Goal: Task Accomplishment & Management: Manage account settings

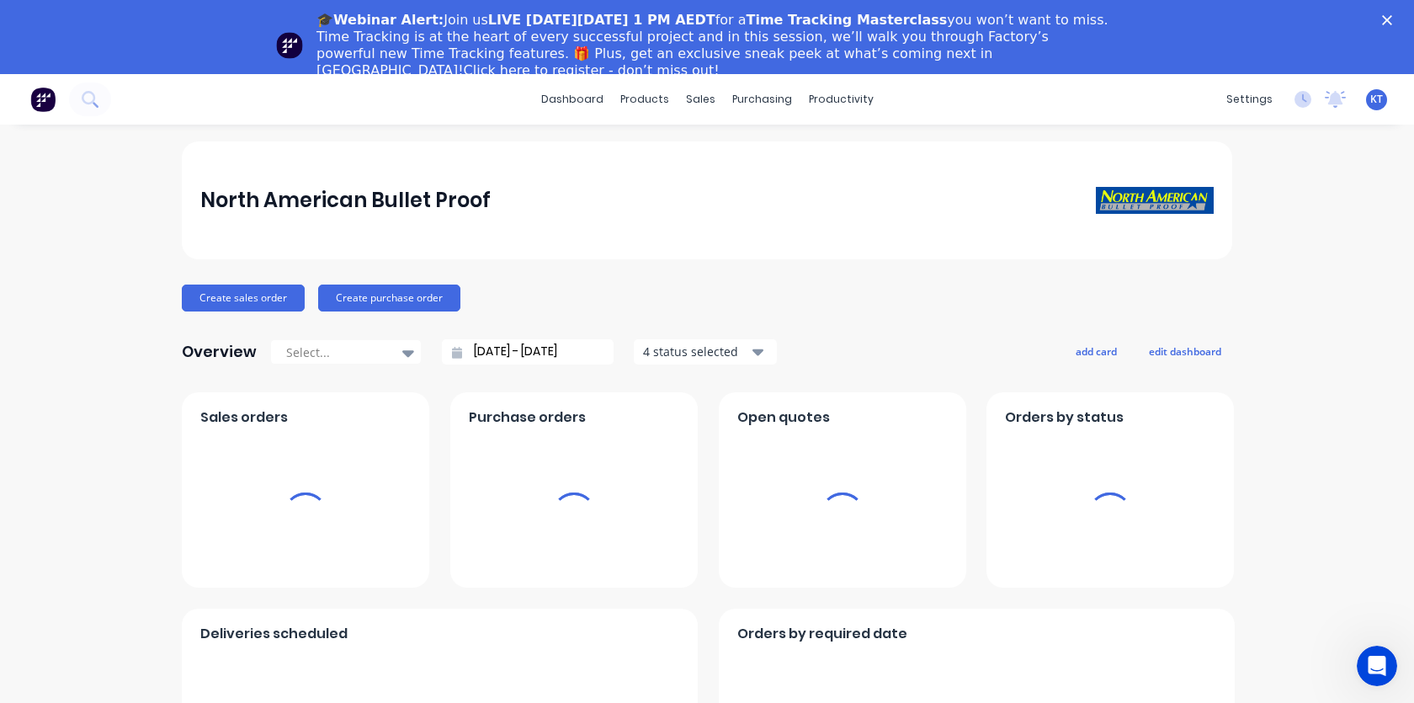
click at [1384, 24] on icon "Close" at bounding box center [1387, 20] width 10 height 10
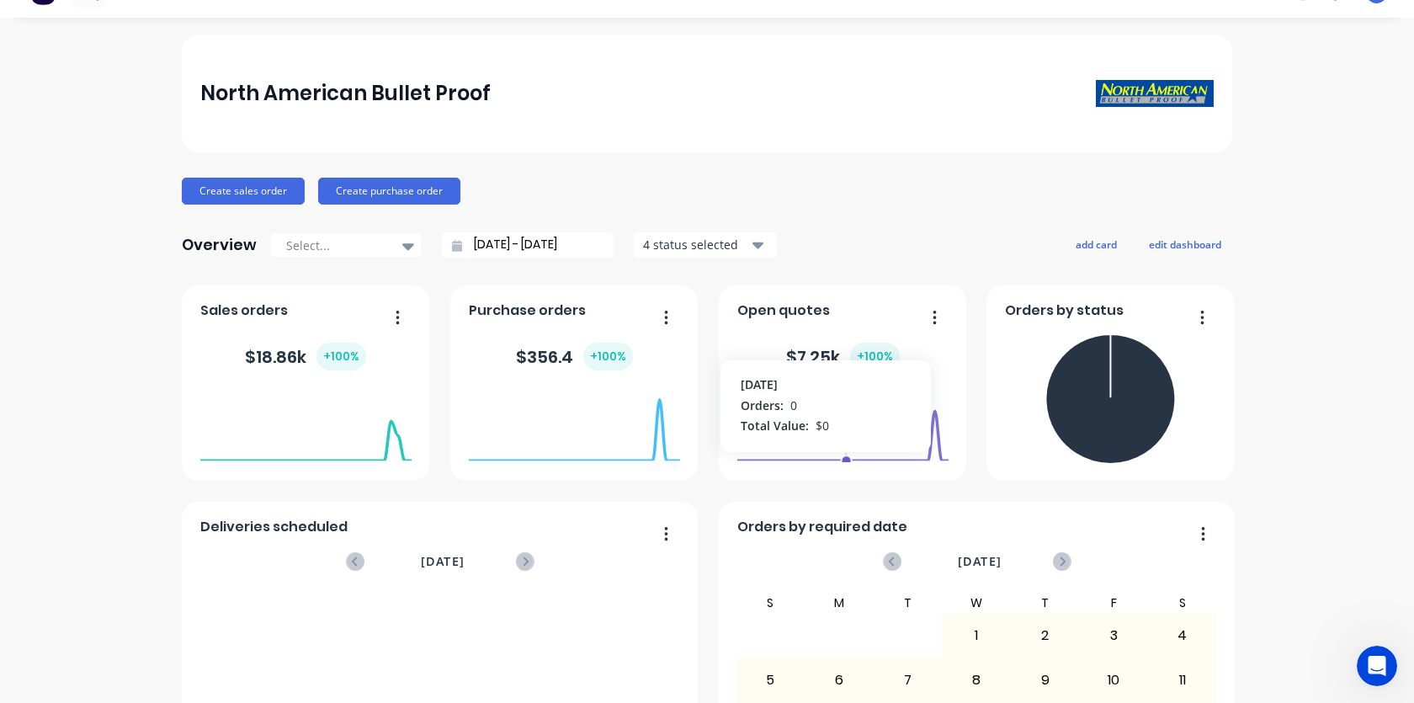
scroll to position [53, 0]
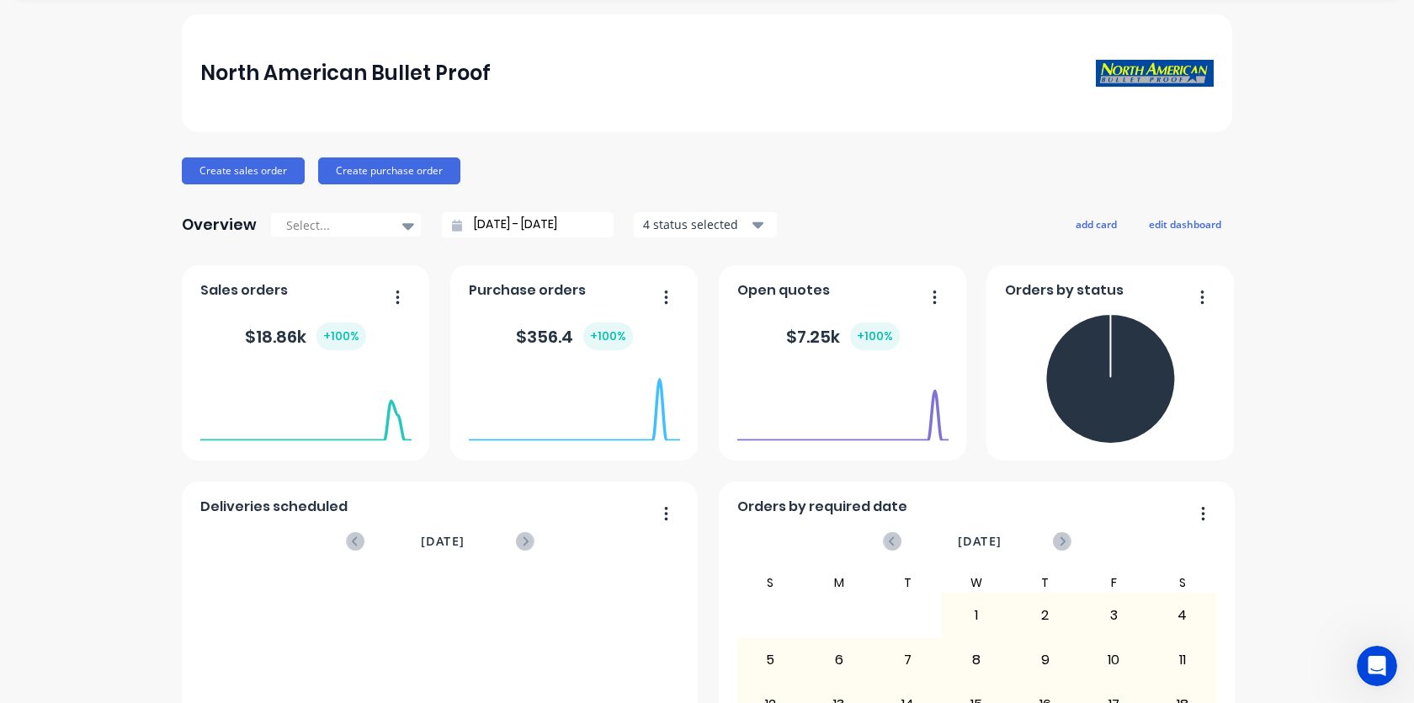
click at [629, 126] on div "North American Bullet Proof" at bounding box center [707, 73] width 1050 height 118
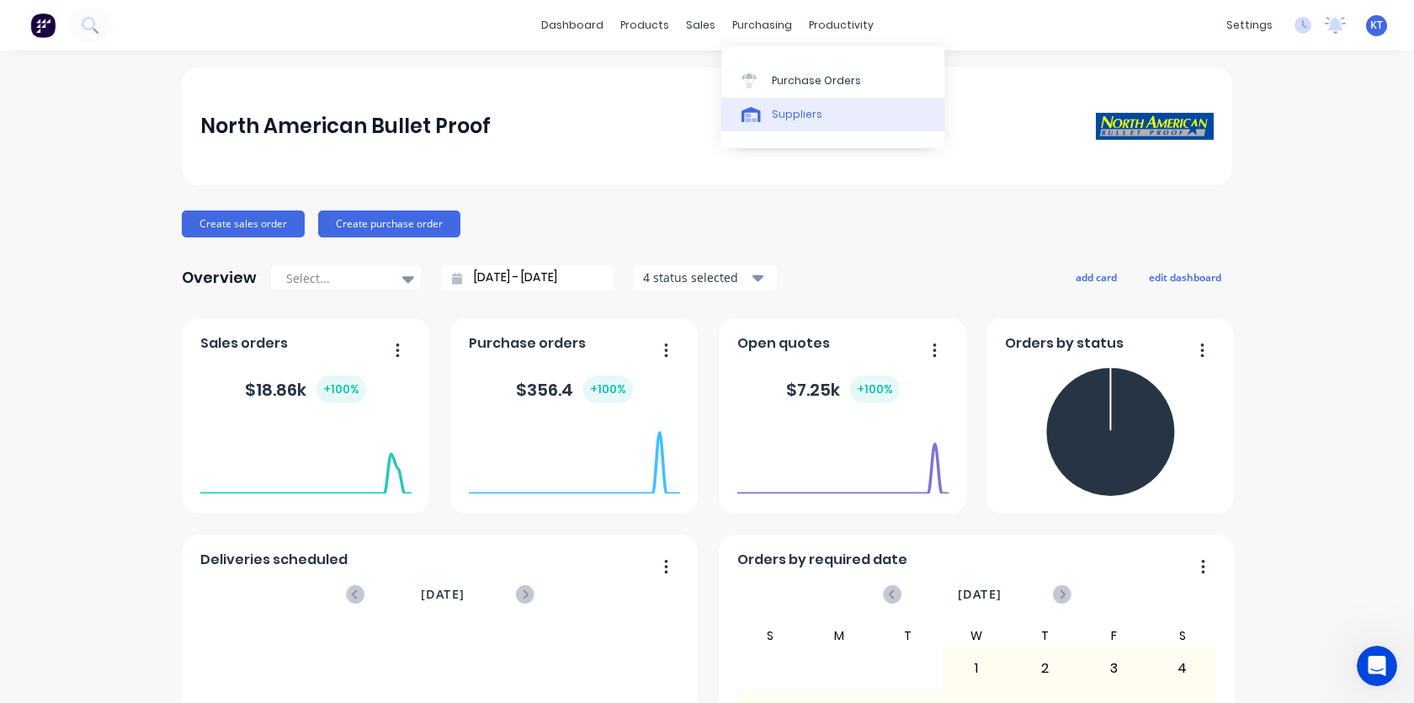
click at [773, 116] on div "Suppliers" at bounding box center [797, 114] width 50 height 15
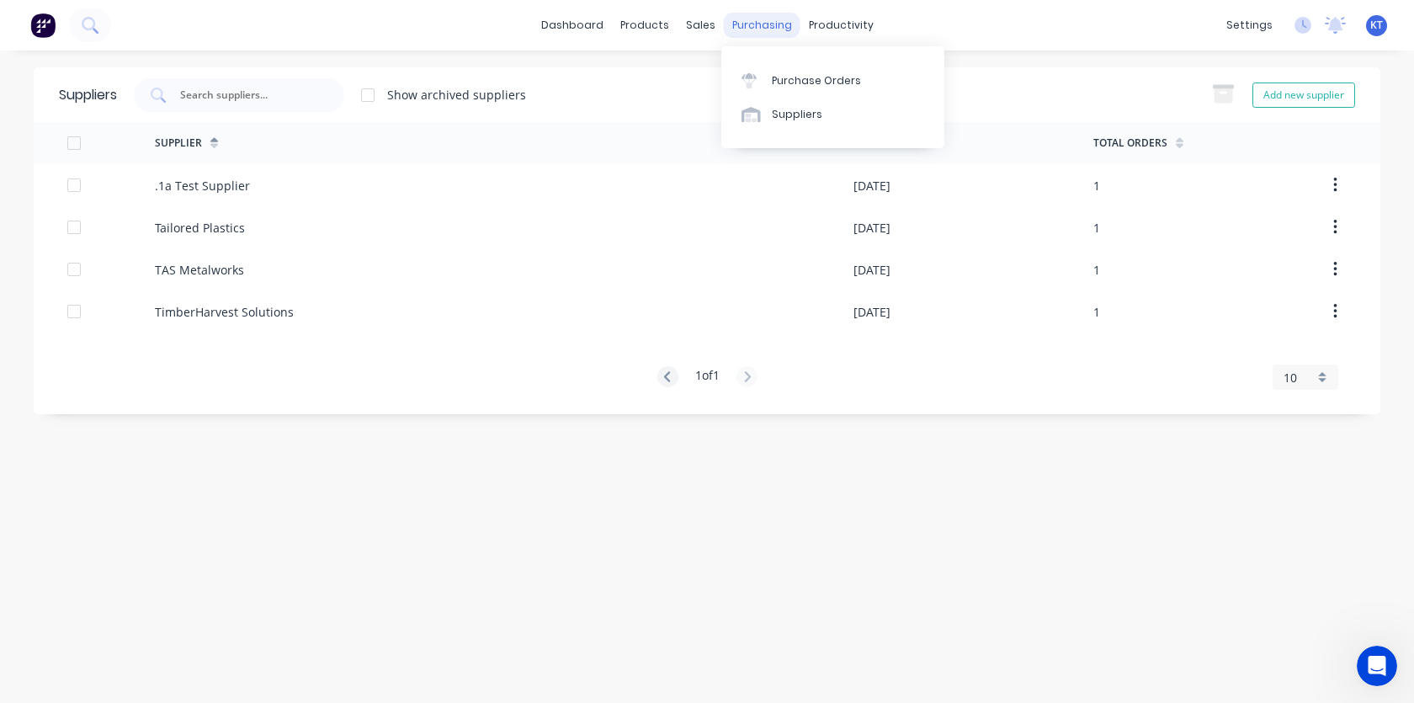
click at [746, 32] on div "purchasing" at bounding box center [762, 25] width 77 height 25
click at [706, 33] on div "sales" at bounding box center [700, 25] width 46 height 25
click at [840, 26] on div "productivity" at bounding box center [841, 25] width 82 height 25
click at [1250, 29] on div "settings" at bounding box center [1249, 25] width 63 height 25
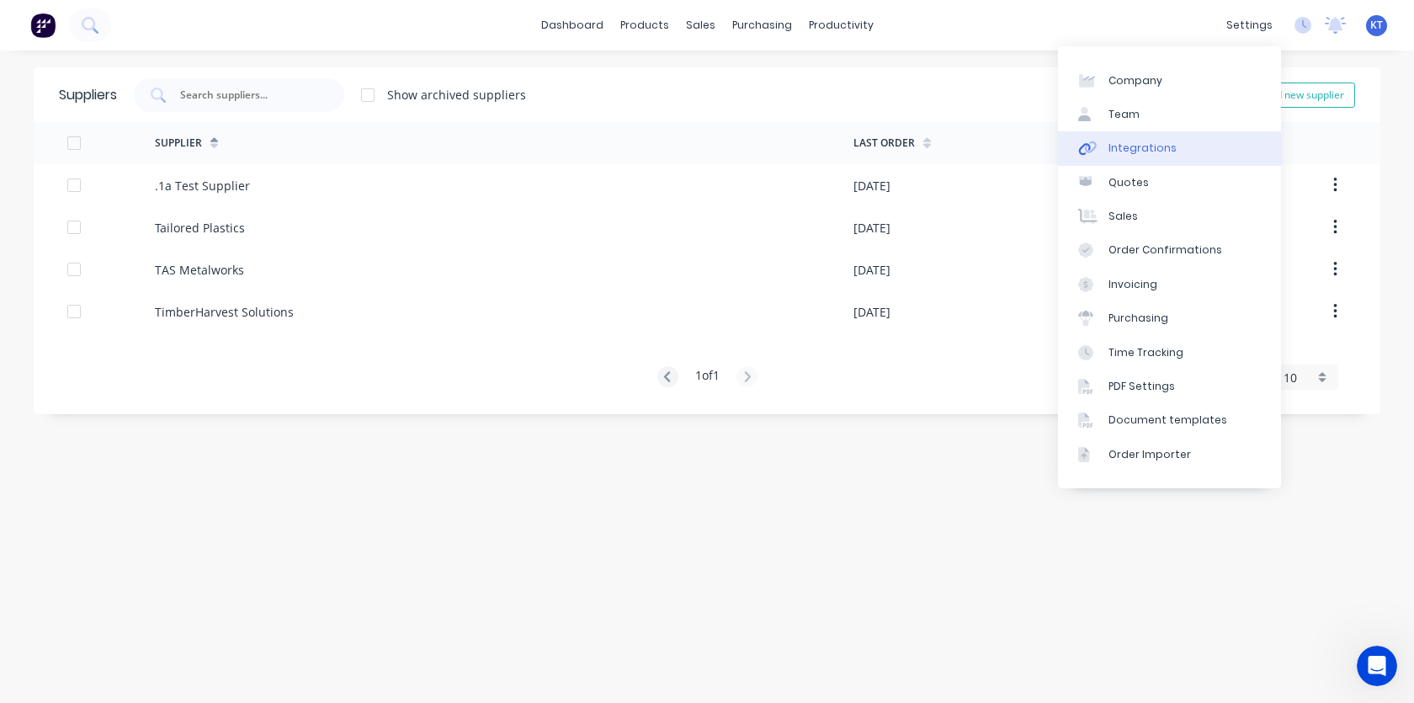
click at [1129, 145] on div "Integrations" at bounding box center [1142, 148] width 68 height 15
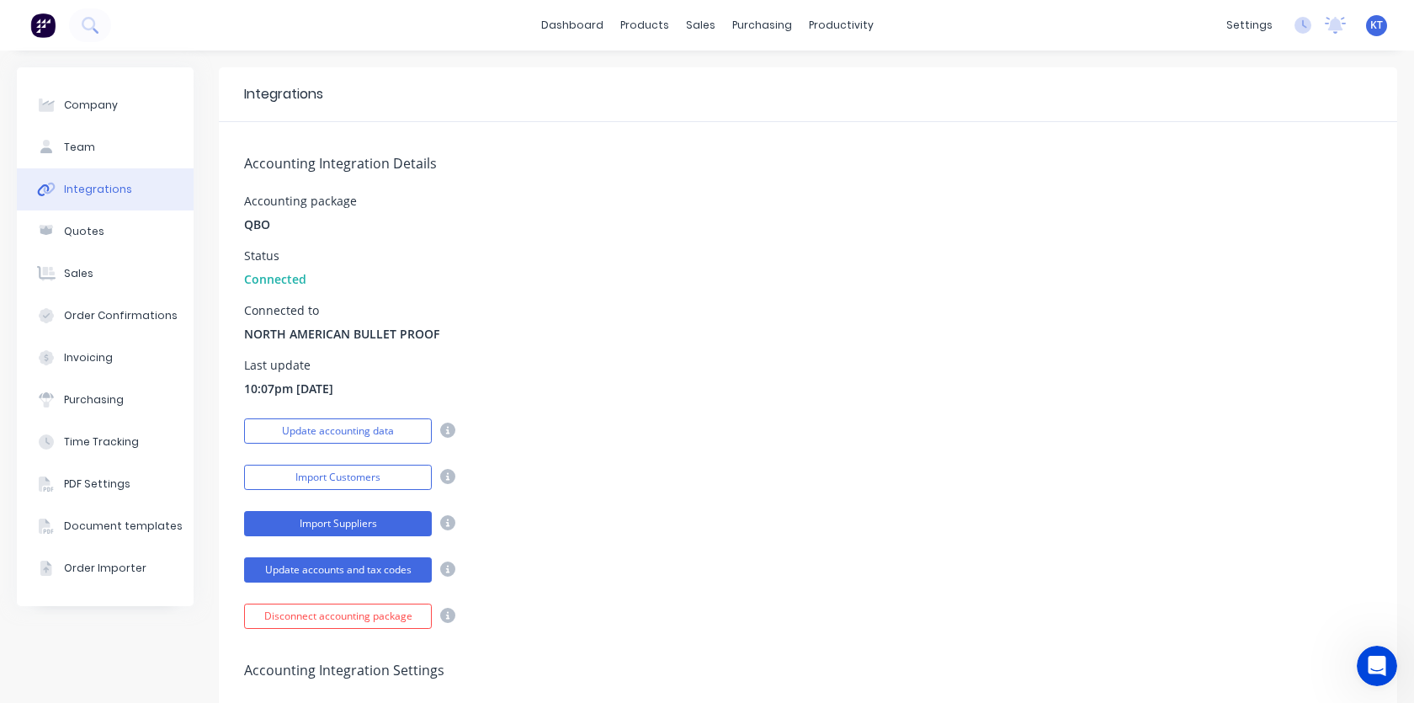
click at [310, 519] on button "Import Suppliers" at bounding box center [338, 523] width 188 height 25
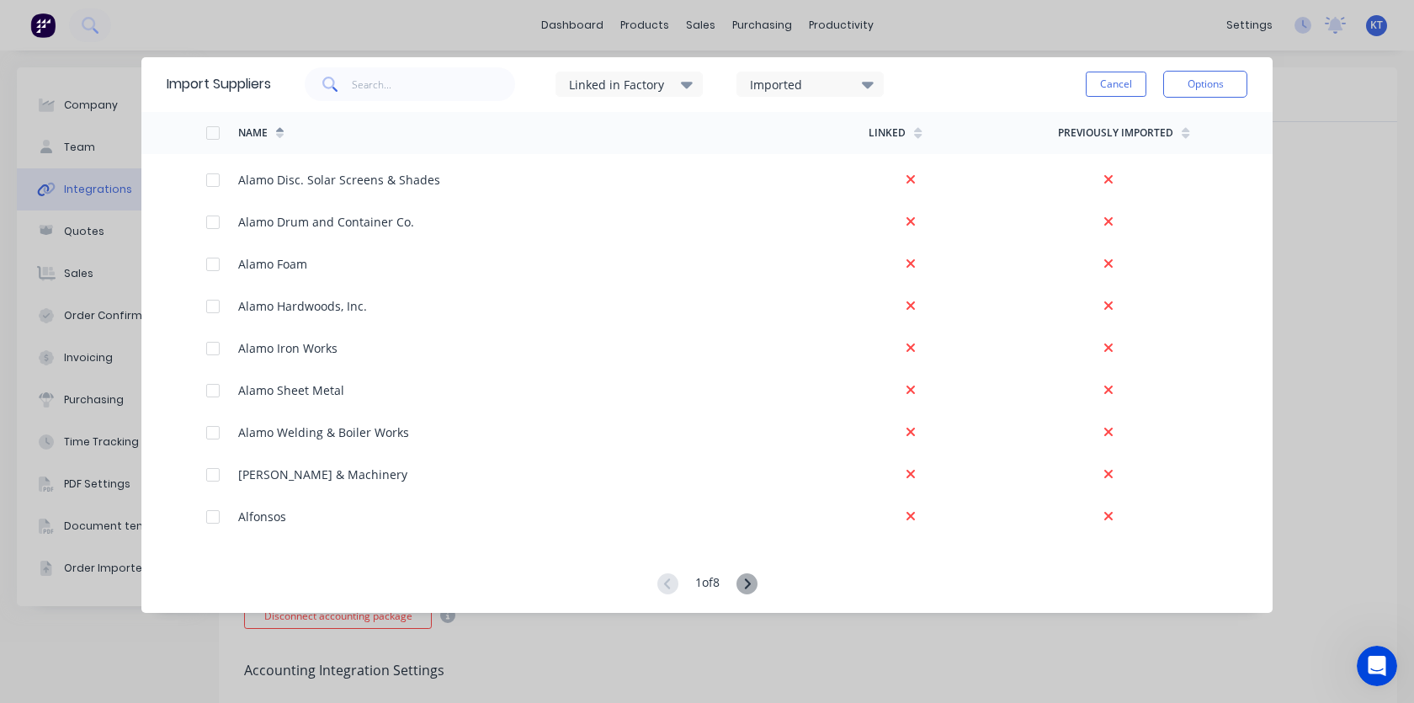
scroll to position [1831, 0]
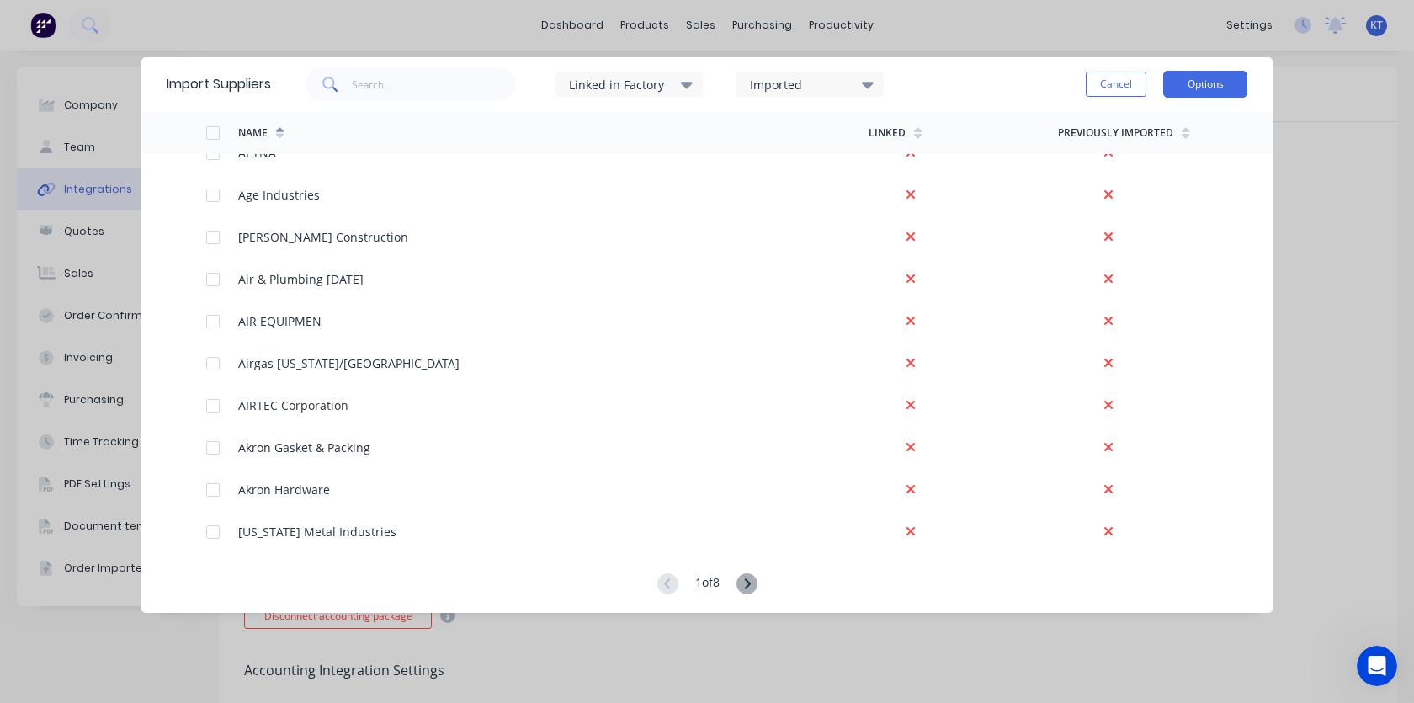
click at [1209, 96] on button "Options" at bounding box center [1205, 84] width 84 height 27
click at [1166, 177] on div "Import all suppliers" at bounding box center [1167, 169] width 130 height 24
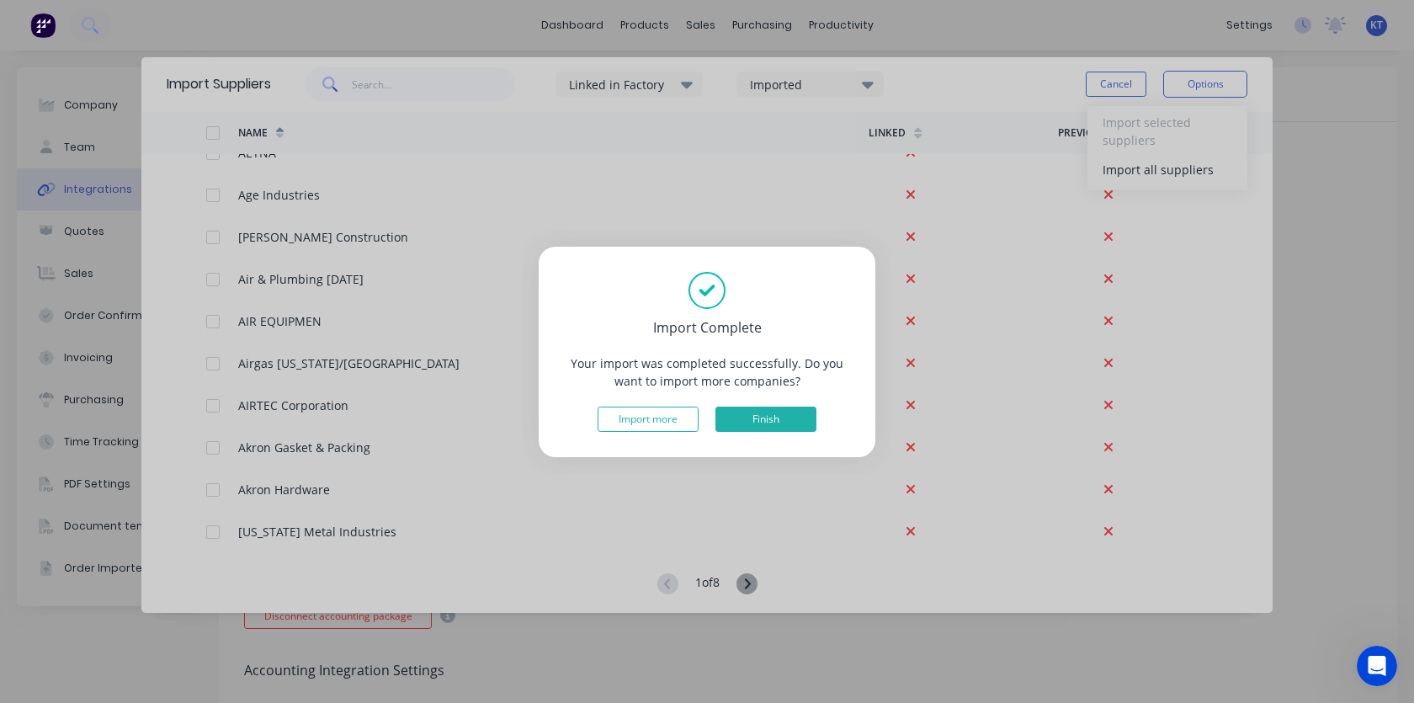
click at [763, 417] on button "Finish" at bounding box center [765, 418] width 101 height 25
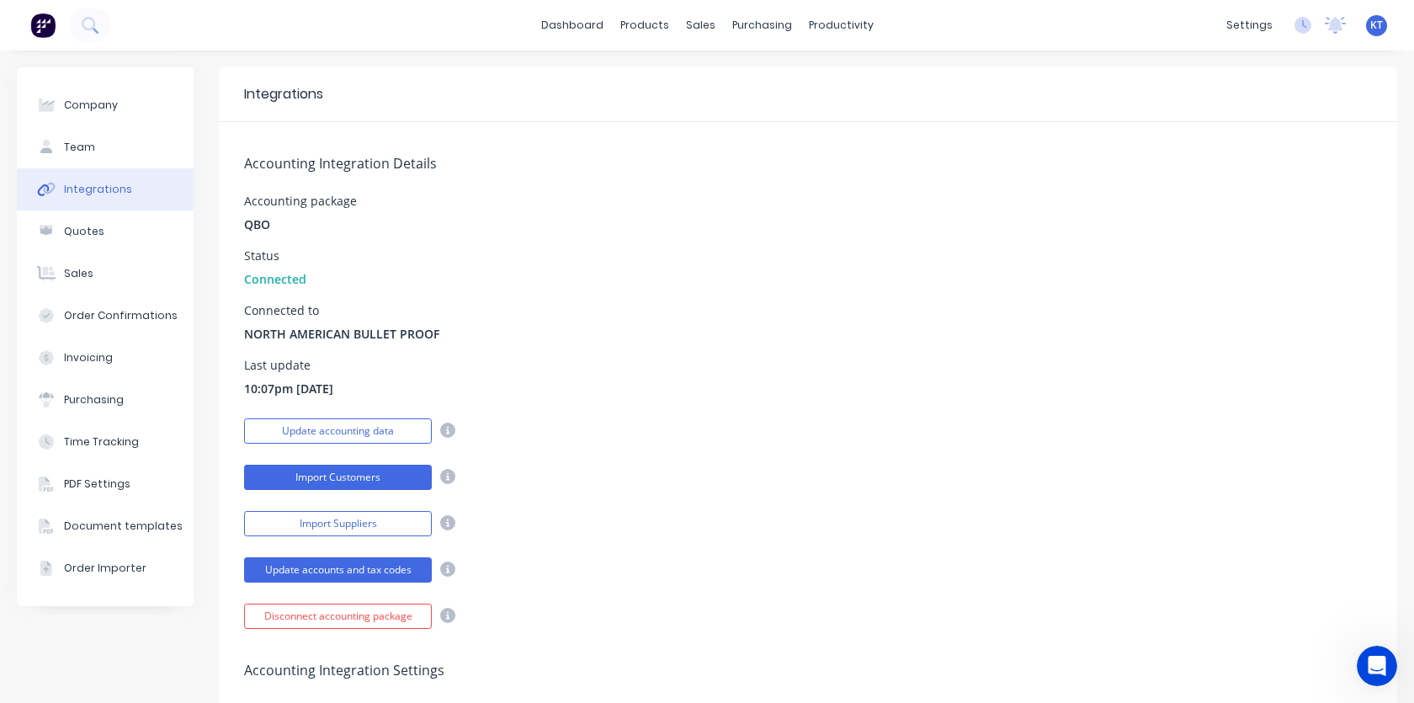
click at [373, 486] on button "Import Customers" at bounding box center [338, 477] width 188 height 25
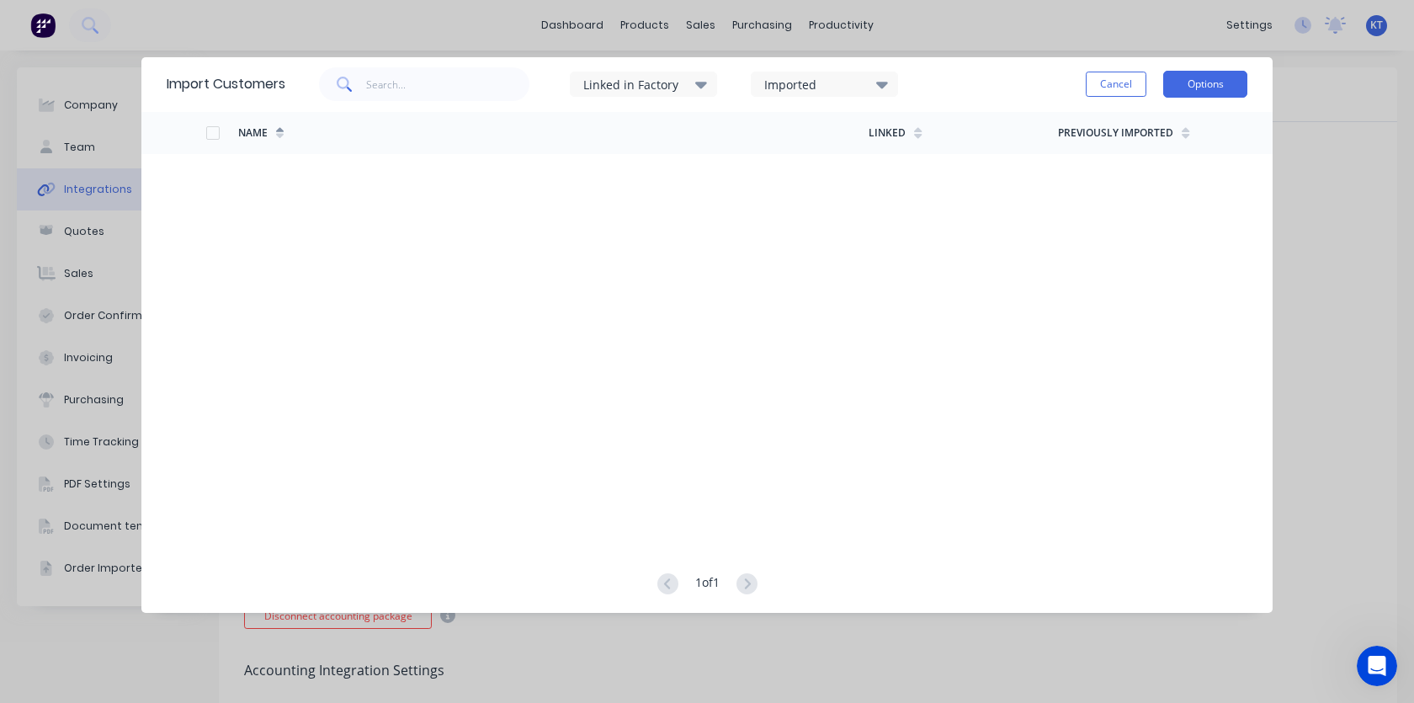
click at [1206, 82] on button "Options" at bounding box center [1205, 84] width 84 height 27
click at [1120, 90] on button "Cancel" at bounding box center [1116, 84] width 61 height 25
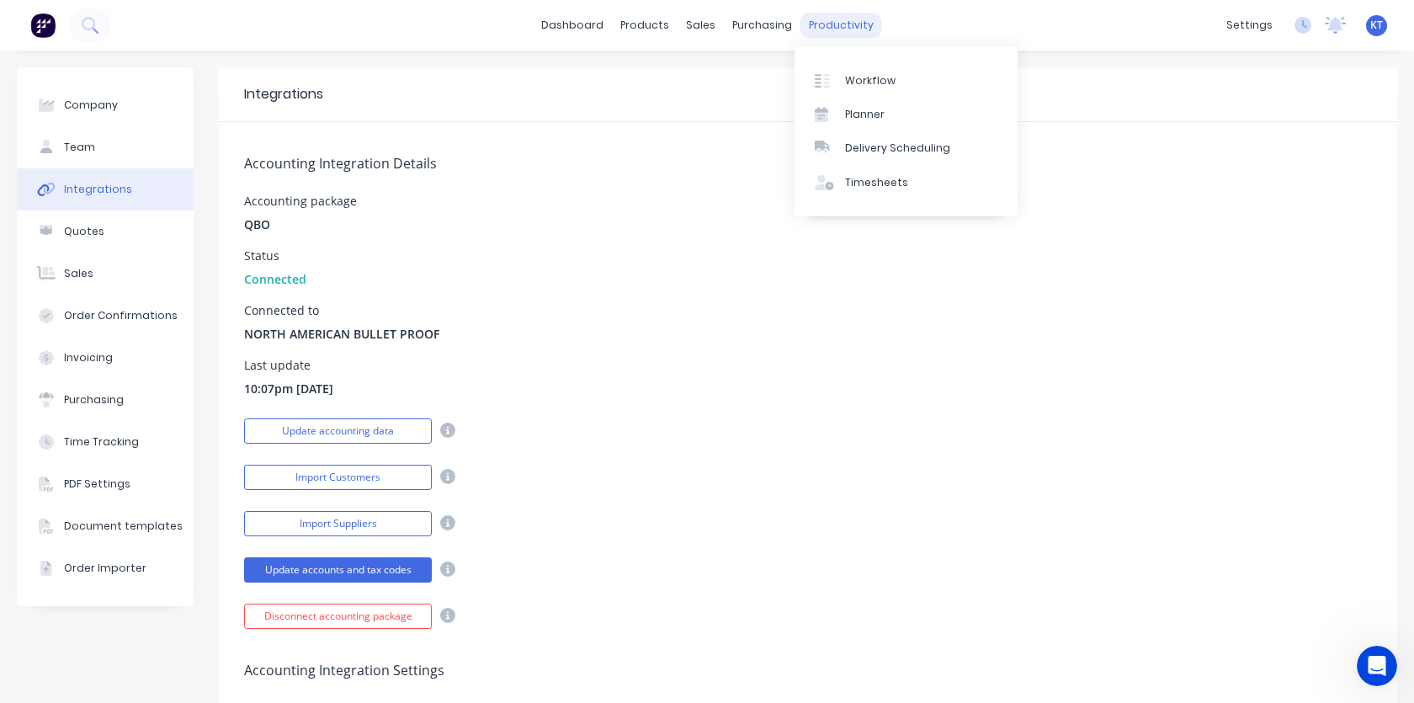
click at [829, 31] on div "productivity" at bounding box center [841, 25] width 82 height 25
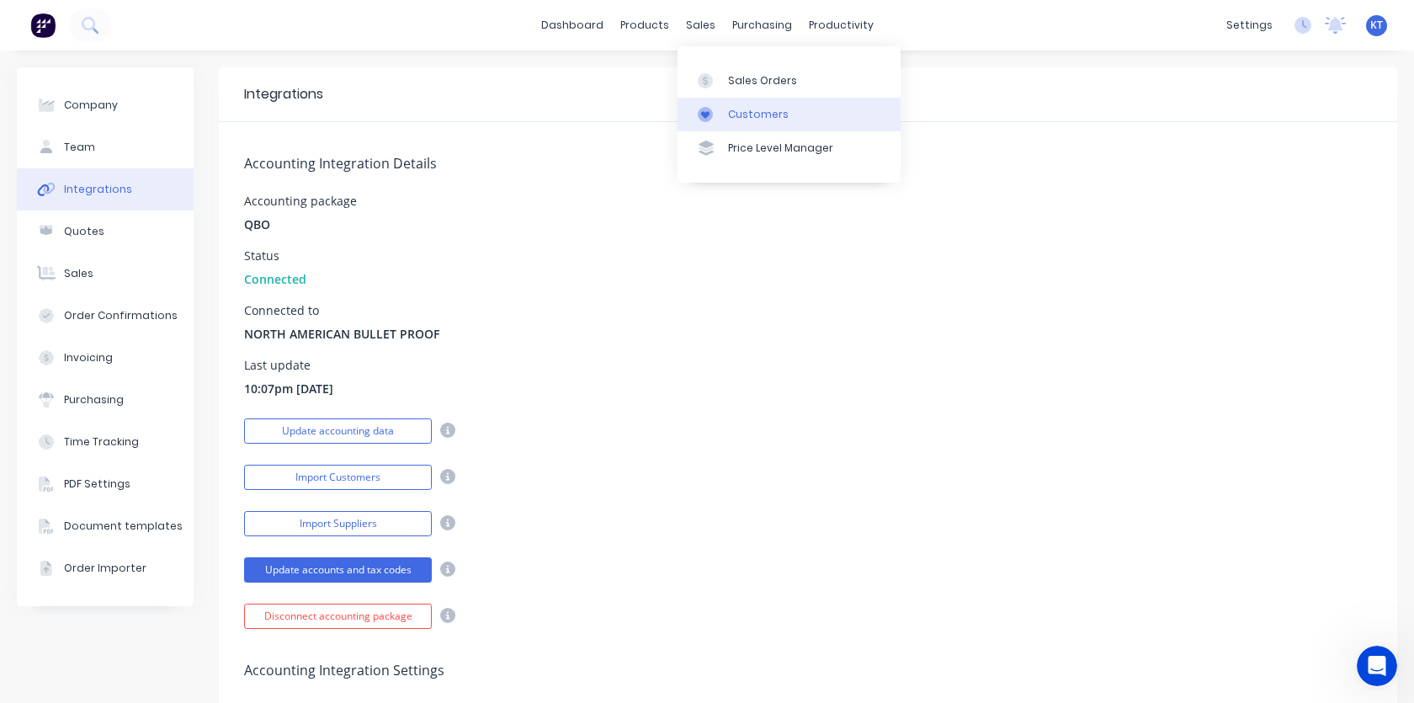
click at [731, 107] on div "Customers" at bounding box center [758, 114] width 61 height 15
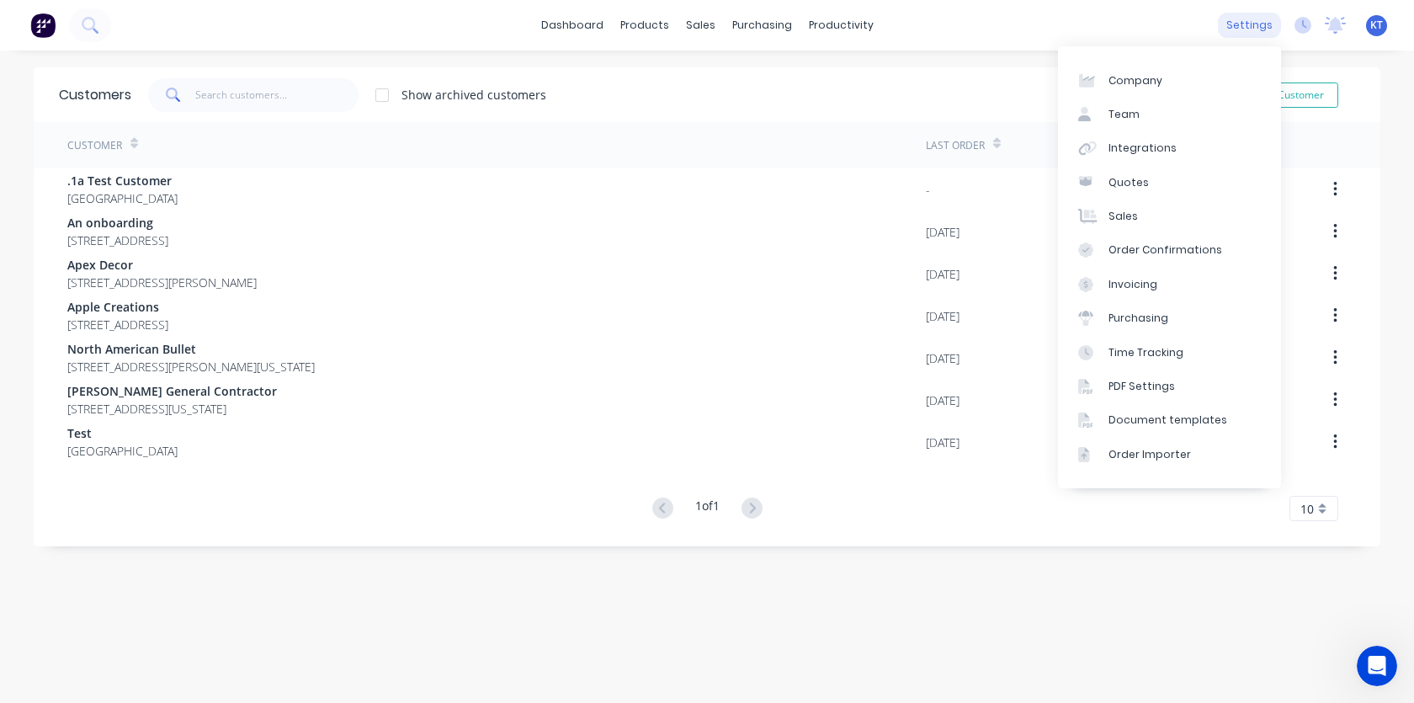
click at [1242, 35] on div "settings" at bounding box center [1249, 25] width 63 height 25
click at [1152, 154] on div "Integrations" at bounding box center [1142, 148] width 68 height 15
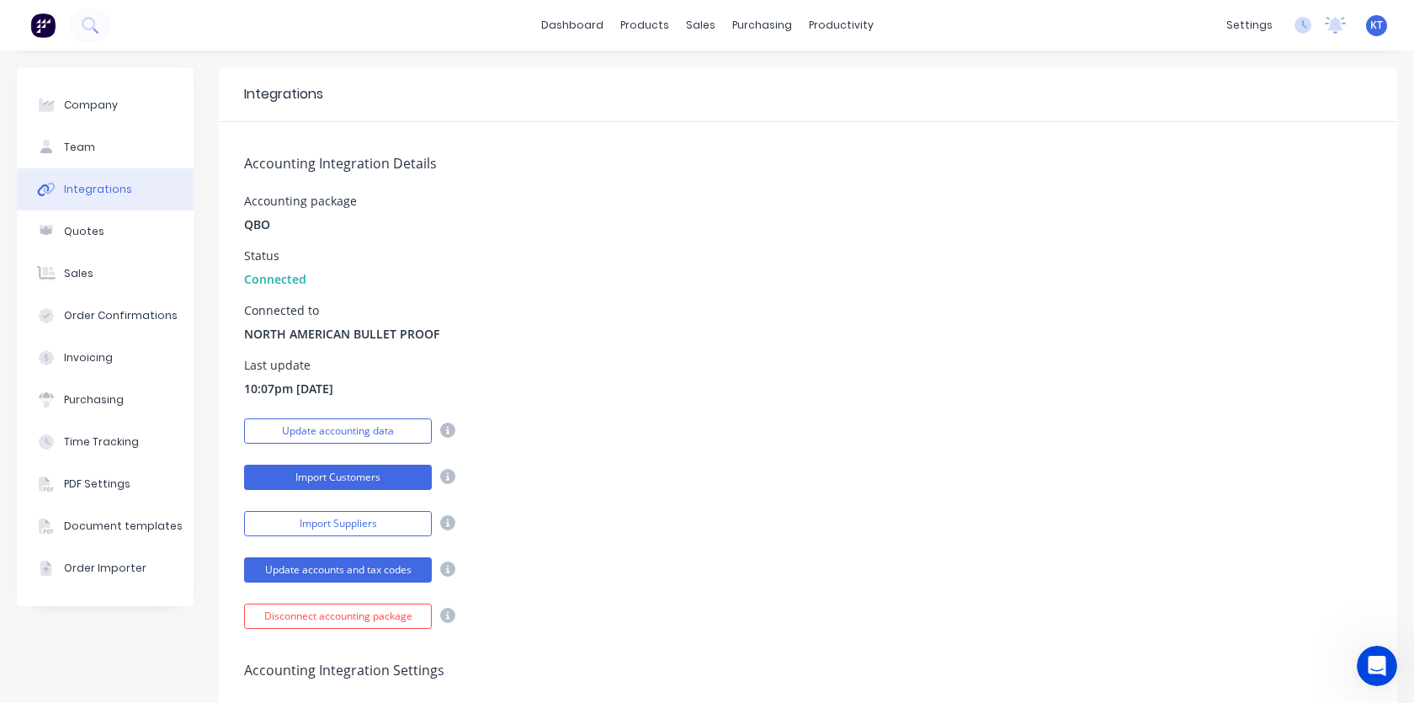
click at [358, 475] on button "Import Customers" at bounding box center [338, 477] width 188 height 25
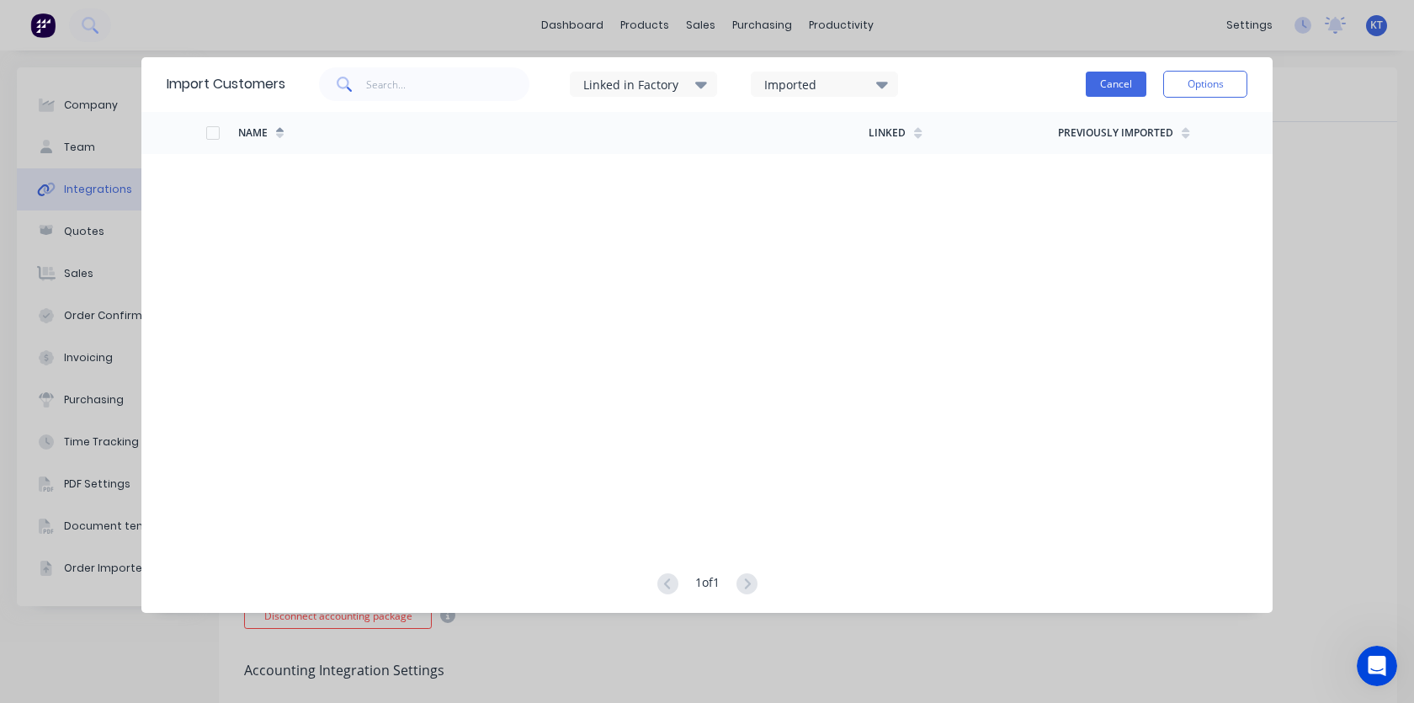
click at [1131, 85] on button "Cancel" at bounding box center [1116, 84] width 61 height 25
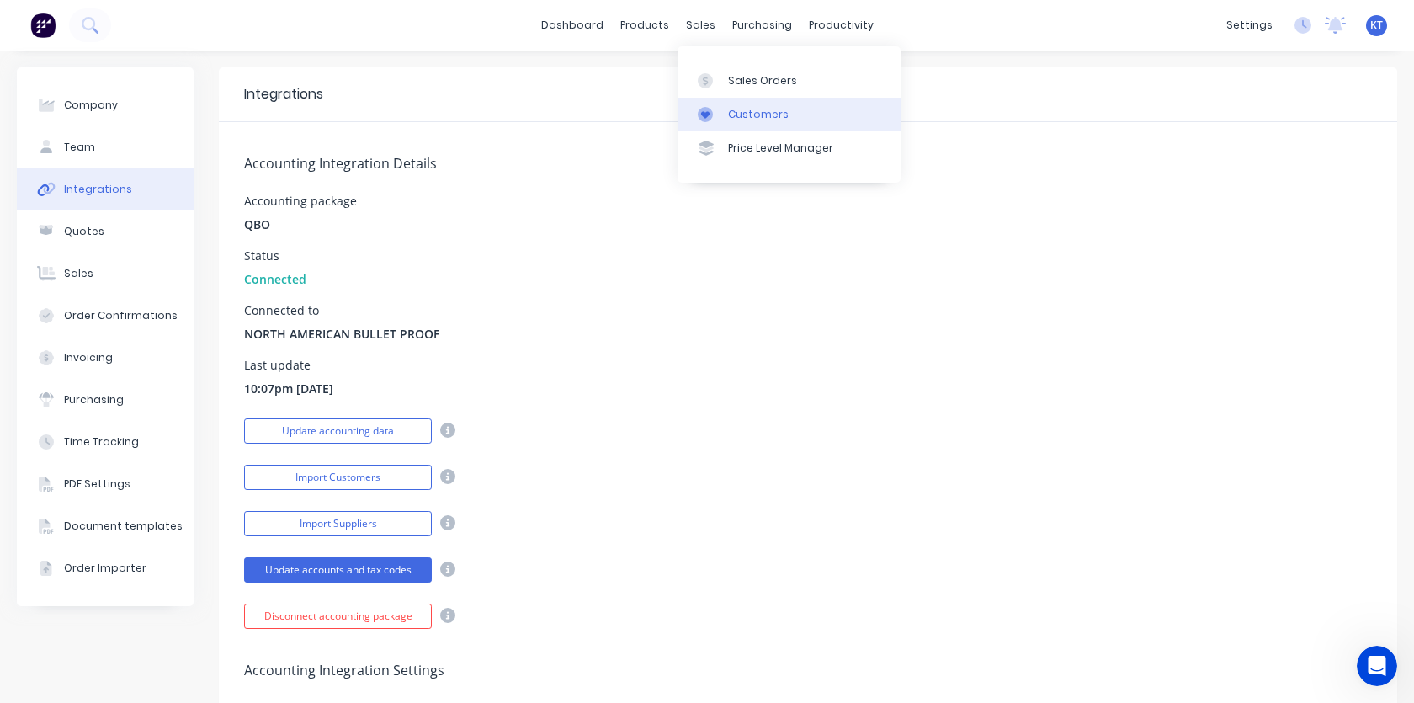
click at [731, 109] on div "Customers" at bounding box center [758, 114] width 61 height 15
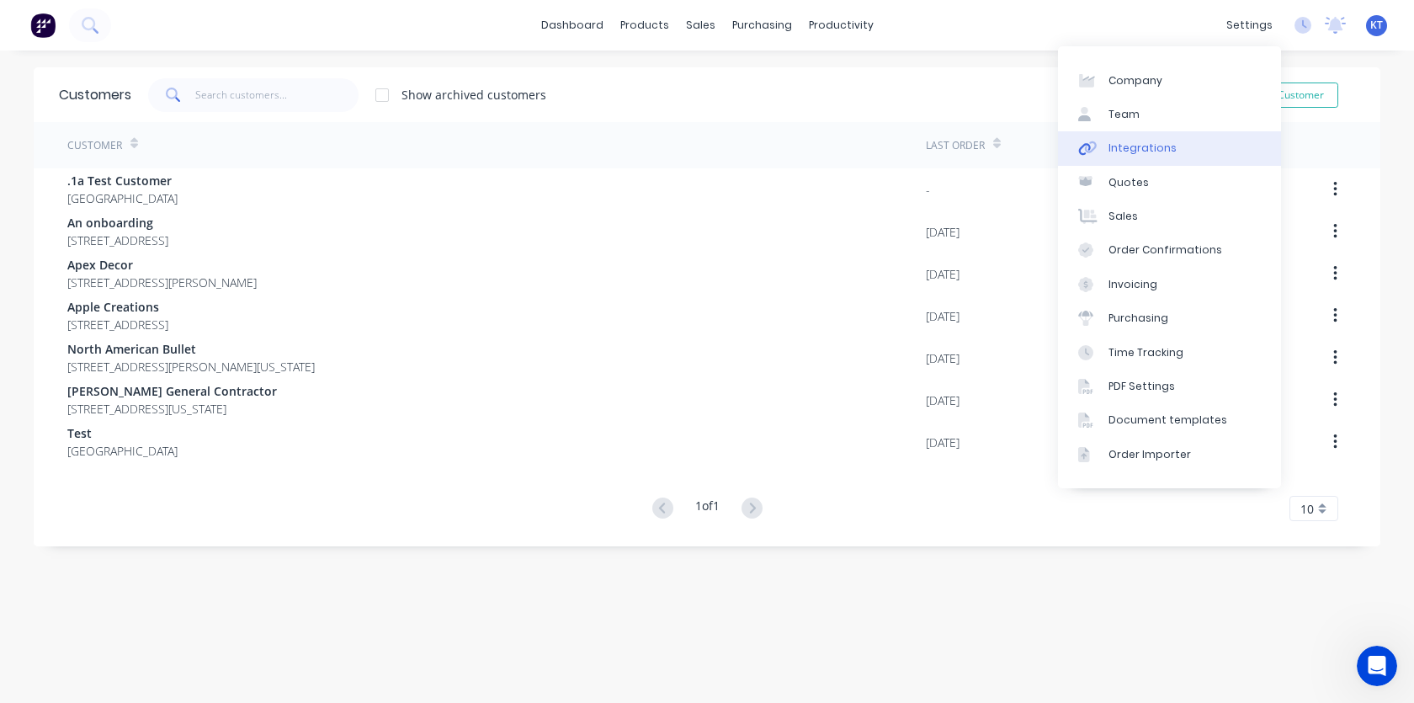
click at [1176, 151] on link "Integrations" at bounding box center [1169, 148] width 223 height 34
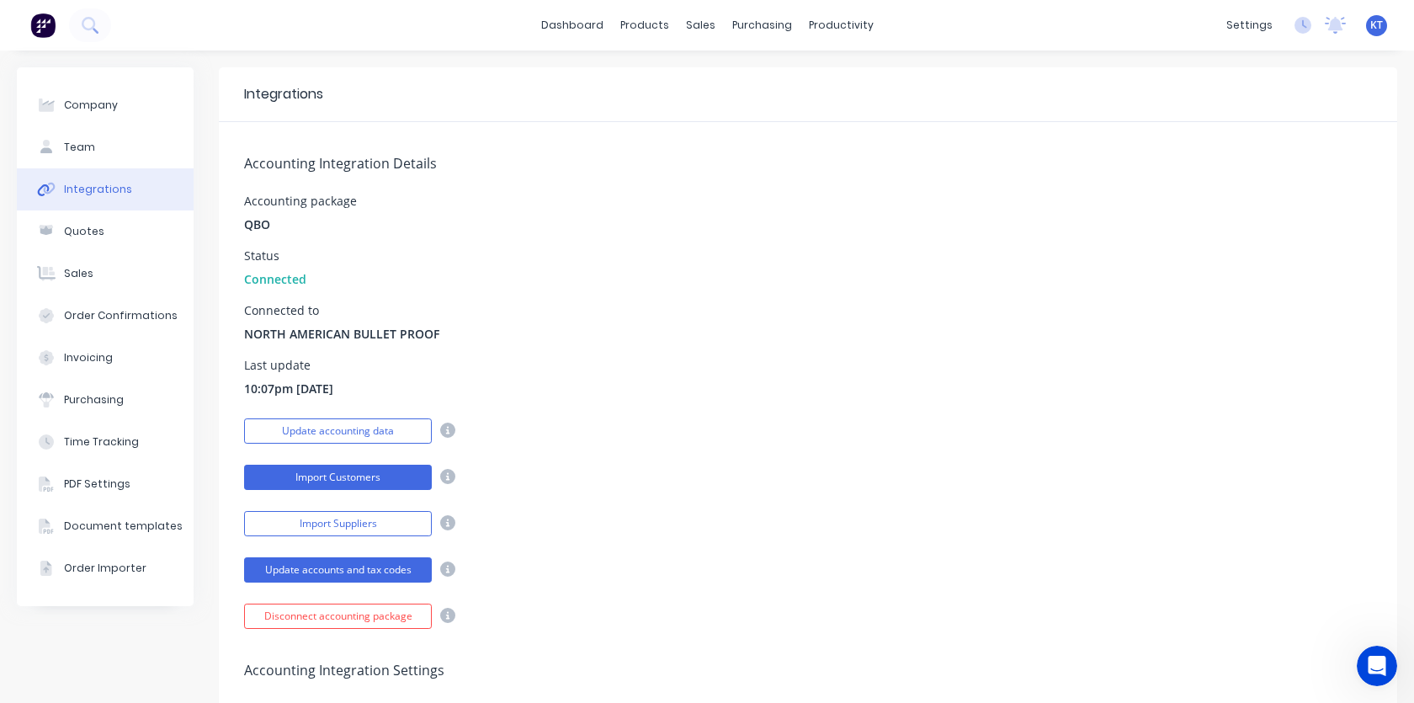
click at [349, 478] on button "Import Customers" at bounding box center [338, 477] width 188 height 25
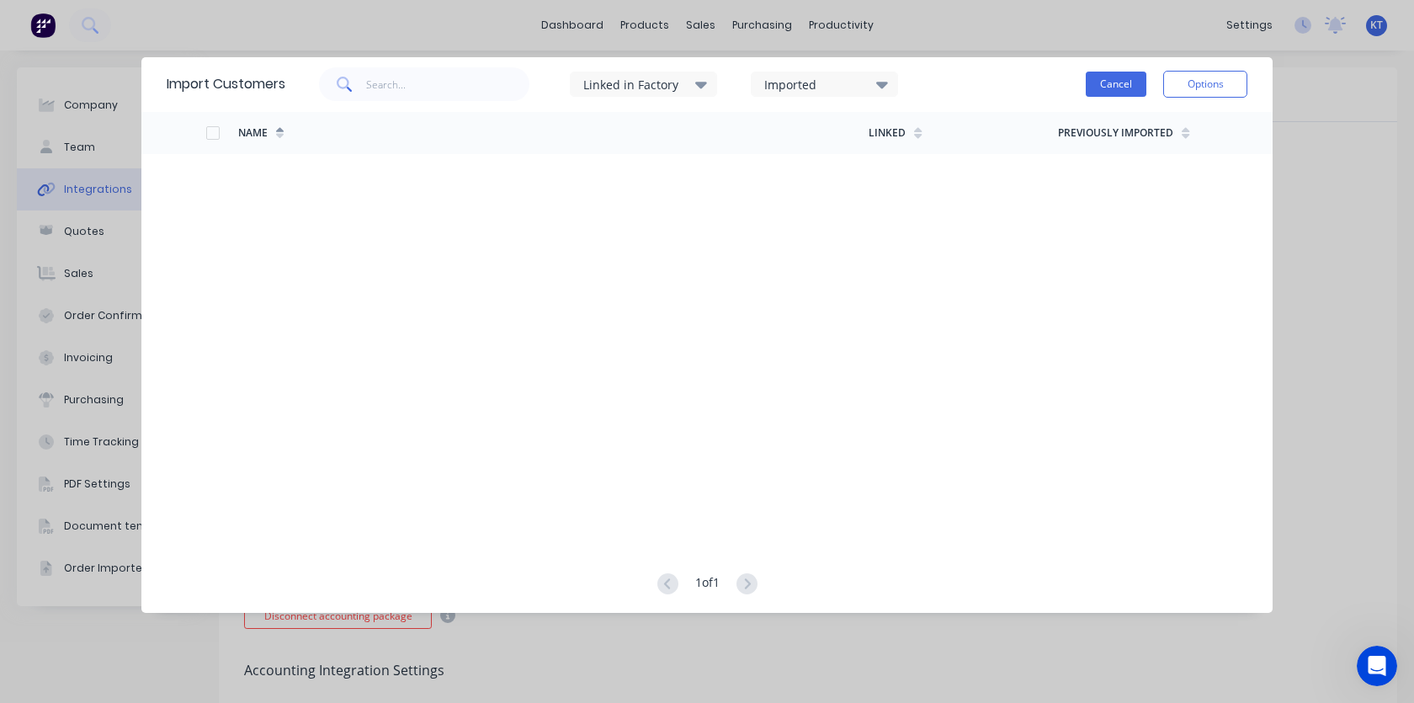
click at [1112, 91] on button "Cancel" at bounding box center [1116, 84] width 61 height 25
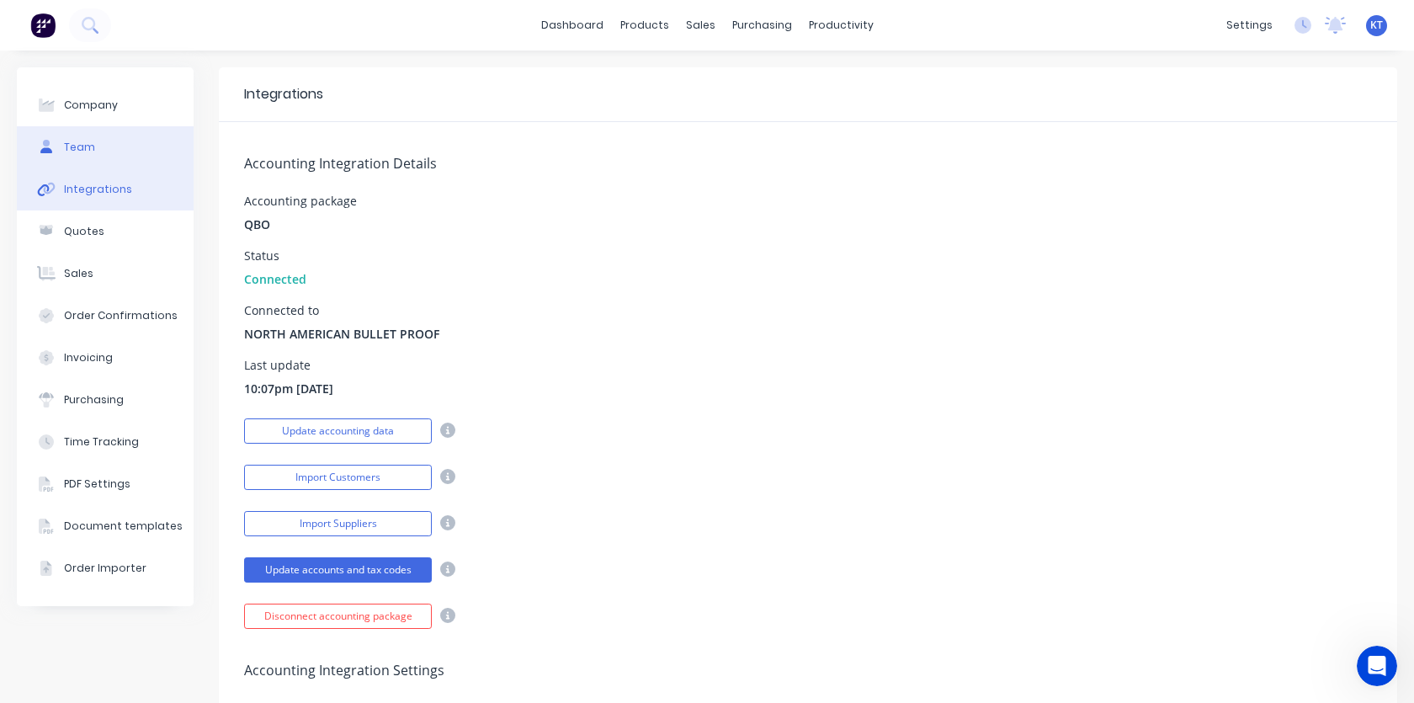
click at [93, 146] on button "Team" at bounding box center [105, 147] width 177 height 42
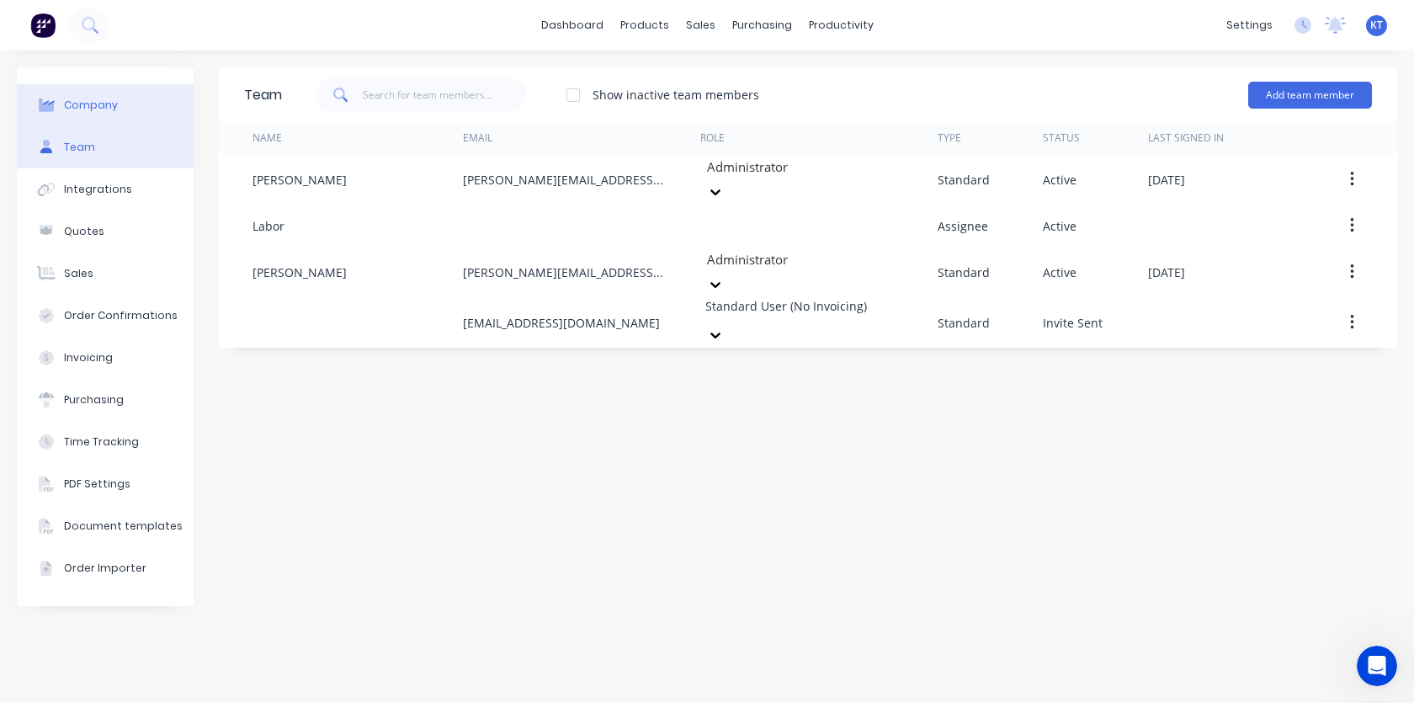
click at [117, 105] on button "Company" at bounding box center [105, 105] width 177 height 42
select select "US"
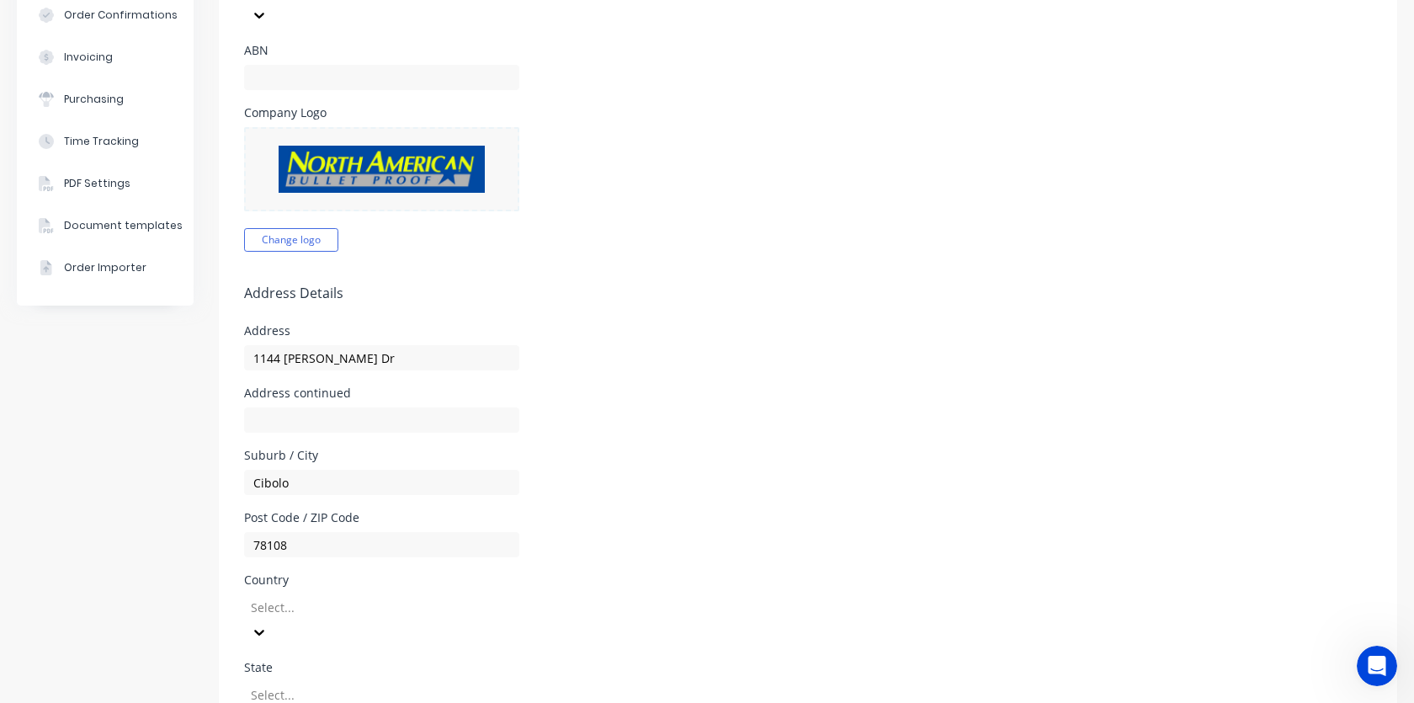
scroll to position [443, 0]
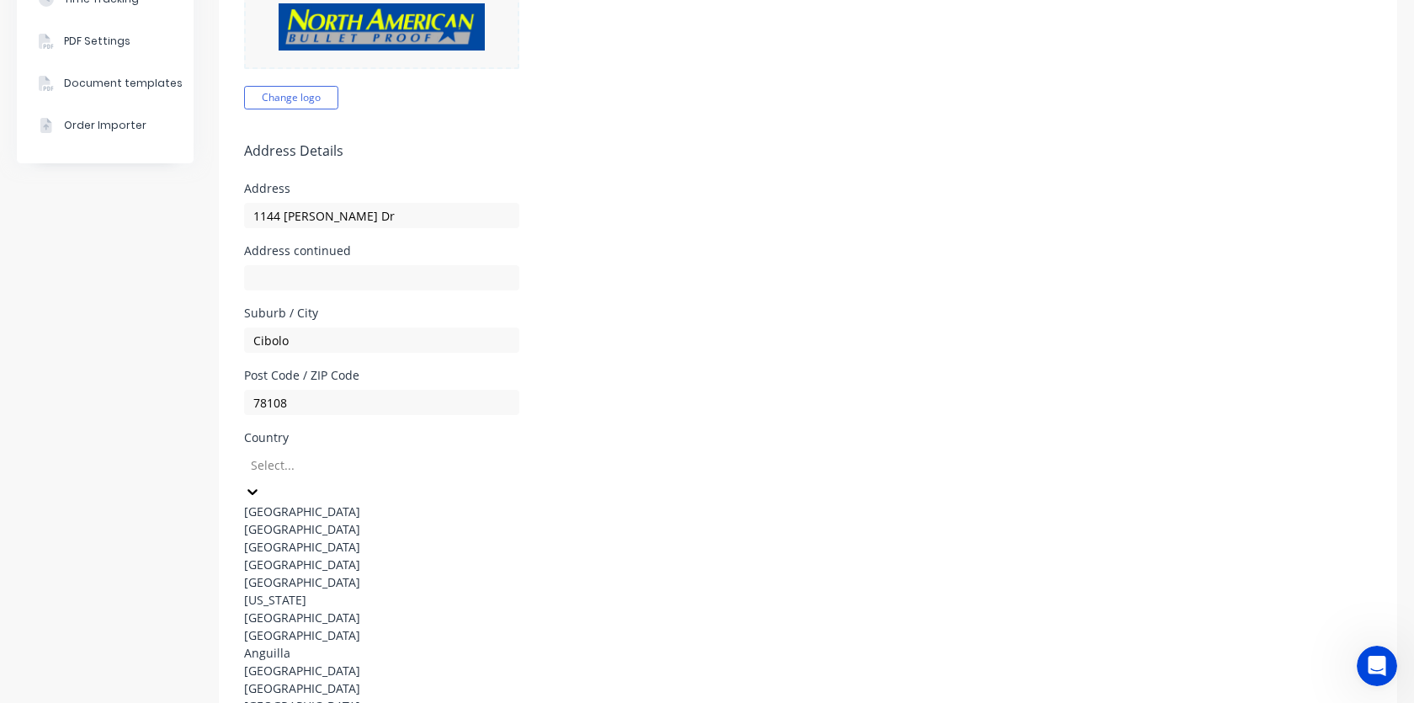
click at [444, 454] on div at bounding box center [370, 464] width 242 height 21
type input "uni"
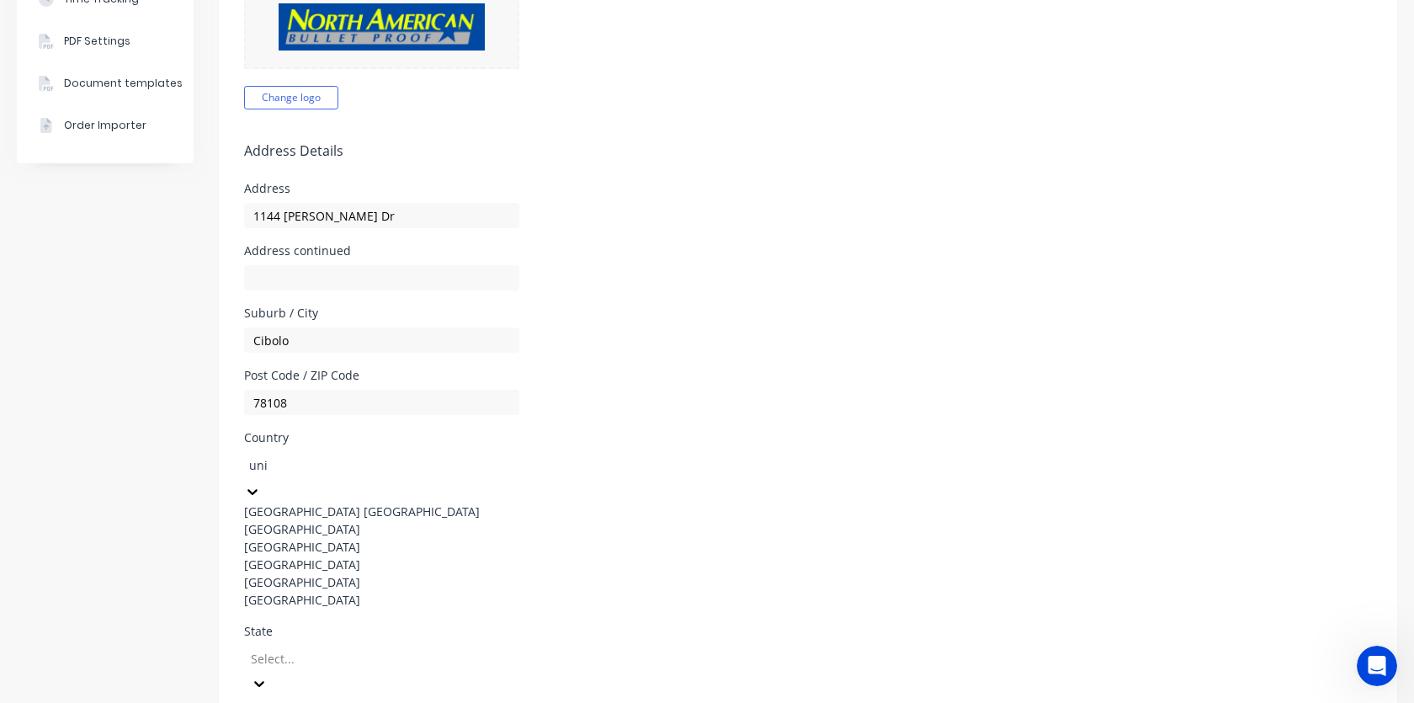
click at [337, 608] on div "[GEOGRAPHIC_DATA]" at bounding box center [370, 600] width 252 height 18
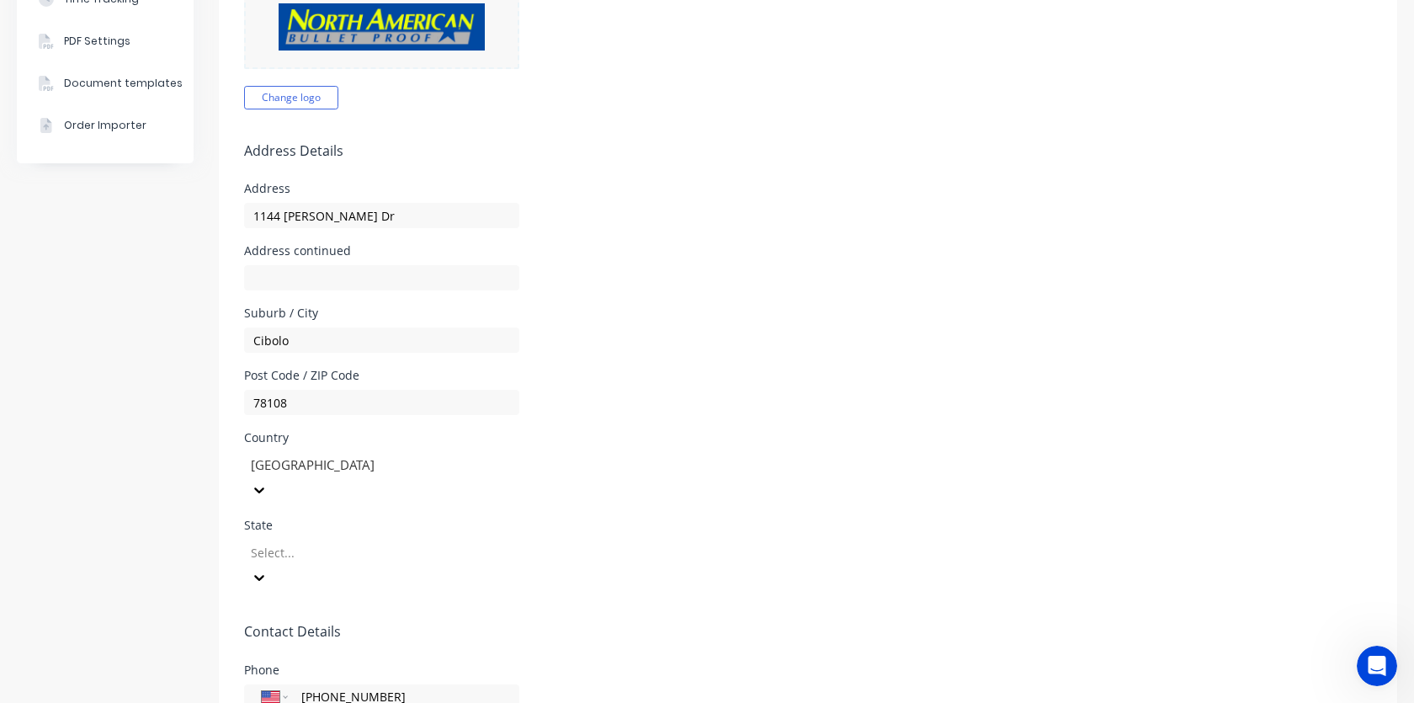
click at [389, 542] on div at bounding box center [370, 552] width 242 height 21
type input "tex"
click at [374, 590] on div "[US_STATE]" at bounding box center [370, 599] width 252 height 18
click at [812, 546] on form "Company Details Company Name North American Bullet Proof Timezone America/Chica…" at bounding box center [808, 376] width 1178 height 1394
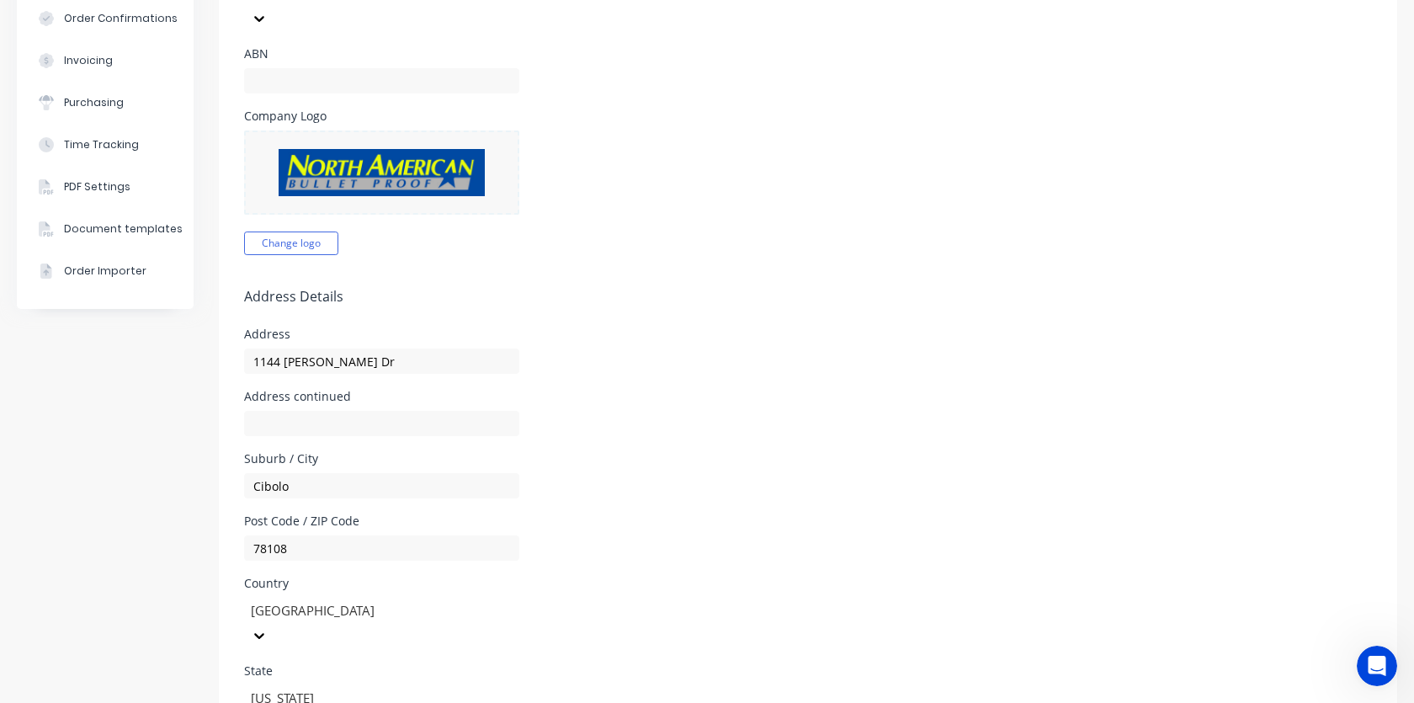
scroll to position [264, 0]
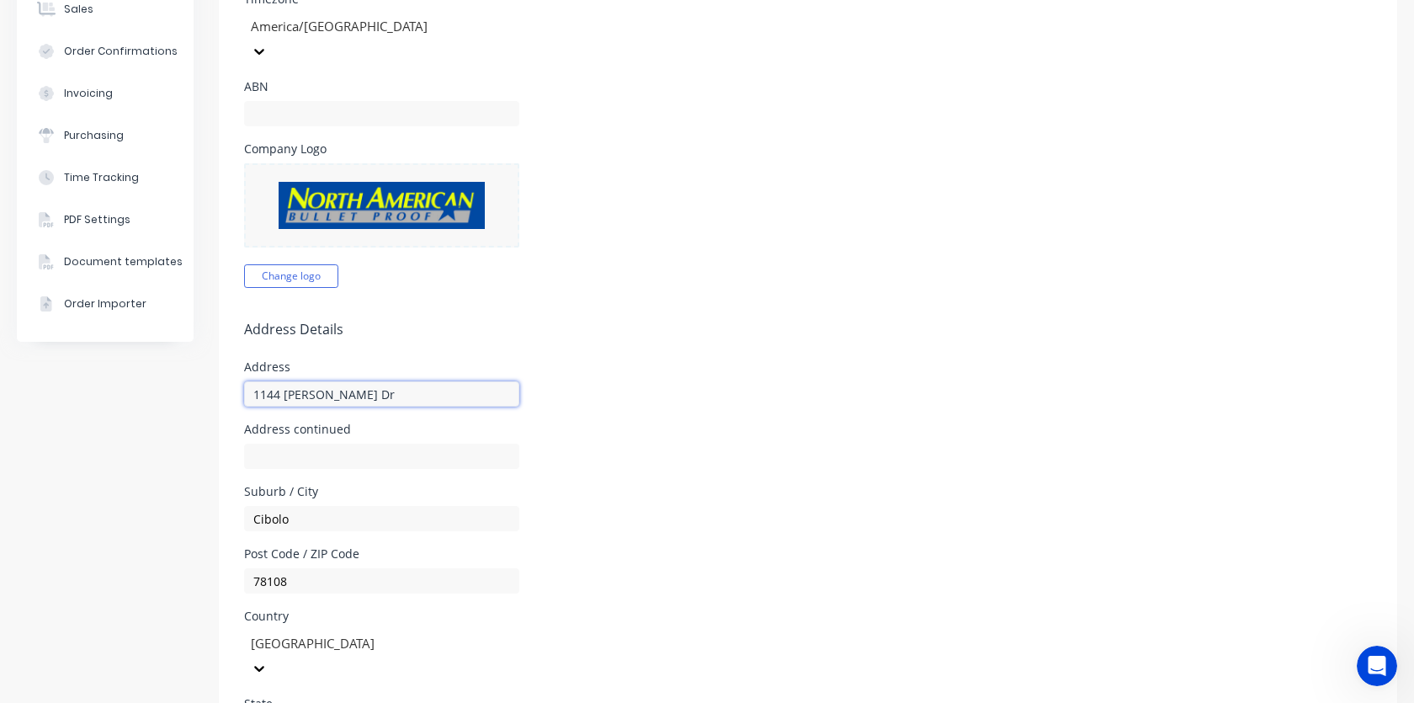
click at [364, 381] on input "1144 Guadalupe Dr" at bounding box center [381, 393] width 275 height 25
type input "[STREET_ADDRESS][PERSON_NAME]"
click at [828, 452] on form "Company Details Company Name North American Bullet Proof Timezone America/Chica…" at bounding box center [808, 555] width 1178 height 1394
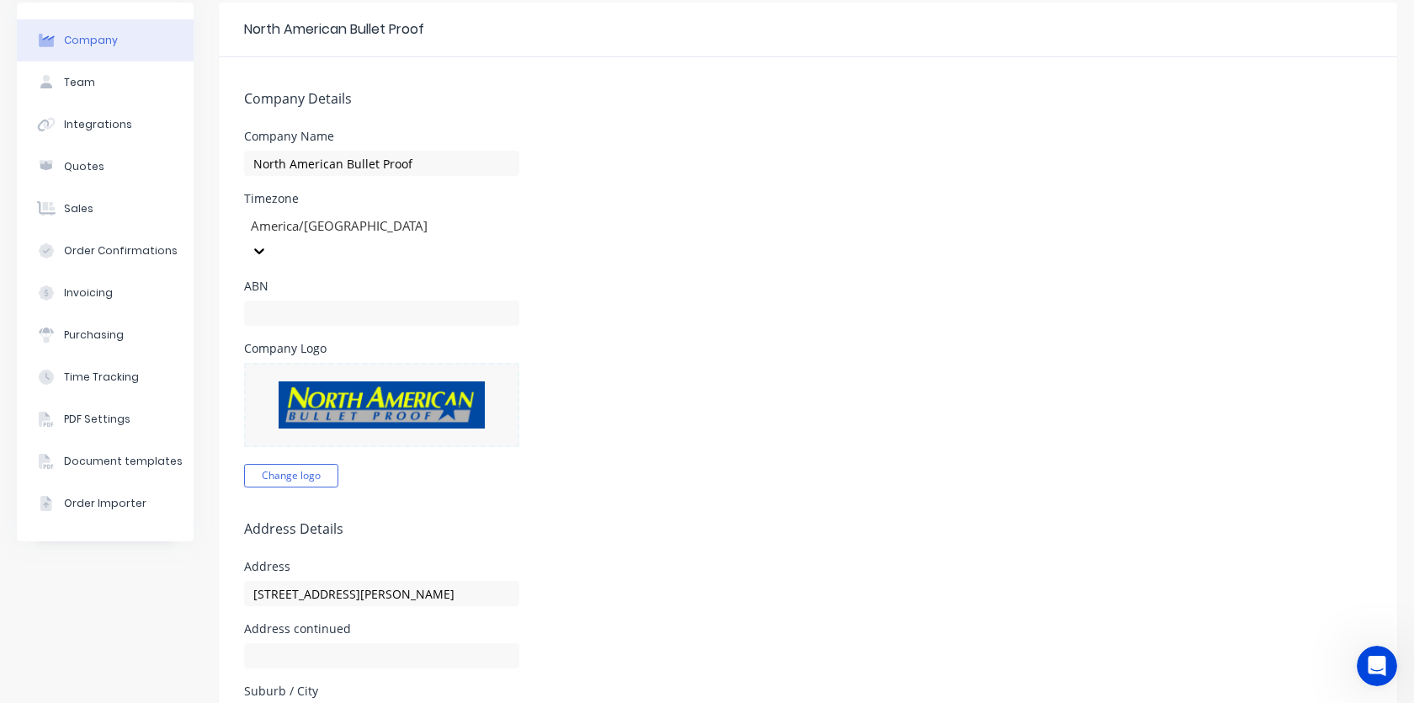
scroll to position [0, 0]
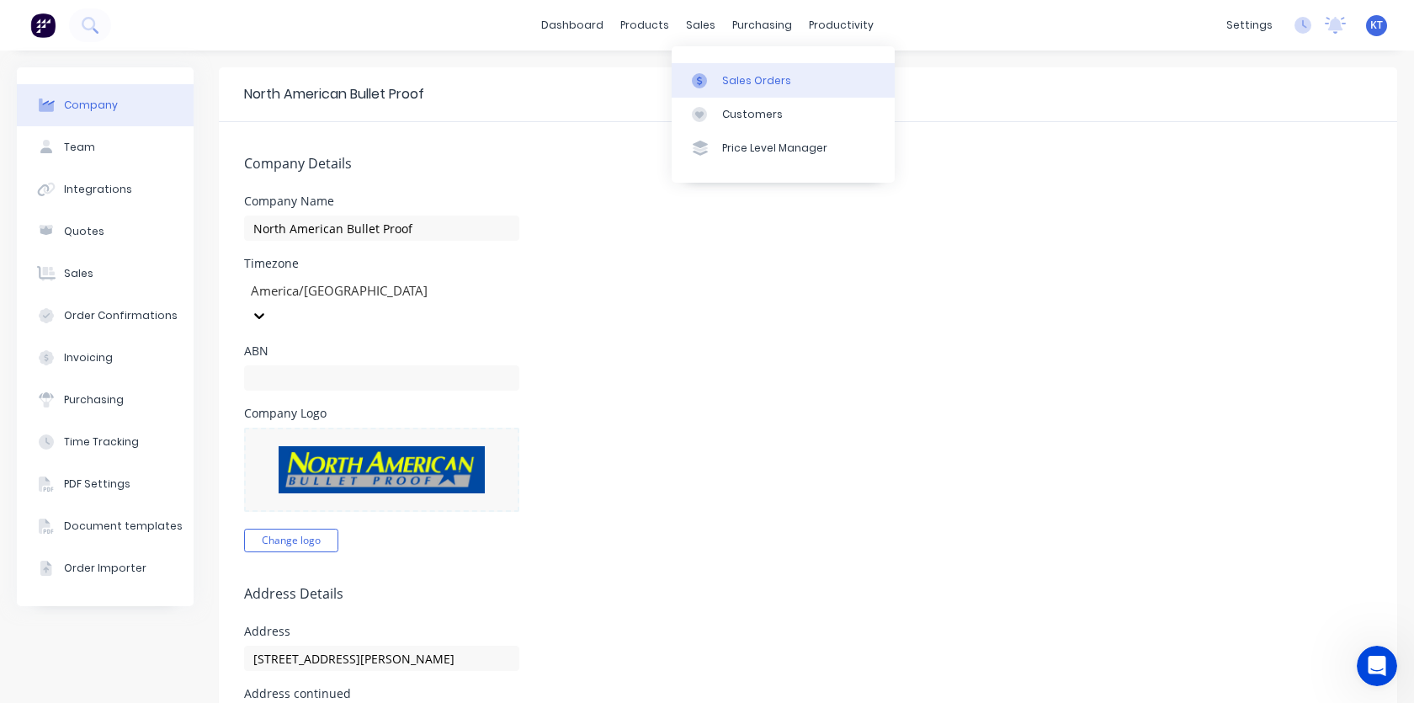
click at [738, 88] on div "Sales Orders" at bounding box center [756, 80] width 69 height 15
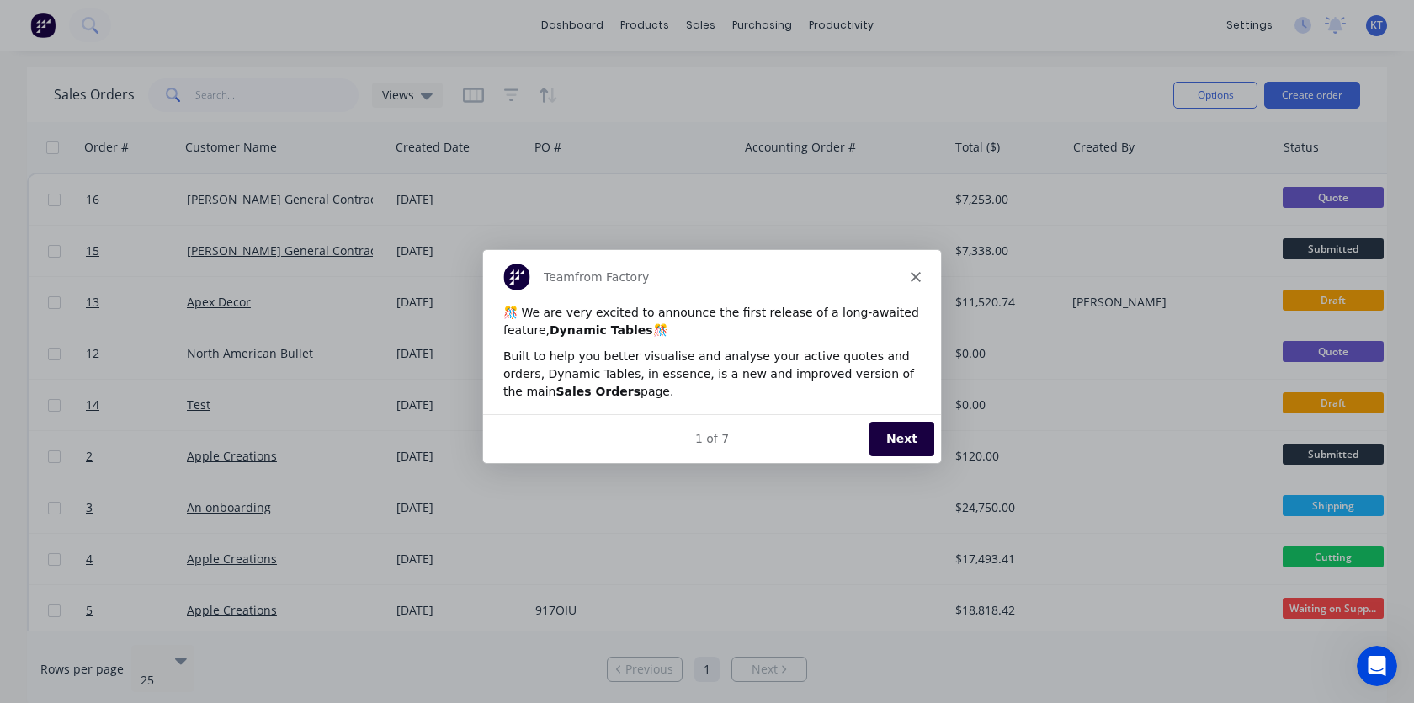
click at [890, 444] on button "Next" at bounding box center [901, 438] width 65 height 35
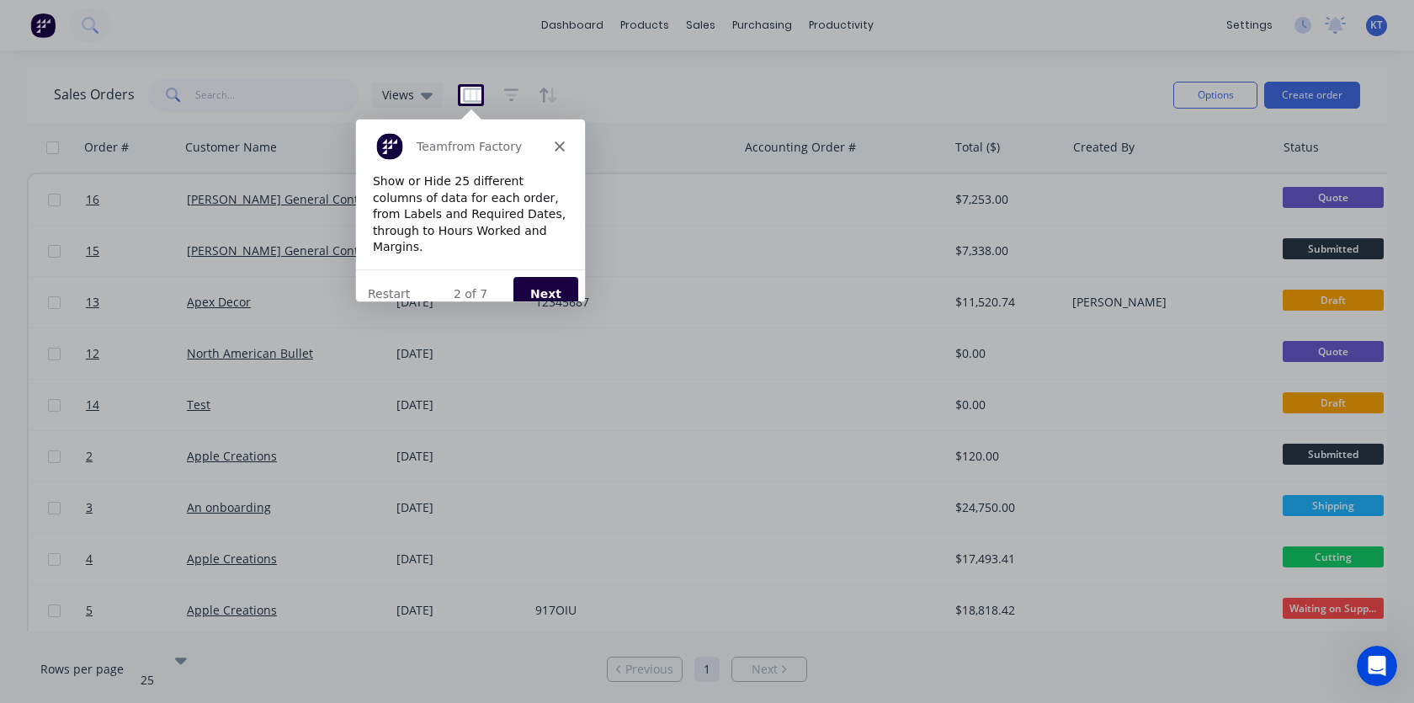
click at [539, 280] on button "Next" at bounding box center [545, 292] width 65 height 35
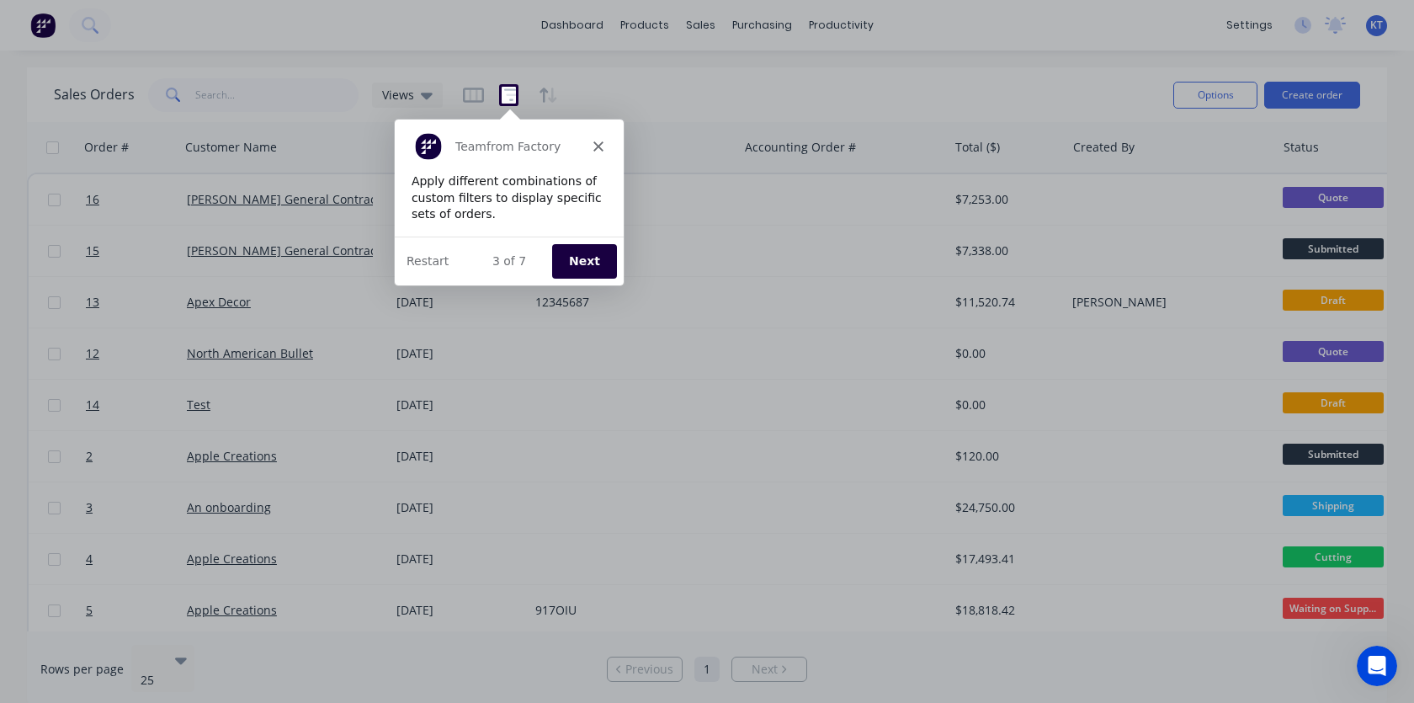
click at [574, 263] on button "Next" at bounding box center [582, 259] width 65 height 35
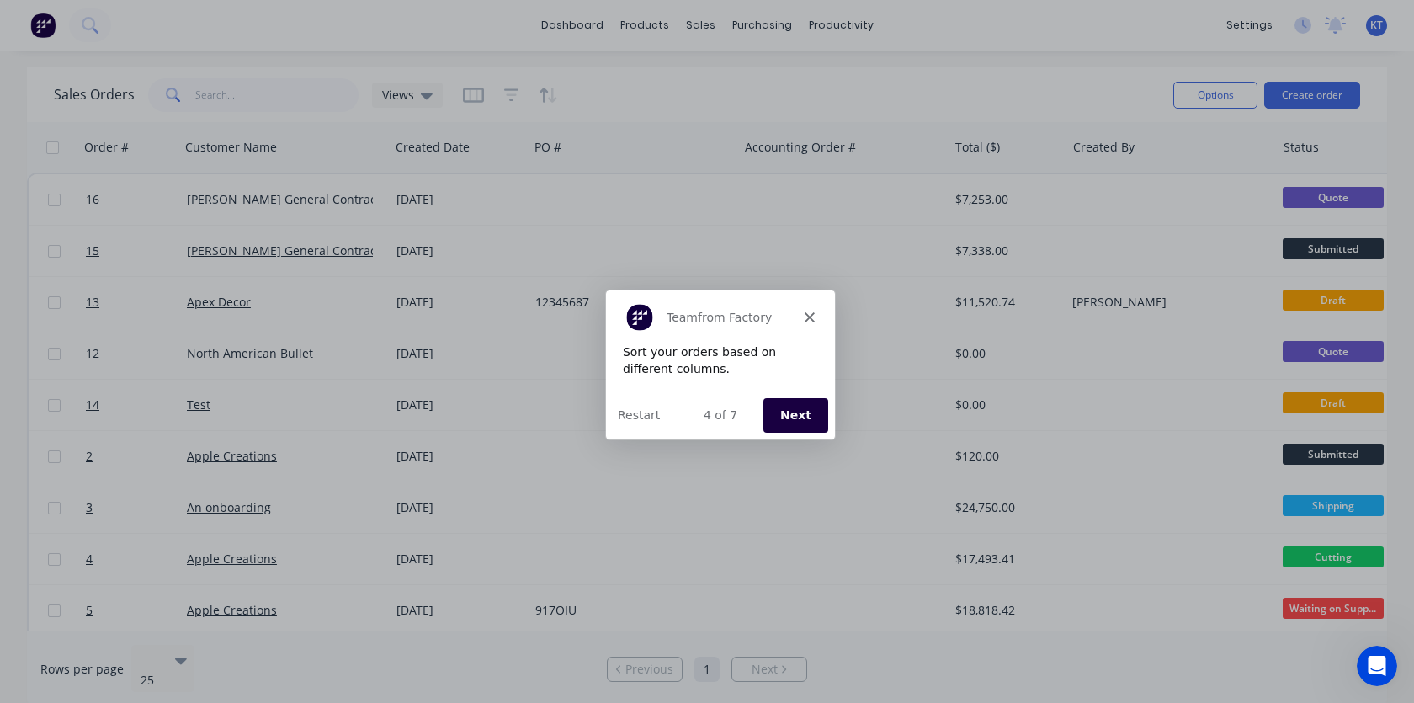
click at [778, 417] on button "Next" at bounding box center [794, 413] width 65 height 35
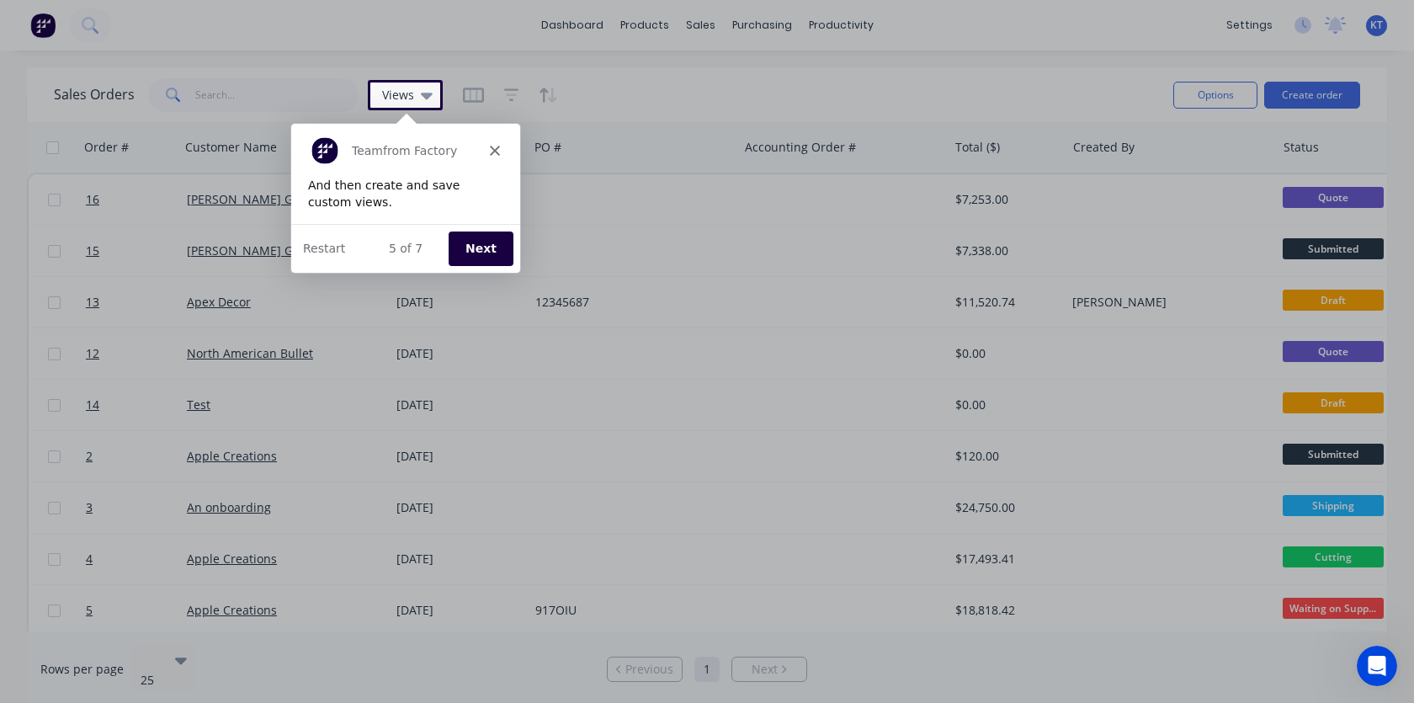
click at [475, 252] on button "Next" at bounding box center [479, 247] width 65 height 35
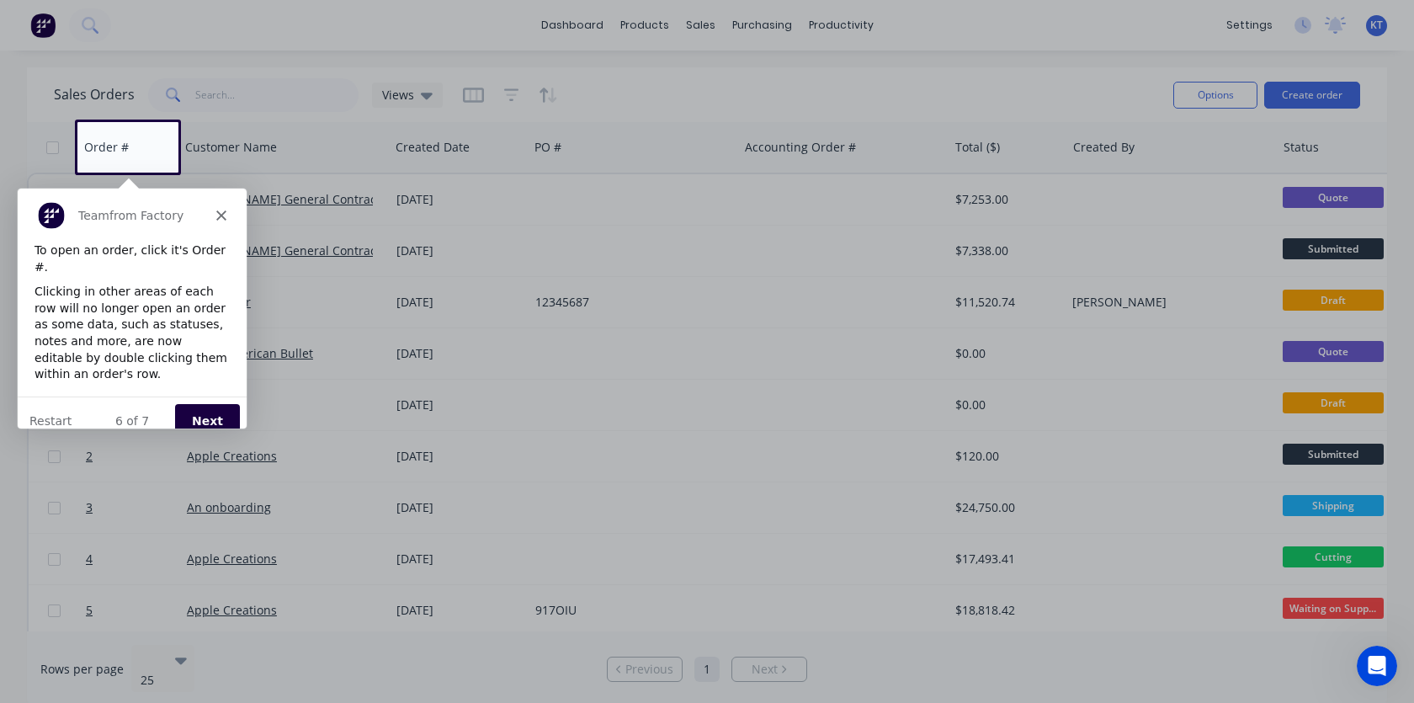
click at [209, 403] on button "Next" at bounding box center [206, 420] width 65 height 35
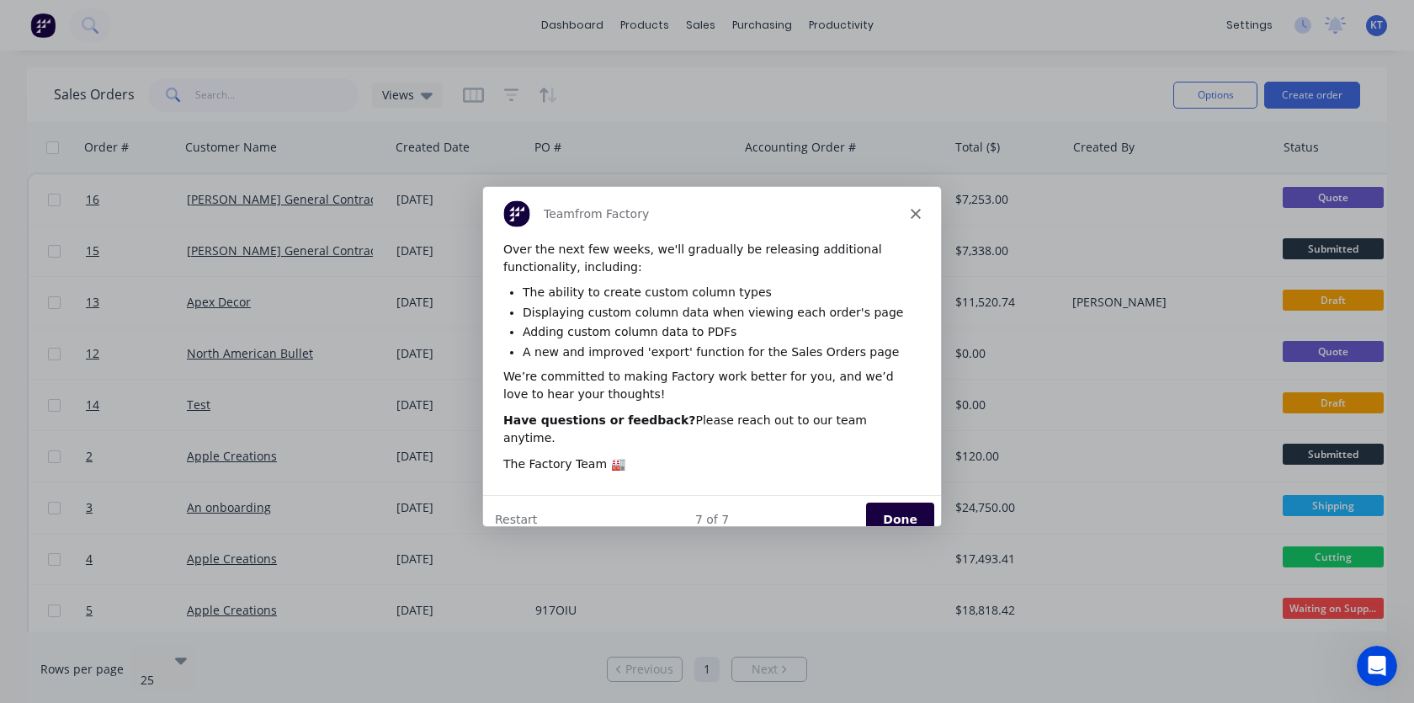
click at [892, 501] on button "Done" at bounding box center [899, 518] width 68 height 35
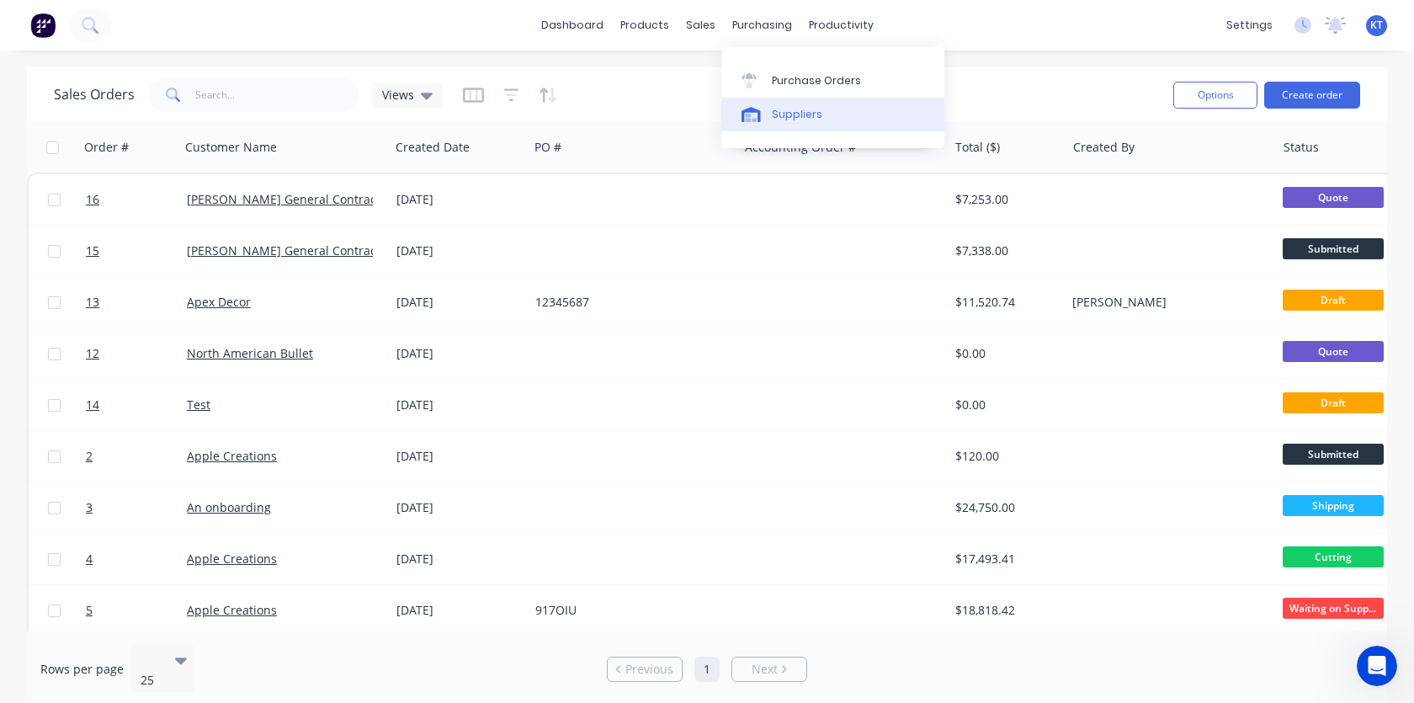
click at [789, 110] on div "Suppliers" at bounding box center [797, 114] width 50 height 15
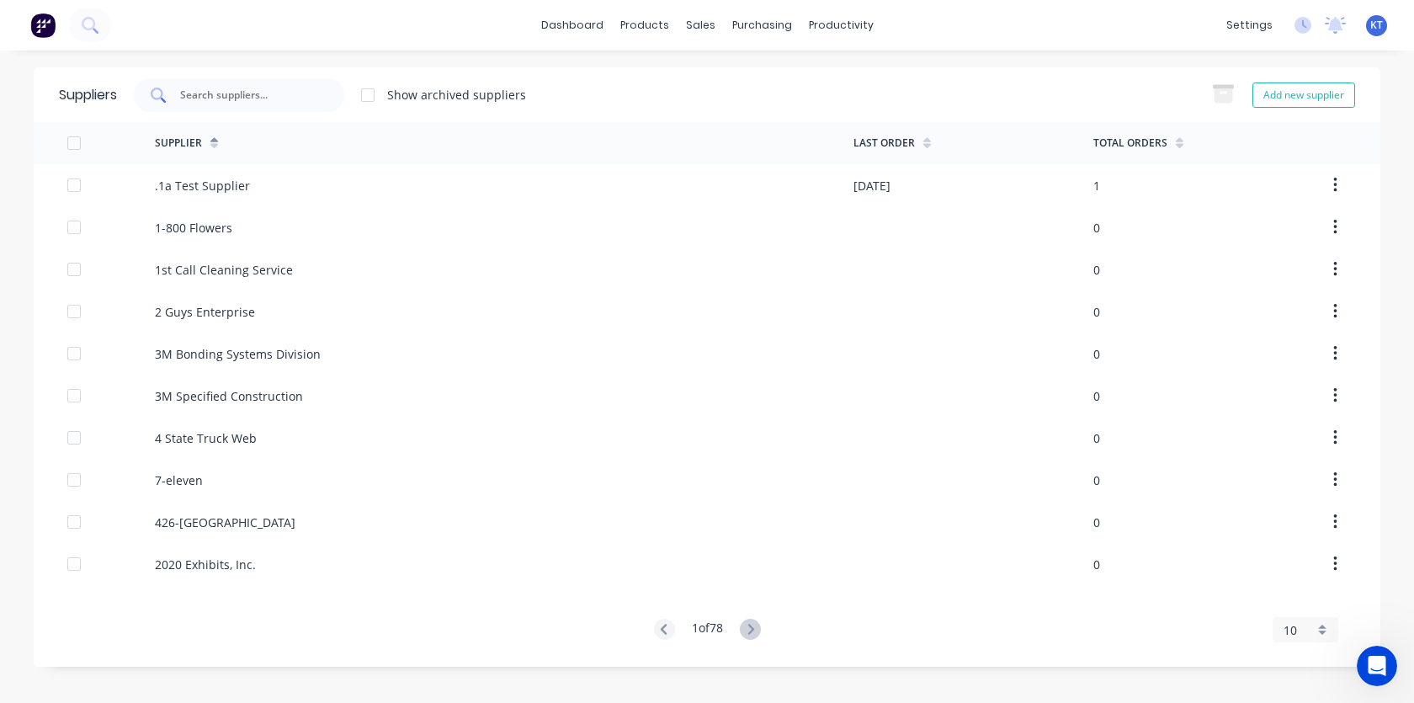
click at [240, 99] on input "text" at bounding box center [248, 95] width 140 height 17
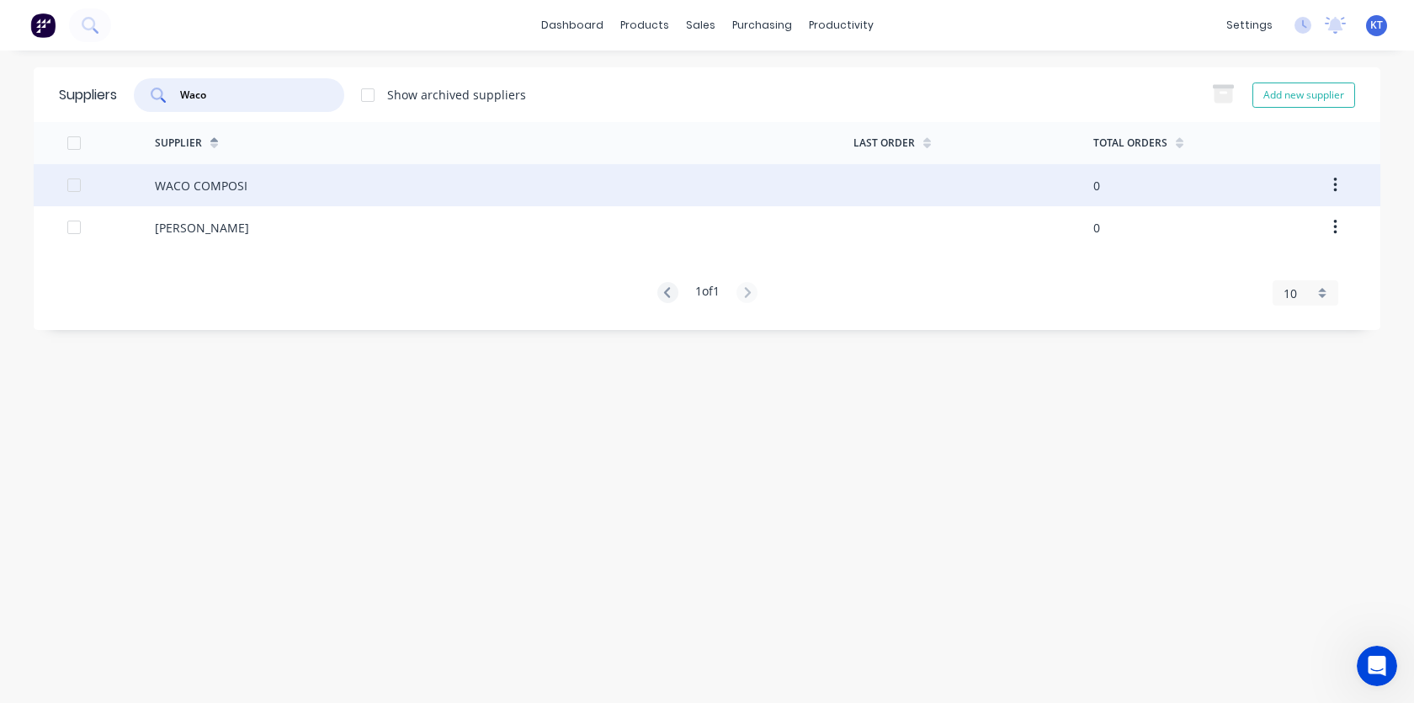
type input "Waco"
click at [180, 194] on div "WACO COMPOSI" at bounding box center [201, 186] width 93 height 18
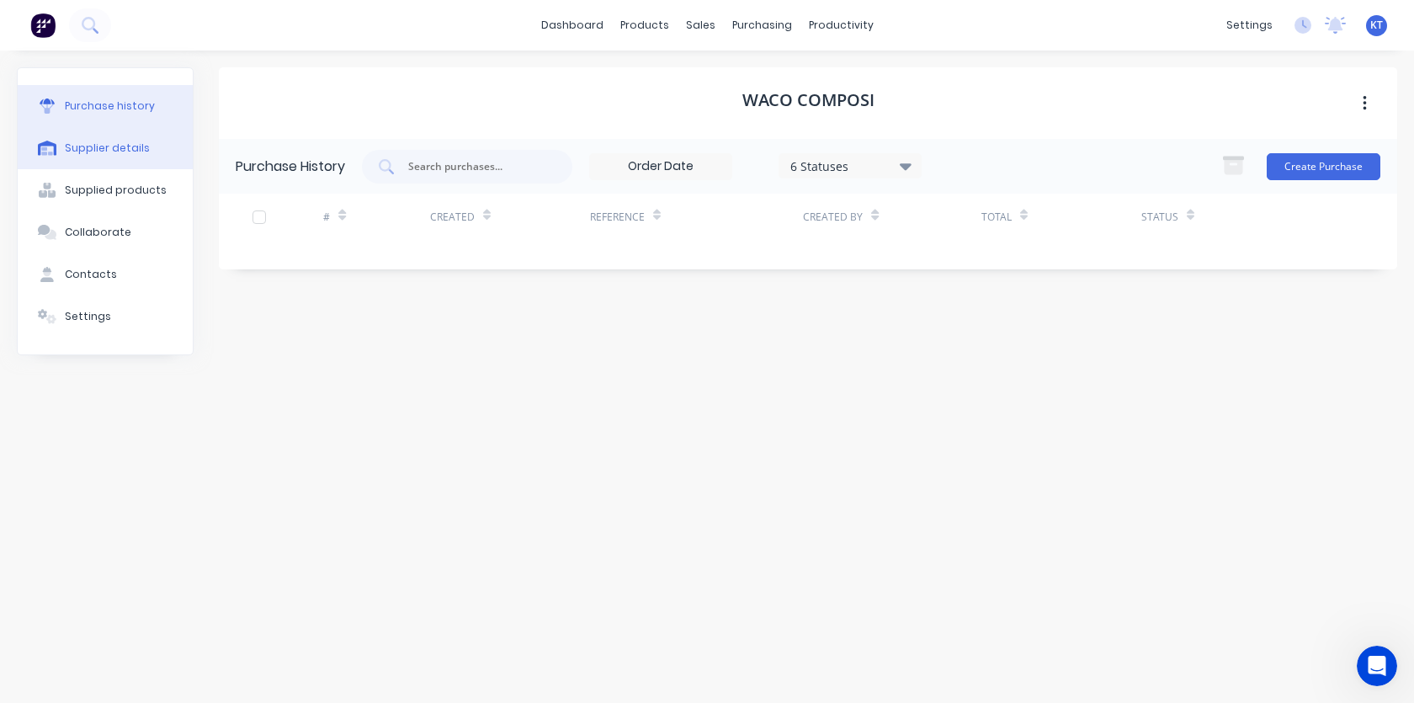
click at [98, 146] on div "Supplier details" at bounding box center [107, 148] width 85 height 15
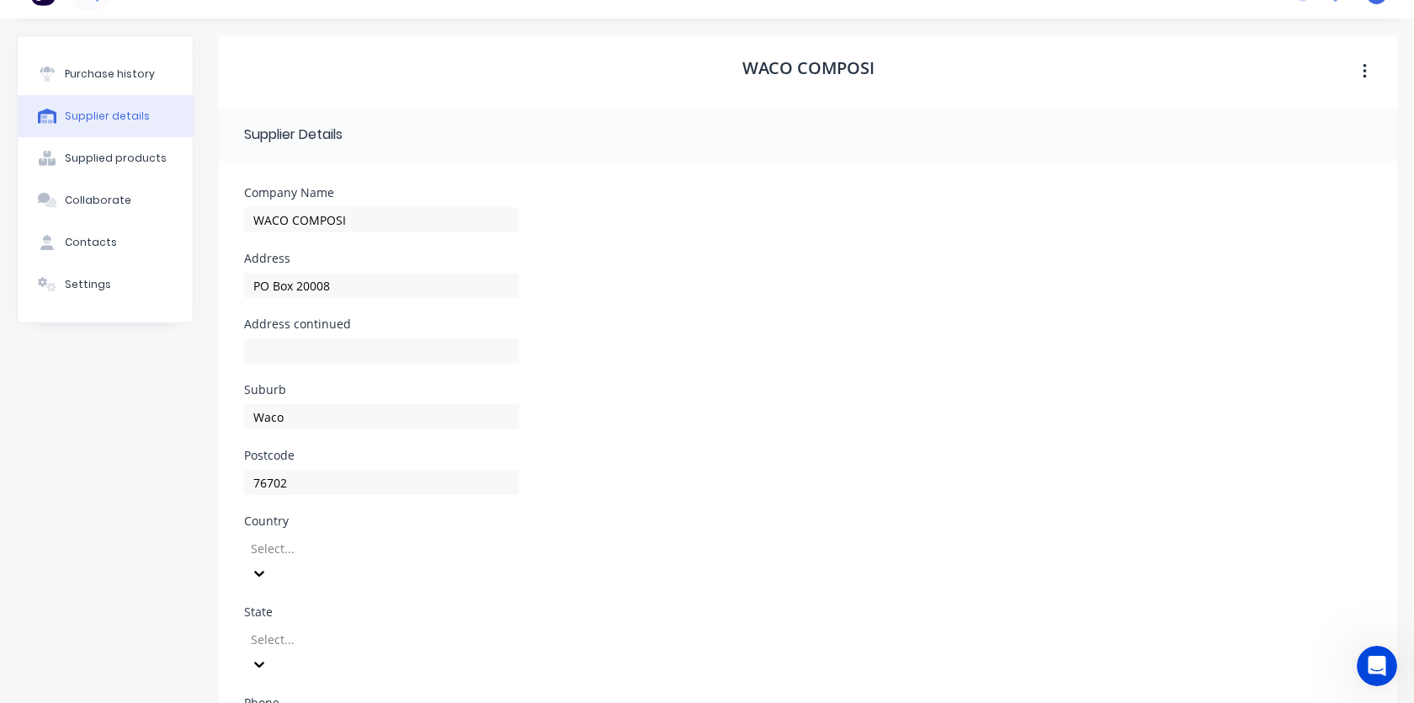
scroll to position [190, 0]
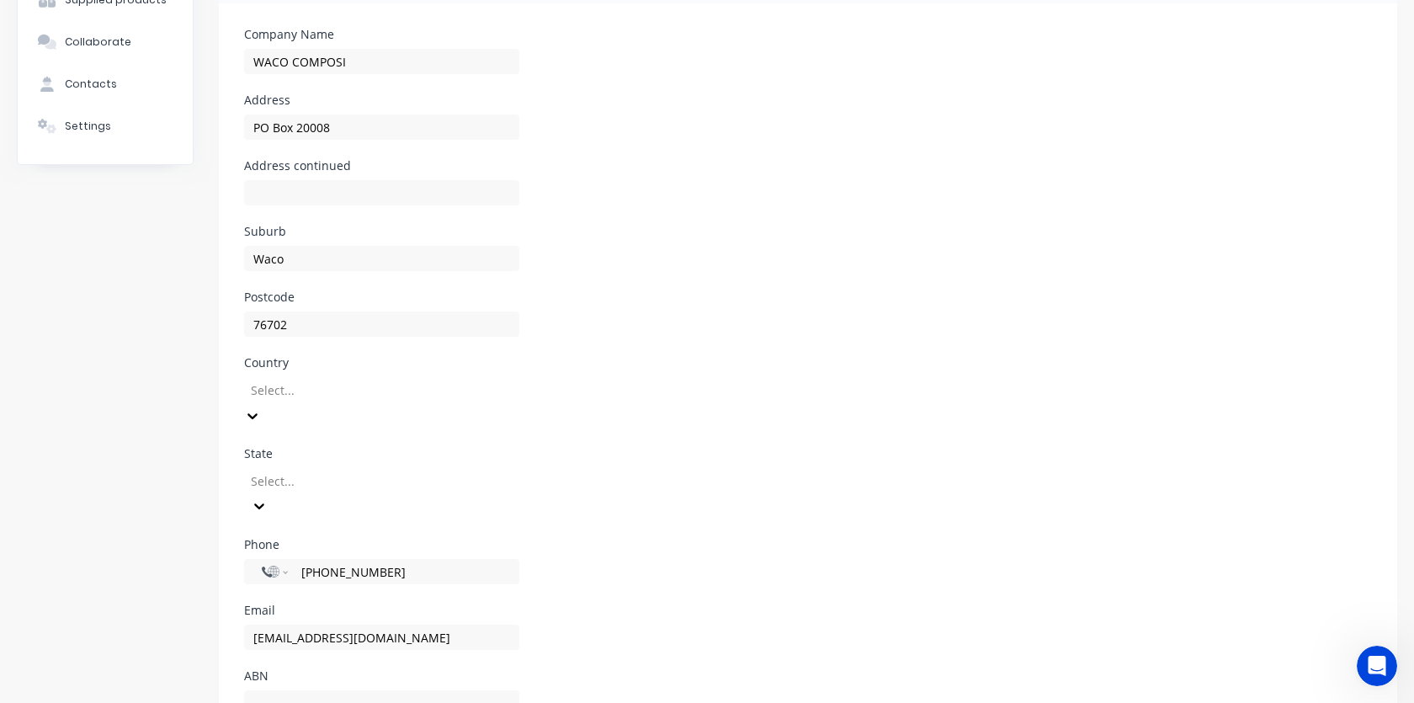
click at [286, 392] on div at bounding box center [370, 390] width 242 height 21
type input "unit"
click at [298, 470] on div at bounding box center [370, 480] width 242 height 21
type input "texas"
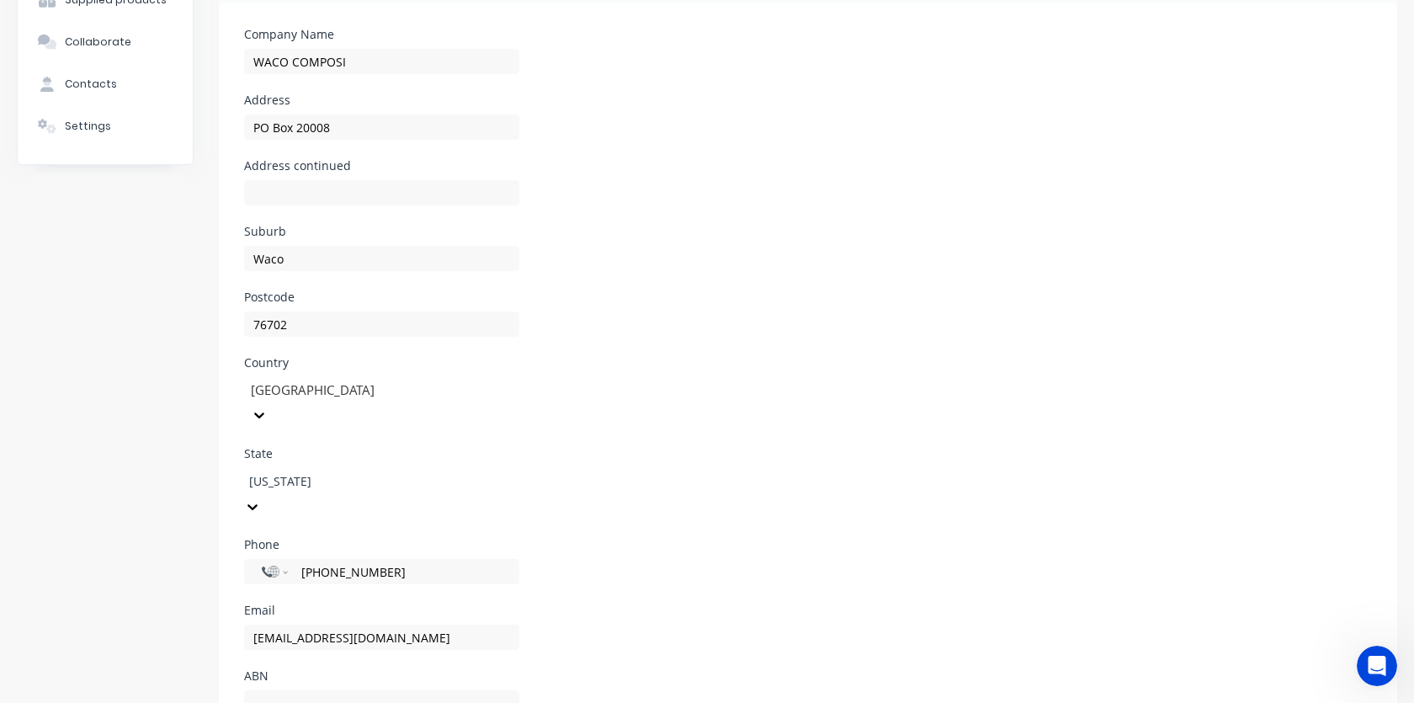
click at [299, 702] on div "[US_STATE]" at bounding box center [707, 712] width 1414 height 18
click at [115, 476] on div "Purchase history Supplier details Supplied products Collaborate Contacts Settin…" at bounding box center [105, 319] width 177 height 884
click at [265, 560] on select "International Afghanistan Åland Islands Albania Algeria American Samoa Andorra …" at bounding box center [274, 572] width 25 height 24
select select "US"
click at [262, 560] on select "International Afghanistan Åland Islands Albania Algeria American Samoa Andorra …" at bounding box center [274, 572] width 25 height 24
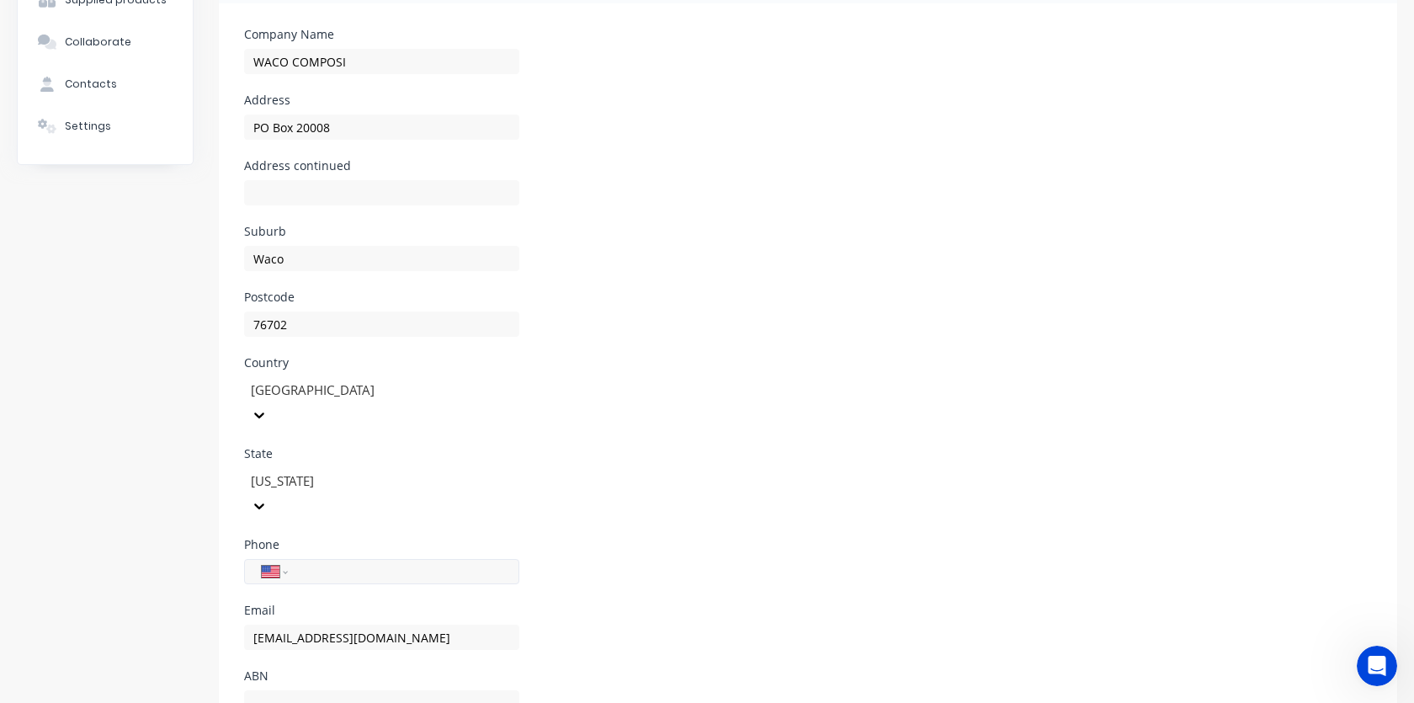
click at [345, 559] on div "International Afghanistan Åland Islands Albania Algeria American Samoa Andorra …" at bounding box center [381, 571] width 275 height 25
click at [723, 539] on div "Phone International Afghanistan Åland Islands Albania Algeria American Samoa An…" at bounding box center [808, 572] width 1128 height 66
click at [315, 562] on input "tel" at bounding box center [401, 571] width 202 height 19
click at [496, 620] on div "mjones@armorcore.com" at bounding box center [381, 645] width 275 height 50
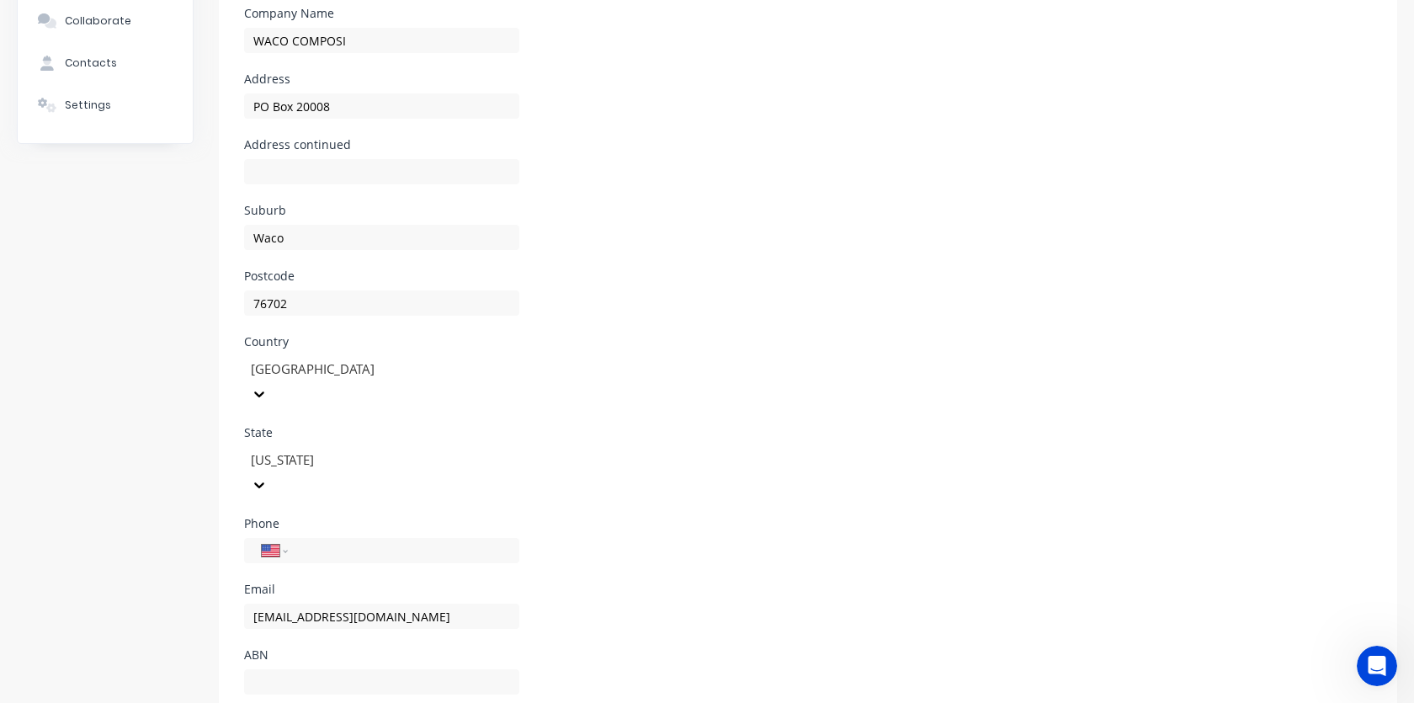
scroll to position [215, 0]
click at [322, 538] on input "tel" at bounding box center [401, 547] width 202 height 19
paste input "(254) 752-3622"
type input "(254) 752-3622"
click at [669, 514] on div "Phone International Afghanistan Åland Islands Albania Algeria American Samoa An…" at bounding box center [808, 547] width 1128 height 66
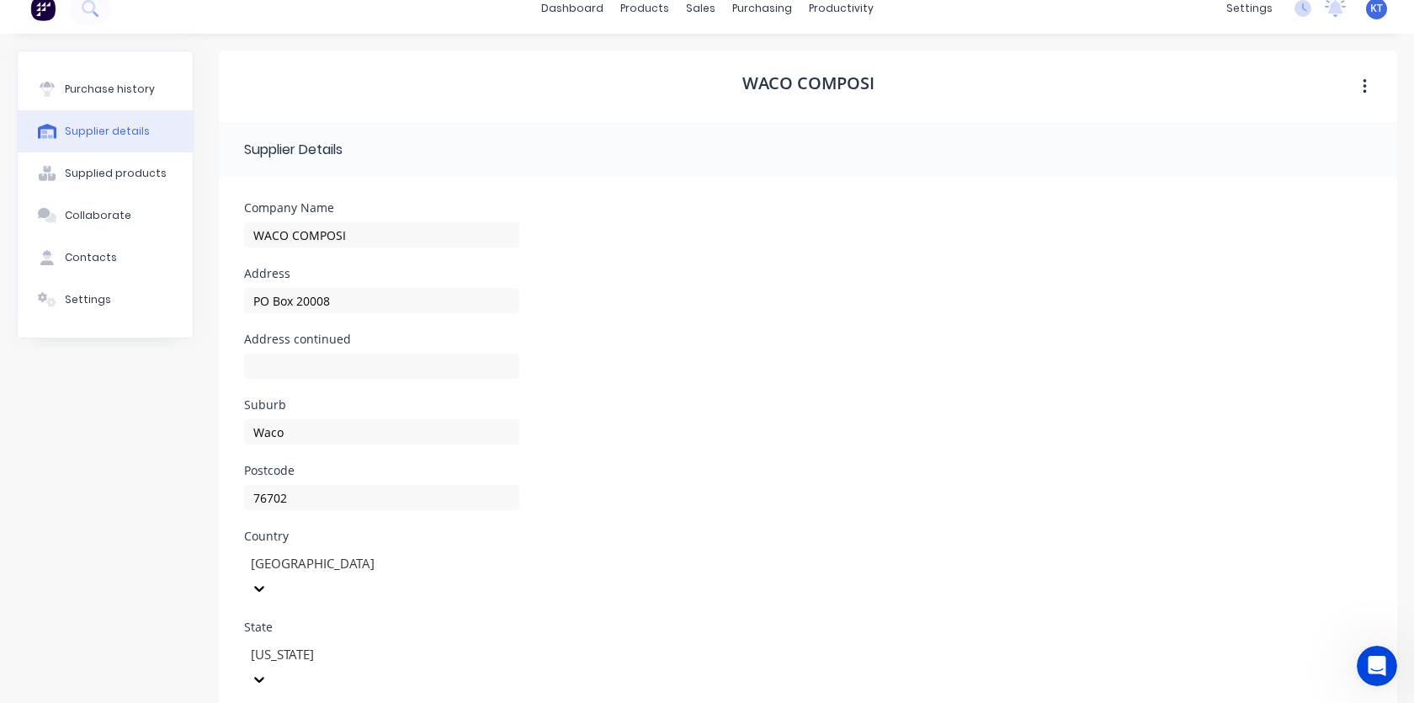
scroll to position [0, 0]
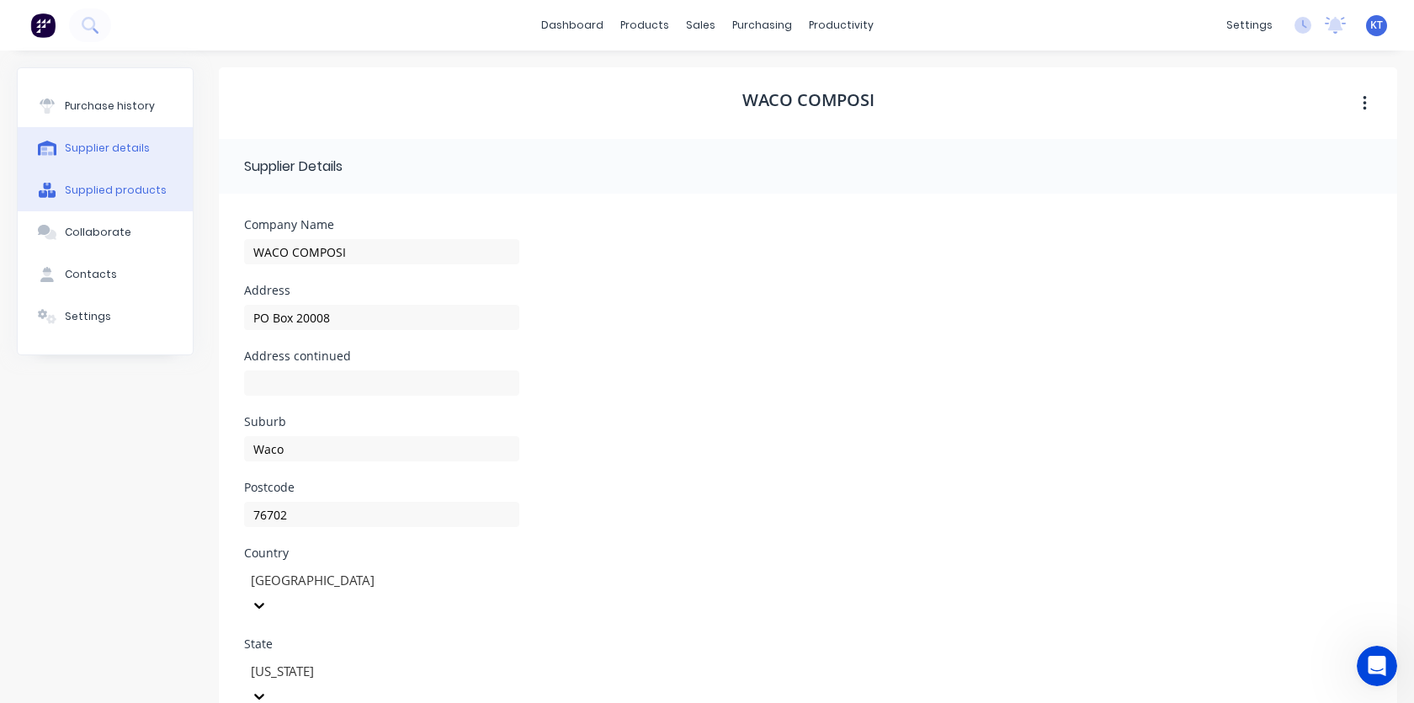
click at [134, 190] on div "Supplied products" at bounding box center [116, 190] width 102 height 15
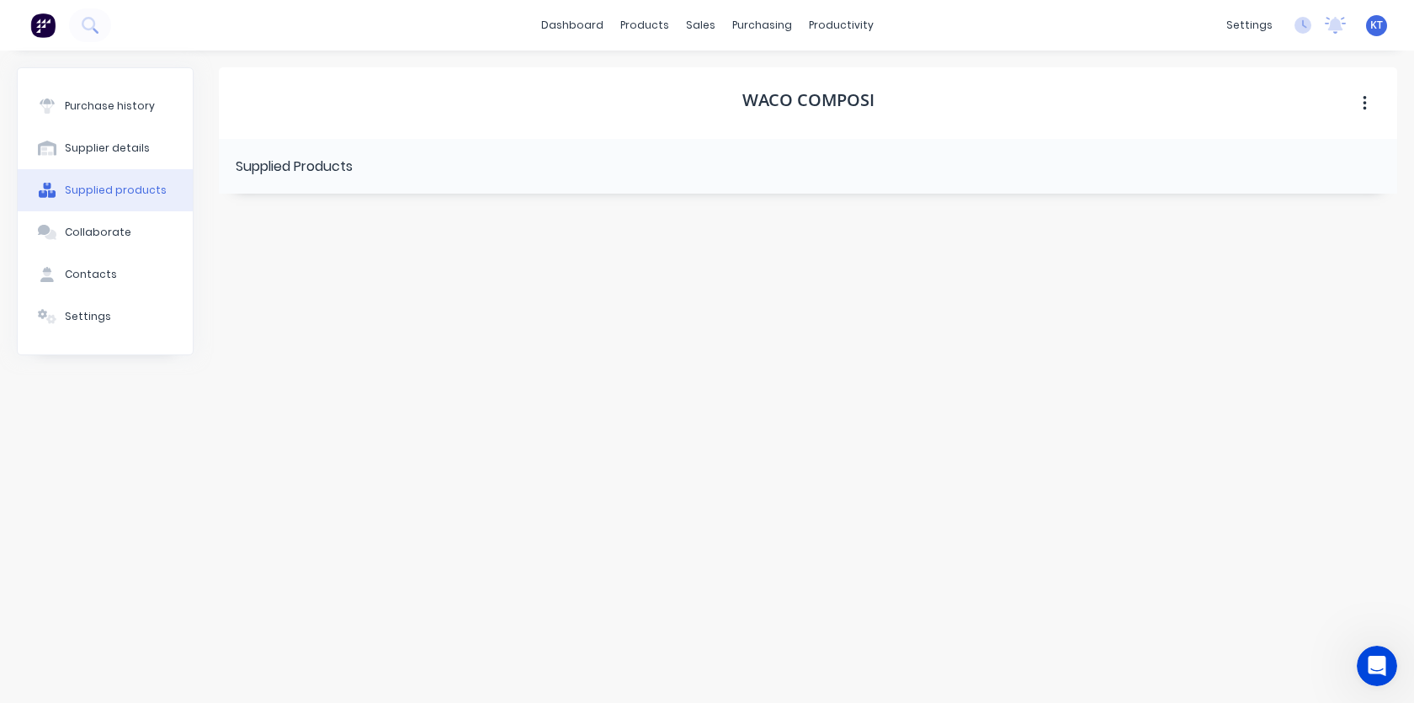
click at [1366, 104] on icon "button" at bounding box center [1364, 103] width 3 height 15
drag, startPoint x: 754, startPoint y: 304, endPoint x: 560, endPoint y: 273, distance: 196.9
click at [754, 304] on div "WACO COMPOSI Archive Supplied Products" at bounding box center [808, 368] width 1178 height 602
click at [85, 236] on div "Collaborate" at bounding box center [98, 232] width 66 height 15
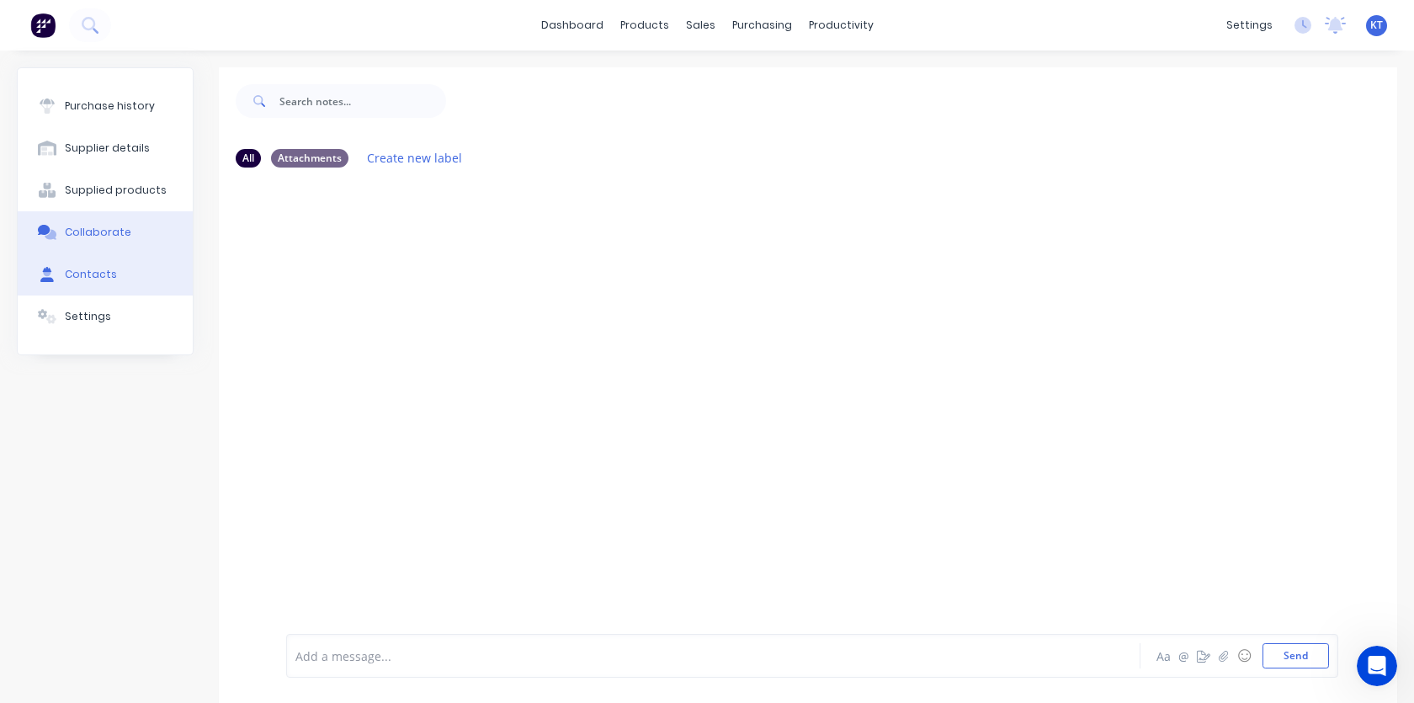
click at [98, 279] on div "Contacts" at bounding box center [91, 274] width 52 height 15
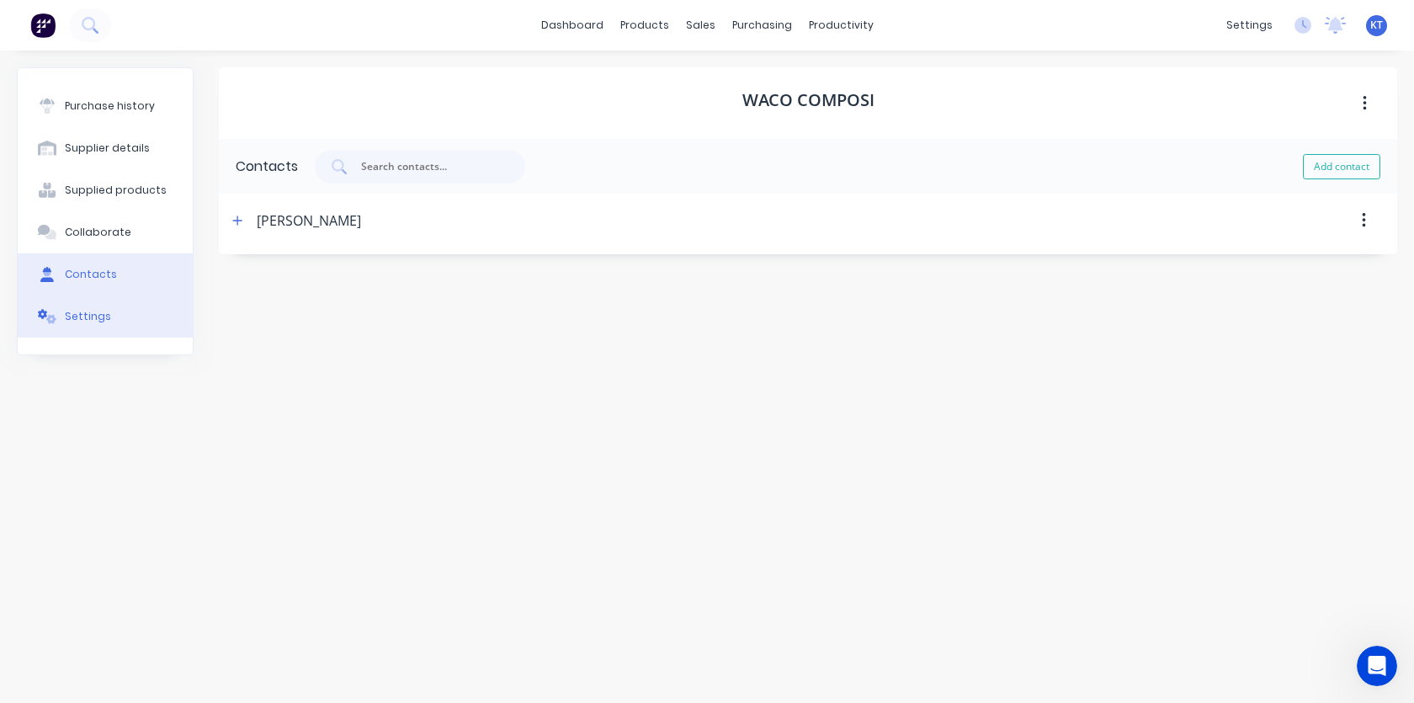
click at [100, 323] on div "Settings" at bounding box center [88, 316] width 46 height 15
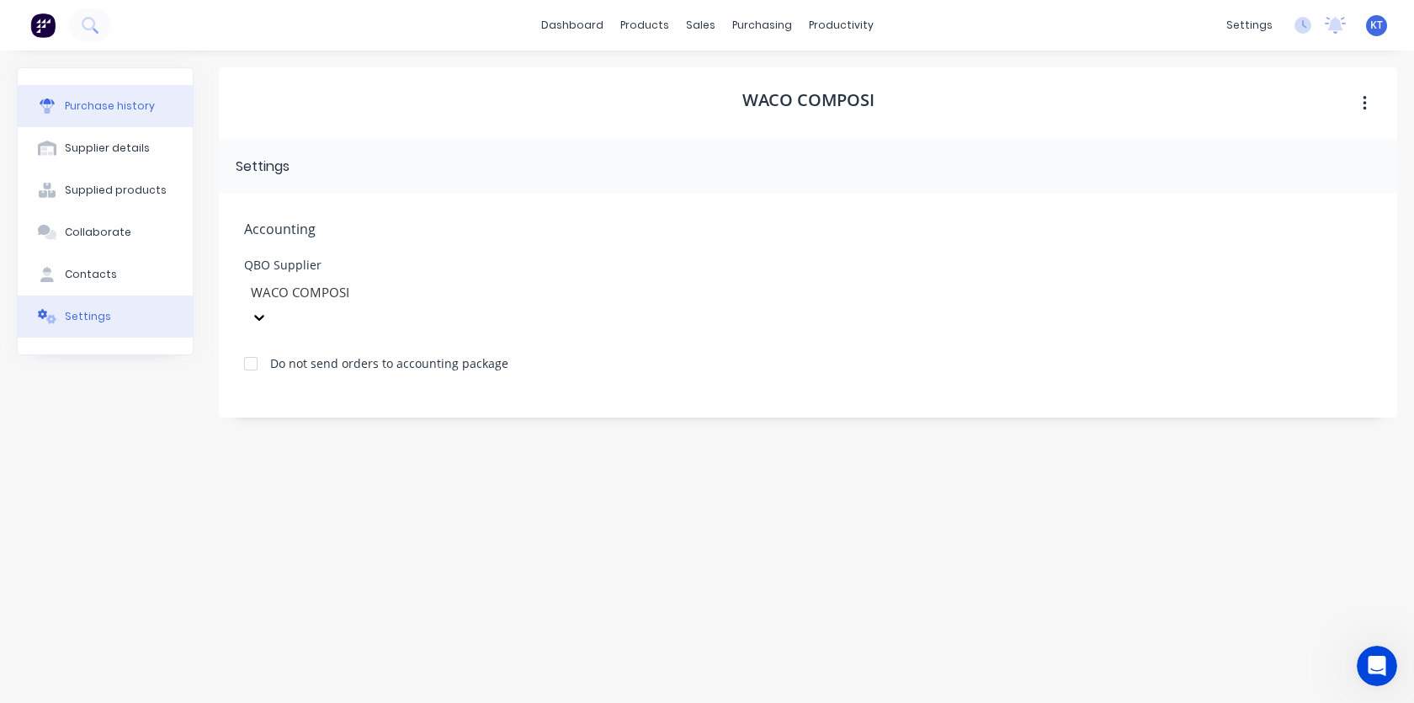
click at [119, 109] on div "Purchase history" at bounding box center [110, 105] width 90 height 15
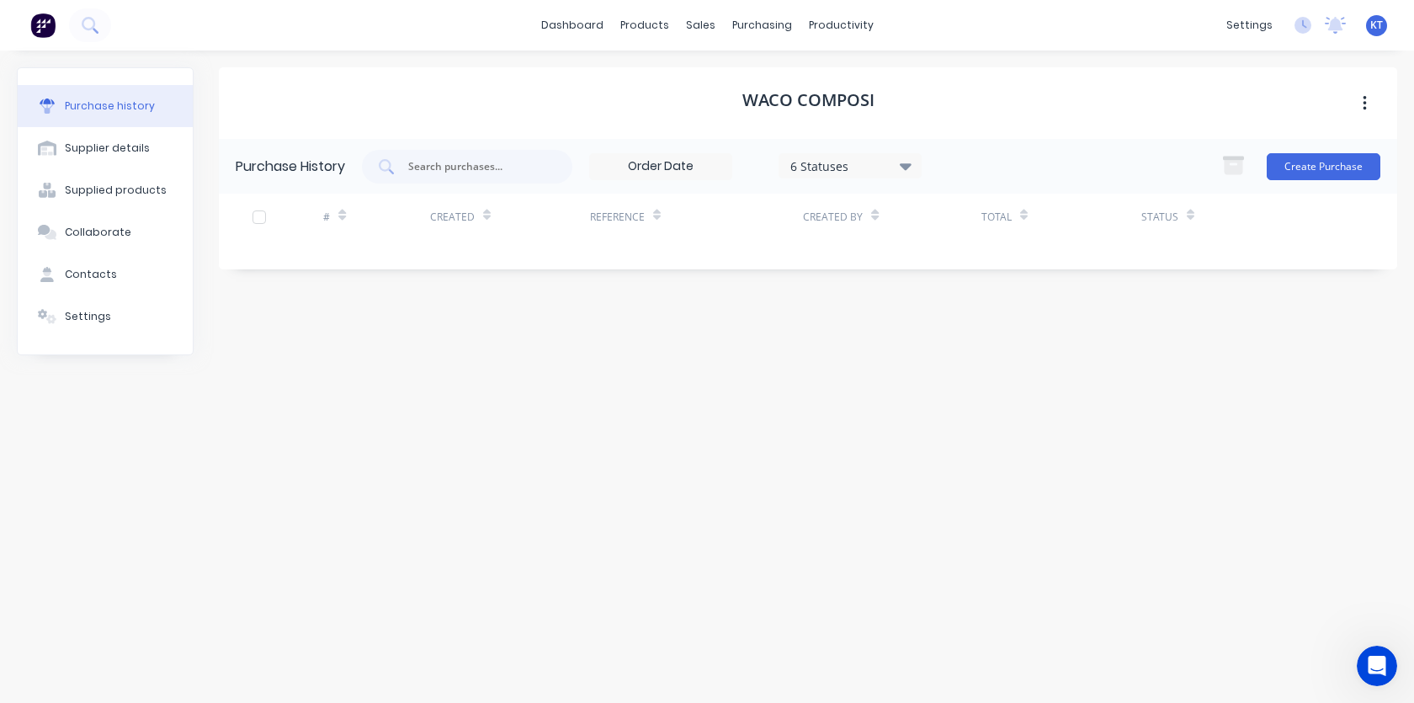
click at [876, 164] on div "6 Statuses" at bounding box center [850, 166] width 120 height 18
click at [732, 363] on div "WACO COMPOSI Purchase History 6 Statuses 6 Statuses Create Purchase # Created R…" at bounding box center [808, 368] width 1178 height 602
click at [1363, 105] on icon "button" at bounding box center [1365, 103] width 4 height 19
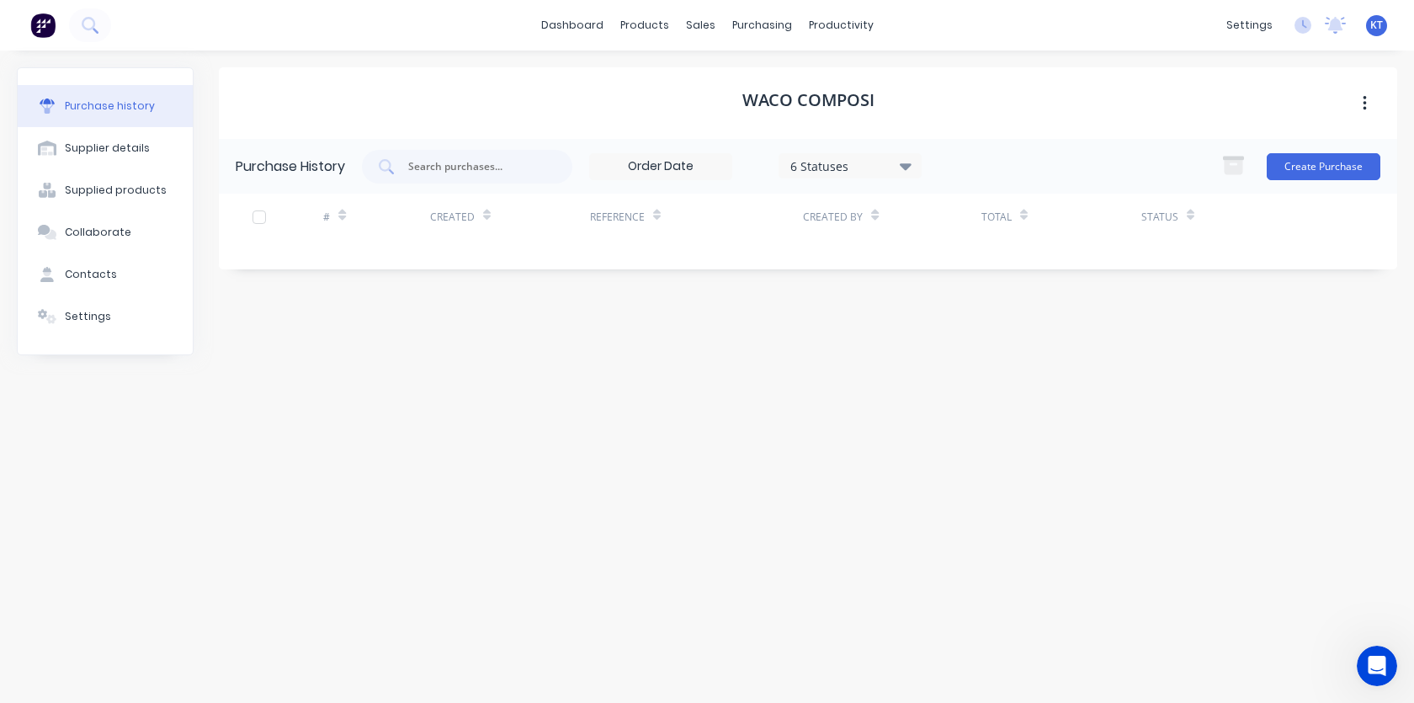
click at [954, 393] on div "WACO COMPOSI Purchase History 6 Statuses 6 Statuses Create Purchase # Created R…" at bounding box center [808, 368] width 1178 height 602
click at [675, 80] on div "Product Catalogue" at bounding box center [719, 80] width 104 height 15
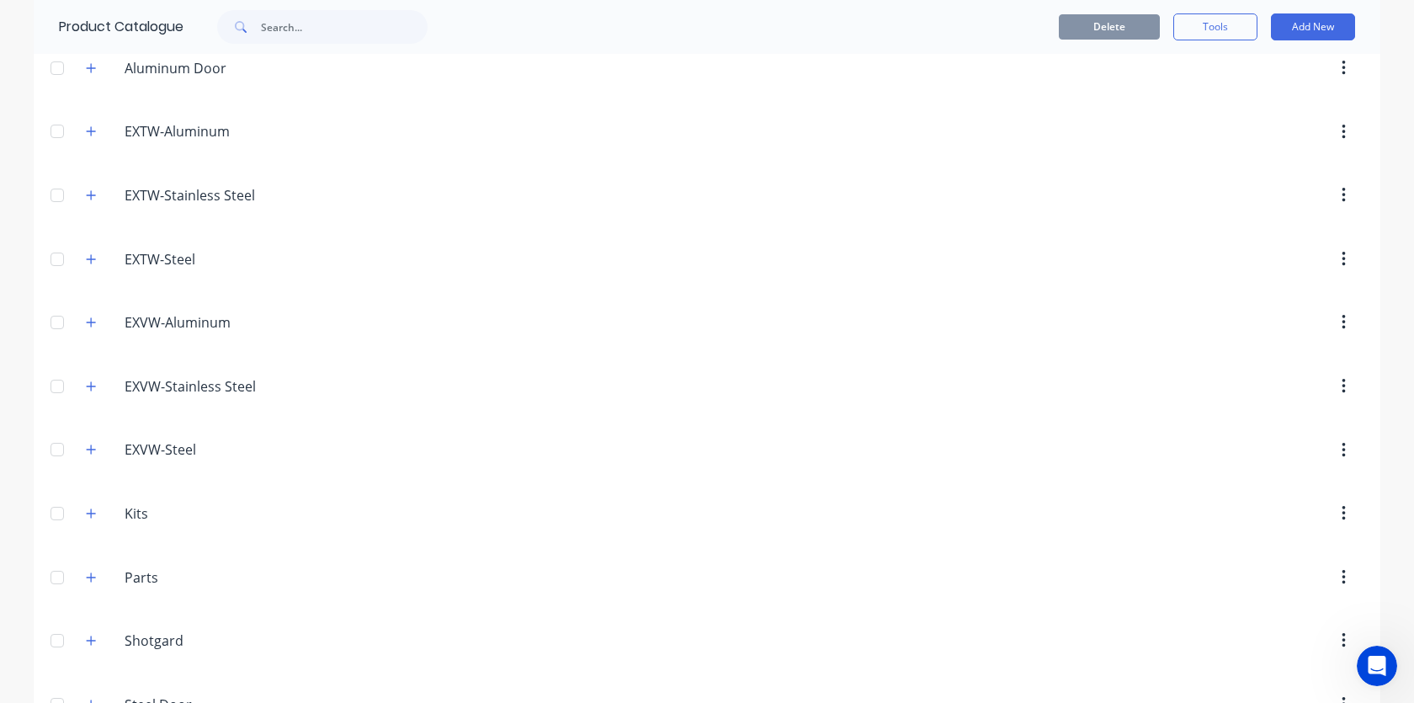
scroll to position [253, 0]
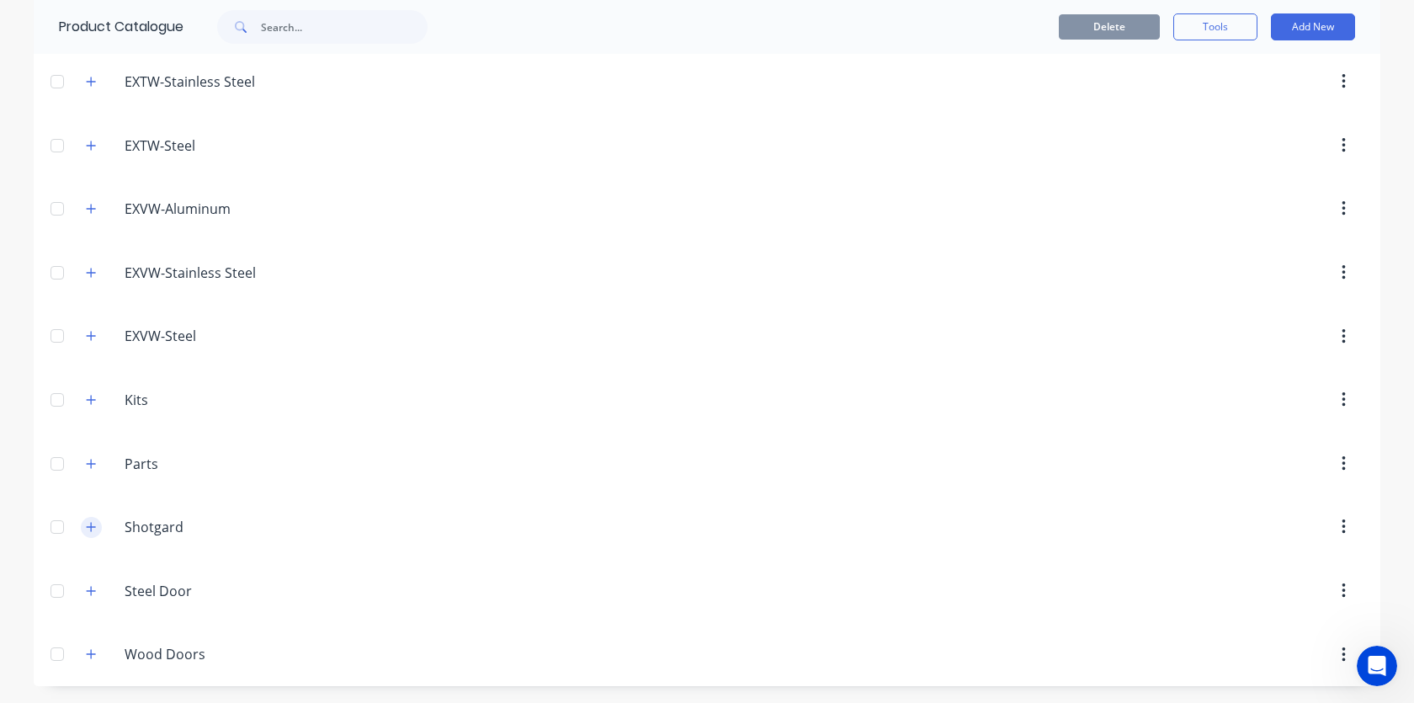
click at [93, 534] on button "button" at bounding box center [91, 527] width 21 height 21
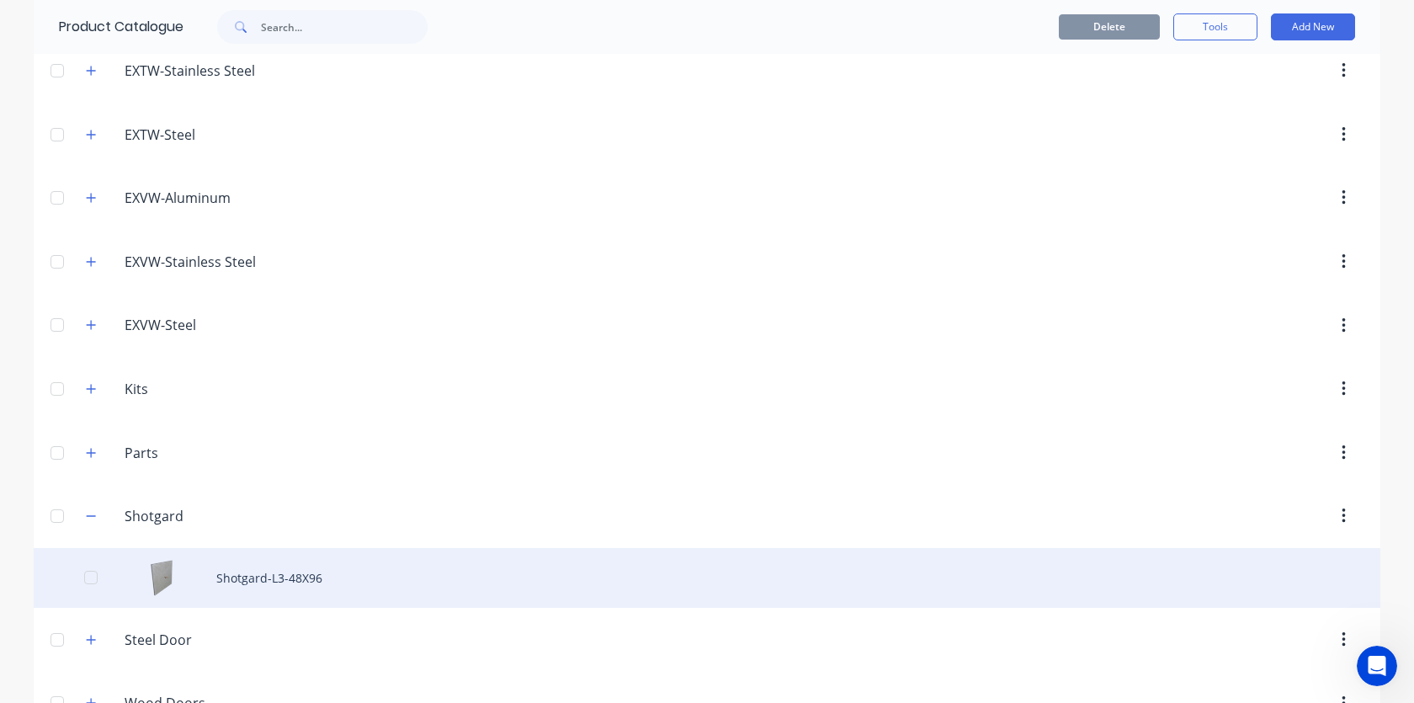
scroll to position [286, 0]
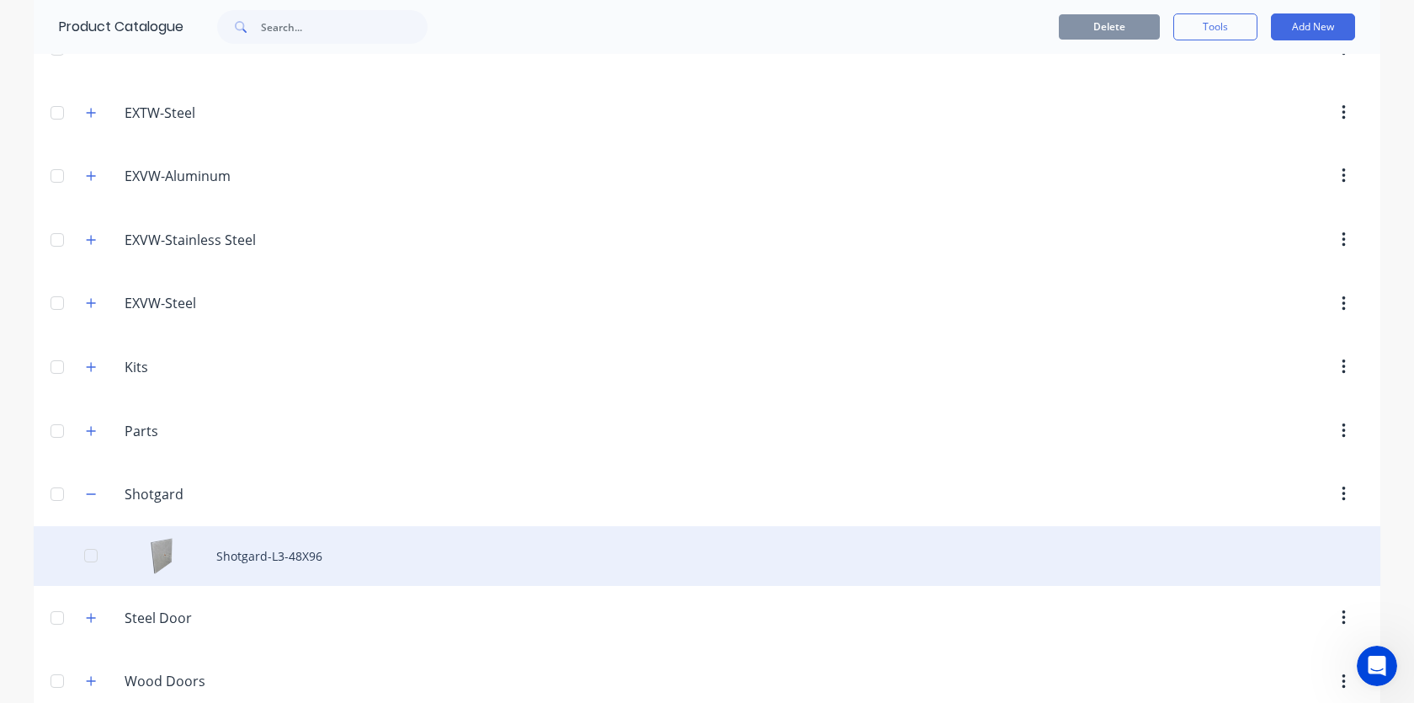
click at [288, 560] on div "Shotgard-L3-48X96" at bounding box center [707, 556] width 1347 height 60
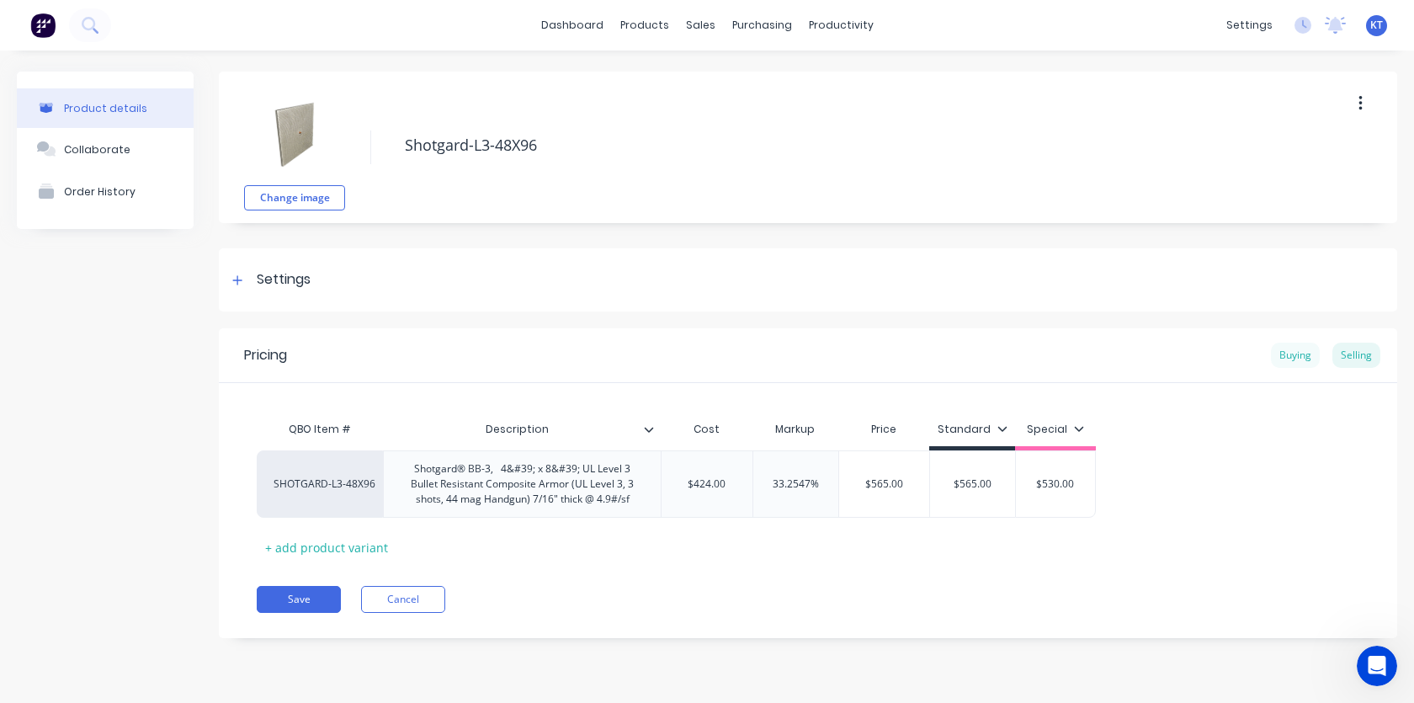
click at [1292, 353] on div "Buying" at bounding box center [1295, 355] width 49 height 25
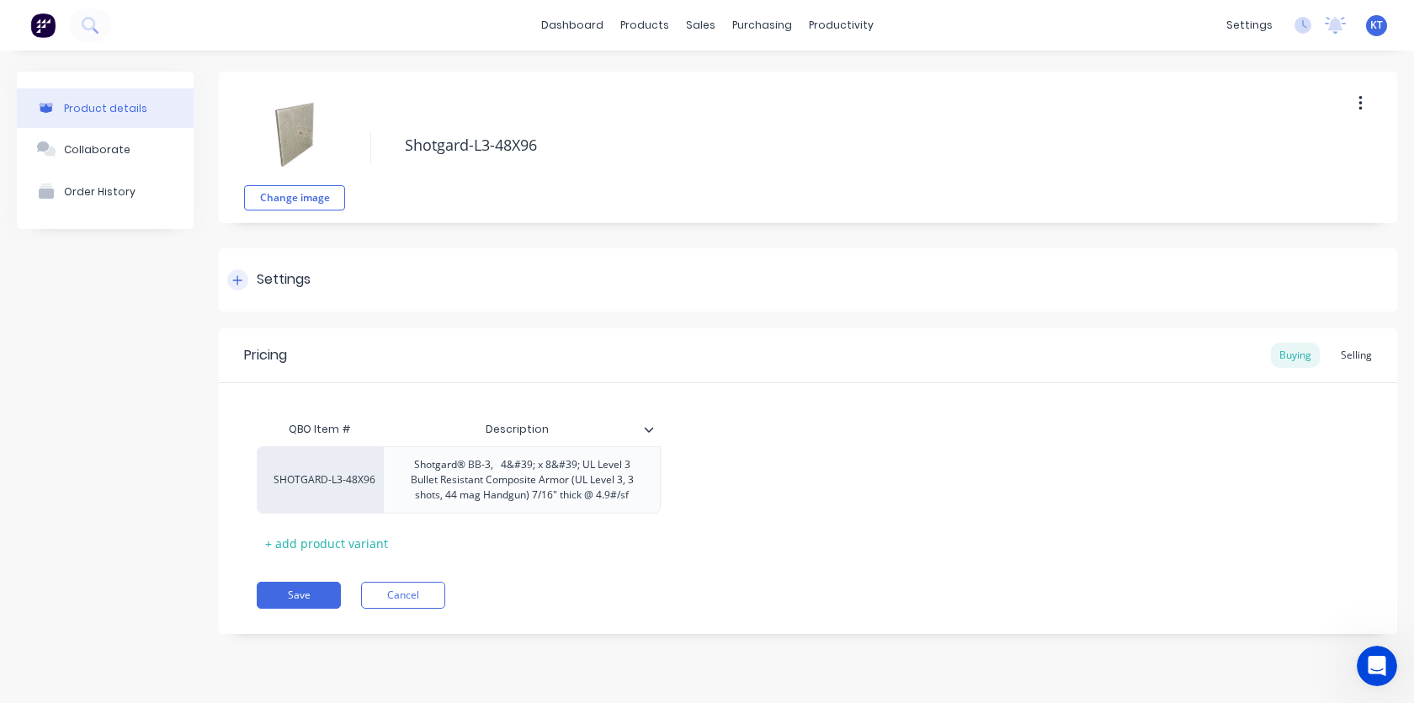
click at [294, 285] on div "Settings" at bounding box center [284, 279] width 54 height 21
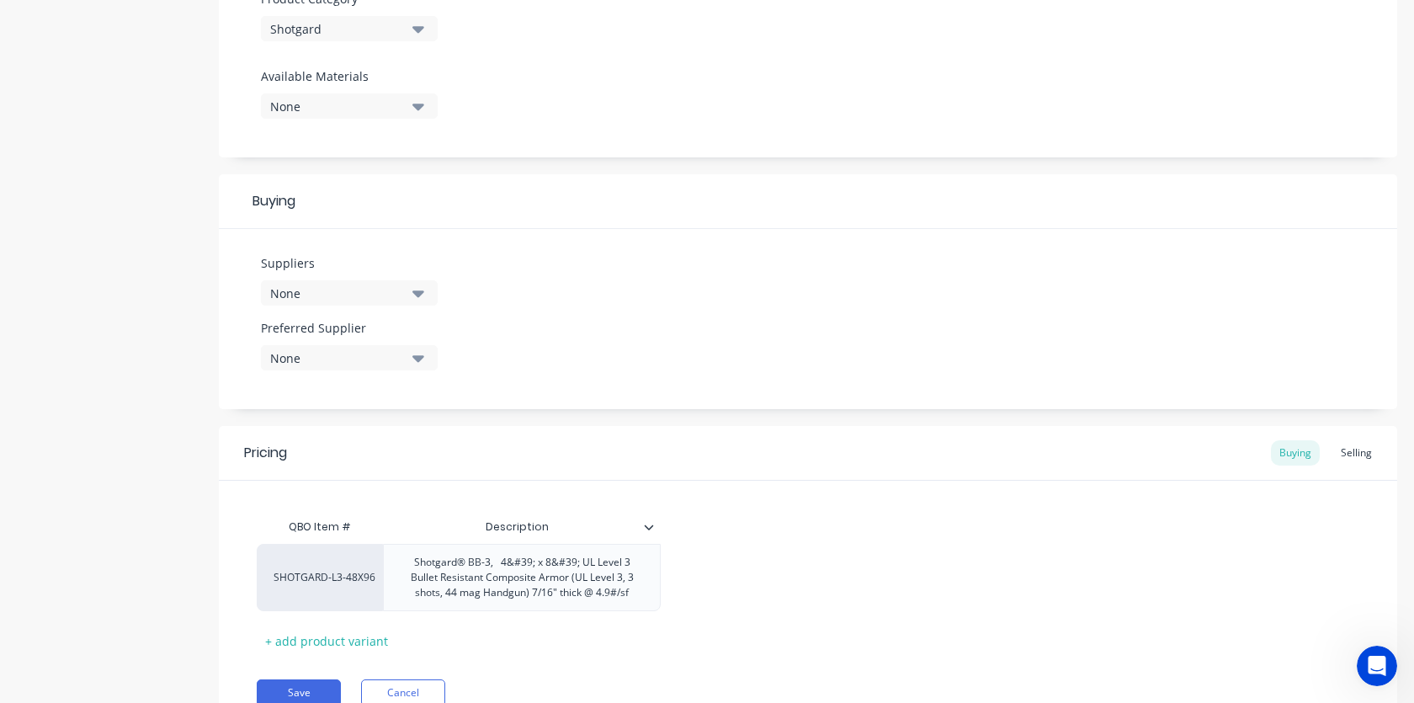
scroll to position [584, 0]
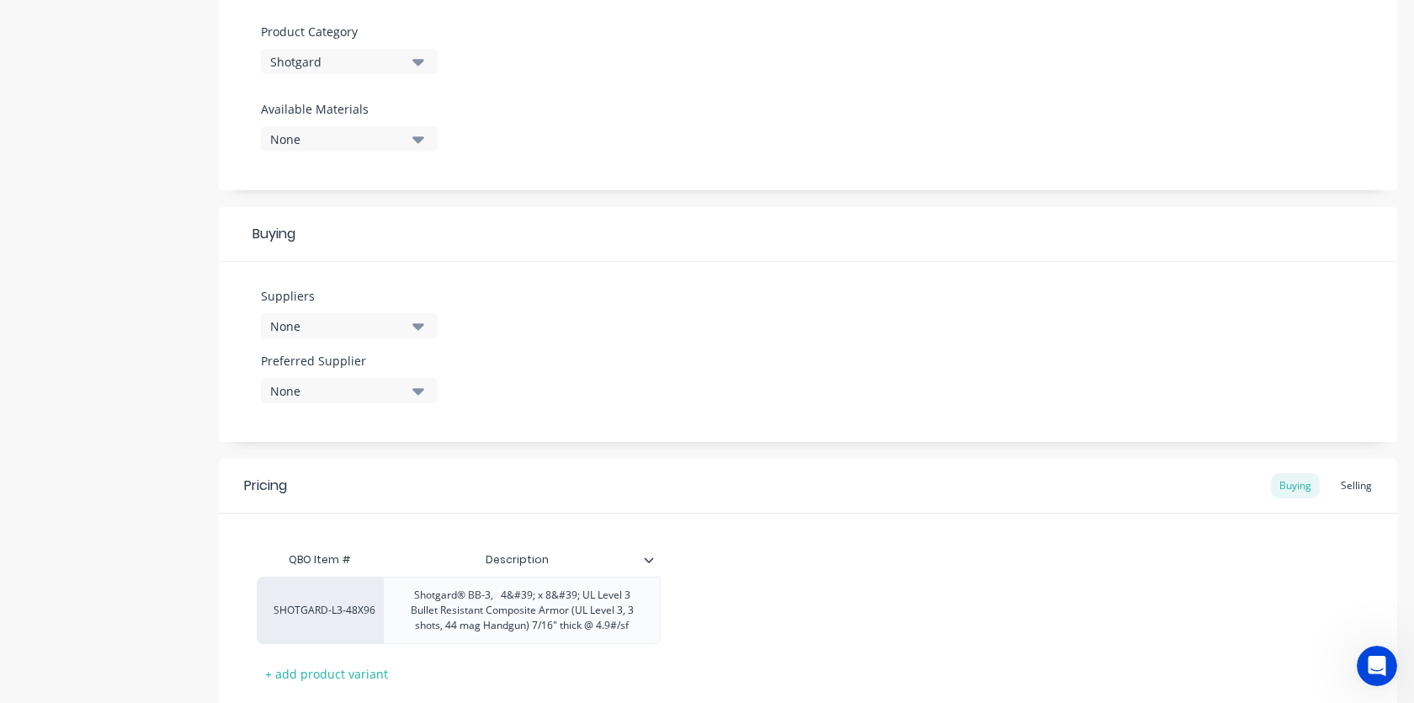
click at [409, 329] on button "None" at bounding box center [349, 325] width 177 height 25
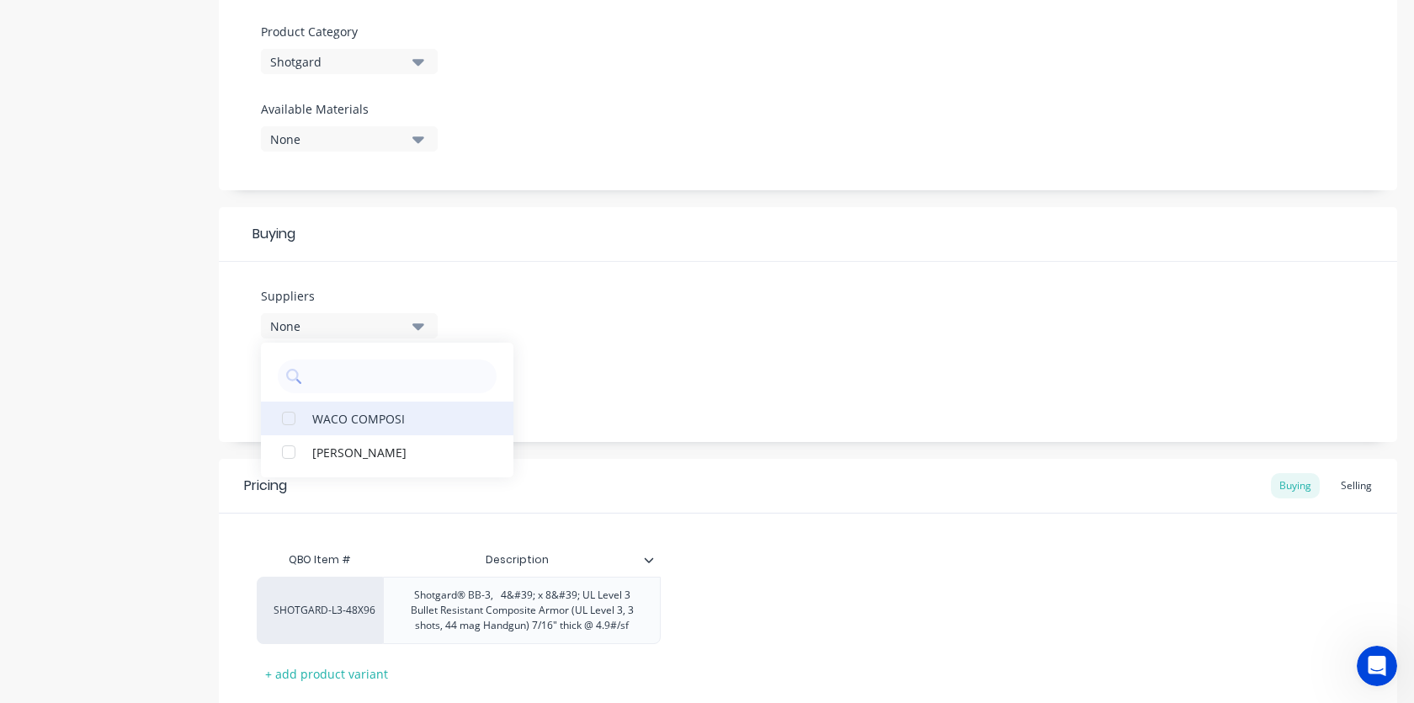
click at [284, 423] on div "button" at bounding box center [289, 418] width 34 height 34
click at [764, 371] on div "Suppliers 1 suppliers selected WACO COMPOSI waco fay Preferred Supplier None" at bounding box center [808, 352] width 1178 height 180
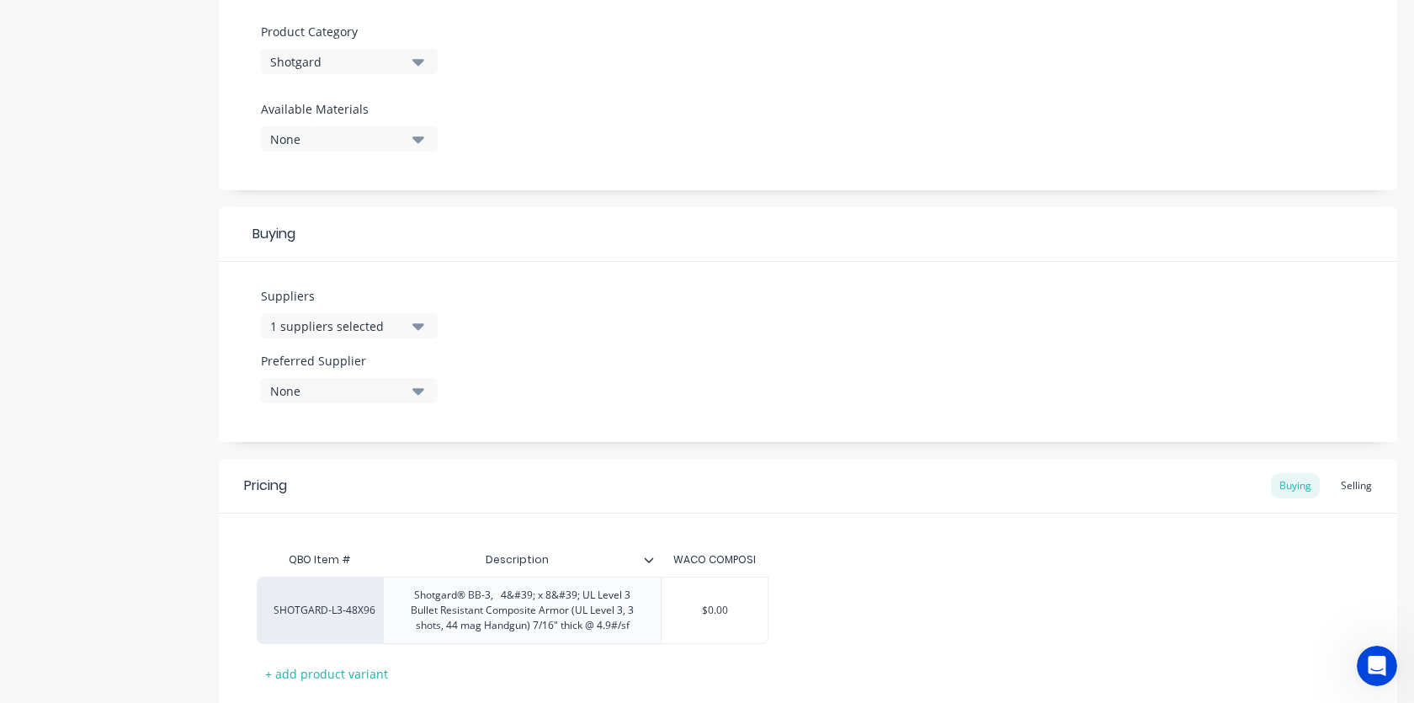
click at [417, 395] on icon "button" at bounding box center [418, 391] width 12 height 7
click at [296, 486] on div "button" at bounding box center [289, 483] width 34 height 34
type textarea "x"
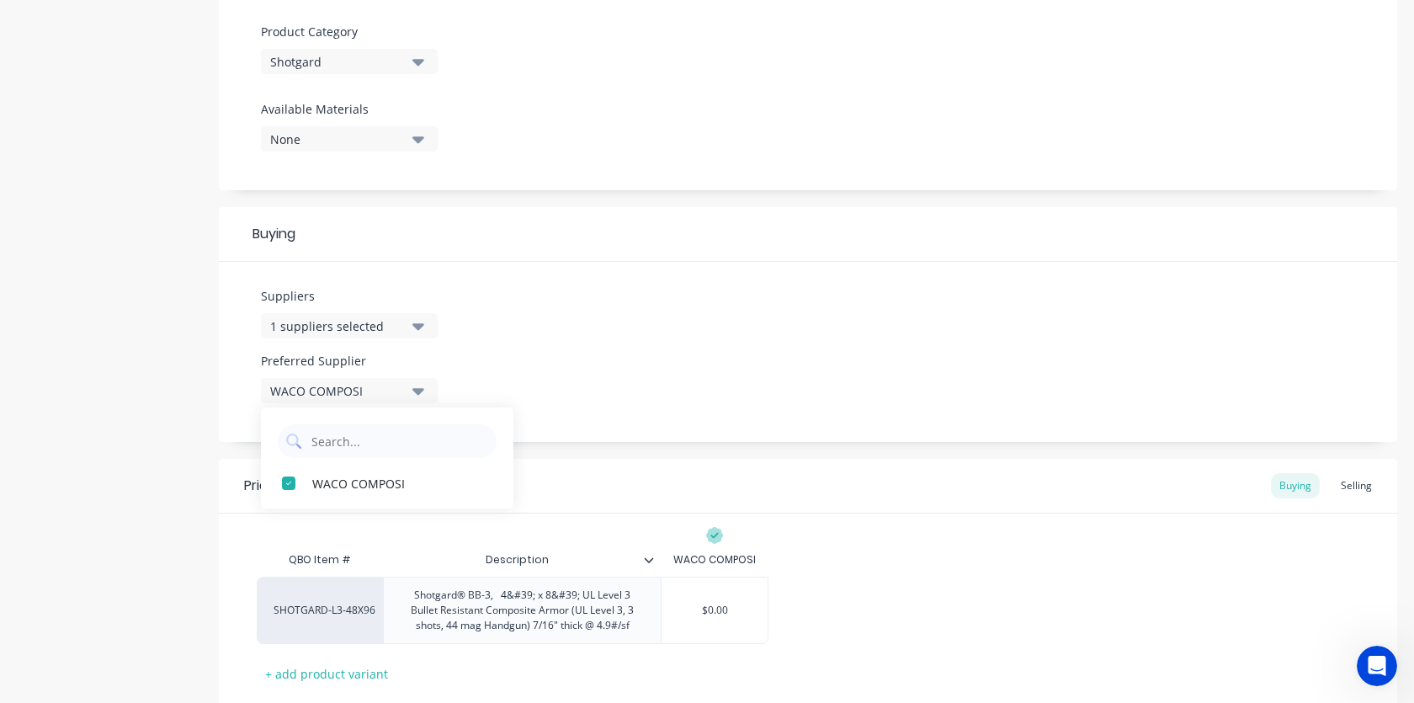
click at [688, 368] on div "Suppliers 1 suppliers selected Preferred Supplier WACO COMPOSI WACO COMPOSI" at bounding box center [808, 352] width 1178 height 180
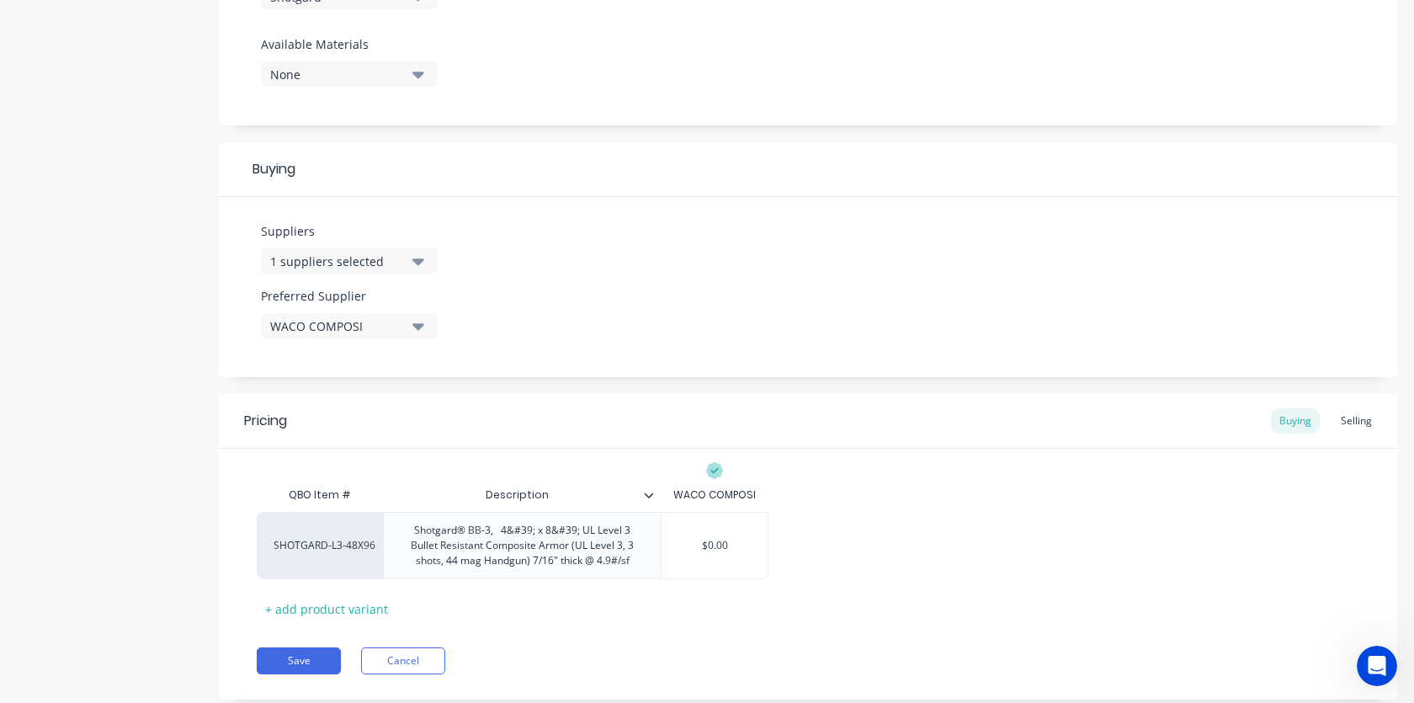
scroll to position [660, 0]
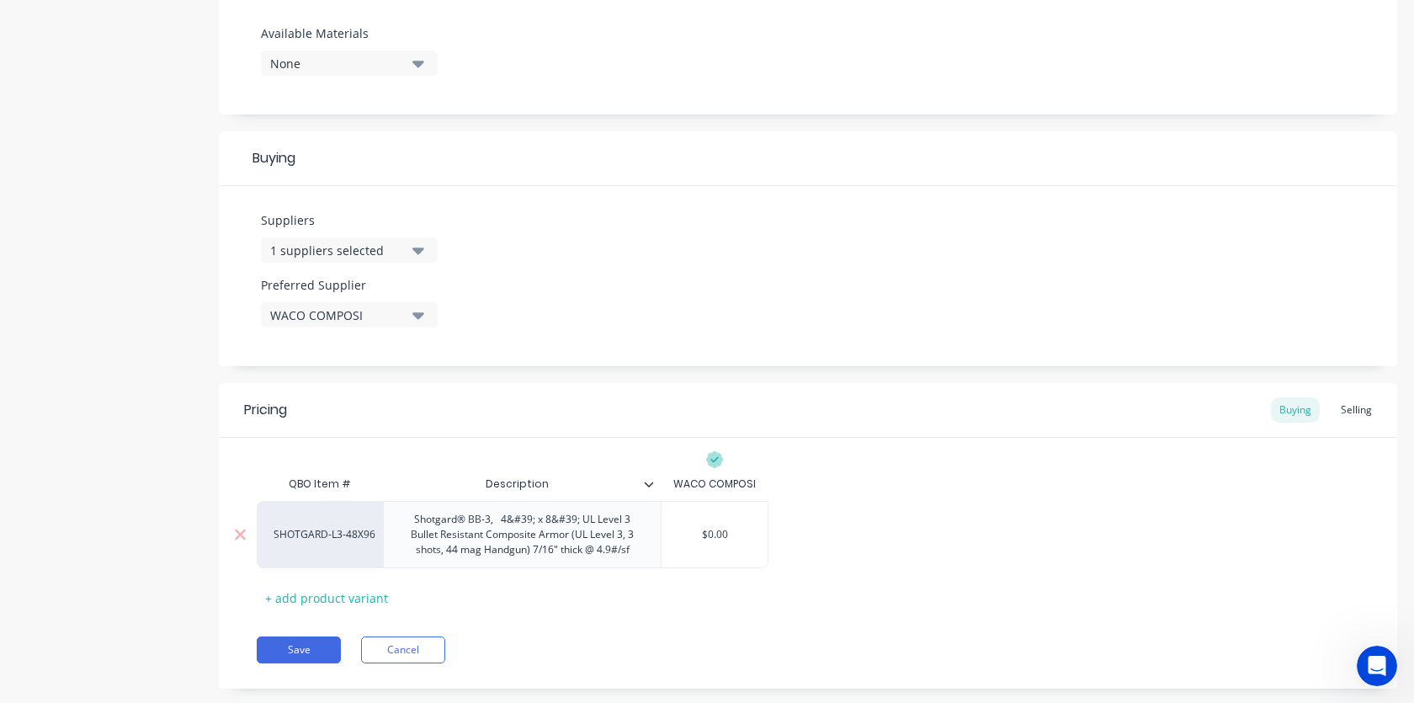
click at [696, 542] on div "$0.00" at bounding box center [714, 534] width 106 height 42
type input "$0.00"
drag, startPoint x: 746, startPoint y: 535, endPoint x: 664, endPoint y: 532, distance: 82.5
click at [664, 532] on input "$0.00" at bounding box center [714, 534] width 106 height 15
type textarea "x"
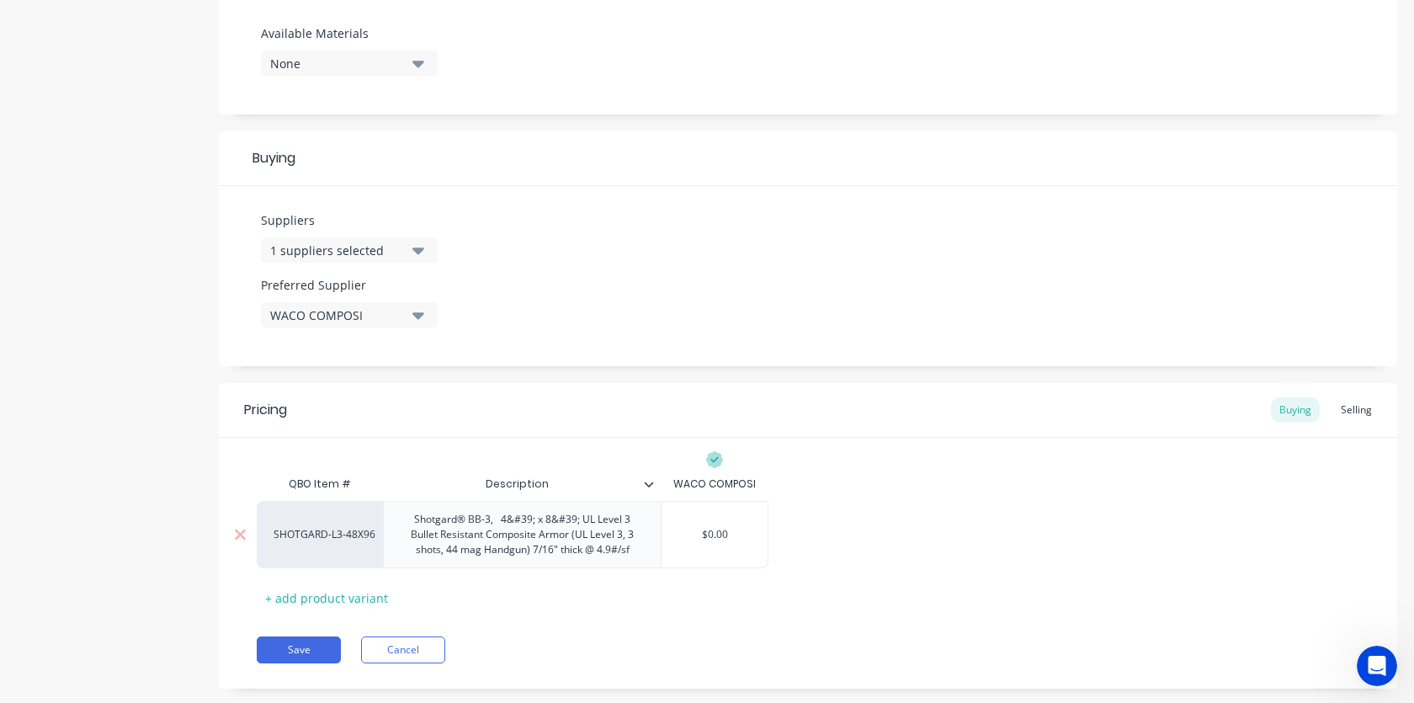
type input "4"
type textarea "x"
type input "42"
type textarea "x"
type input "420"
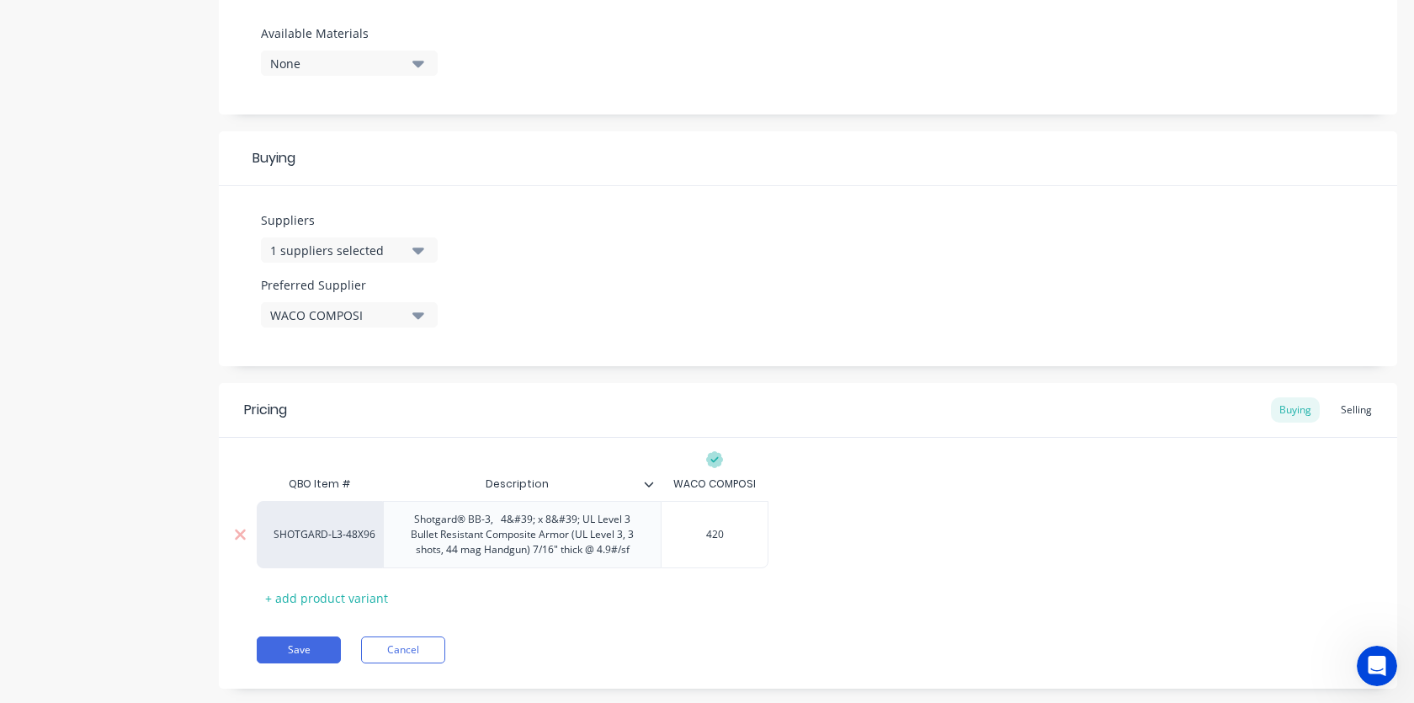
type textarea "x"
type input "420."
type textarea "x"
type input "420.0"
type textarea "x"
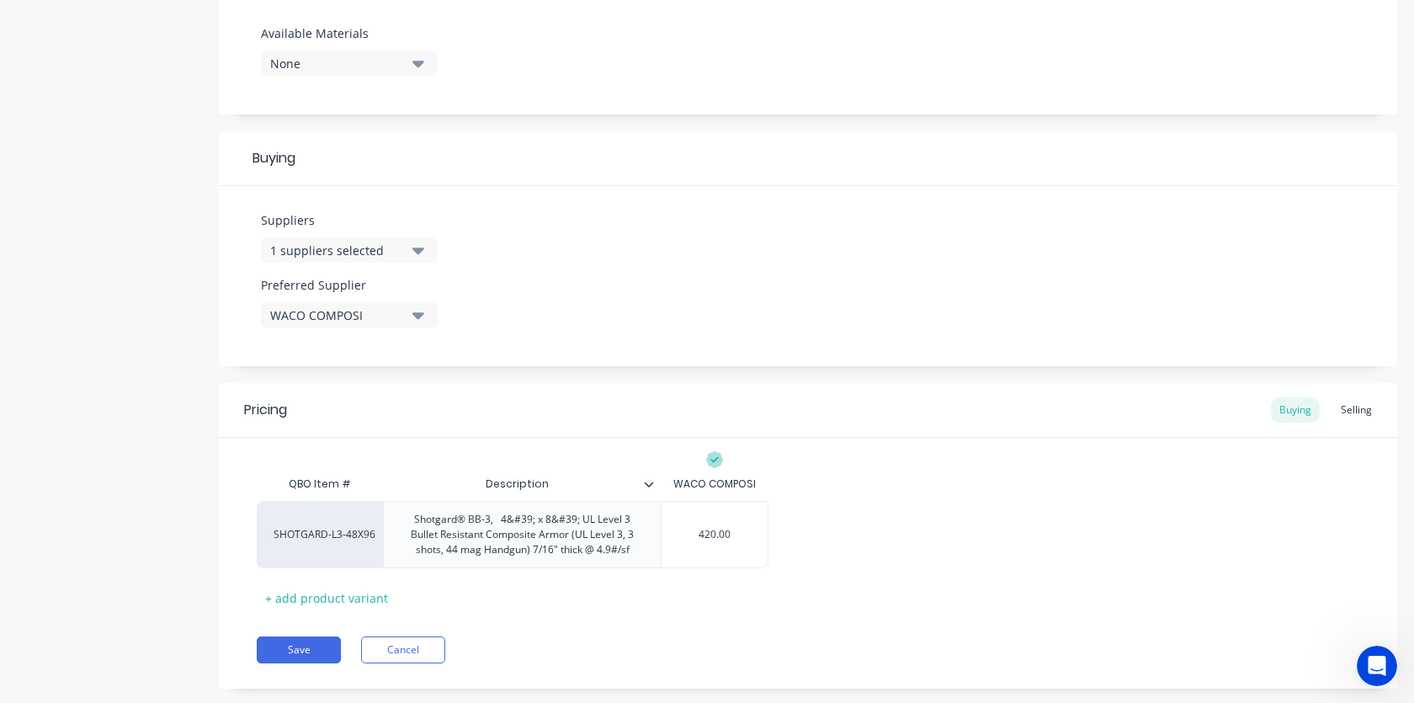
type input "420.00"
click at [1036, 534] on div "SHOTGARD-L3-48X96 Shotgard® BB-3, 4&#39; x 8&#39; UL Level 3 Bullet Resistant C…" at bounding box center [808, 534] width 1102 height 67
click at [1352, 407] on div "Selling" at bounding box center [1356, 409] width 48 height 25
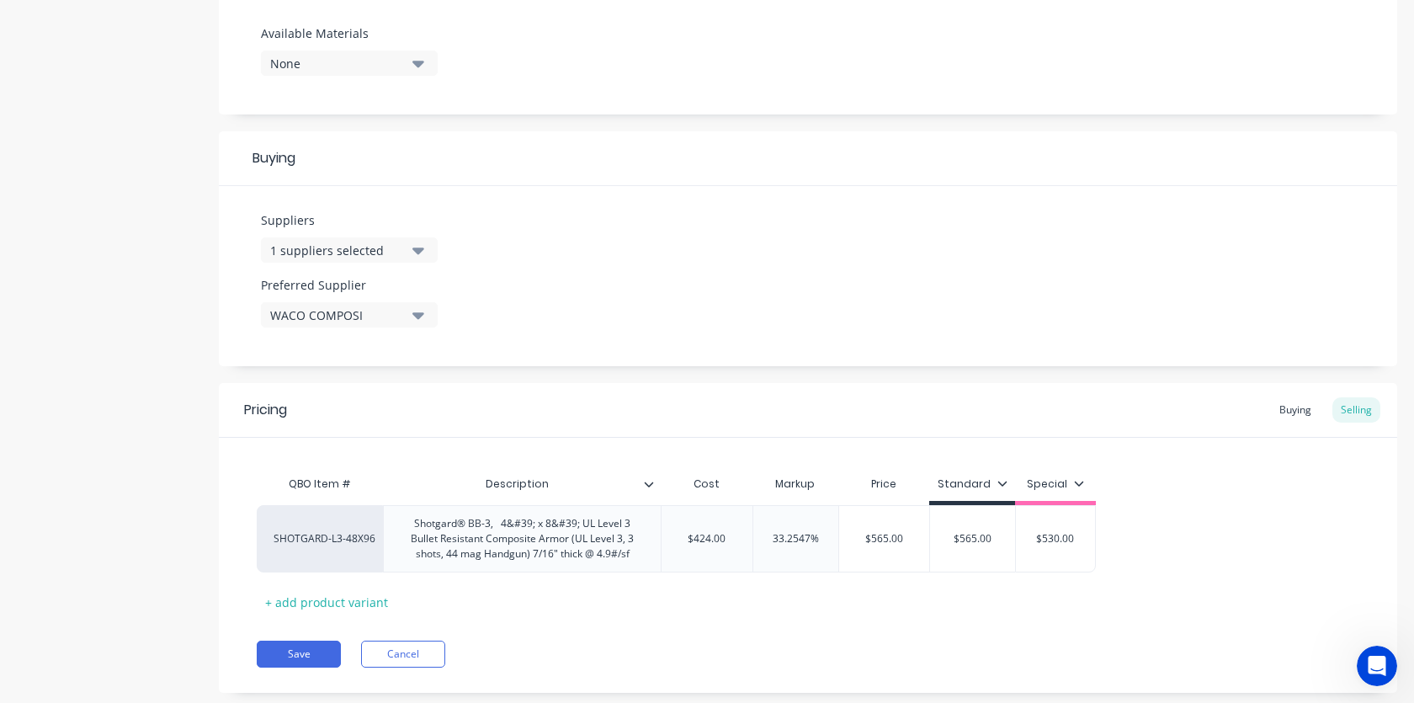
click at [903, 635] on div "Pricing Buying Selling QBO Item # Description Cost Markup Price Standard Specia…" at bounding box center [808, 538] width 1178 height 310
type input "$424.00"
drag, startPoint x: 697, startPoint y: 539, endPoint x: 726, endPoint y: 540, distance: 29.5
click at [726, 540] on input "$424.00" at bounding box center [706, 538] width 91 height 15
click at [1294, 412] on div "Buying" at bounding box center [1295, 409] width 49 height 25
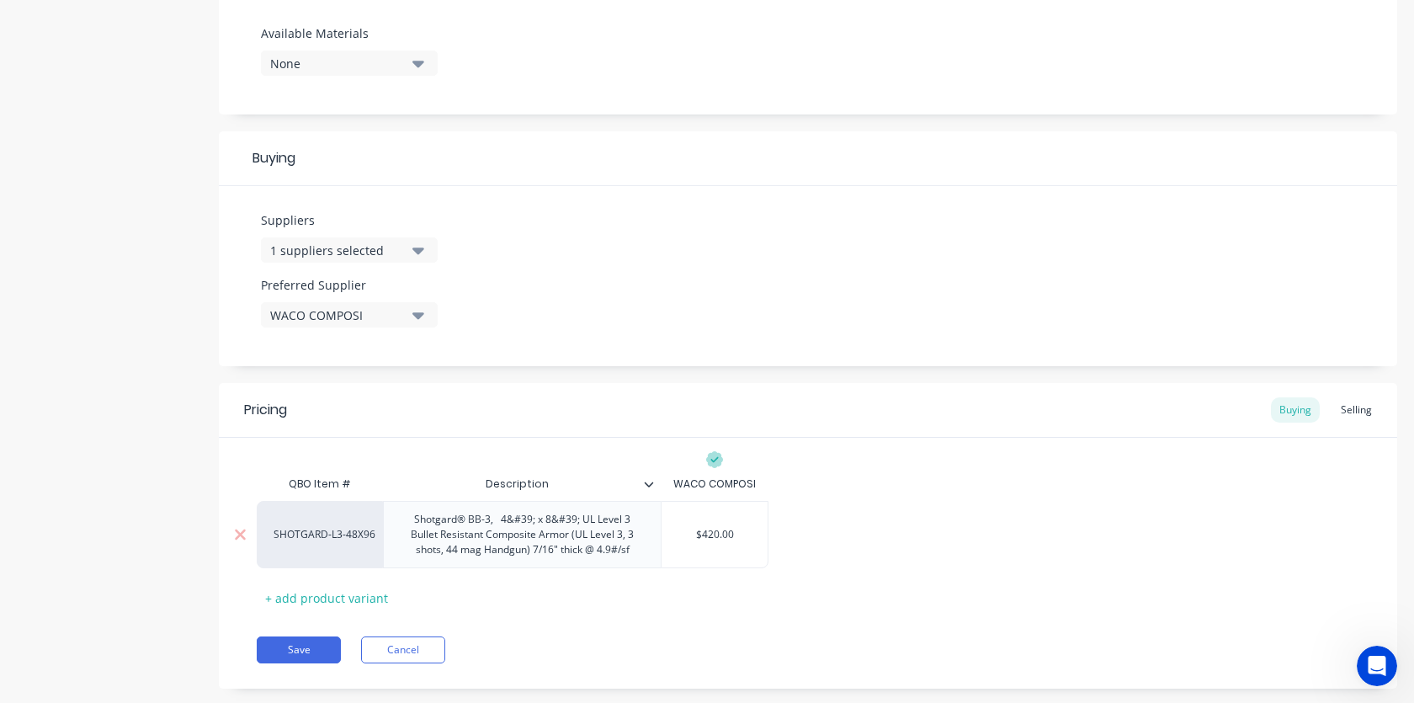
click at [729, 544] on div "$420.00" at bounding box center [714, 534] width 106 height 42
type input "$420.00"
drag, startPoint x: 737, startPoint y: 539, endPoint x: 687, endPoint y: 535, distance: 50.6
click at [687, 535] on input "$420.00" at bounding box center [714, 534] width 106 height 15
paste input "424"
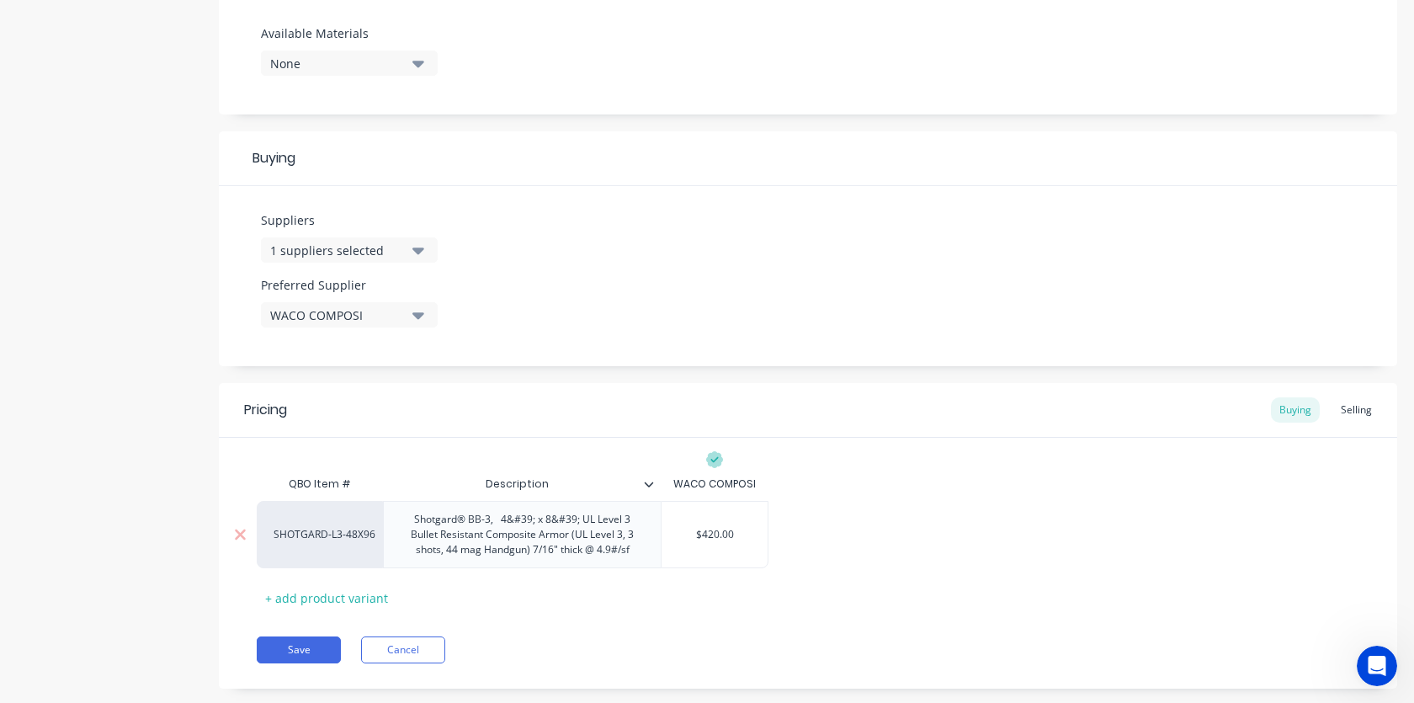
type textarea "x"
type input "424.00"
click at [927, 589] on div "QBO Item # Description WACO COMPOSI SHOTGARD-L3-48X96 Shotgard® BB-3, 4&#39; x …" at bounding box center [808, 539] width 1102 height 144
click at [313, 652] on button "Save" at bounding box center [299, 649] width 84 height 27
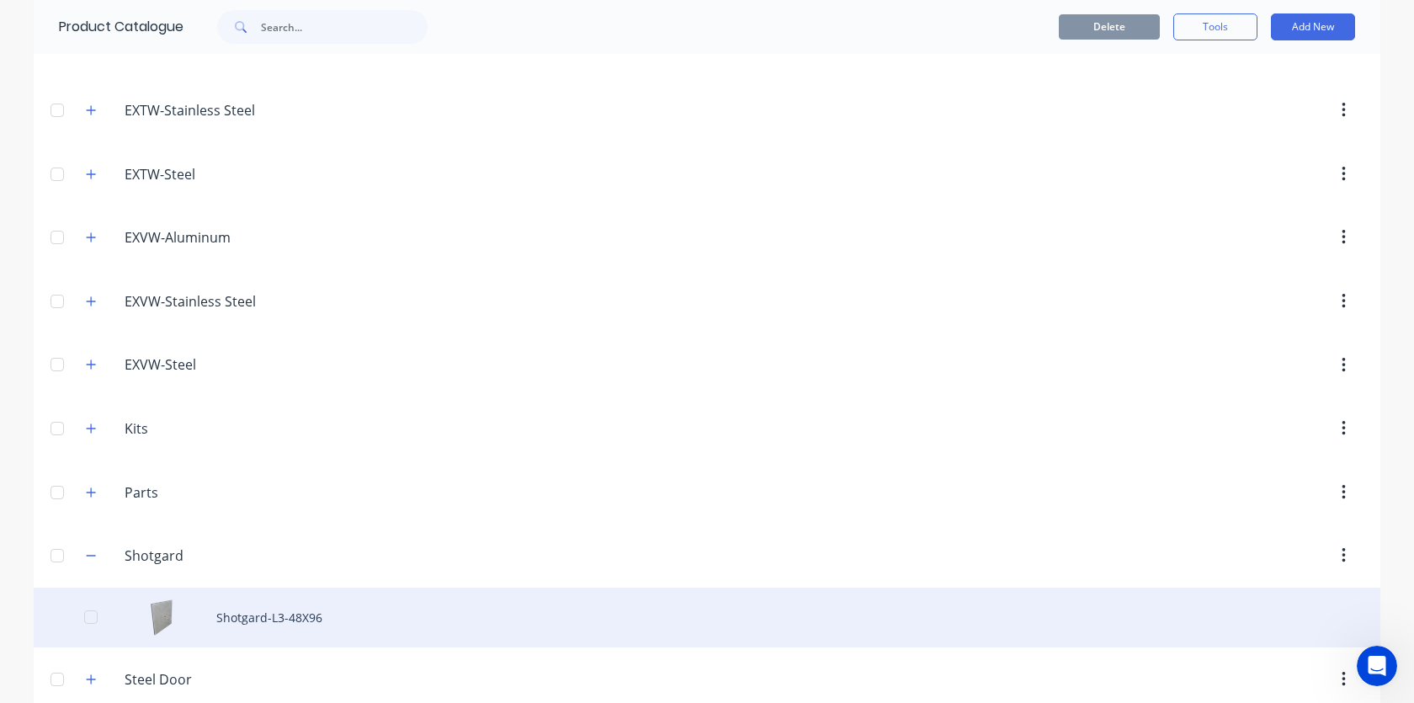
scroll to position [247, 0]
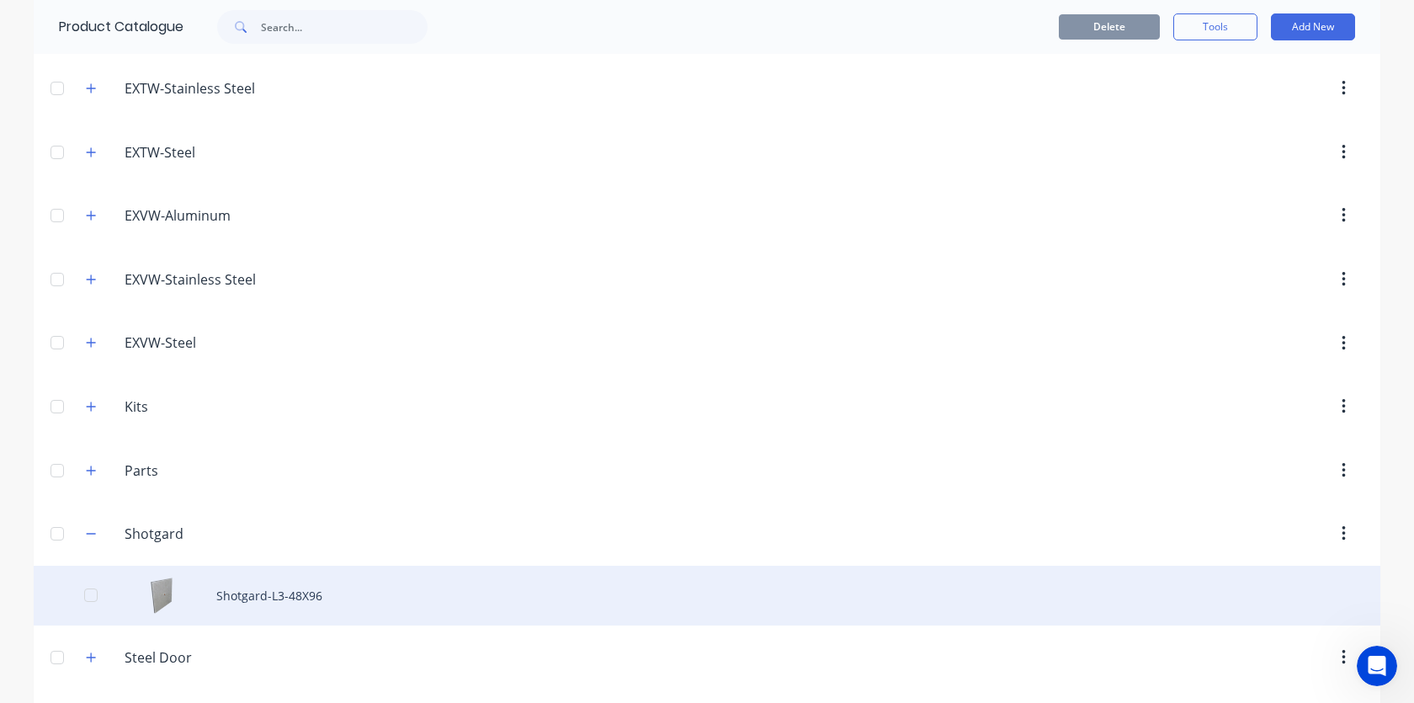
click at [252, 587] on div "Shotgard-L3-48X96" at bounding box center [707, 596] width 1347 height 60
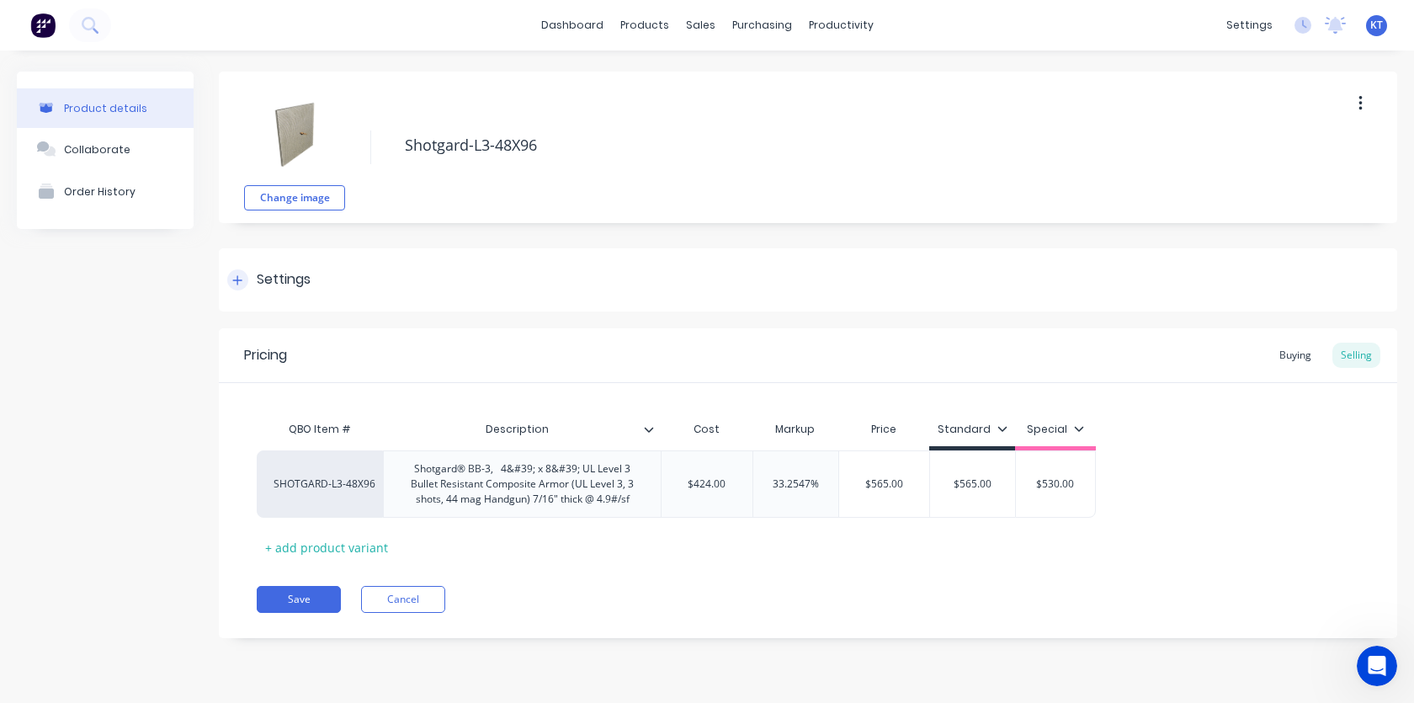
click at [300, 275] on div "Settings" at bounding box center [284, 279] width 54 height 21
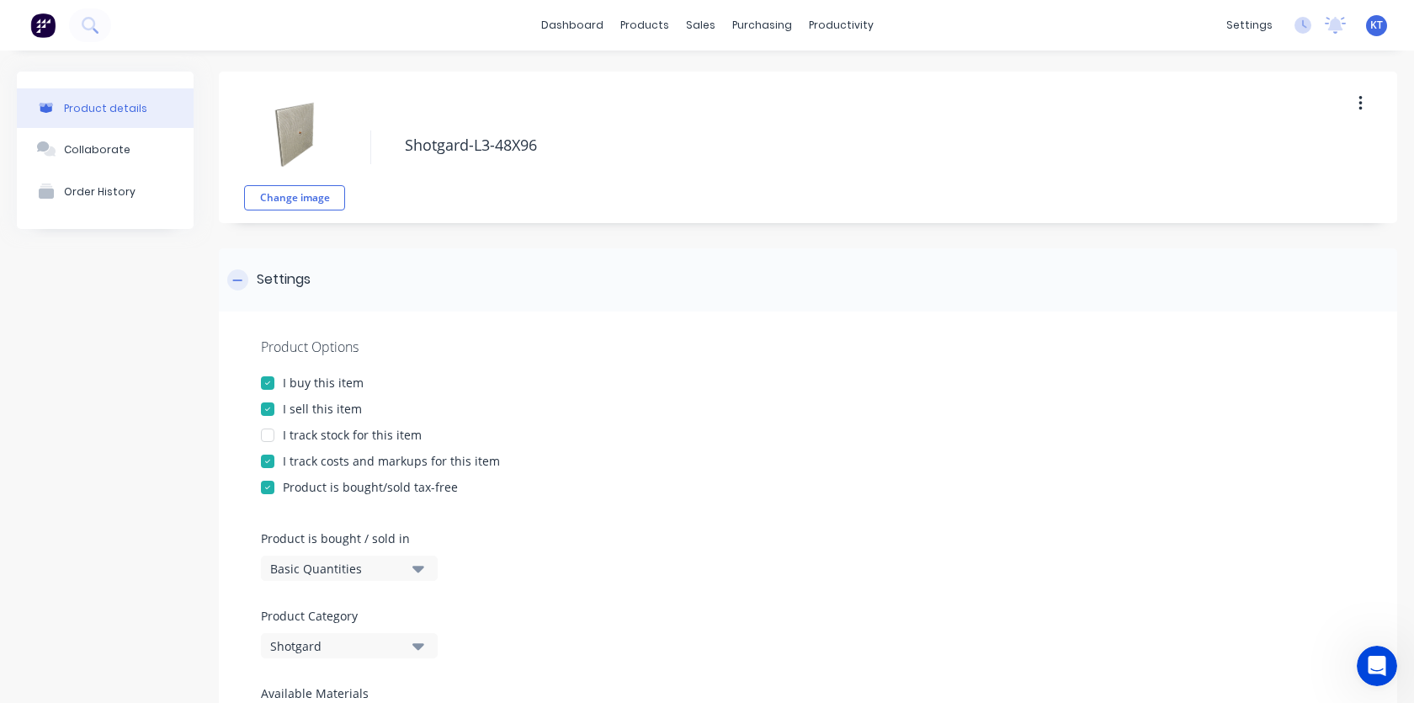
click at [240, 282] on icon at bounding box center [237, 280] width 10 height 12
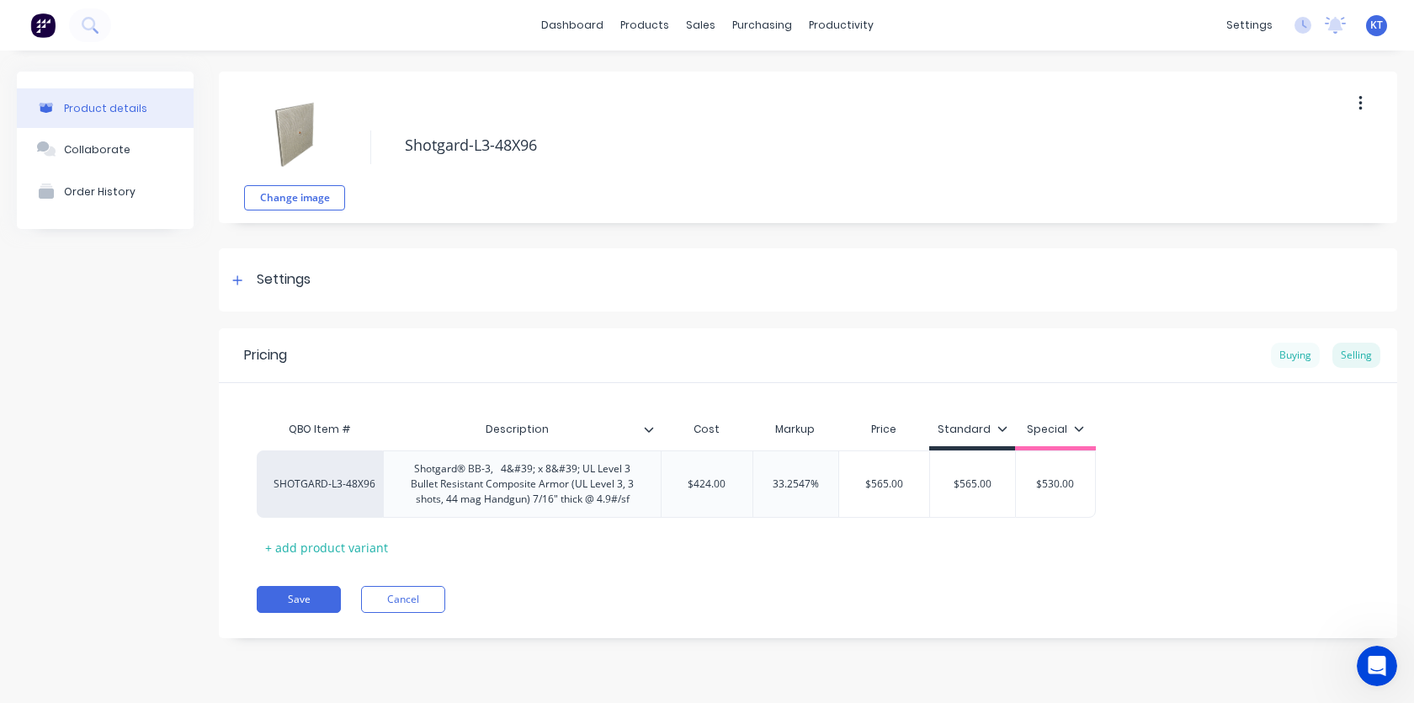
click at [1293, 359] on div "Buying" at bounding box center [1295, 355] width 49 height 25
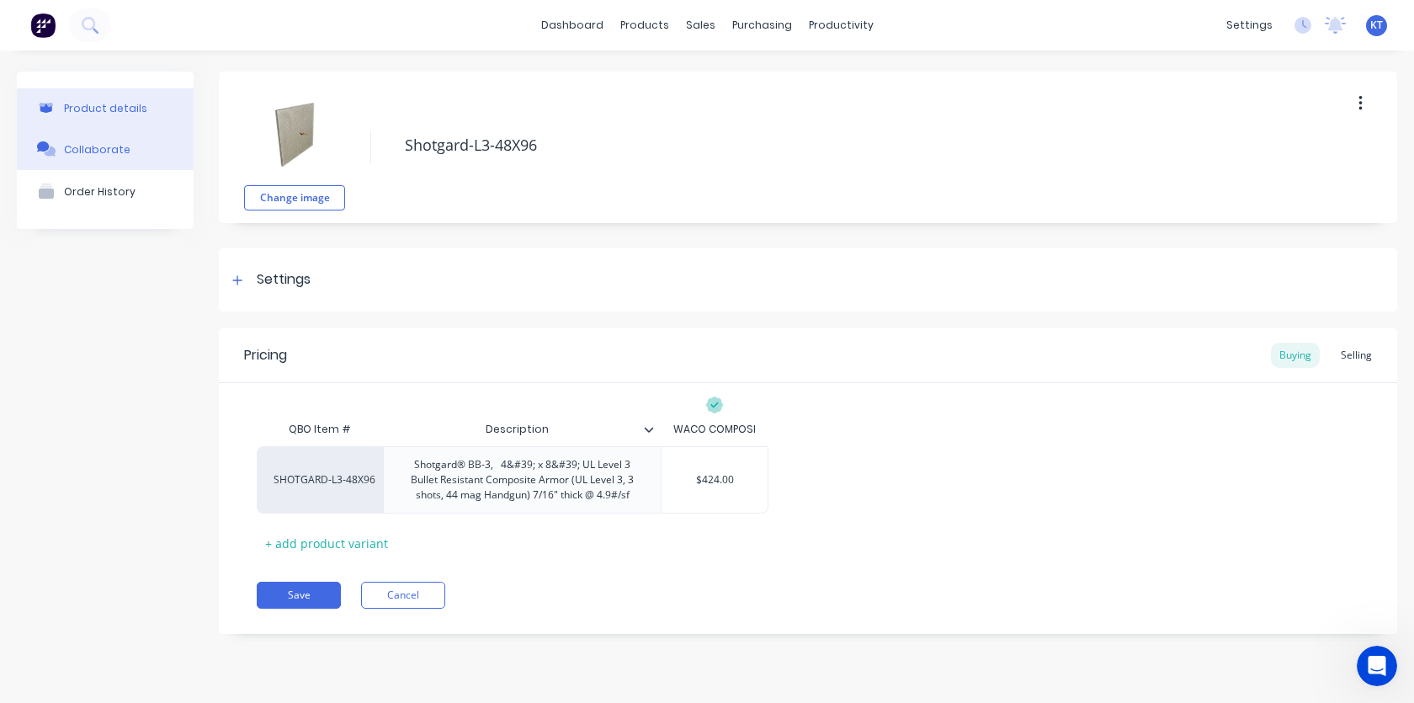
click at [82, 154] on div "Collaborate" at bounding box center [97, 149] width 66 height 13
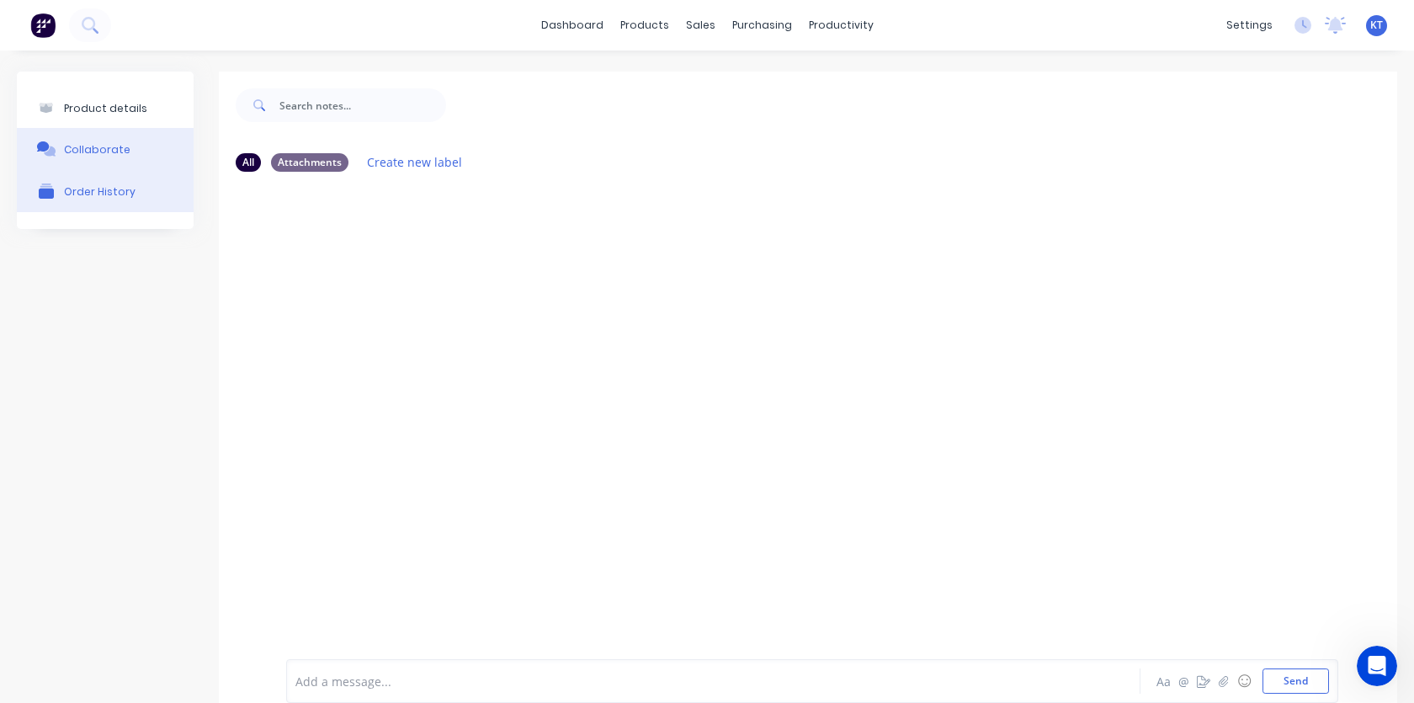
click at [94, 191] on div "Order History" at bounding box center [100, 191] width 72 height 13
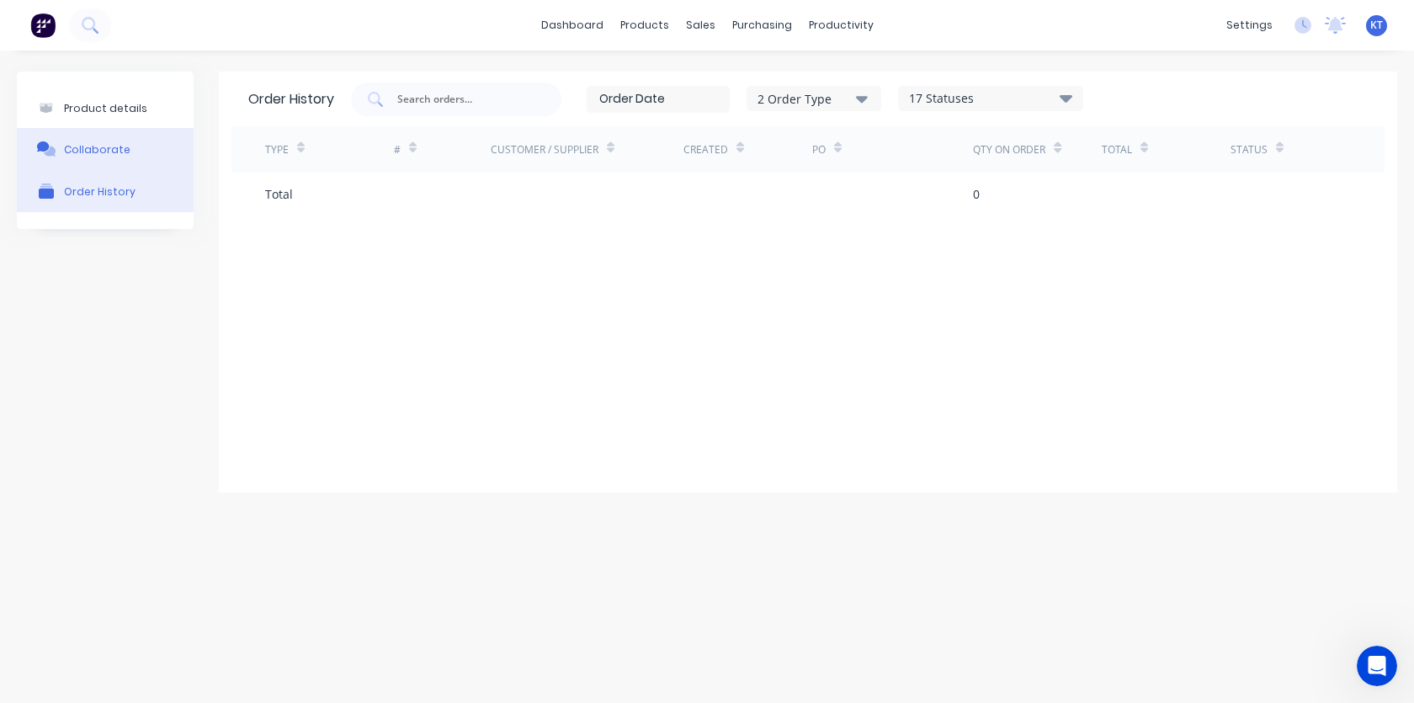
click at [112, 161] on button "Collaborate" at bounding box center [105, 149] width 177 height 42
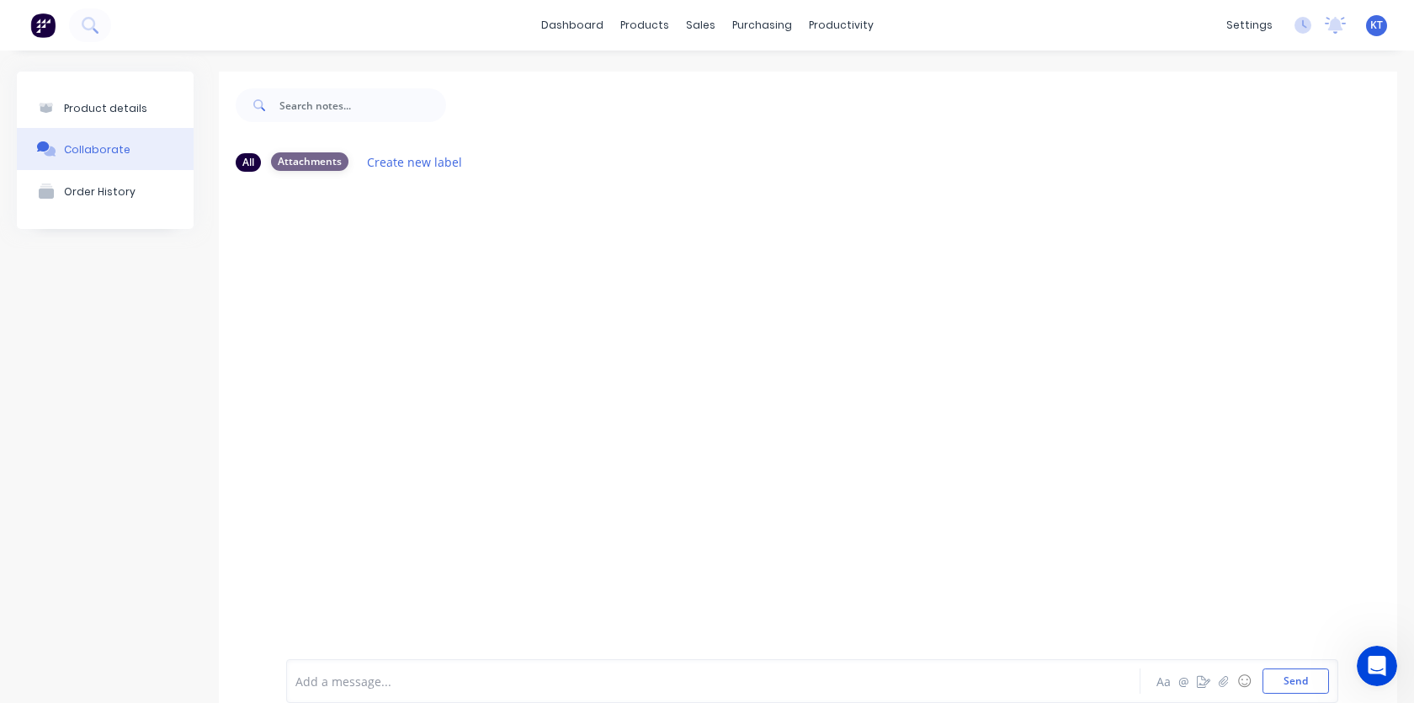
click at [297, 165] on div "Attachments" at bounding box center [309, 161] width 77 height 19
click at [309, 159] on div "Attachments" at bounding box center [309, 161] width 77 height 19
click at [1197, 683] on icon "button" at bounding box center [1203, 681] width 13 height 12
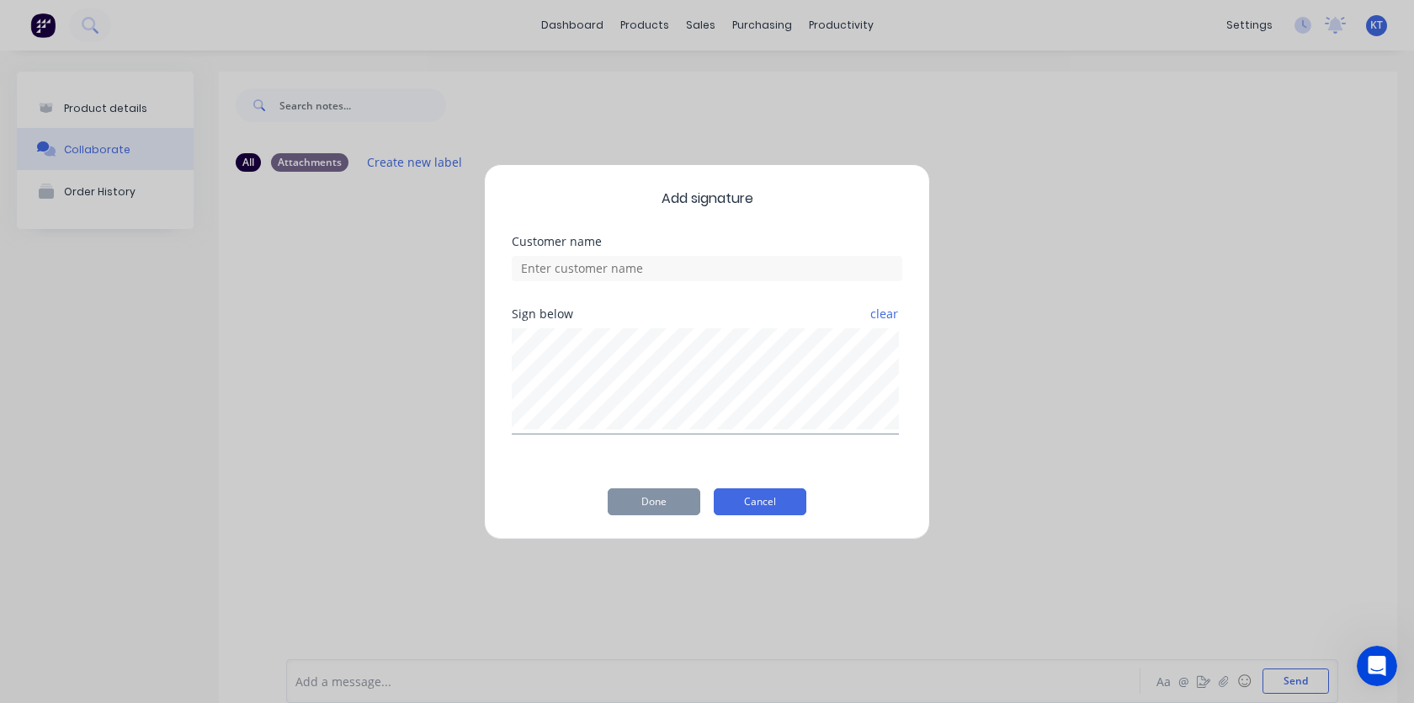
click at [760, 505] on button "Cancel" at bounding box center [760, 501] width 93 height 27
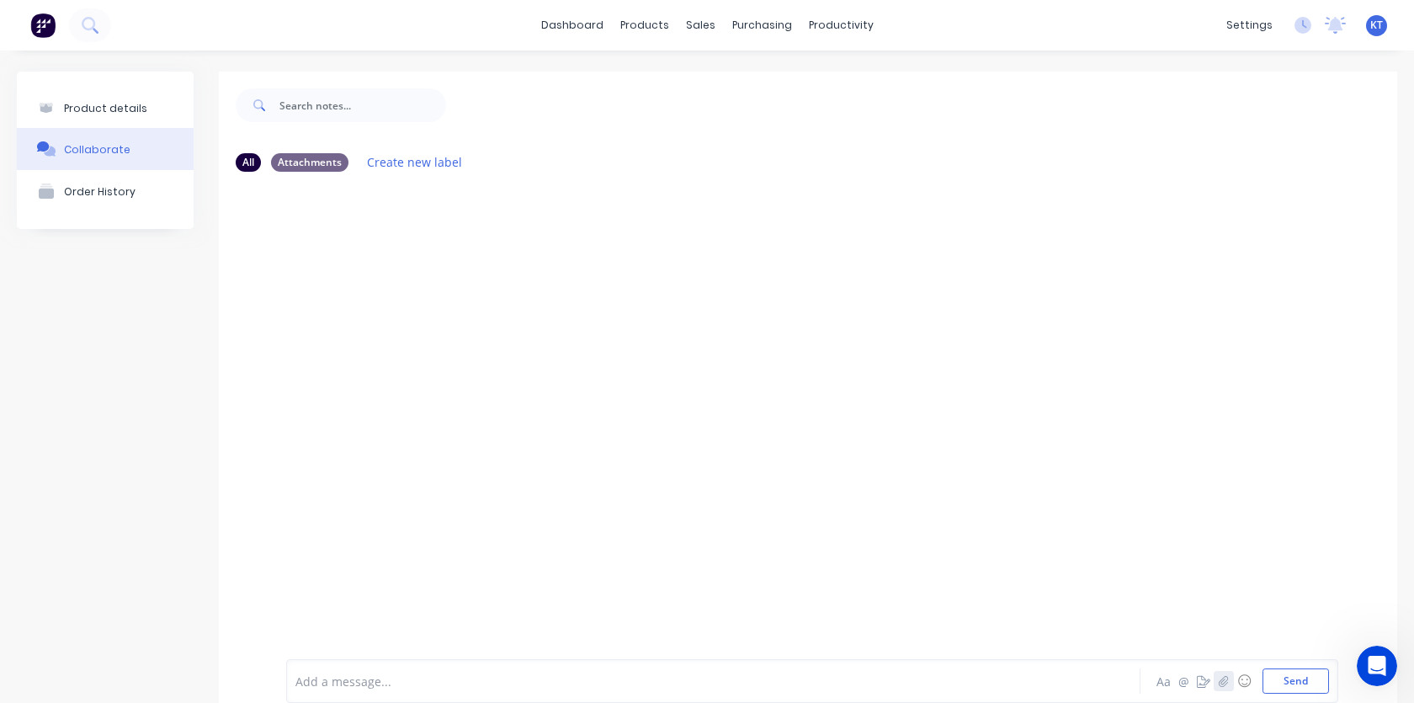
click at [1219, 686] on icon "button" at bounding box center [1223, 681] width 9 height 11
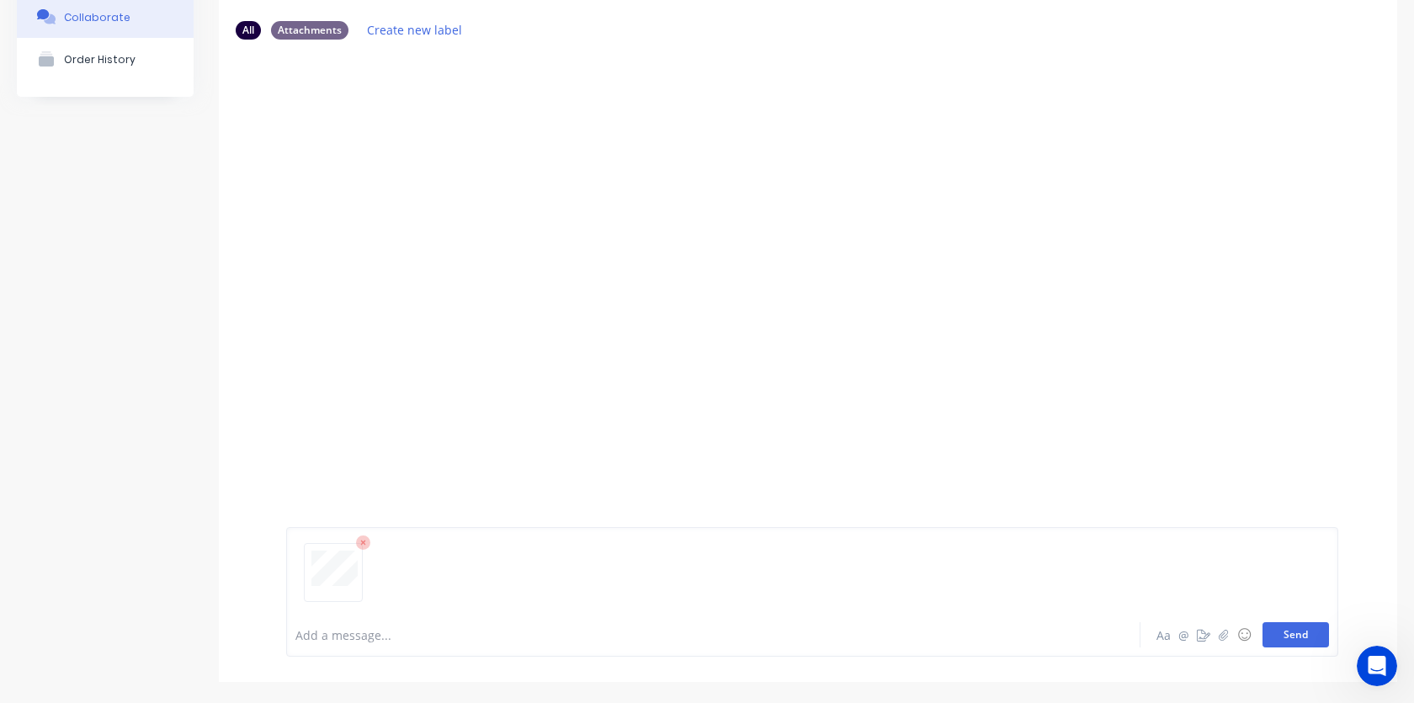
click at [1307, 640] on button "Send" at bounding box center [1295, 634] width 66 height 25
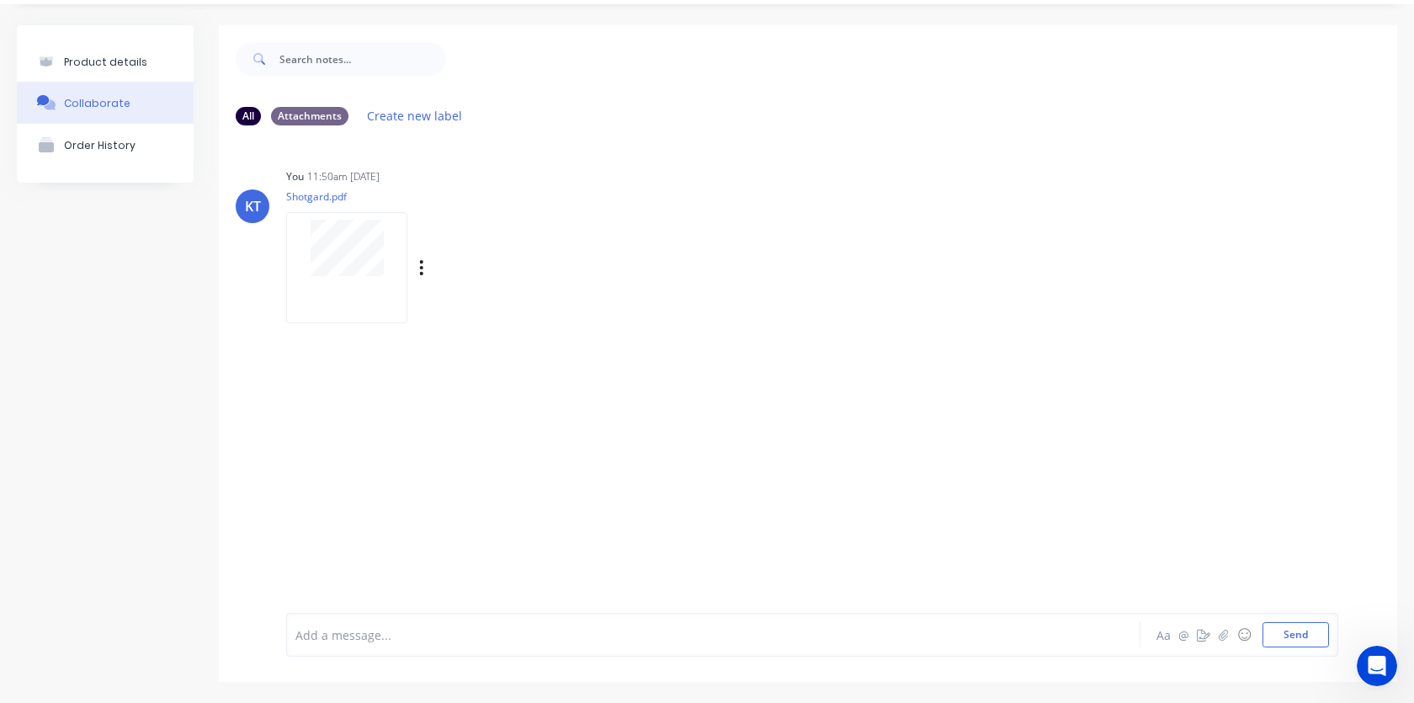
click at [657, 312] on div "You 11:50am 03/10/25 Shotgard.pdf Labels Auto-attach to new orders Sales Orders…" at bounding box center [549, 239] width 526 height 151
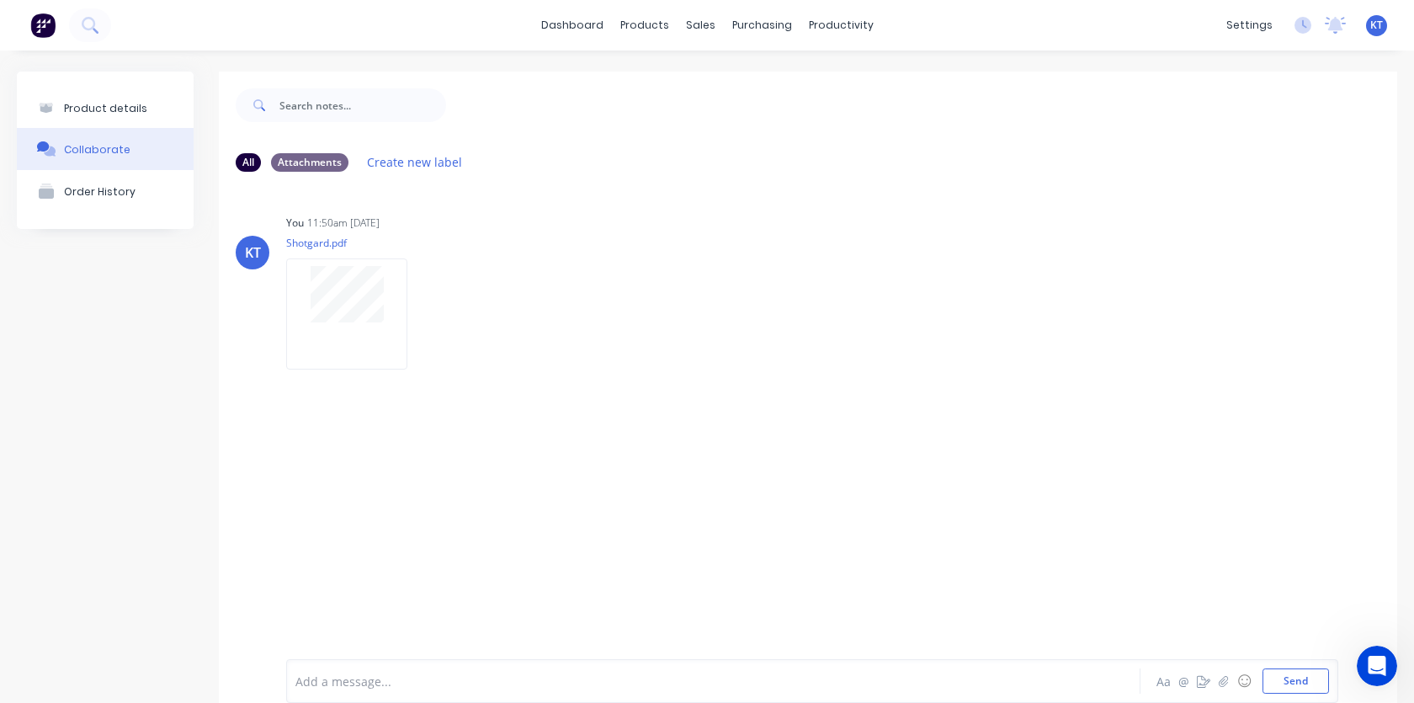
drag, startPoint x: 635, startPoint y: 239, endPoint x: 390, endPoint y: 173, distance: 254.4
click at [635, 239] on div "You 11:50am 03/10/25 Shotgard.pdf Labels Auto-attach to new orders Sales Orders…" at bounding box center [549, 285] width 526 height 151
click at [120, 104] on div "Product details" at bounding box center [105, 108] width 83 height 13
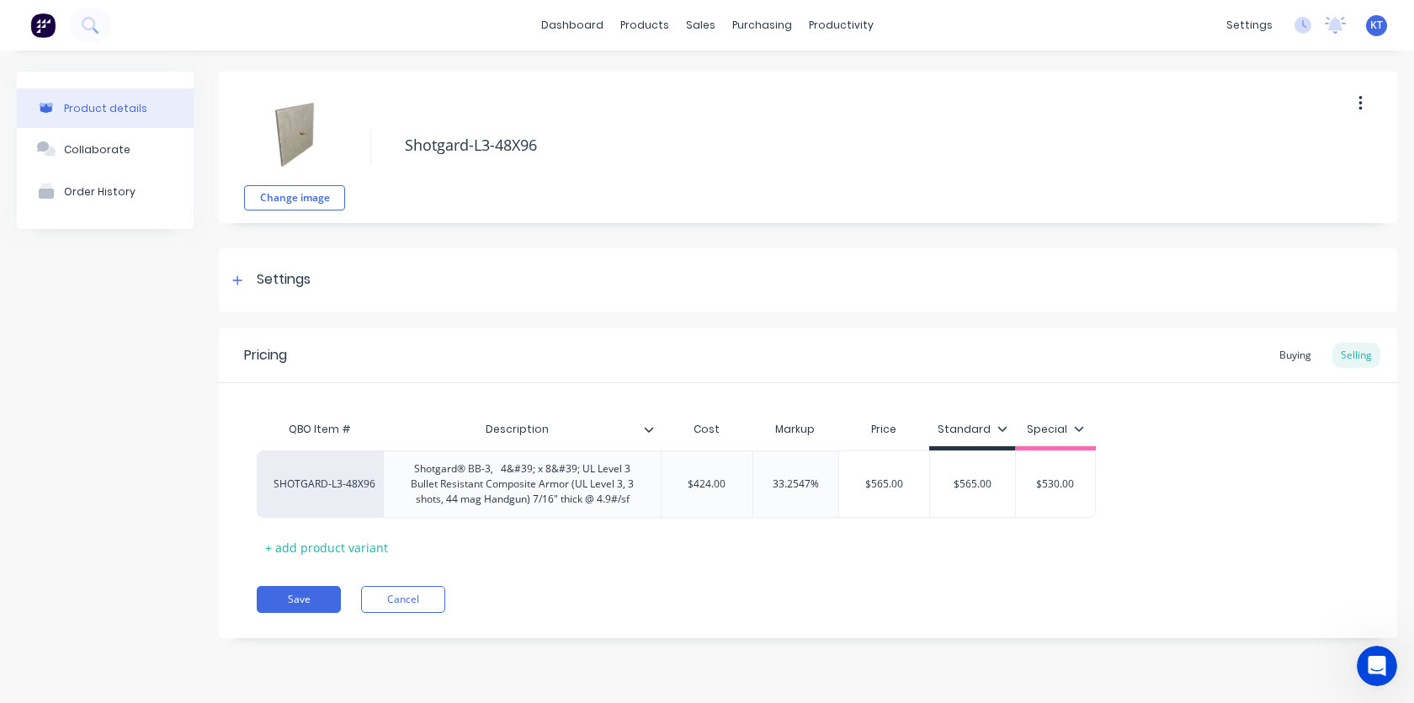
type textarea "x"
click at [1355, 104] on button "button" at bounding box center [1361, 103] width 40 height 30
click at [1358, 104] on icon "button" at bounding box center [1360, 103] width 4 height 19
click at [847, 300] on div "Settings" at bounding box center [808, 279] width 1178 height 63
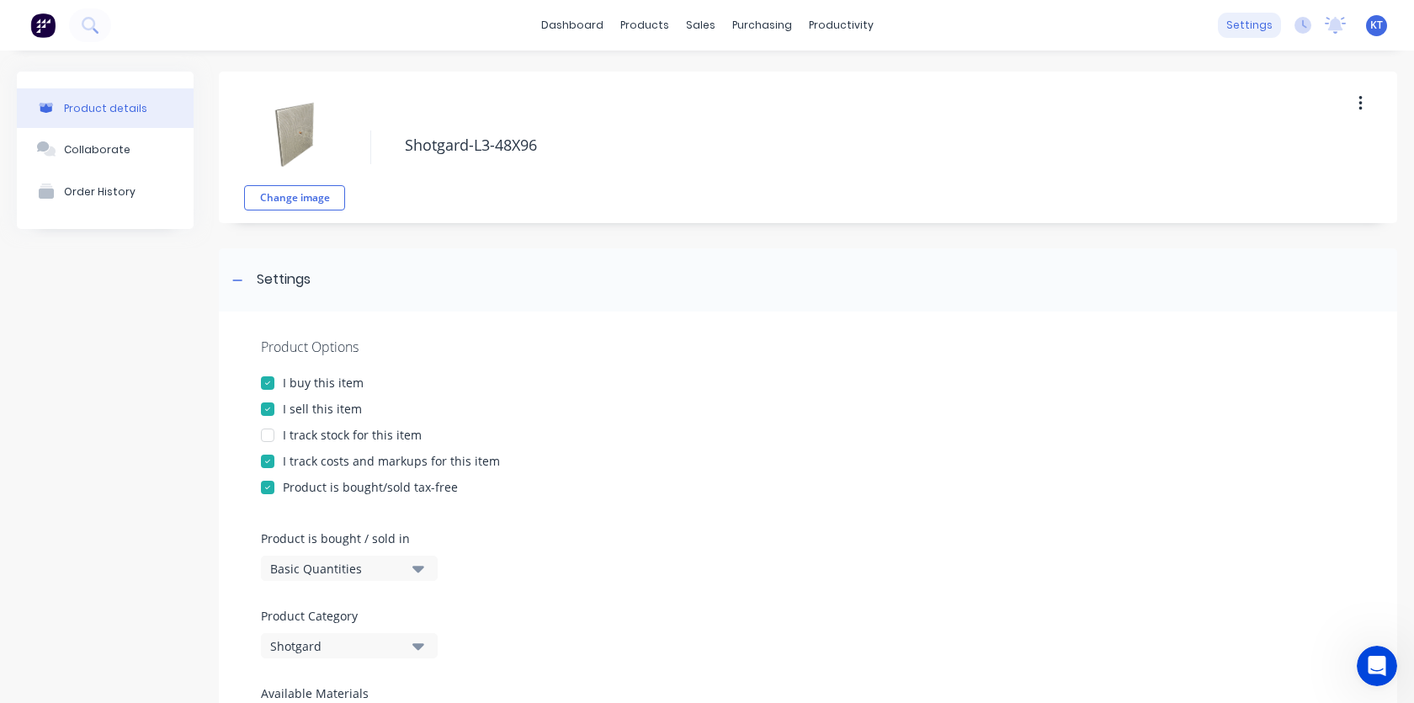
click at [1240, 13] on div "settings" at bounding box center [1249, 25] width 63 height 25
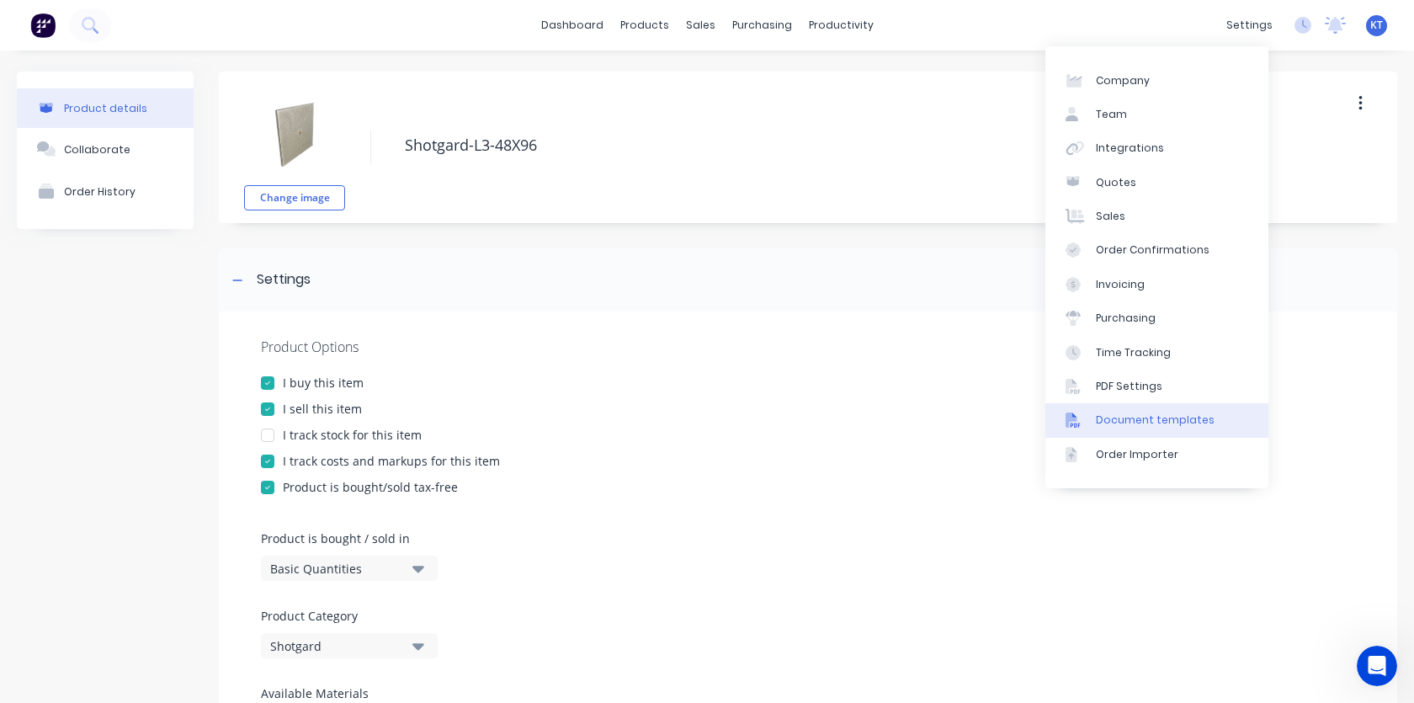
click at [1159, 428] on link "Document templates" at bounding box center [1156, 420] width 223 height 34
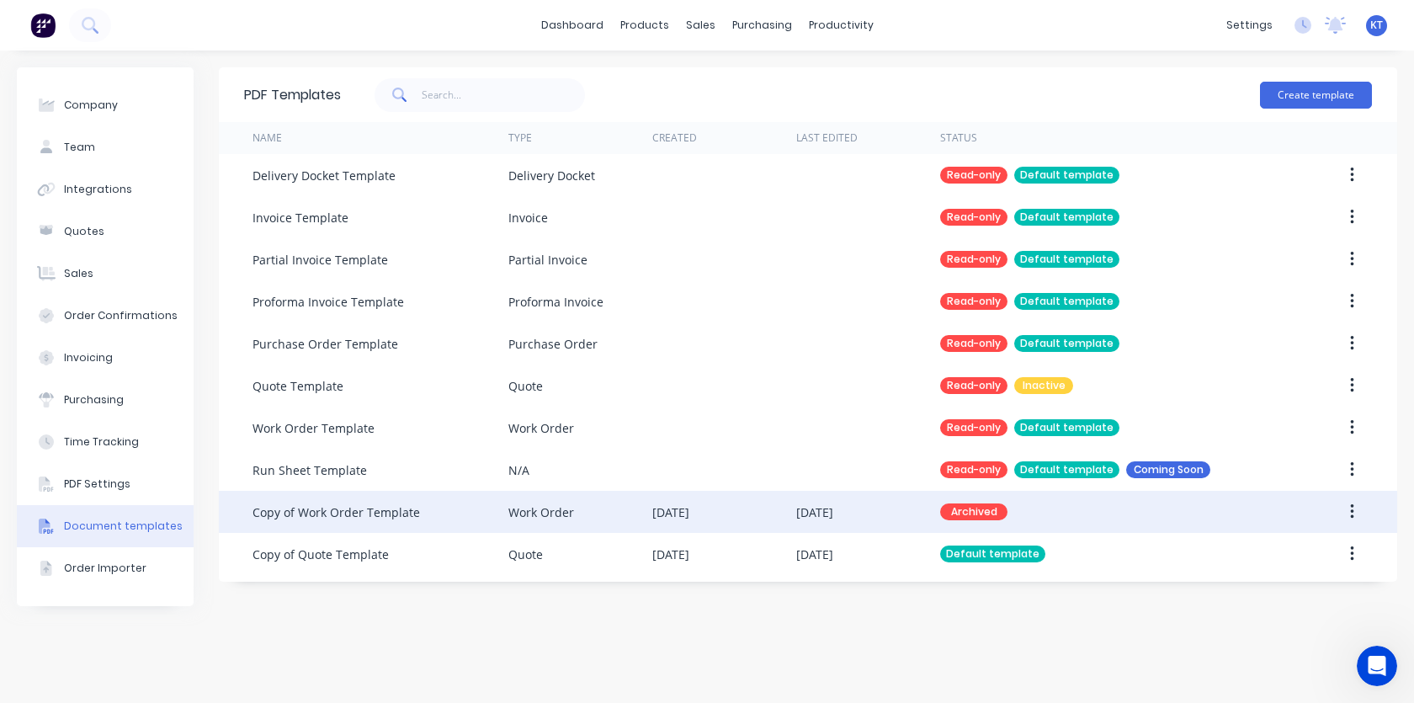
click at [388, 516] on div "Copy of Work Order Template" at bounding box center [335, 512] width 167 height 18
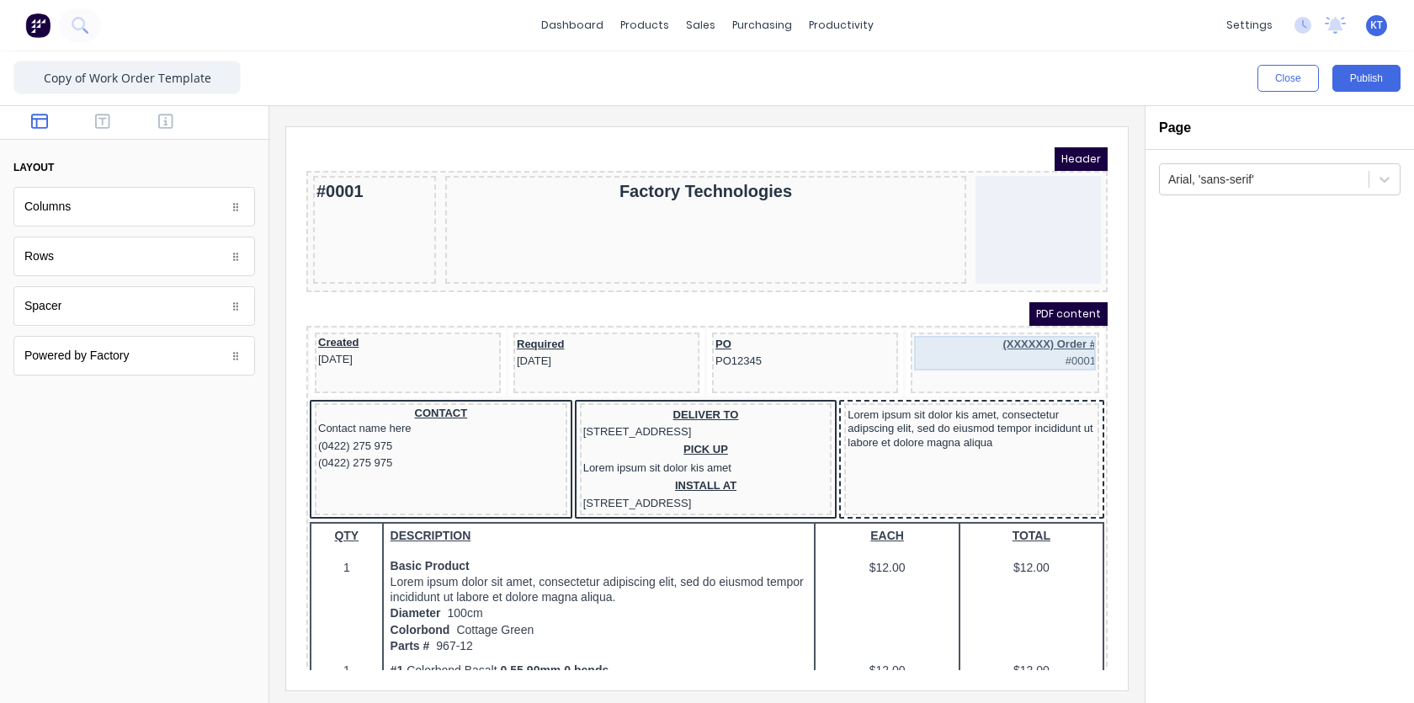
click at [1037, 332] on div "(XXXXXX) Order # #0001" at bounding box center [985, 333] width 182 height 35
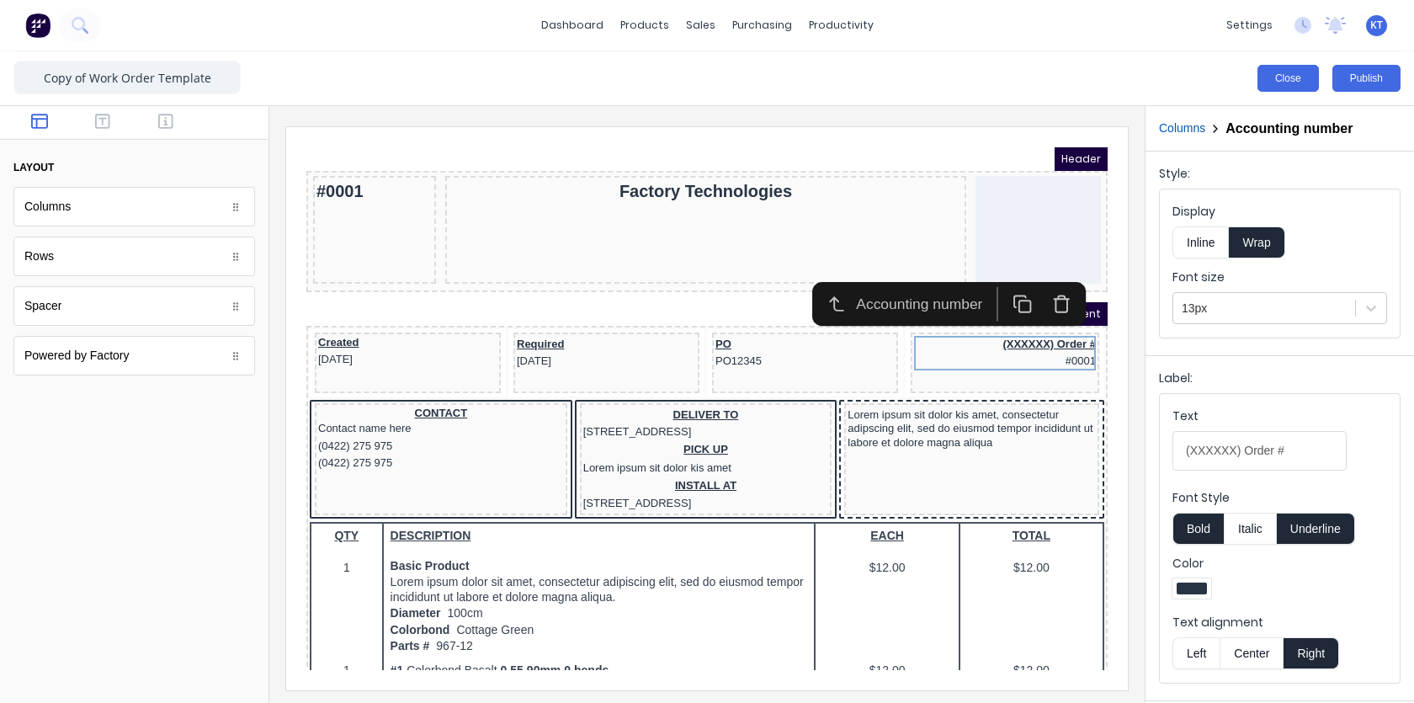
click at [1291, 77] on button "Close" at bounding box center [1287, 78] width 61 height 27
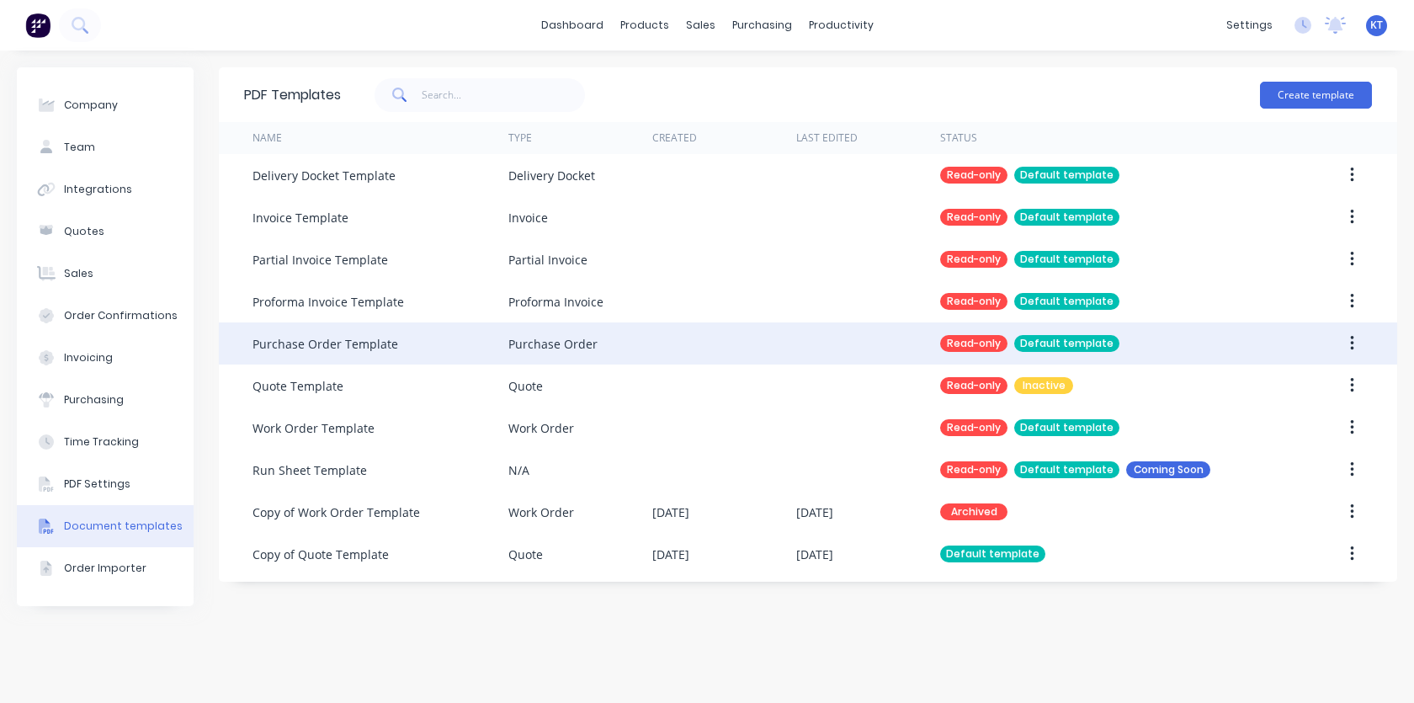
click at [534, 345] on div "Purchase Order" at bounding box center [552, 344] width 89 height 18
click at [1363, 341] on button "button" at bounding box center [1352, 343] width 40 height 30
click at [1352, 342] on icon "button" at bounding box center [1351, 343] width 3 height 15
click at [1270, 393] on div "Duplicate" at bounding box center [1292, 387] width 130 height 24
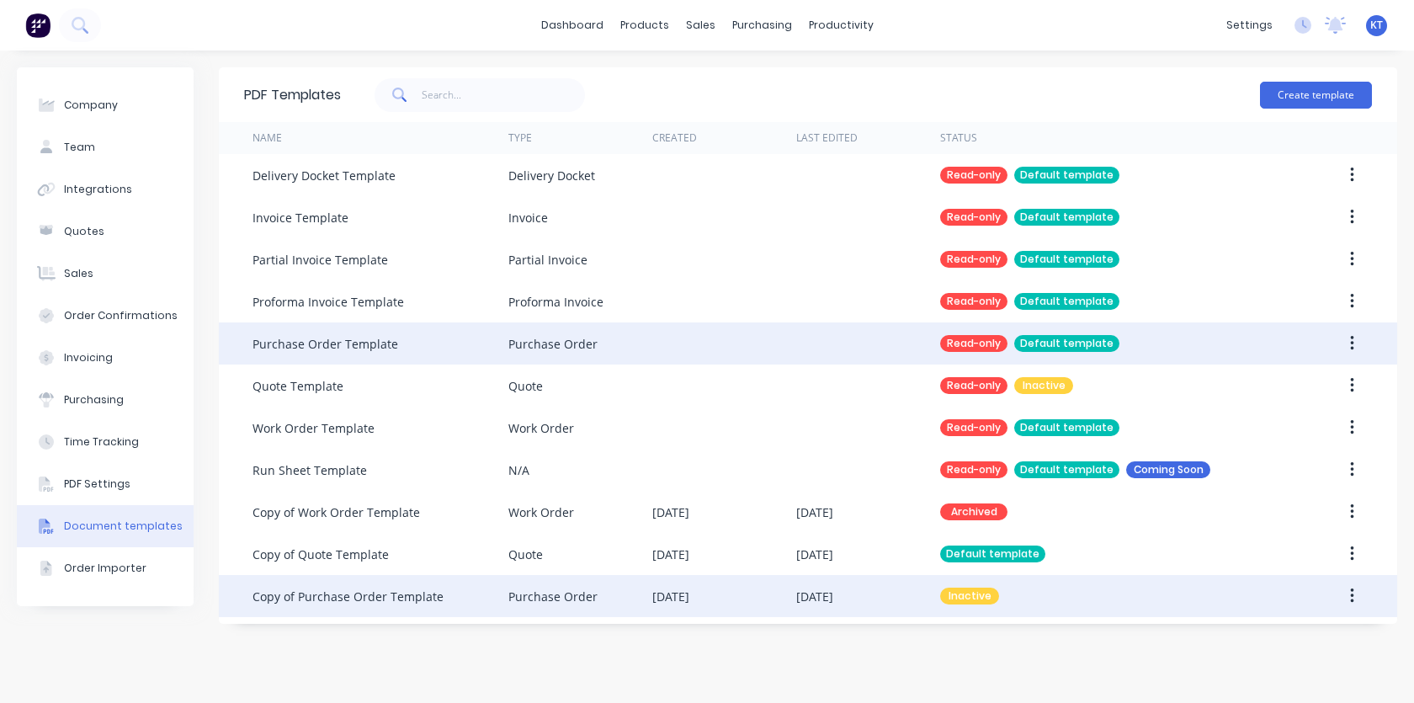
click at [589, 593] on div "Purchase Order" at bounding box center [552, 596] width 89 height 18
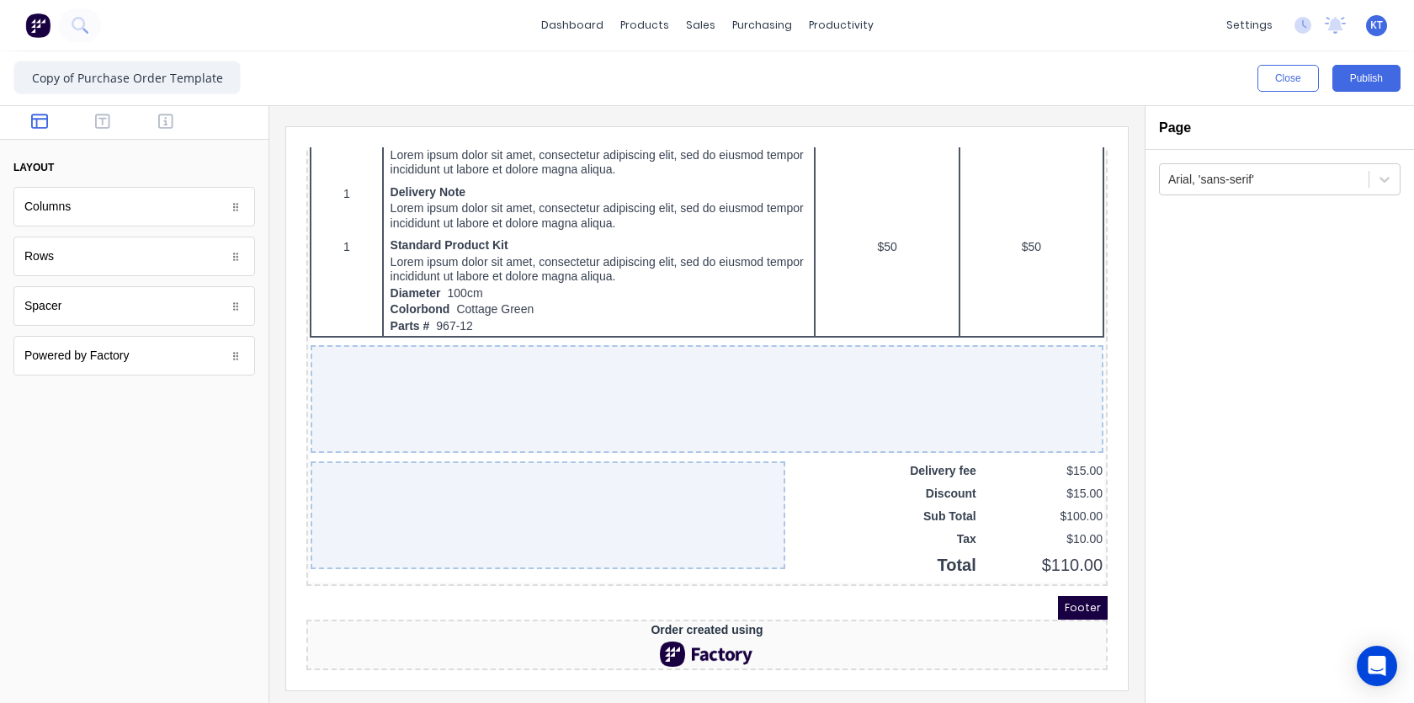
scroll to position [1087, 0]
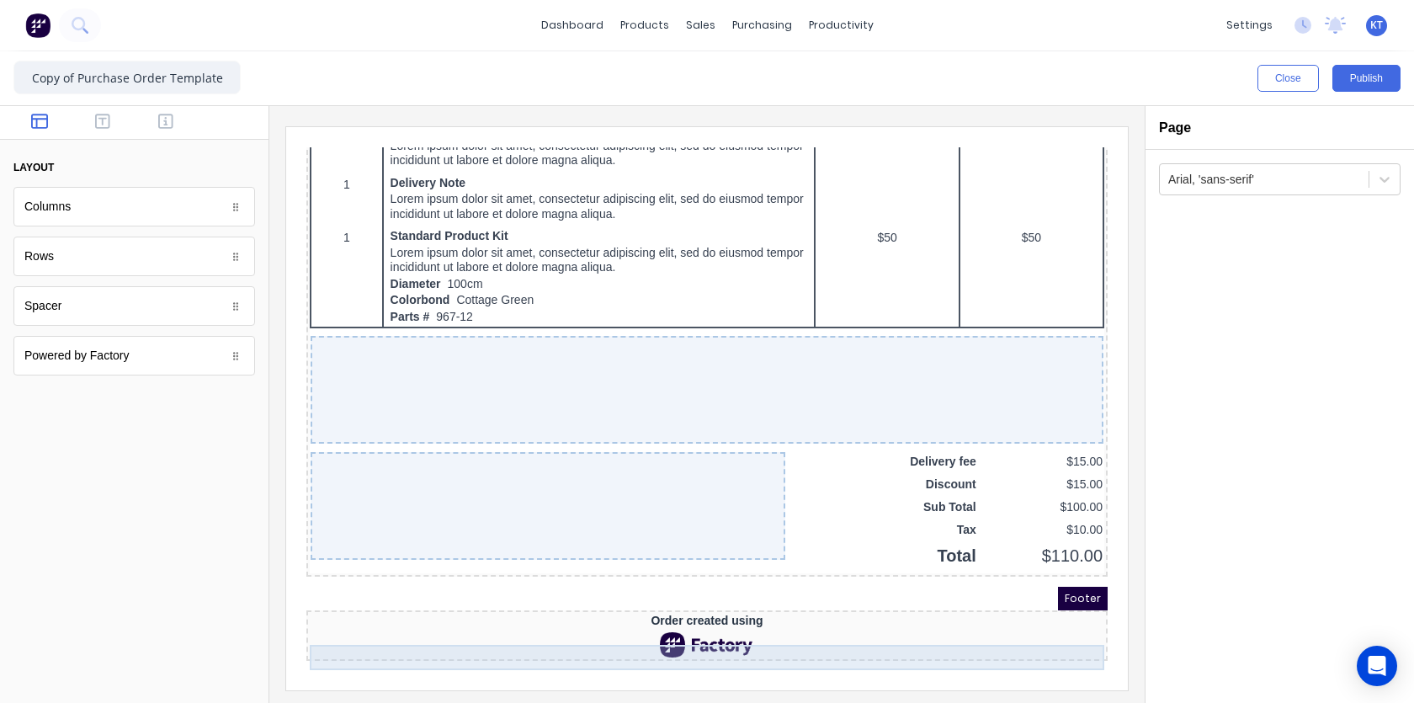
click at [693, 622] on div at bounding box center [687, 624] width 794 height 25
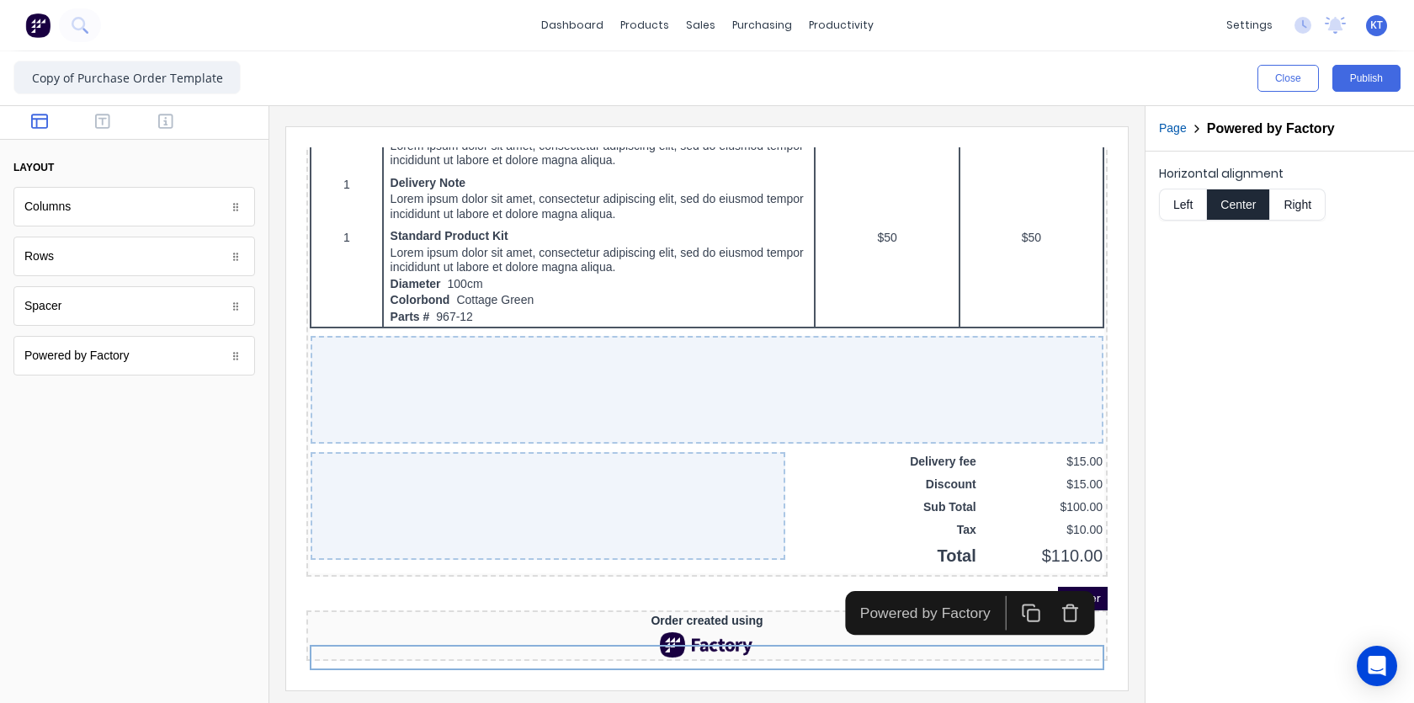
click at [1052, 582] on icon "button" at bounding box center [1049, 591] width 19 height 19
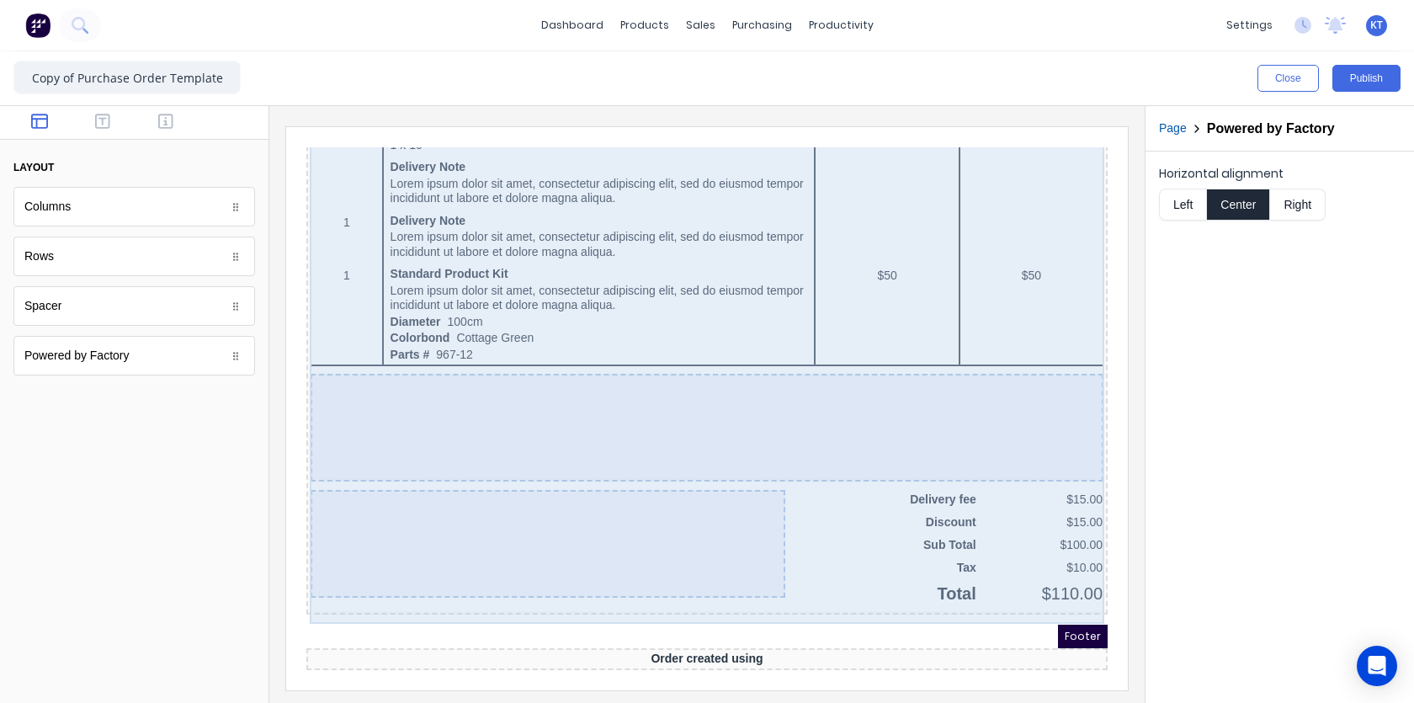
scroll to position [1059, 0]
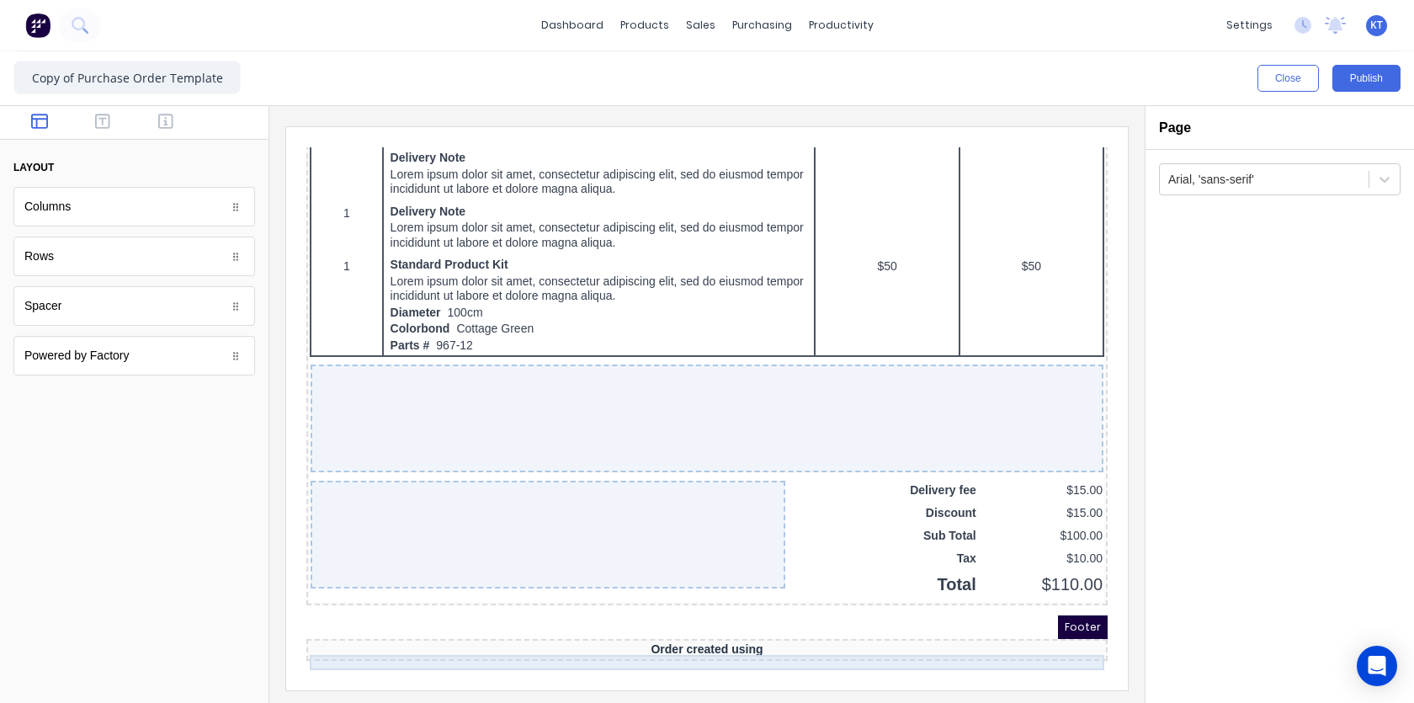
click at [743, 635] on div "Order created using" at bounding box center [687, 629] width 794 height 15
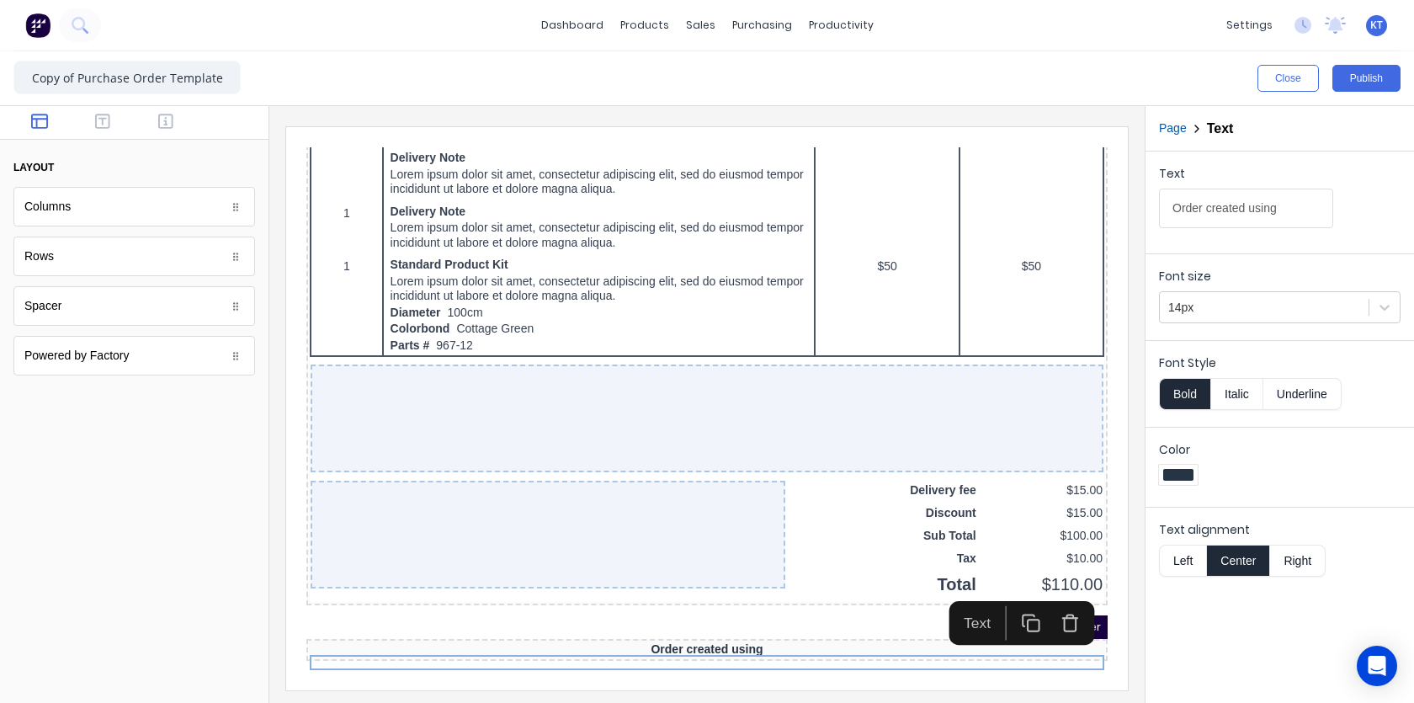
click at [1055, 602] on button "button" at bounding box center [1049, 603] width 39 height 35
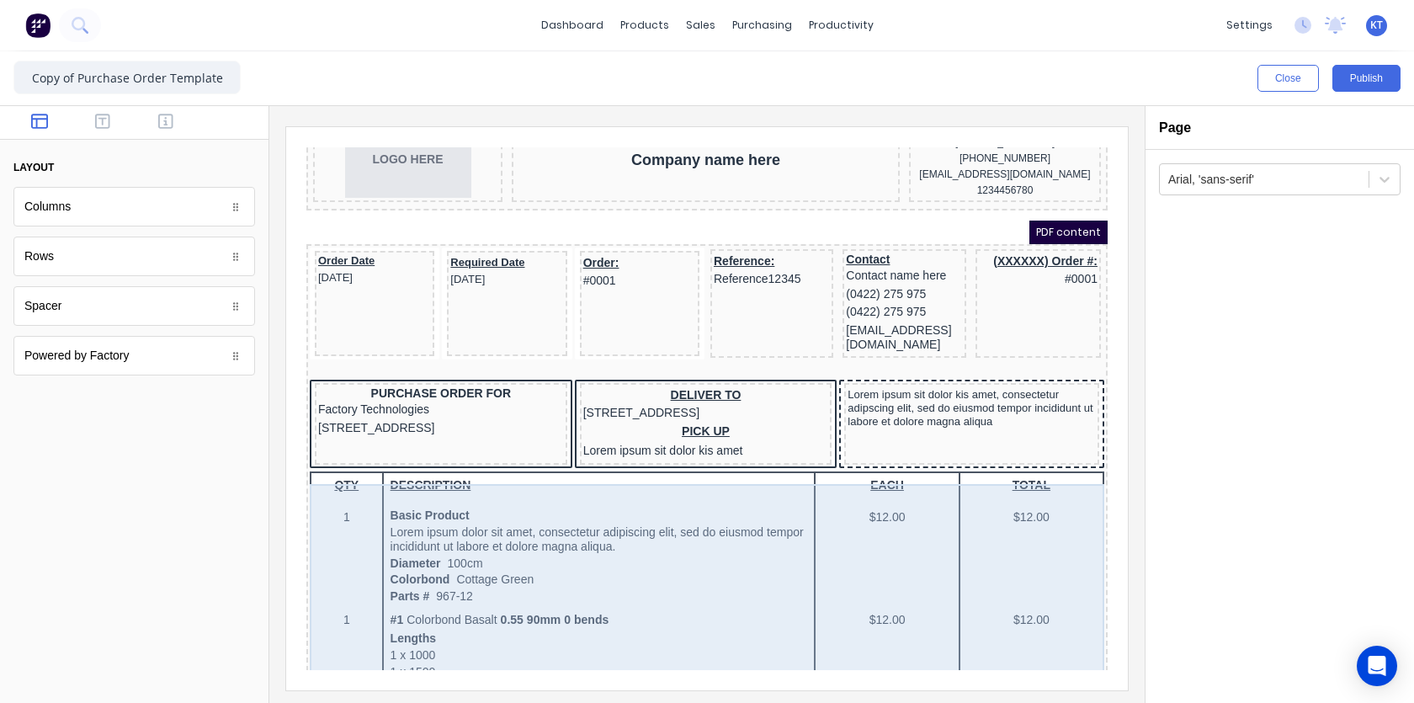
scroll to position [0, 0]
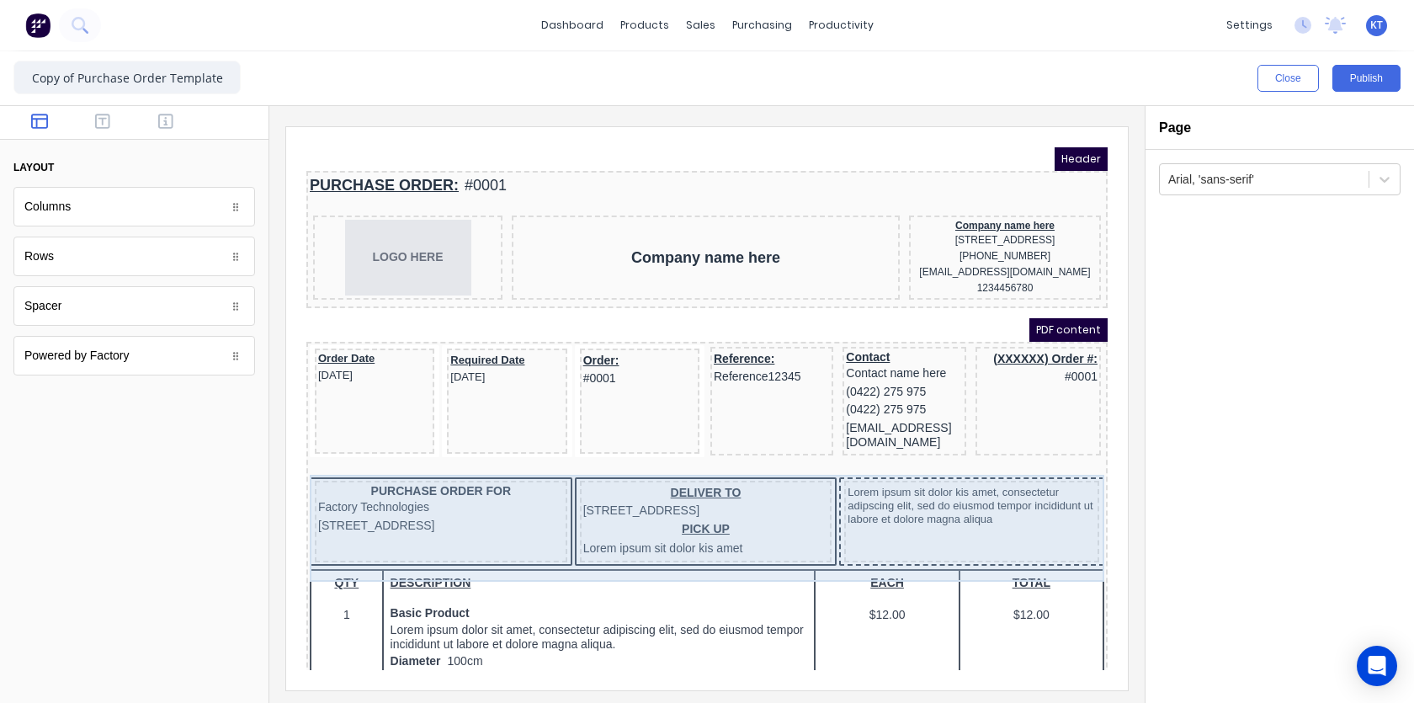
click at [978, 509] on div "Lorem ipsum sit dolor kis amet, consectetur adipscing elit, sed do eiusmod temp…" at bounding box center [951, 501] width 255 height 82
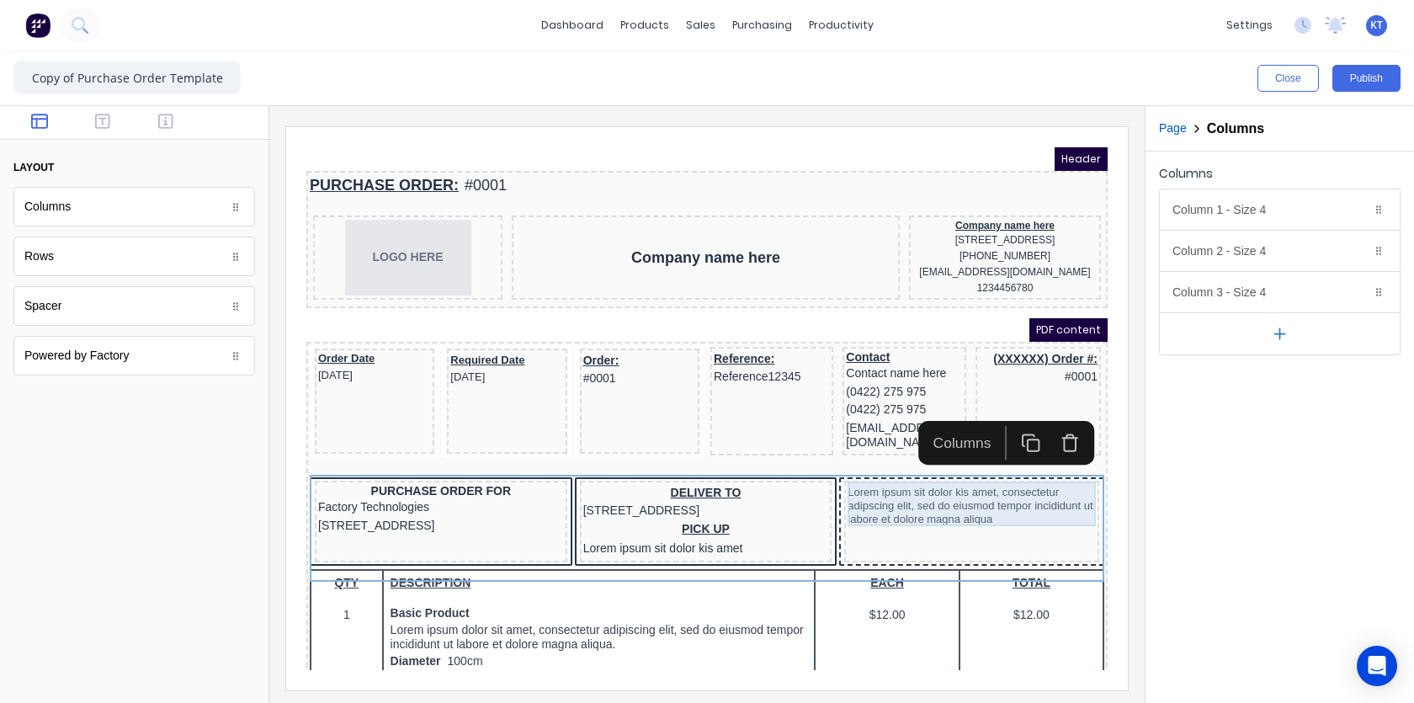
click at [971, 491] on div "Lorem ipsum sit dolor kis amet, consectetur adipscing elit, sed do eiusmod temp…" at bounding box center [951, 486] width 248 height 45
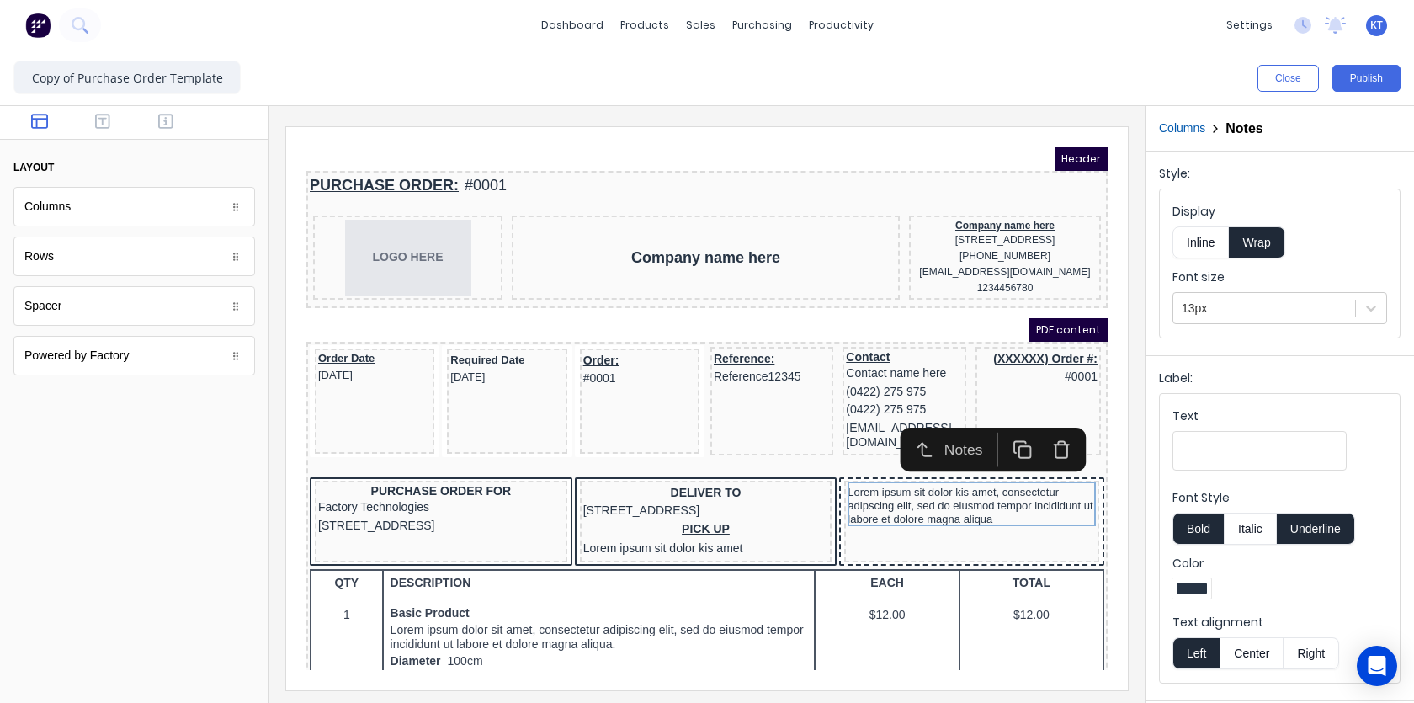
scroll to position [10, 0]
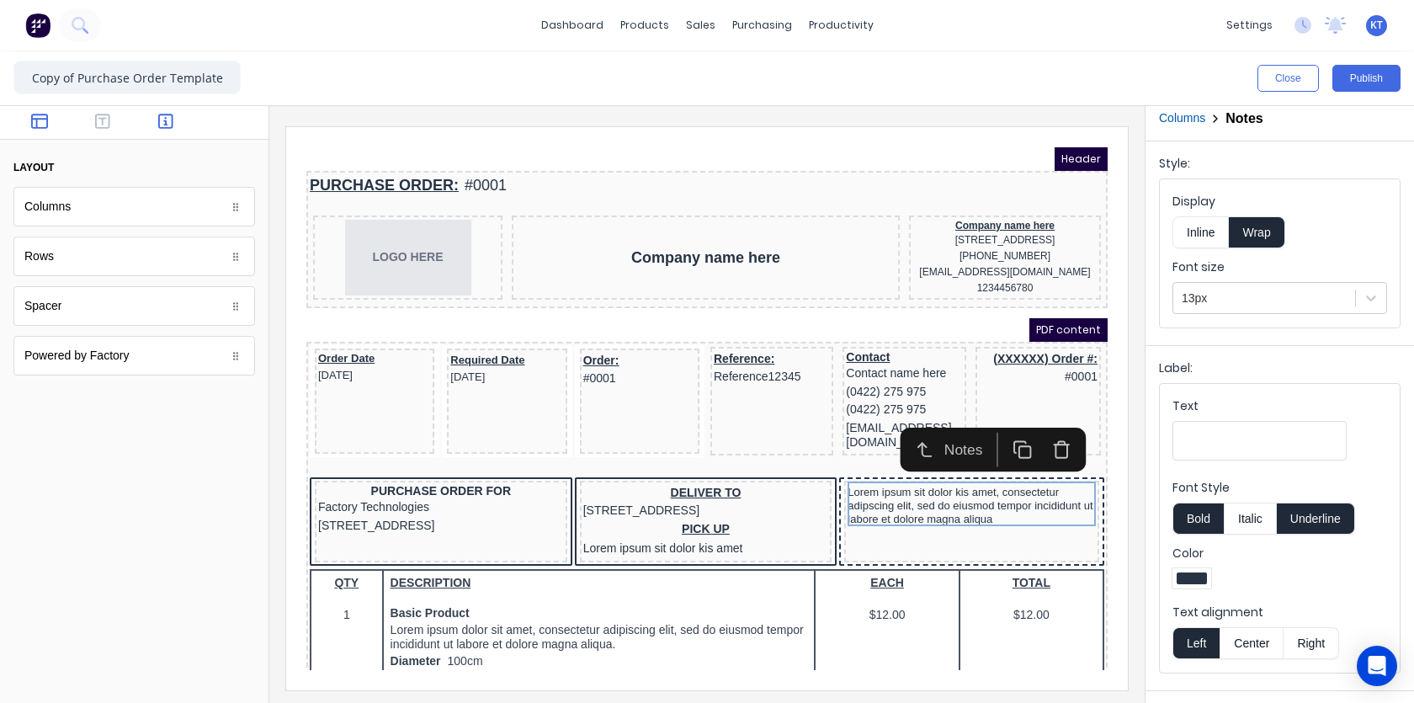
click at [173, 121] on icon "button" at bounding box center [165, 121] width 15 height 15
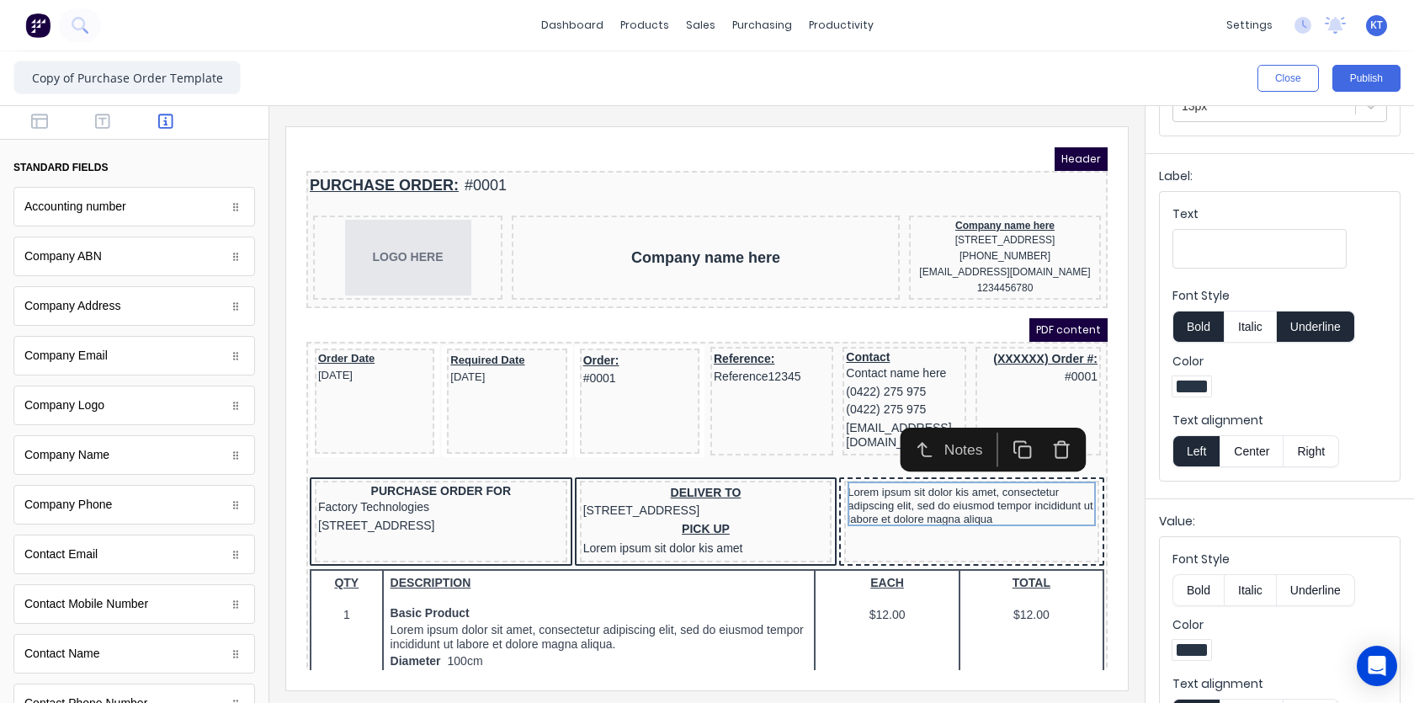
scroll to position [0, 0]
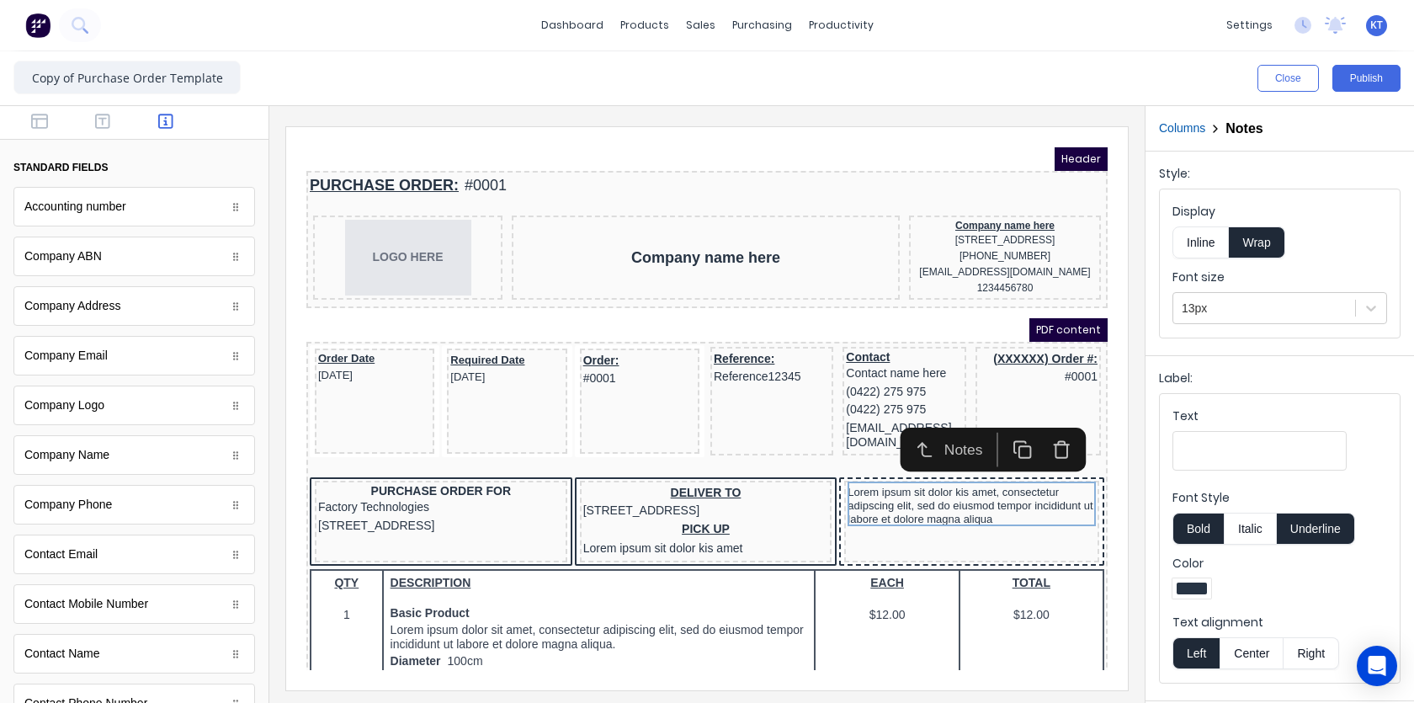
click at [938, 63] on div "Close Publish" at bounding box center [707, 78] width 1414 height 54
click at [972, 141] on iframe "To enrich screen reader interactions, please activate Accessibility in Grammarl…" at bounding box center [707, 408] width 842 height 563
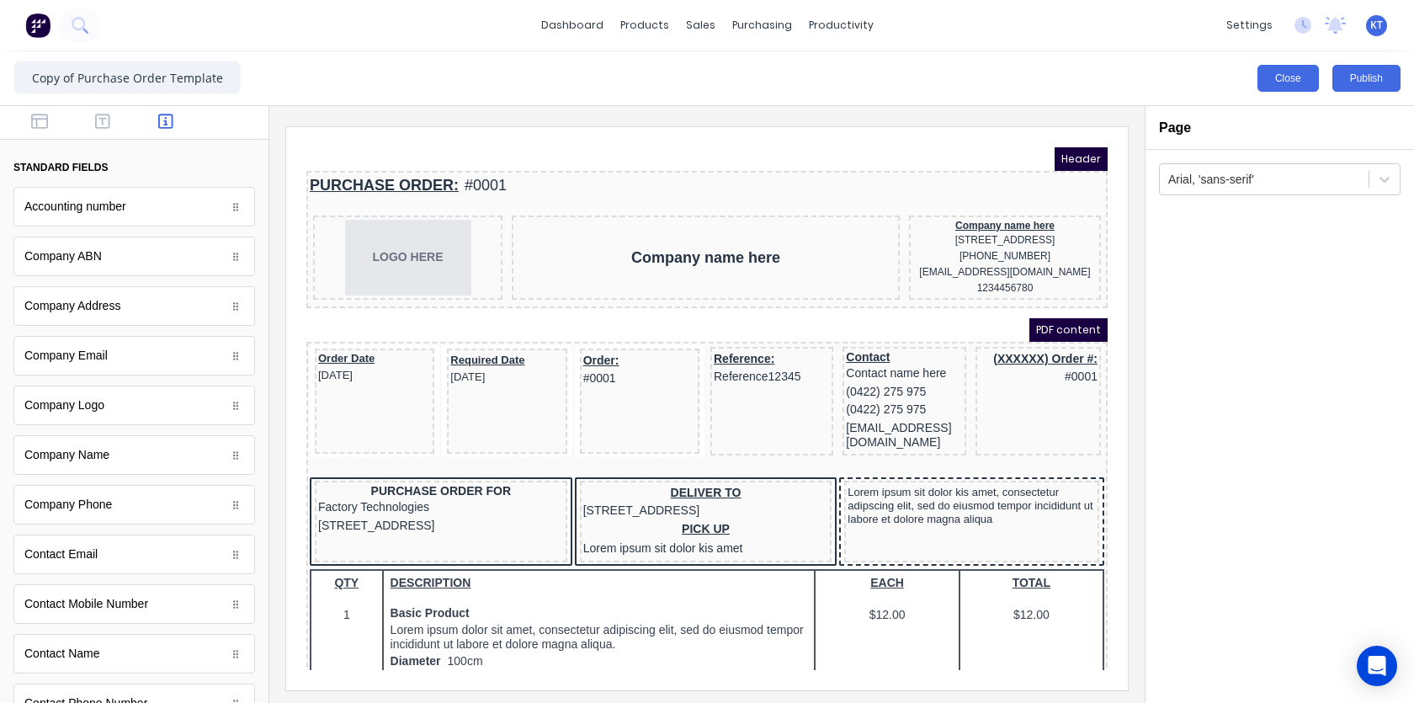
click at [1278, 84] on button "Close" at bounding box center [1287, 78] width 61 height 27
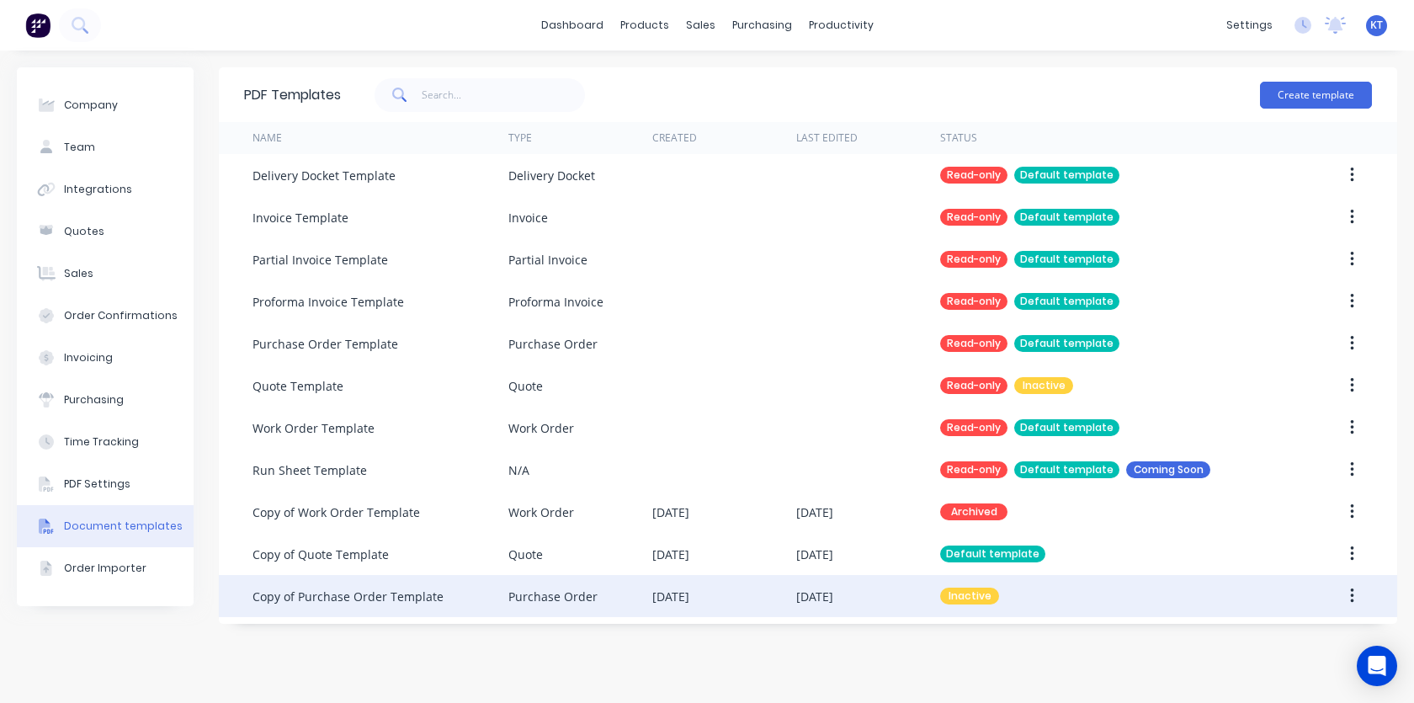
click at [760, 606] on div "[DATE]" at bounding box center [724, 596] width 144 height 42
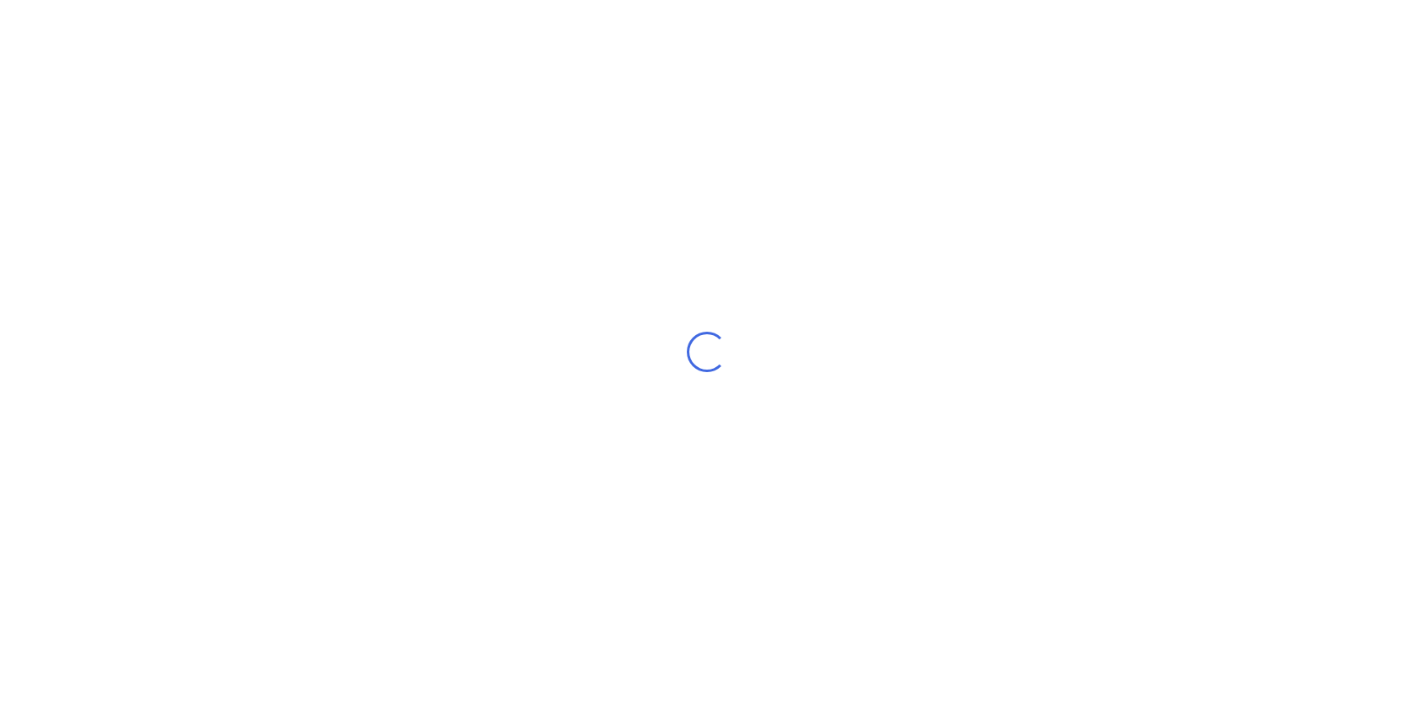
click at [1352, 600] on div "Loading..." at bounding box center [707, 351] width 1414 height 703
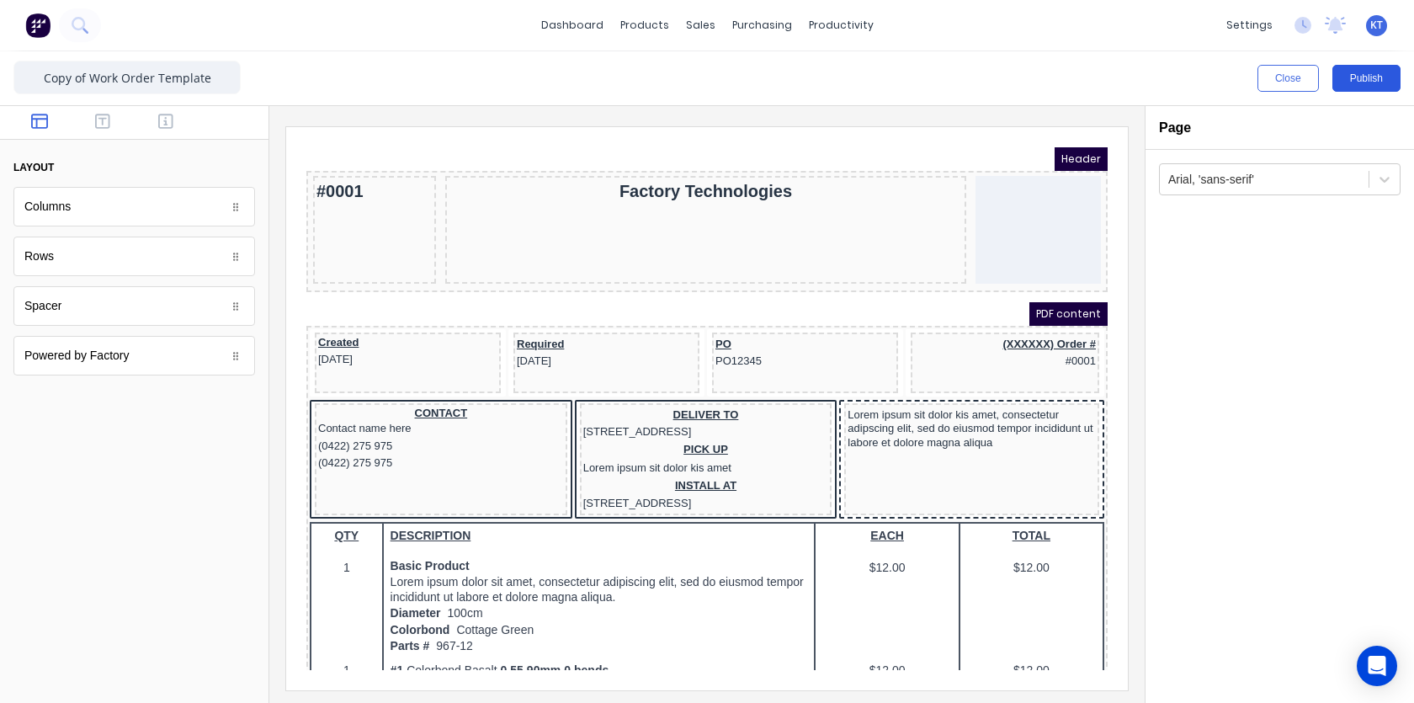
click at [1384, 85] on button "Publish" at bounding box center [1366, 78] width 68 height 27
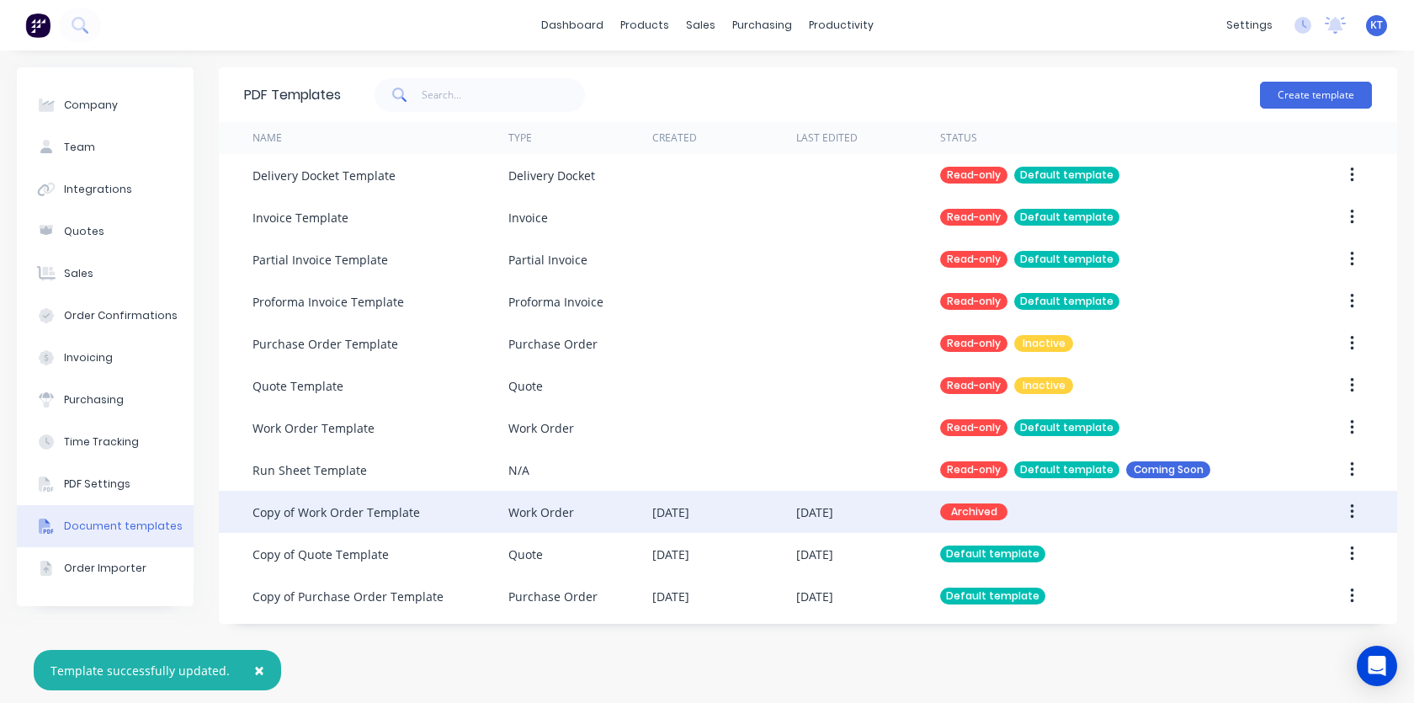
click at [1355, 512] on button "button" at bounding box center [1352, 512] width 40 height 30
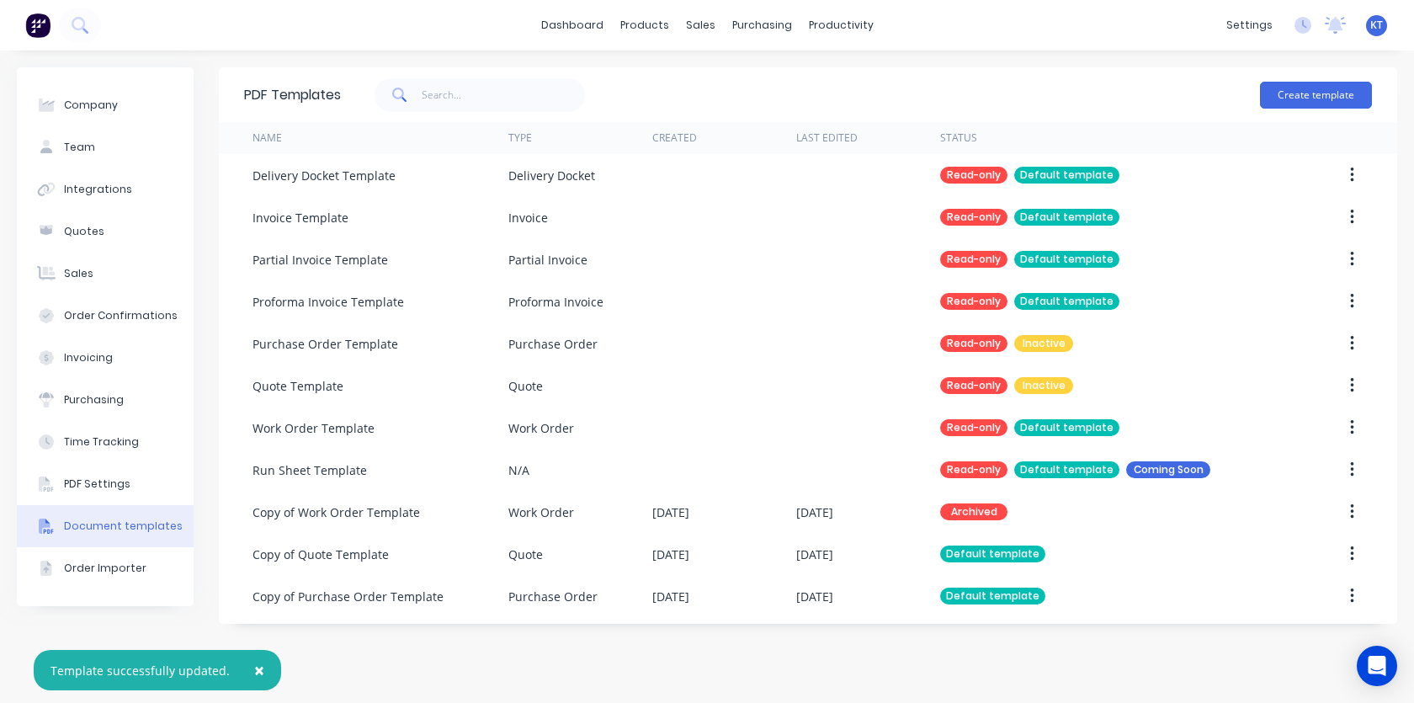
click at [977, 675] on div "PDF Templates Create template Name Type Created Last Edited Status Delivery Doc…" at bounding box center [808, 376] width 1178 height 619
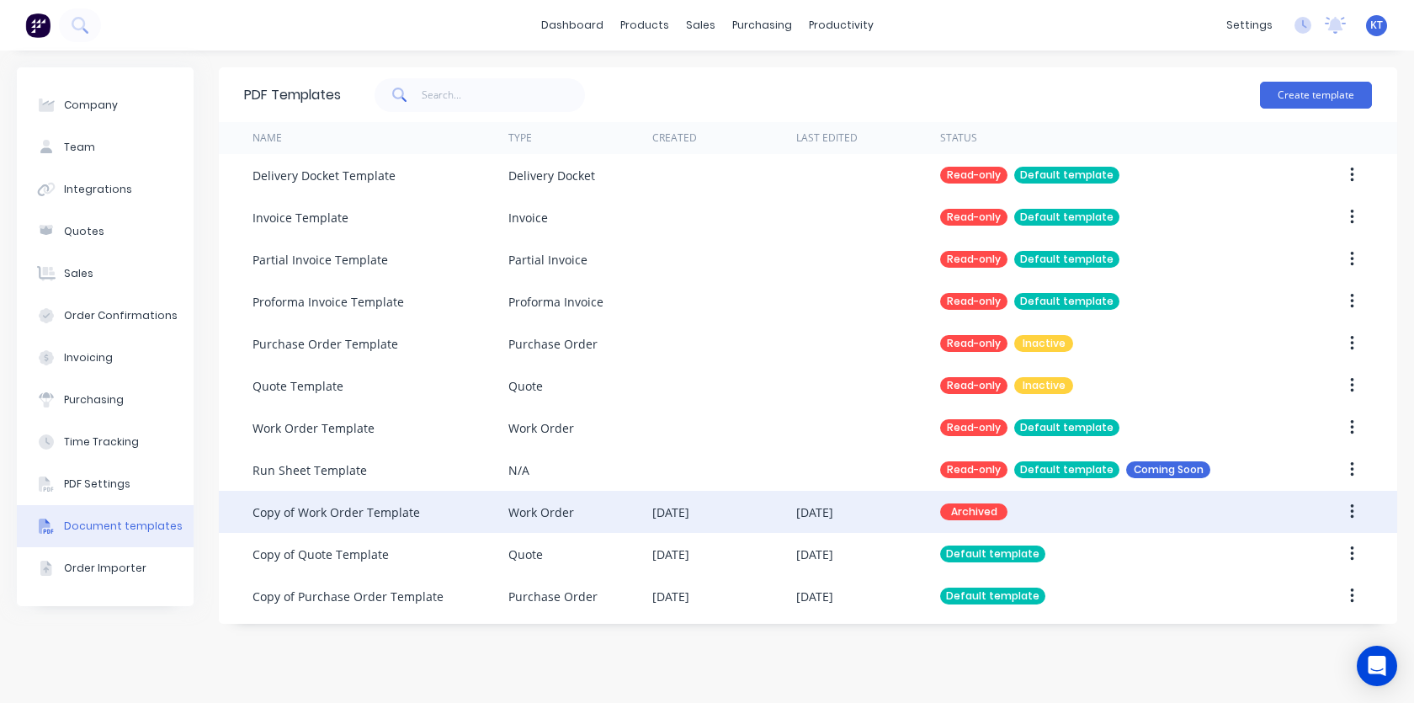
click at [1346, 511] on button "button" at bounding box center [1352, 512] width 40 height 30
click at [1300, 635] on div "Unarchive" at bounding box center [1292, 623] width 130 height 24
click at [1354, 509] on button "button" at bounding box center [1352, 512] width 40 height 30
click at [1288, 591] on div "Make default" at bounding box center [1292, 589] width 130 height 24
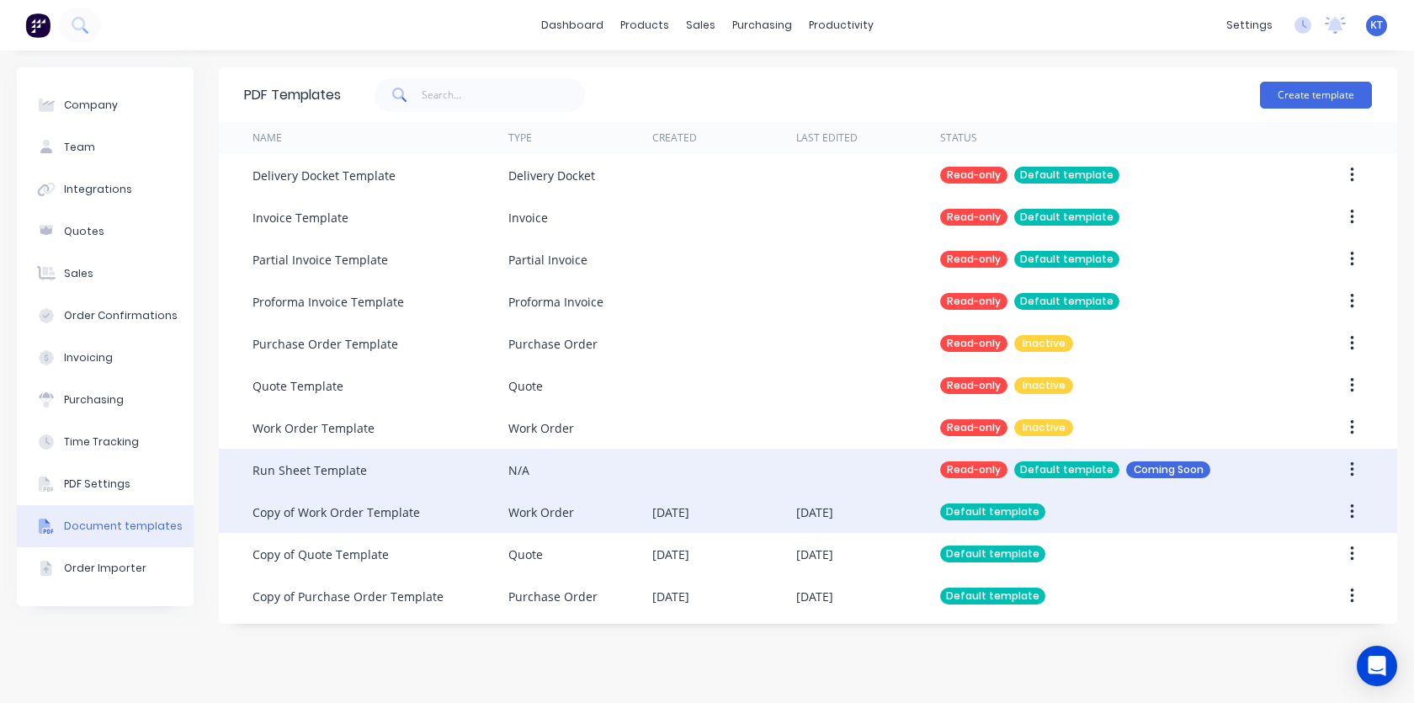
click at [343, 476] on div "Run Sheet Template" at bounding box center [309, 470] width 114 height 18
click at [346, 470] on div "Run Sheet Template" at bounding box center [309, 470] width 114 height 18
click at [608, 475] on div "N/A" at bounding box center [580, 470] width 144 height 42
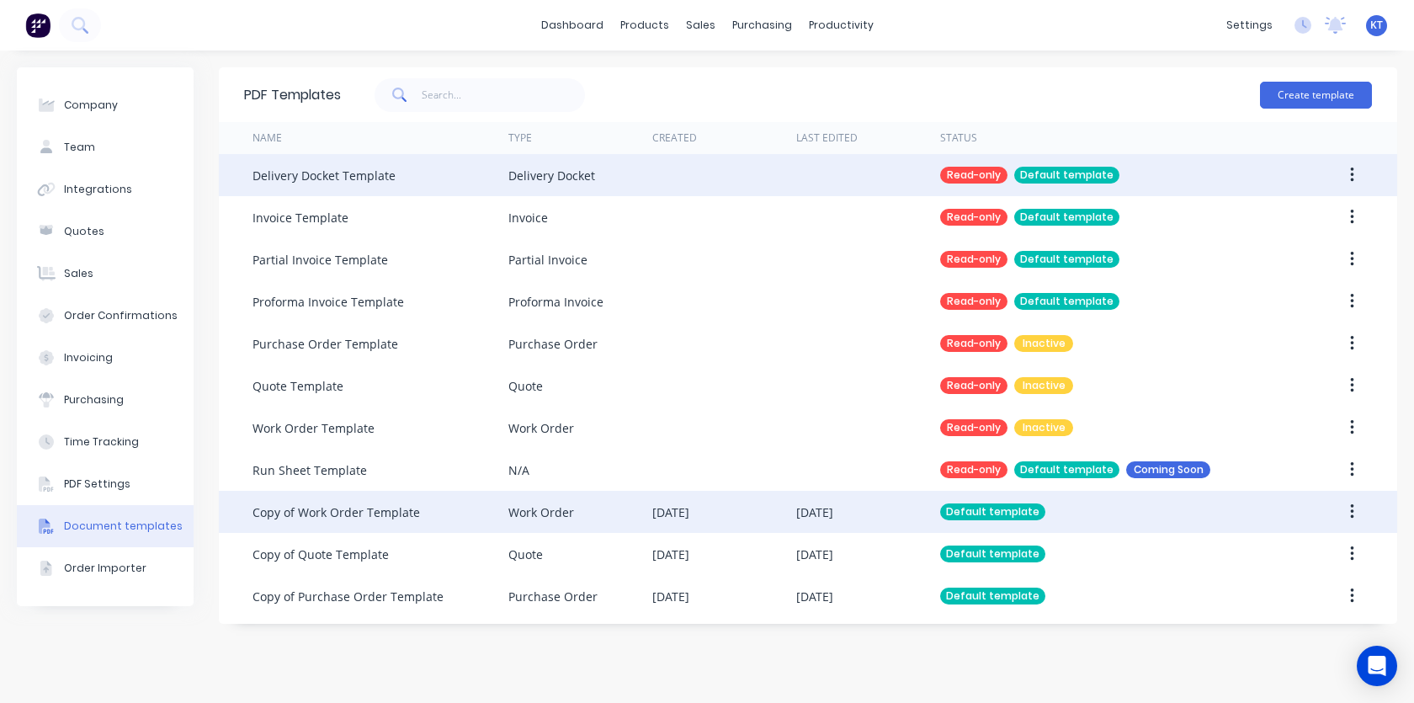
click at [538, 182] on div "Delivery Docket" at bounding box center [551, 176] width 87 height 18
click at [343, 187] on div "Delivery Docket Template" at bounding box center [380, 175] width 256 height 42
click at [342, 182] on div "Delivery Docket Template" at bounding box center [323, 176] width 143 height 18
click at [1356, 177] on button "button" at bounding box center [1352, 175] width 40 height 30
click at [1290, 217] on div "Duplicate" at bounding box center [1292, 219] width 130 height 24
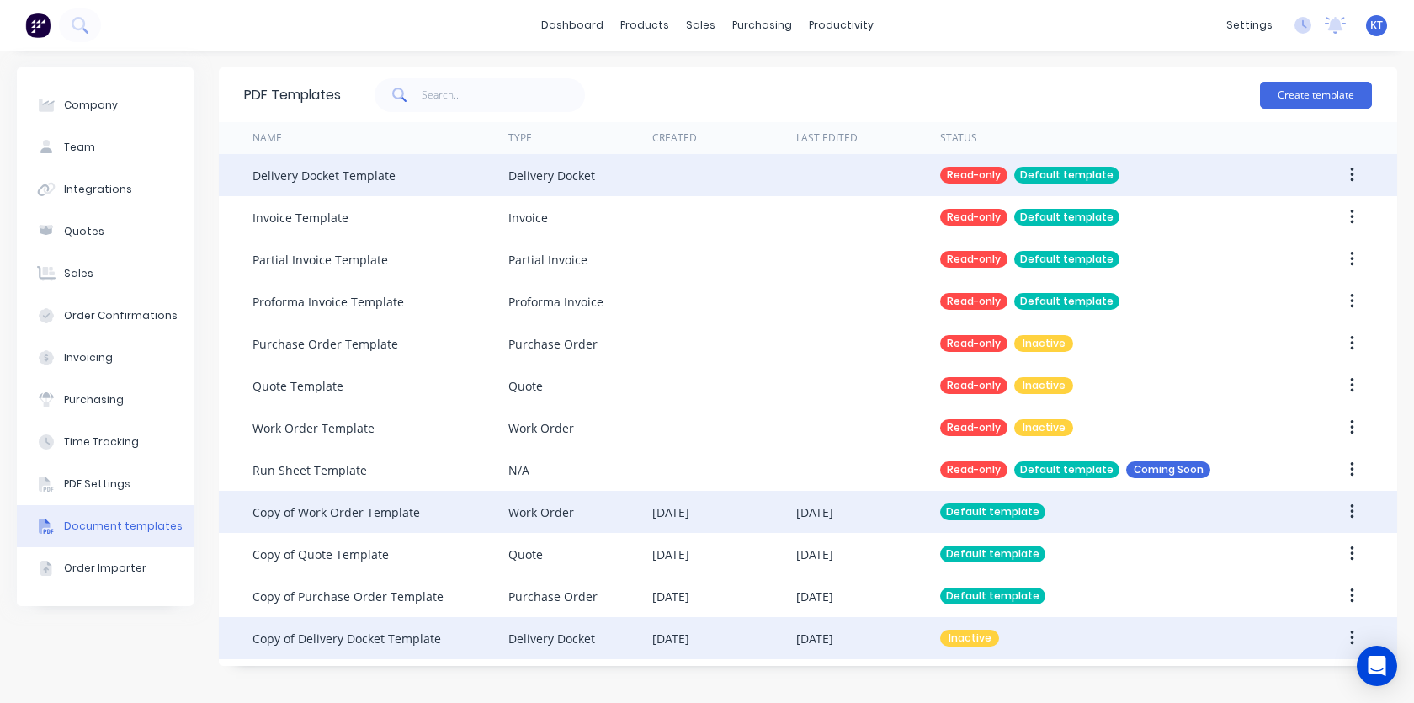
click at [375, 642] on div "Copy of Delivery Docket Template" at bounding box center [346, 638] width 189 height 18
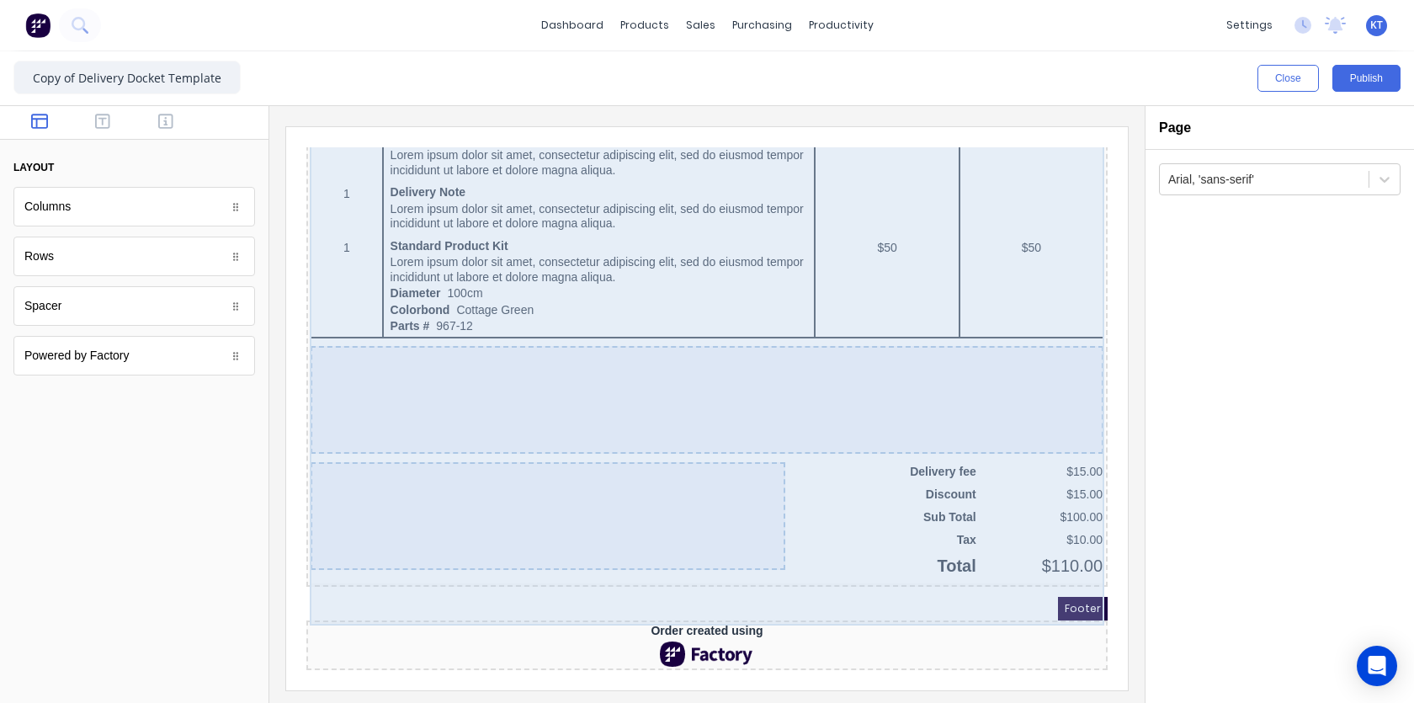
scroll to position [1109, 0]
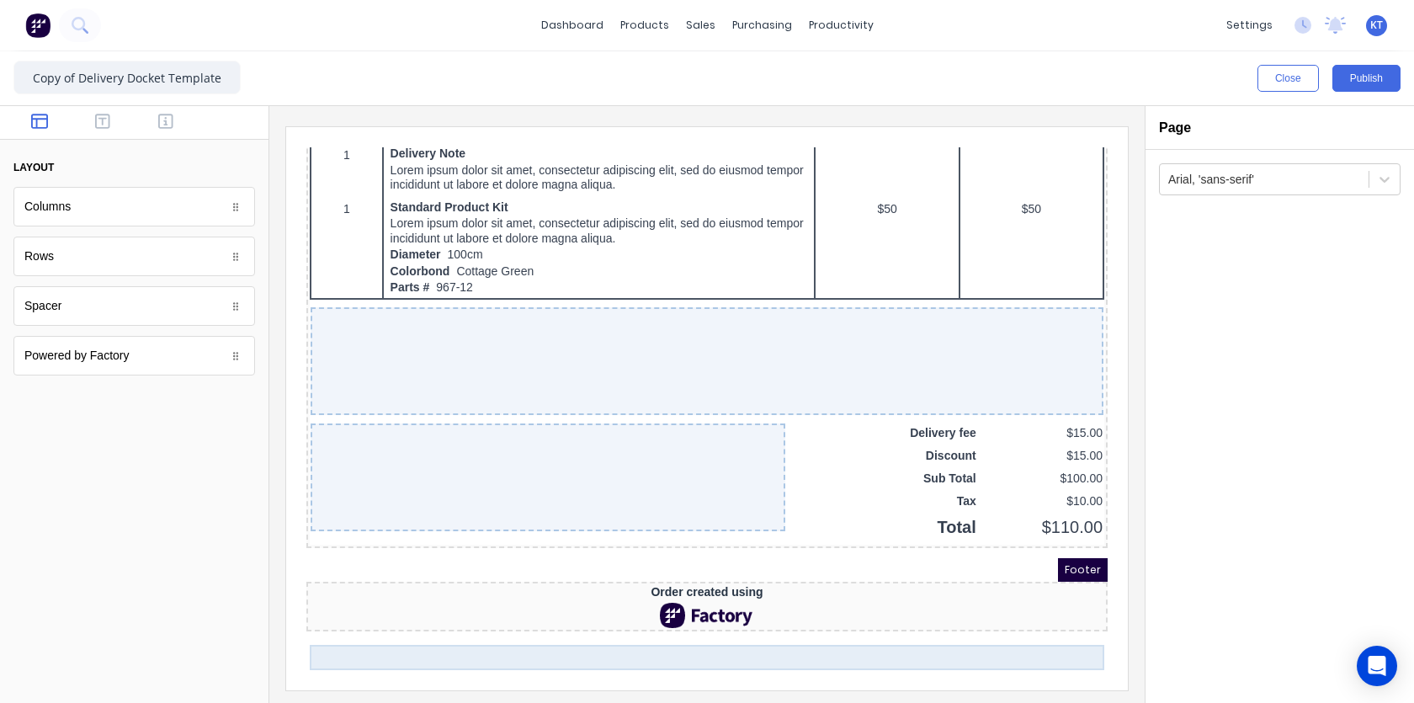
click at [717, 608] on div at bounding box center [687, 594] width 794 height 25
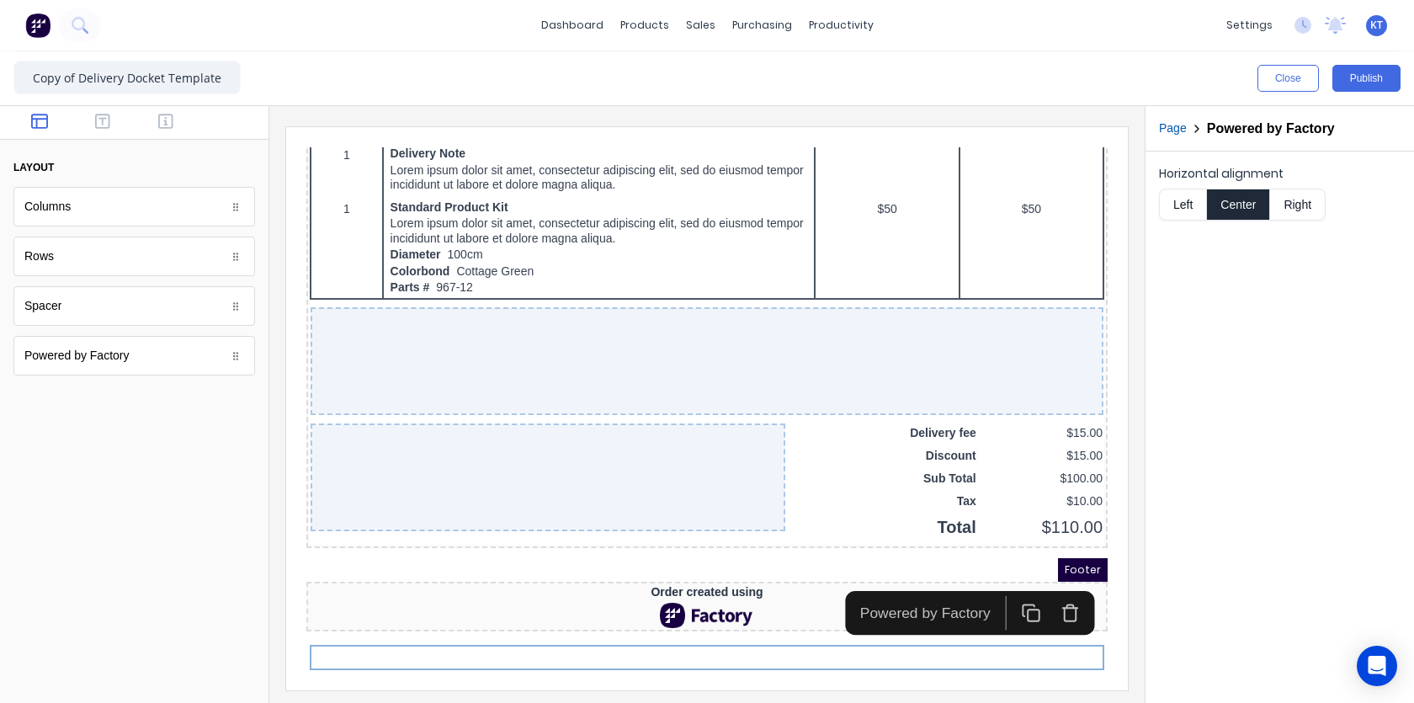
click at [1041, 588] on icon "button" at bounding box center [1049, 592] width 19 height 19
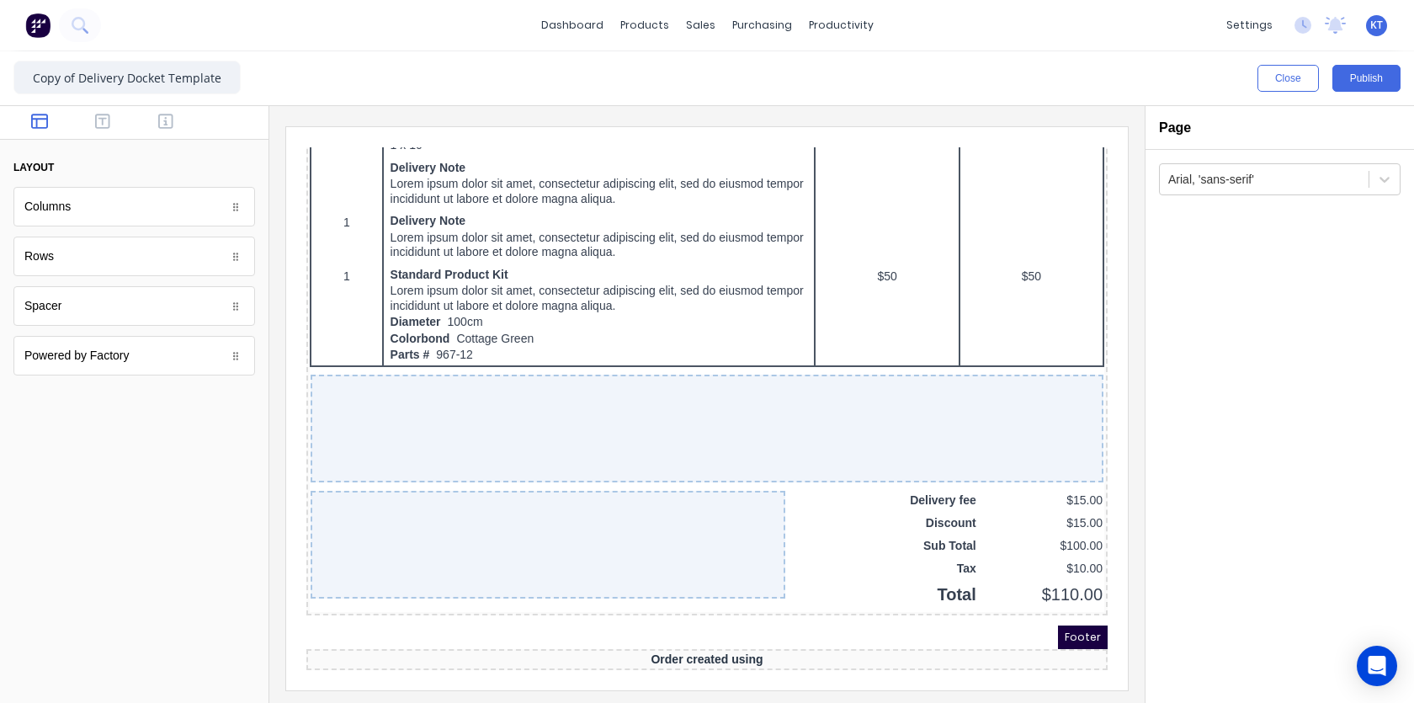
scroll to position [1081, 0]
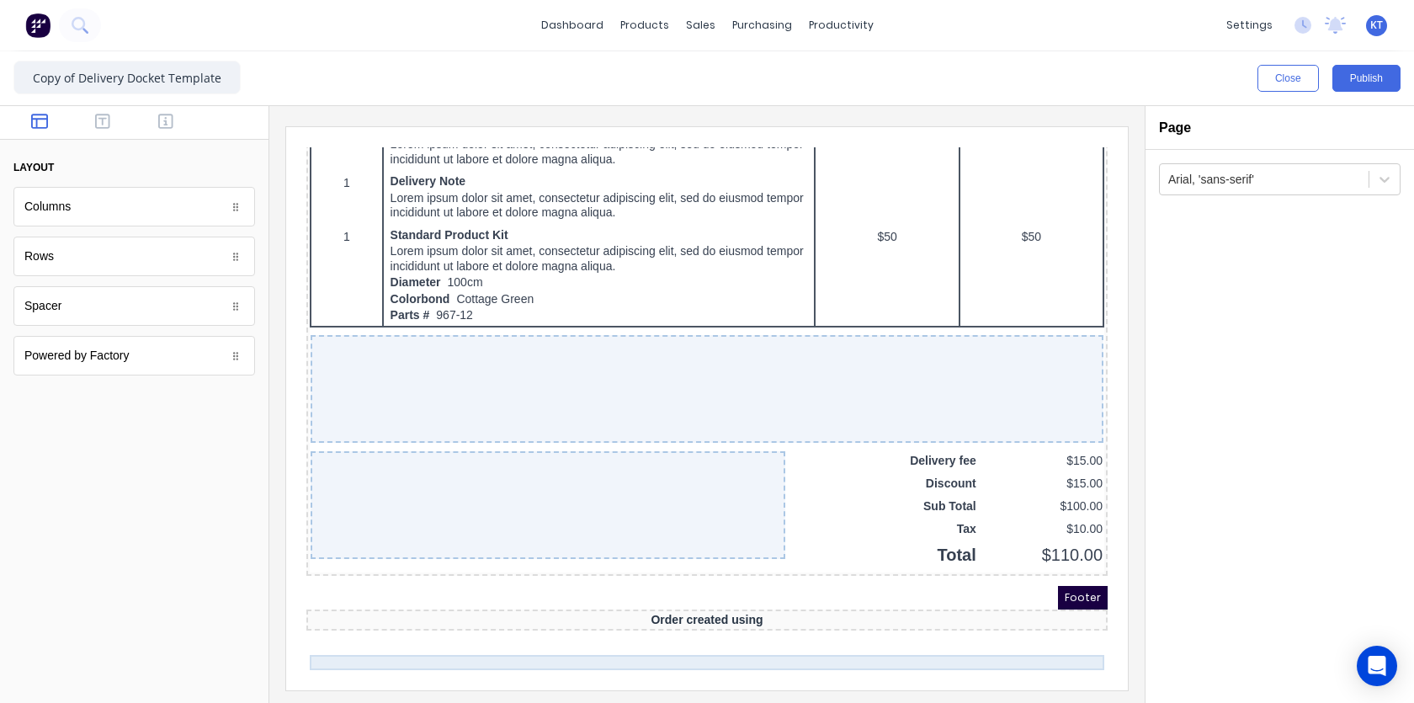
click at [789, 608] on div "Order created using" at bounding box center [687, 599] width 794 height 15
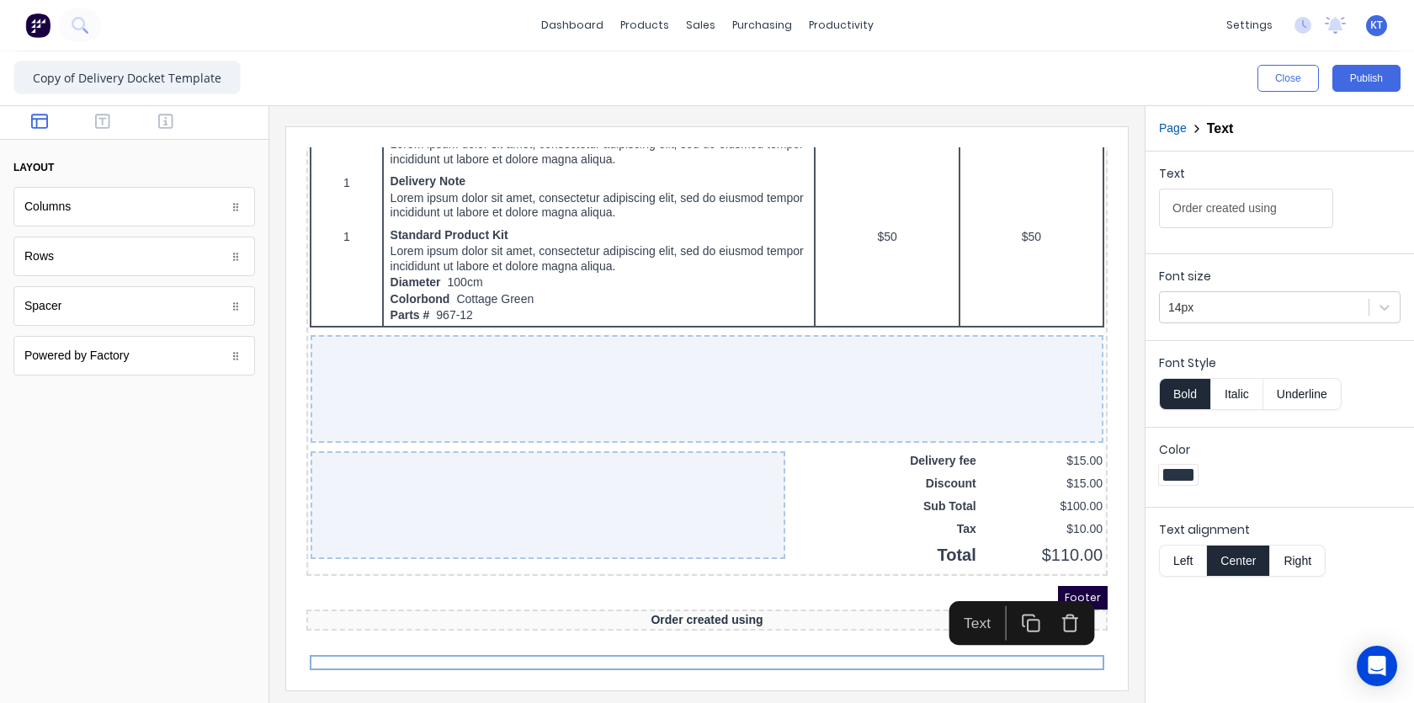
click at [1054, 600] on icon "button" at bounding box center [1050, 604] width 12 height 13
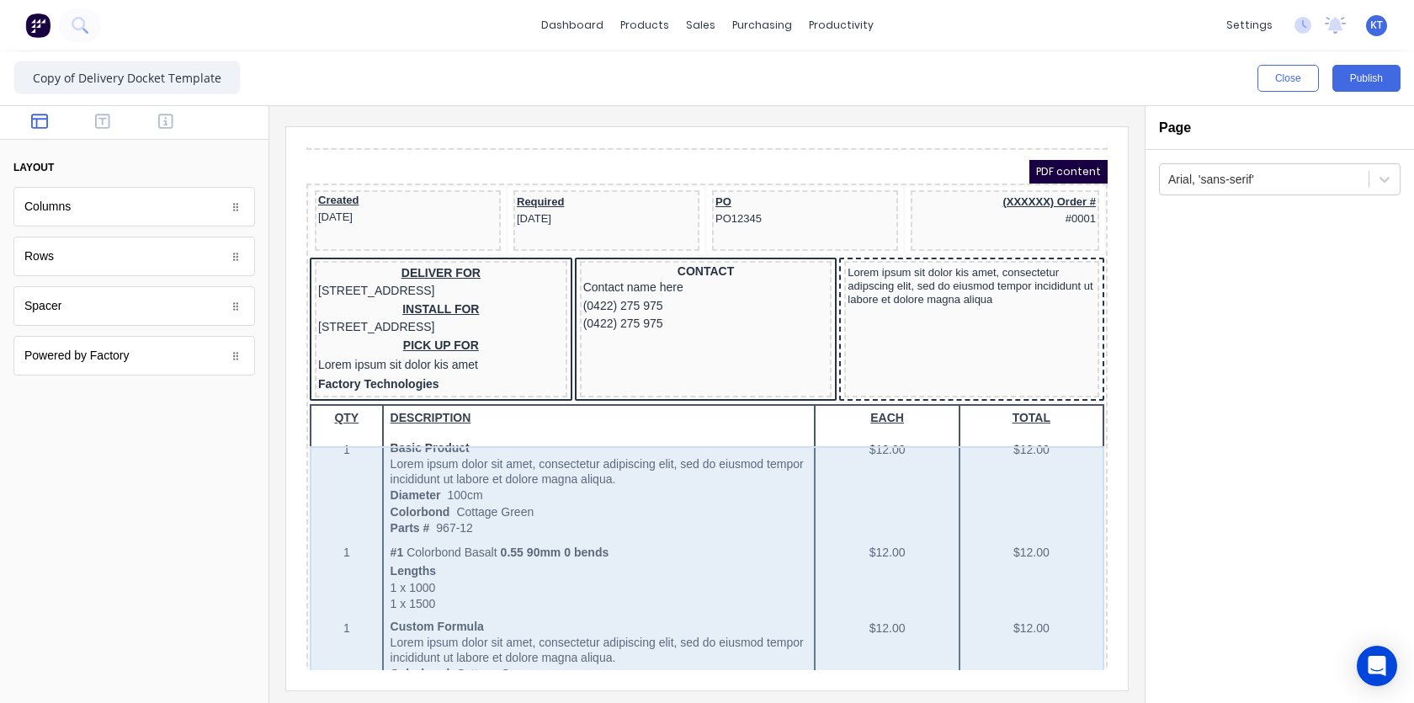
scroll to position [0, 0]
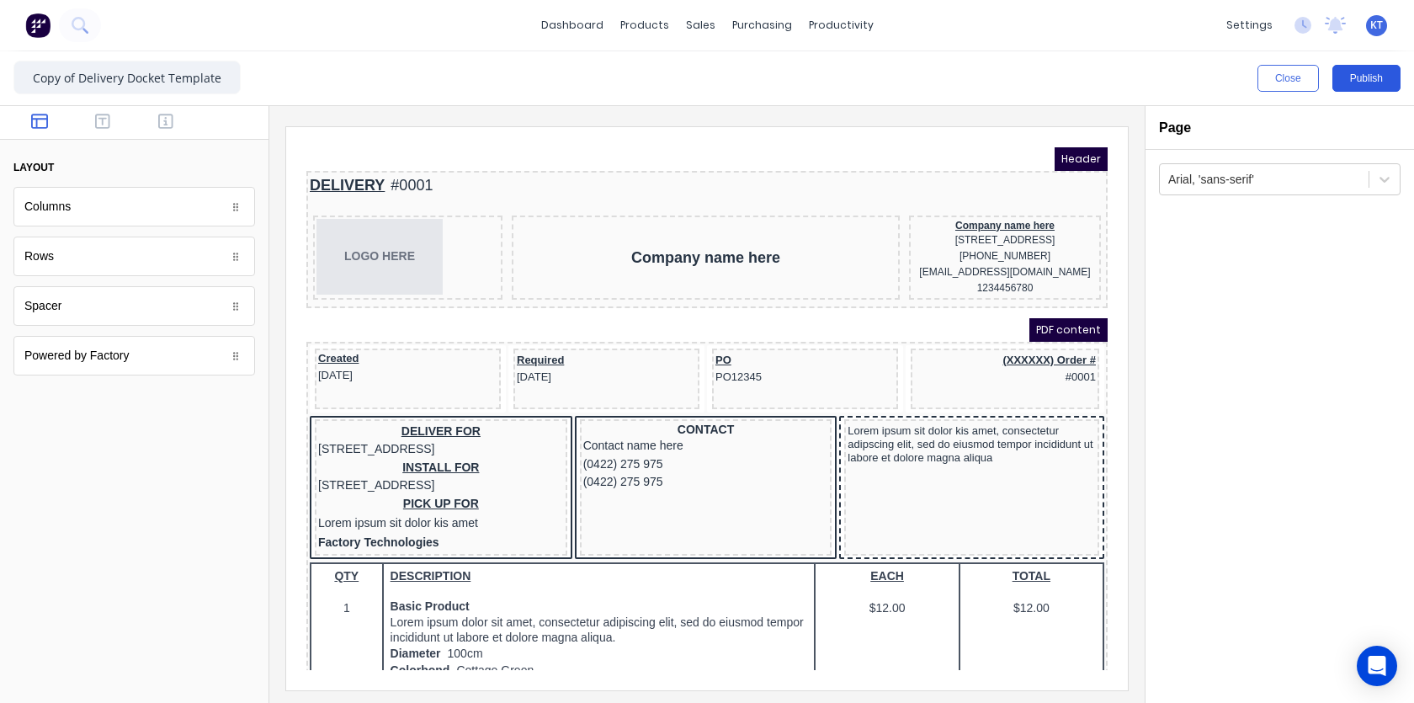
click at [1366, 81] on button "Publish" at bounding box center [1366, 78] width 68 height 27
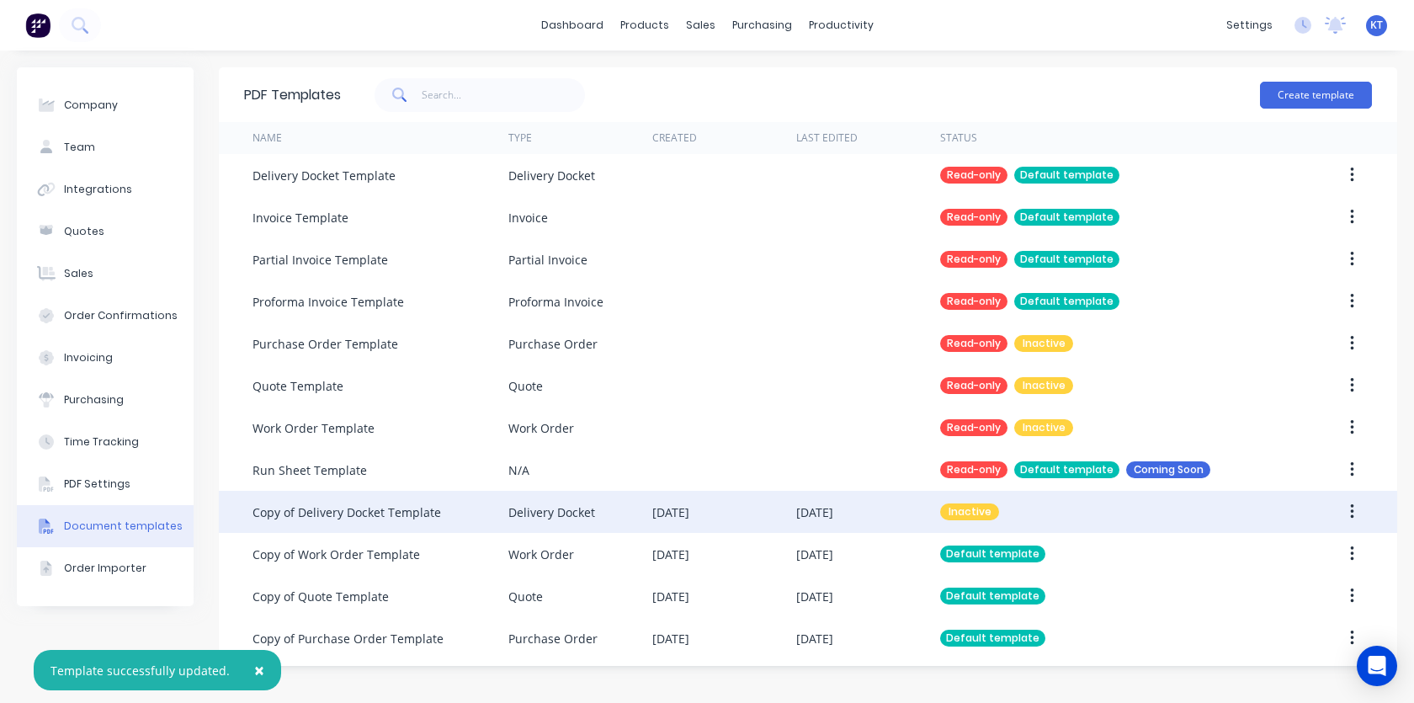
click at [1351, 512] on icon "button" at bounding box center [1351, 511] width 3 height 15
click at [1293, 593] on div "Make default" at bounding box center [1292, 589] width 130 height 24
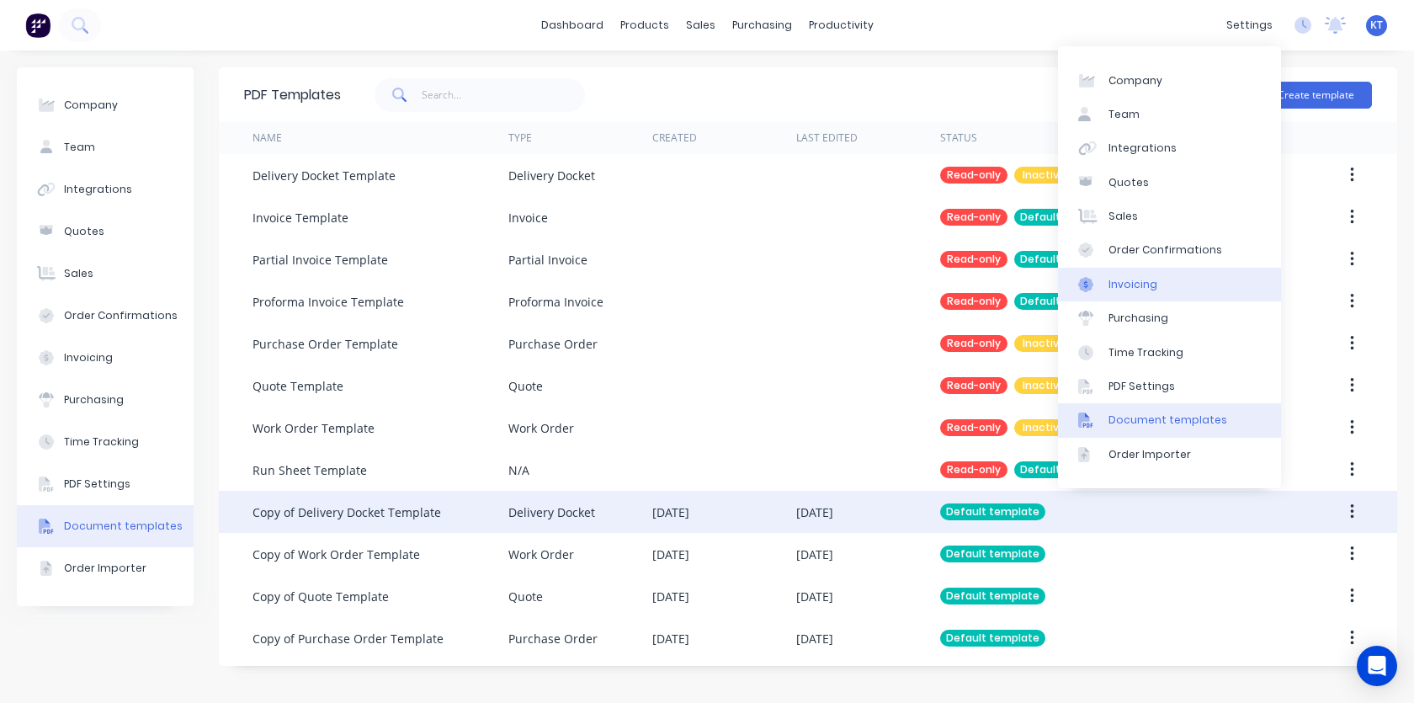
click at [1142, 292] on link "Invoicing" at bounding box center [1169, 285] width 223 height 34
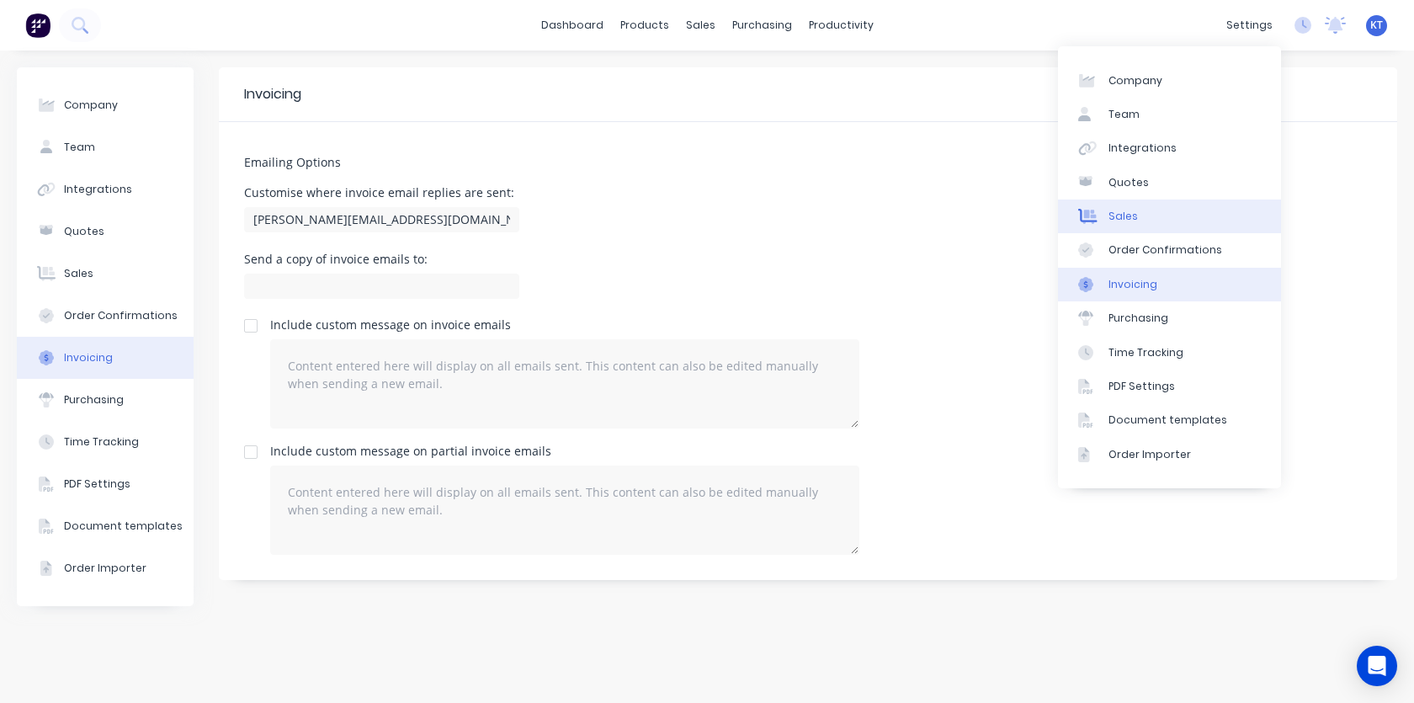
click at [1129, 215] on div "Sales" at bounding box center [1122, 216] width 29 height 15
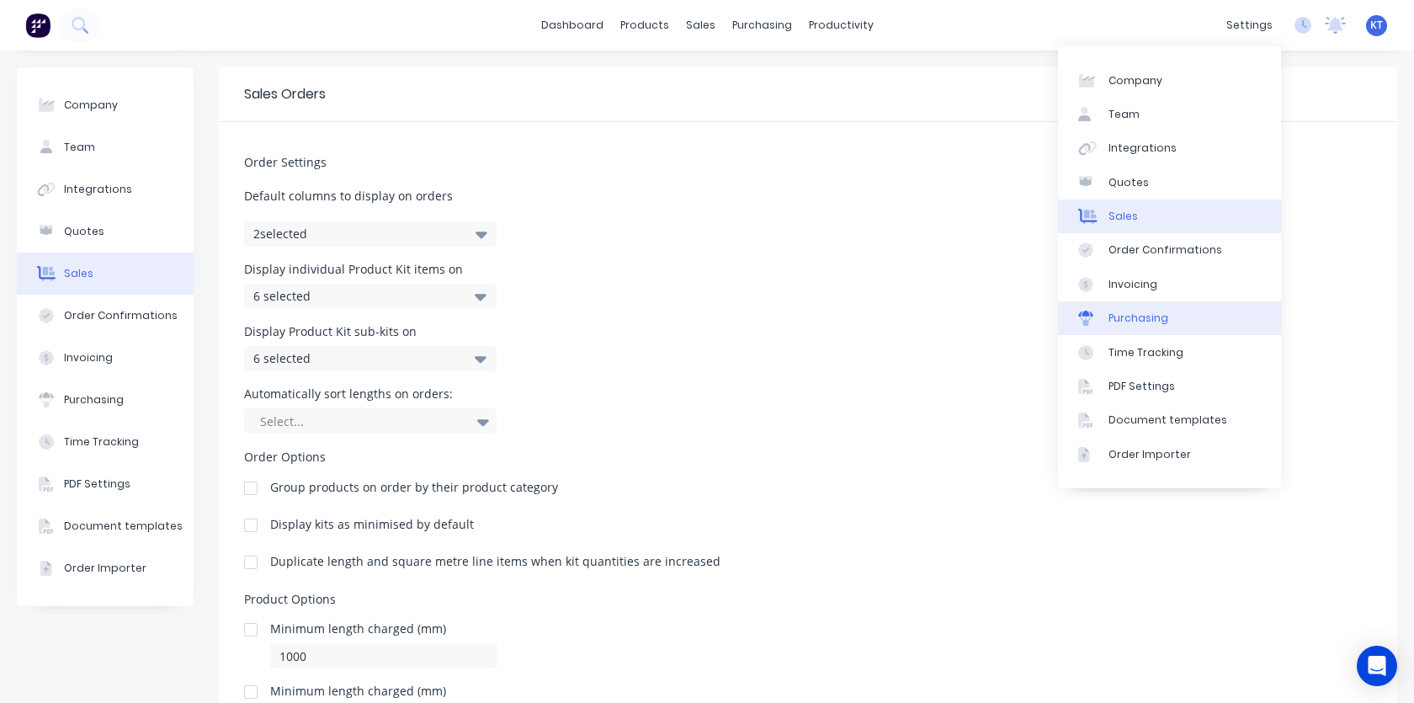
click at [1135, 311] on div "Purchasing" at bounding box center [1138, 318] width 60 height 15
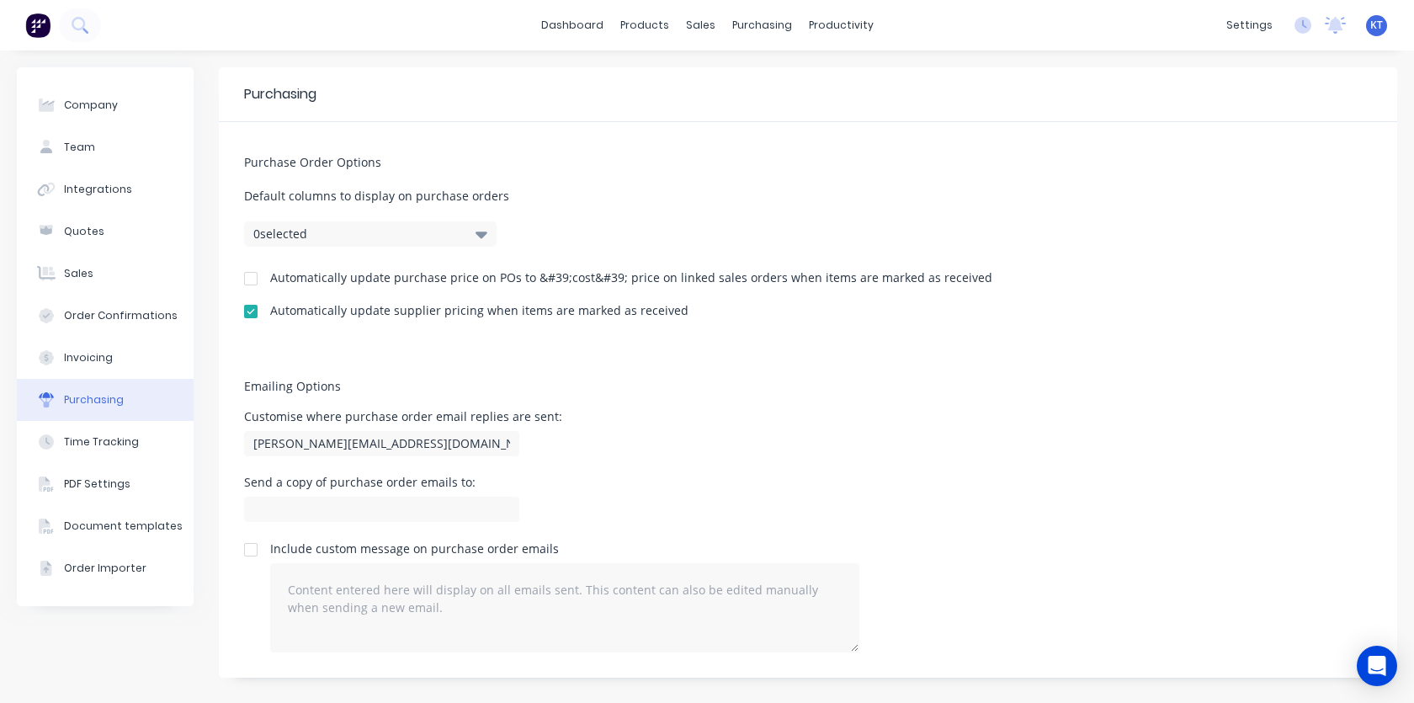
click at [768, 411] on div "Customise where purchase order email replies are sent: [PERSON_NAME][EMAIL_ADDR…" at bounding box center [808, 436] width 1128 height 50
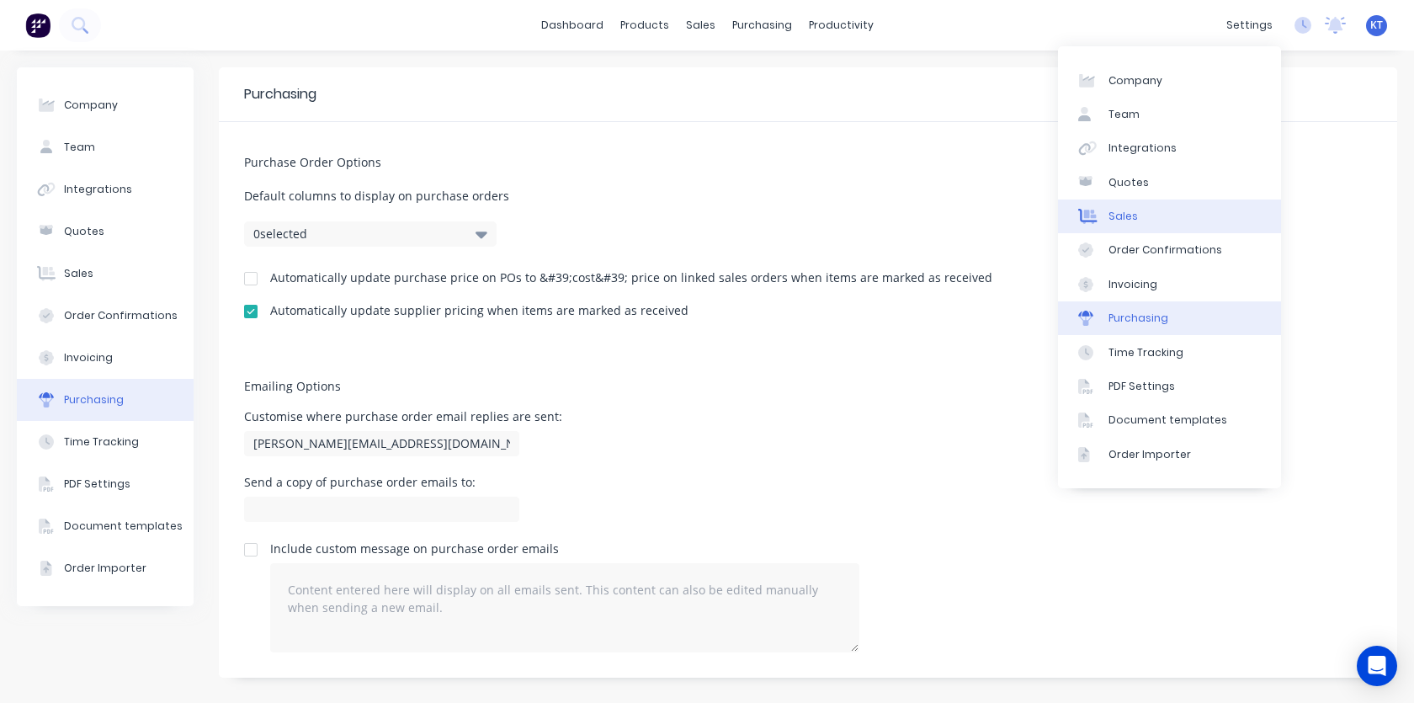
click at [1150, 218] on link "Sales" at bounding box center [1169, 216] width 223 height 34
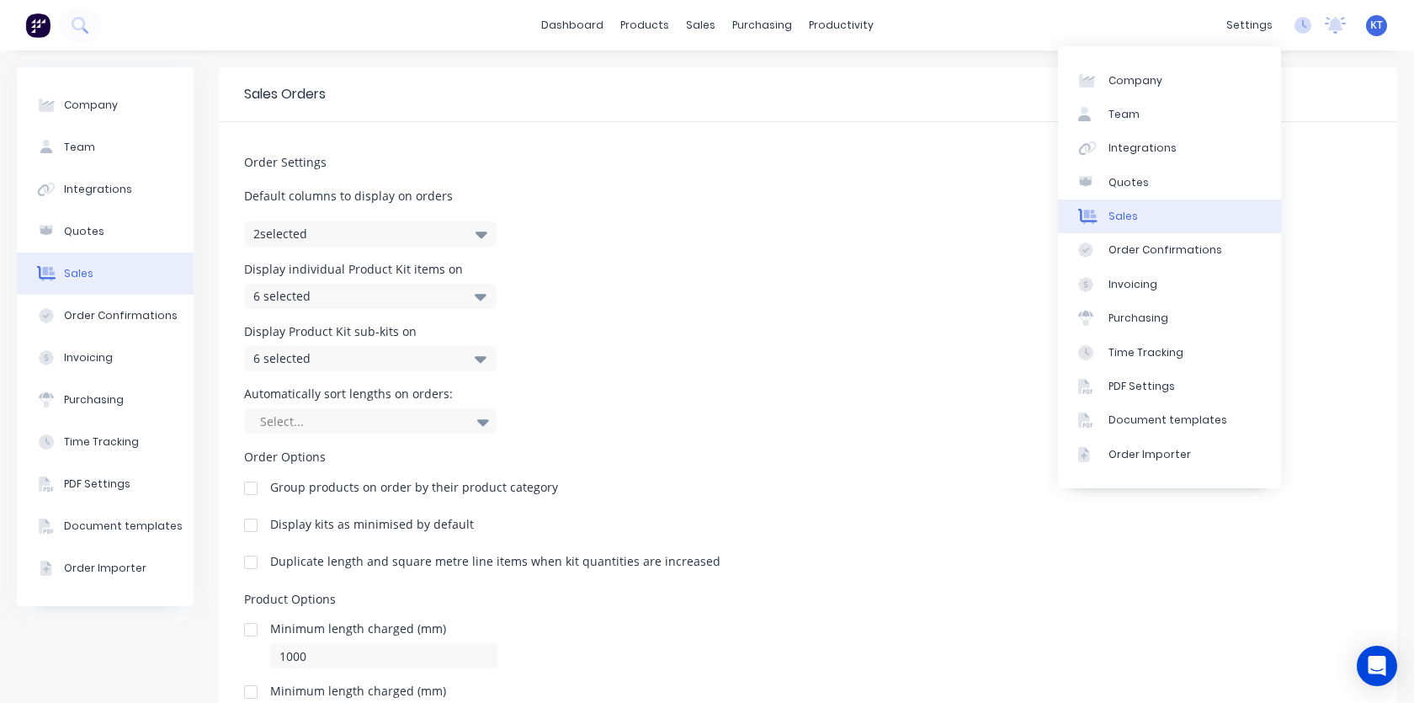
click at [811, 405] on div "Automatically sort lengths on orders: Select..." at bounding box center [808, 410] width 1128 height 45
click at [1155, 362] on link "Time Tracking" at bounding box center [1169, 352] width 223 height 34
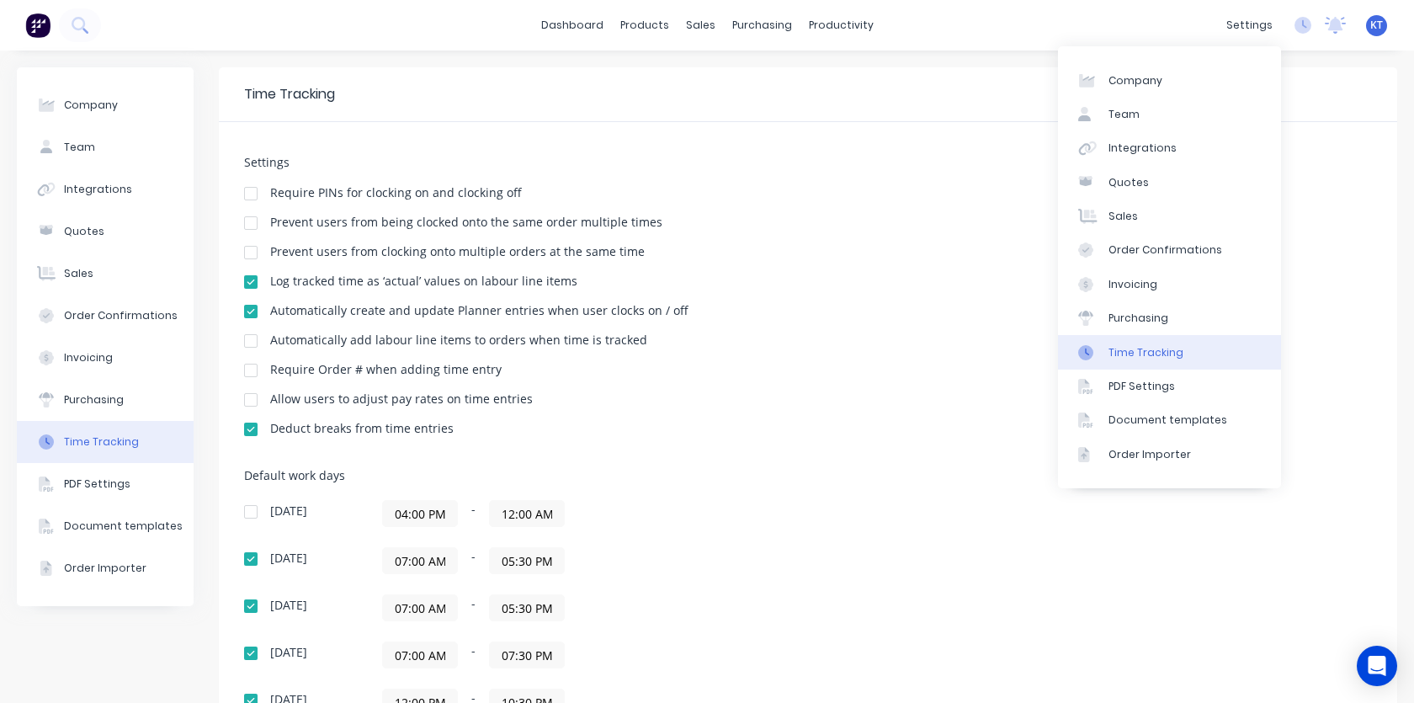
click at [847, 435] on div "Deduct breaks from time entries" at bounding box center [808, 430] width 1128 height 16
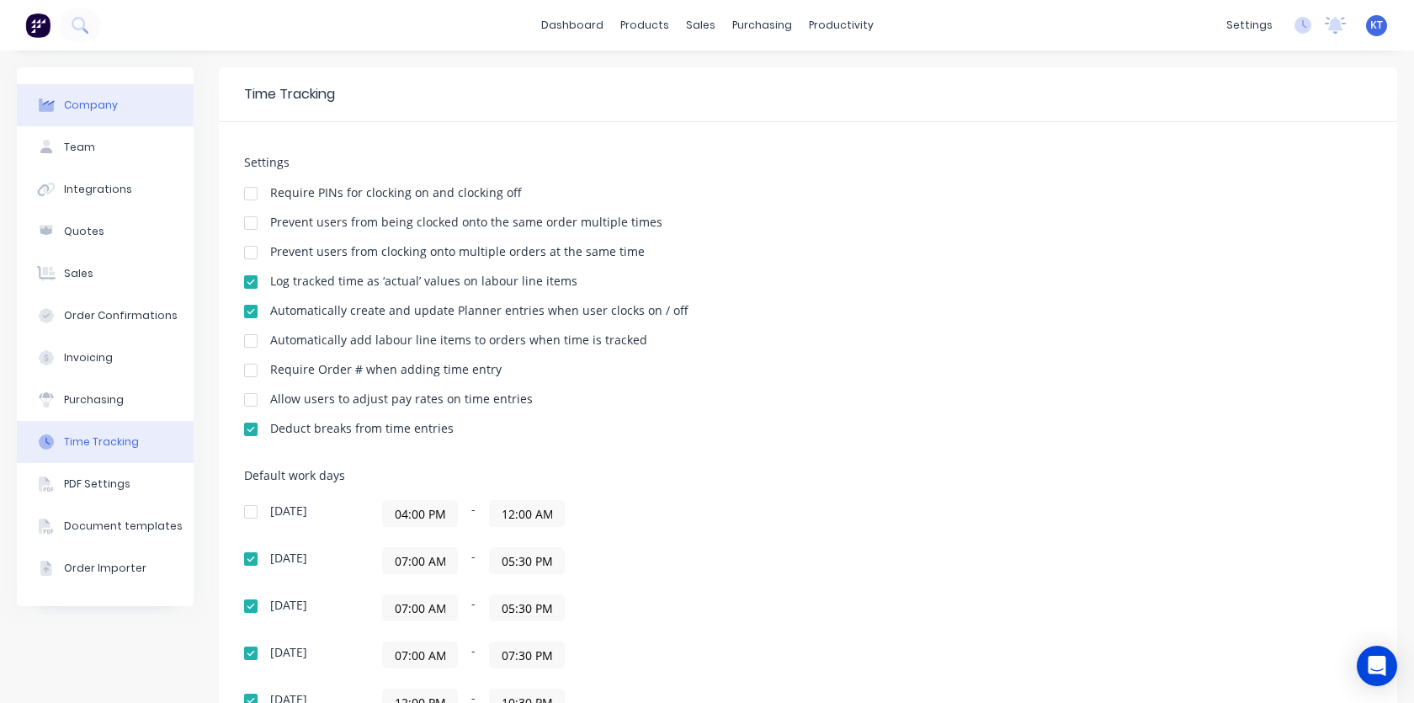
click at [55, 100] on div at bounding box center [46, 105] width 25 height 15
select select "US"
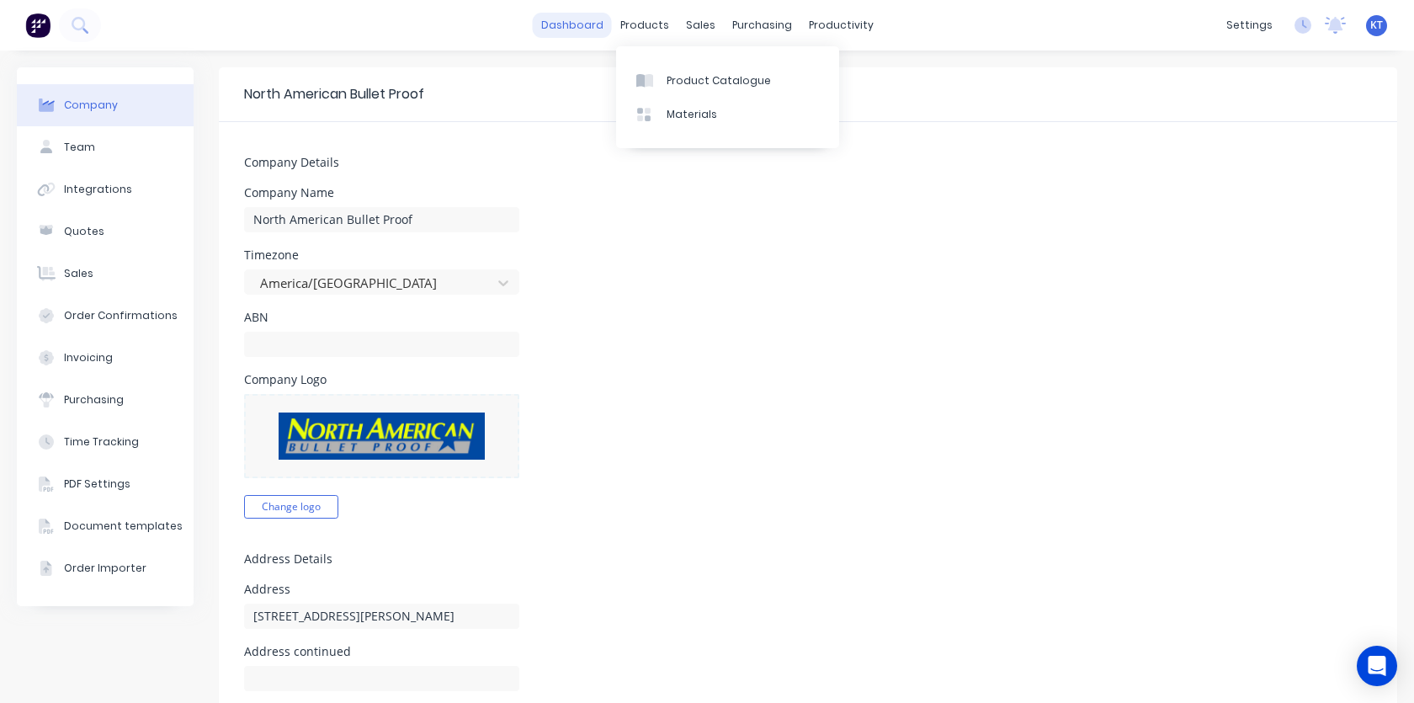
click at [584, 26] on link "dashboard" at bounding box center [572, 25] width 79 height 25
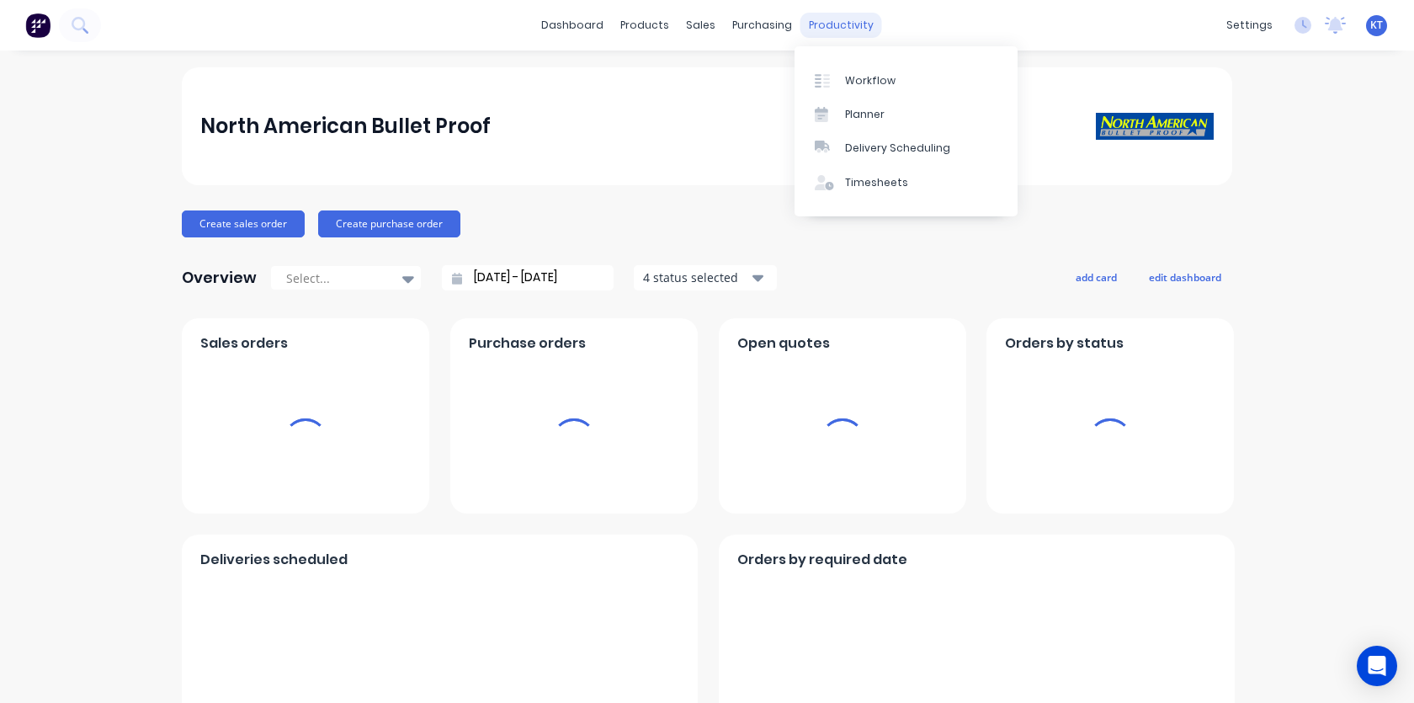
click at [830, 26] on div "productivity" at bounding box center [841, 25] width 82 height 25
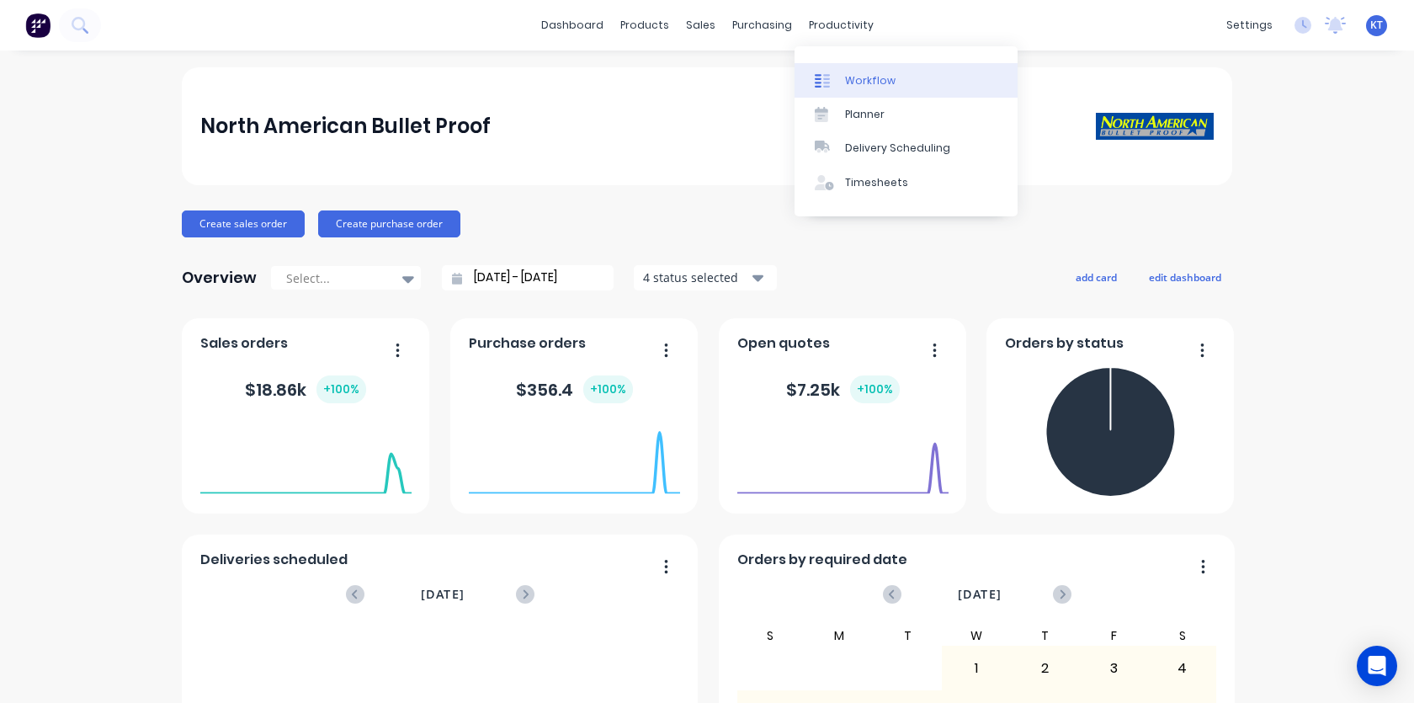
click at [866, 78] on div "Workflow" at bounding box center [870, 80] width 50 height 15
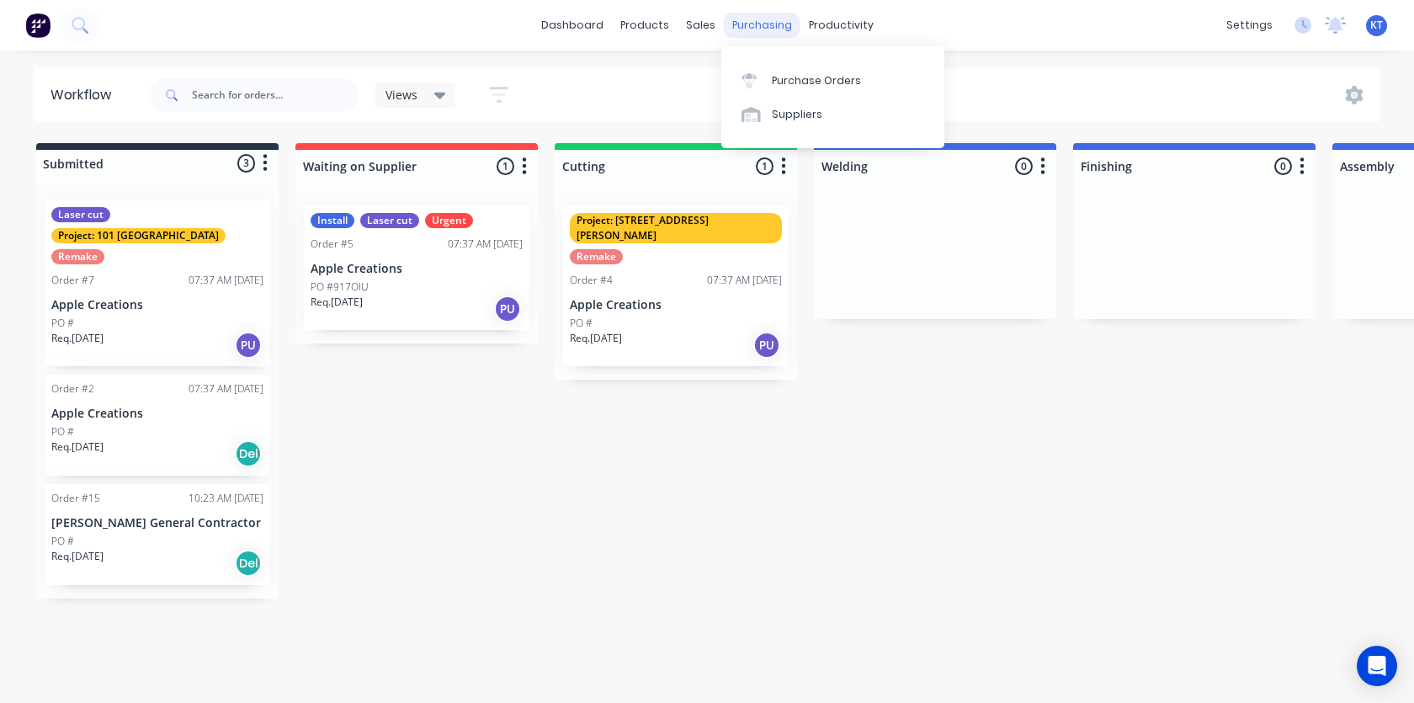
click at [760, 29] on div "purchasing" at bounding box center [762, 25] width 77 height 25
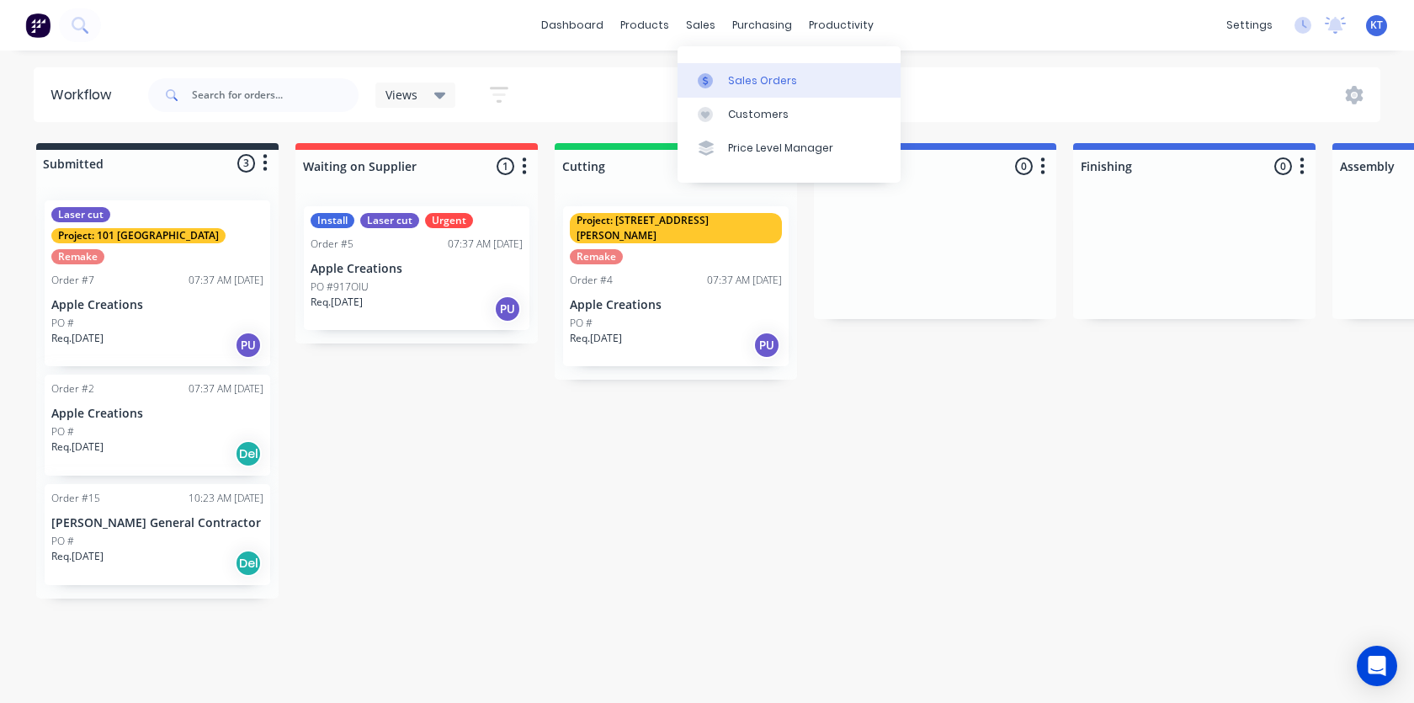
click at [751, 83] on div "Sales Orders" at bounding box center [762, 80] width 69 height 15
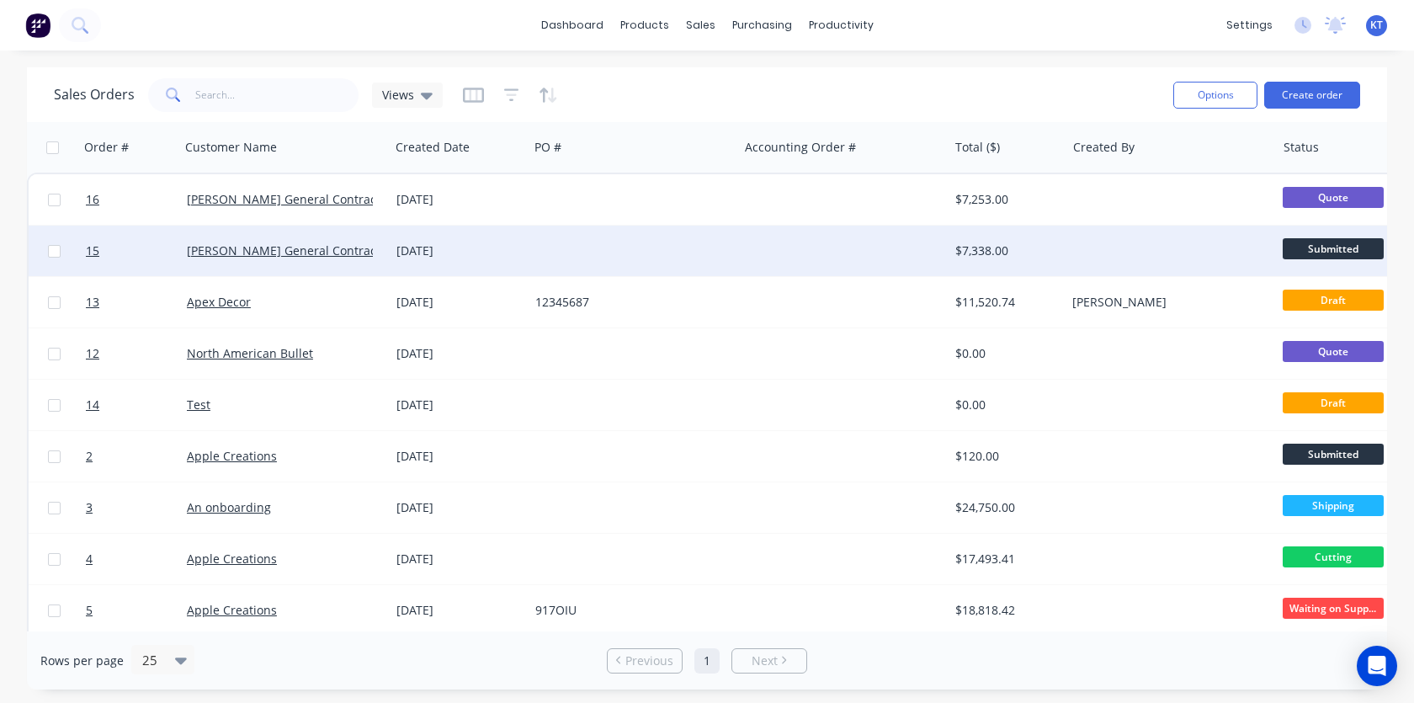
click at [61, 251] on div at bounding box center [54, 251] width 50 height 50
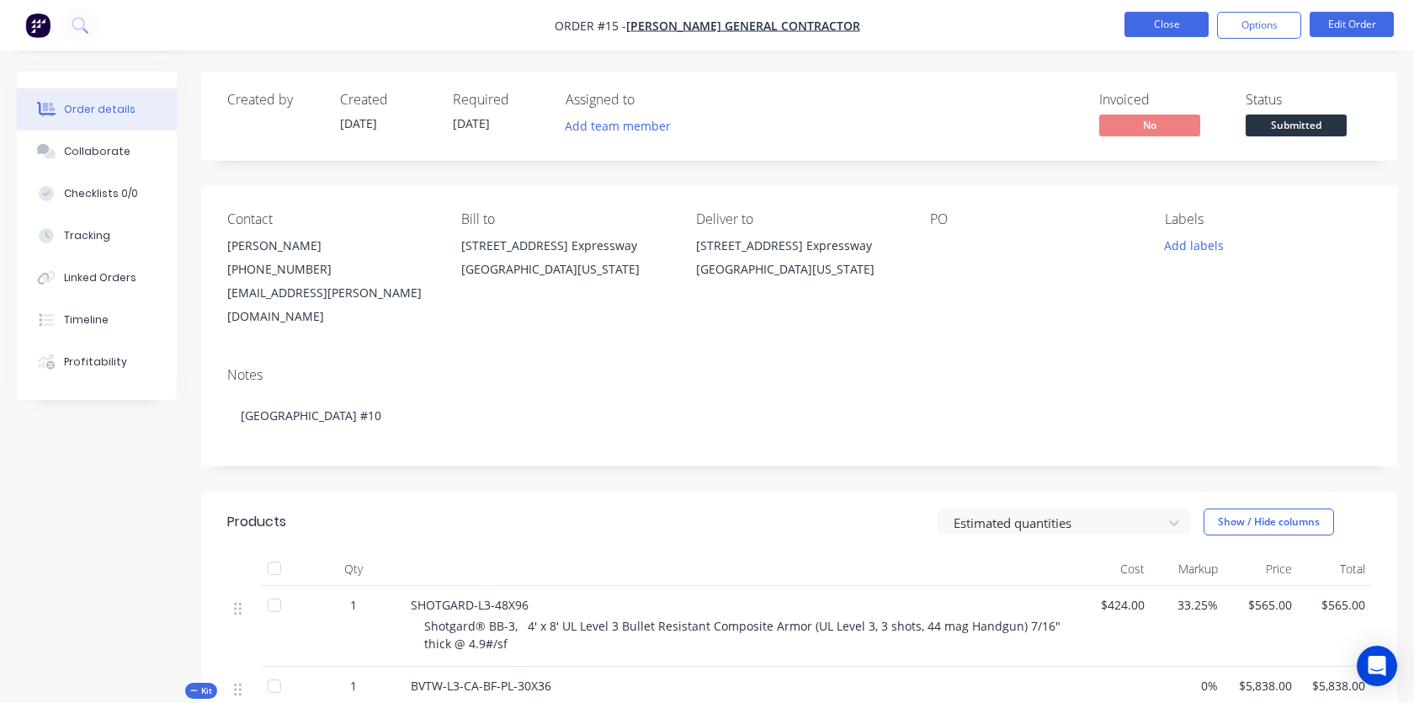
click at [1170, 24] on button "Close" at bounding box center [1166, 24] width 84 height 25
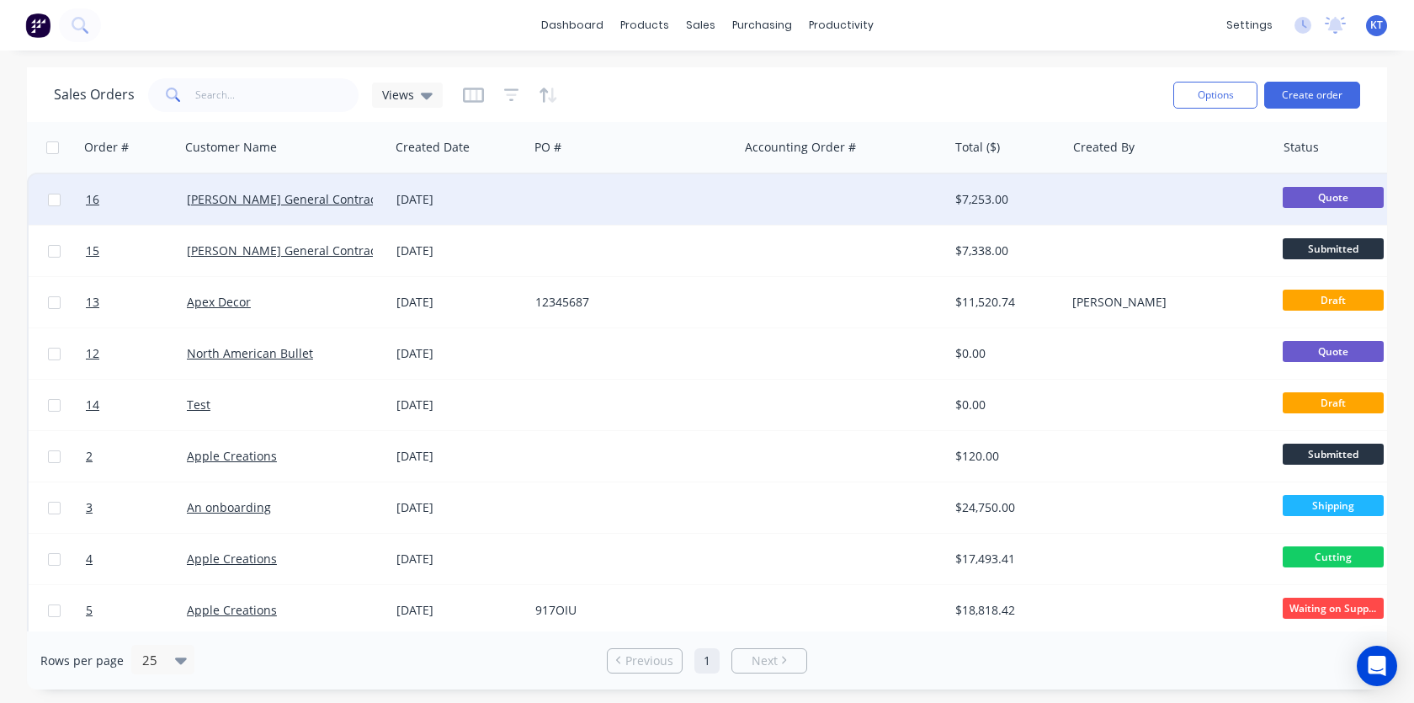
click at [55, 203] on input "checkbox" at bounding box center [54, 200] width 13 height 13
checkbox input "true"
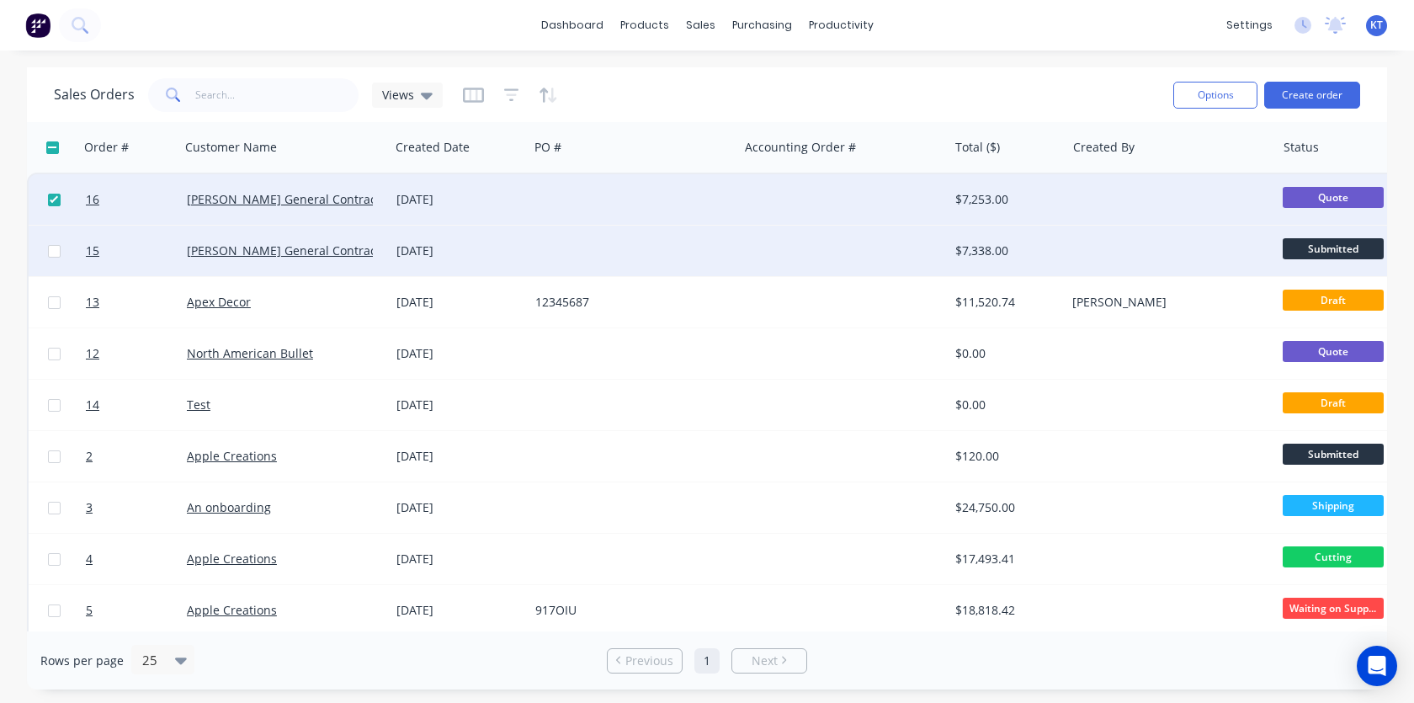
click at [50, 252] on input "checkbox" at bounding box center [54, 251] width 13 height 13
checkbox input "true"
click at [1222, 98] on button "Options" at bounding box center [1215, 95] width 84 height 27
click at [799, 99] on div "Sales Orders Views" at bounding box center [607, 94] width 1106 height 41
click at [837, 79] on div "Sales Orders Views" at bounding box center [607, 94] width 1106 height 41
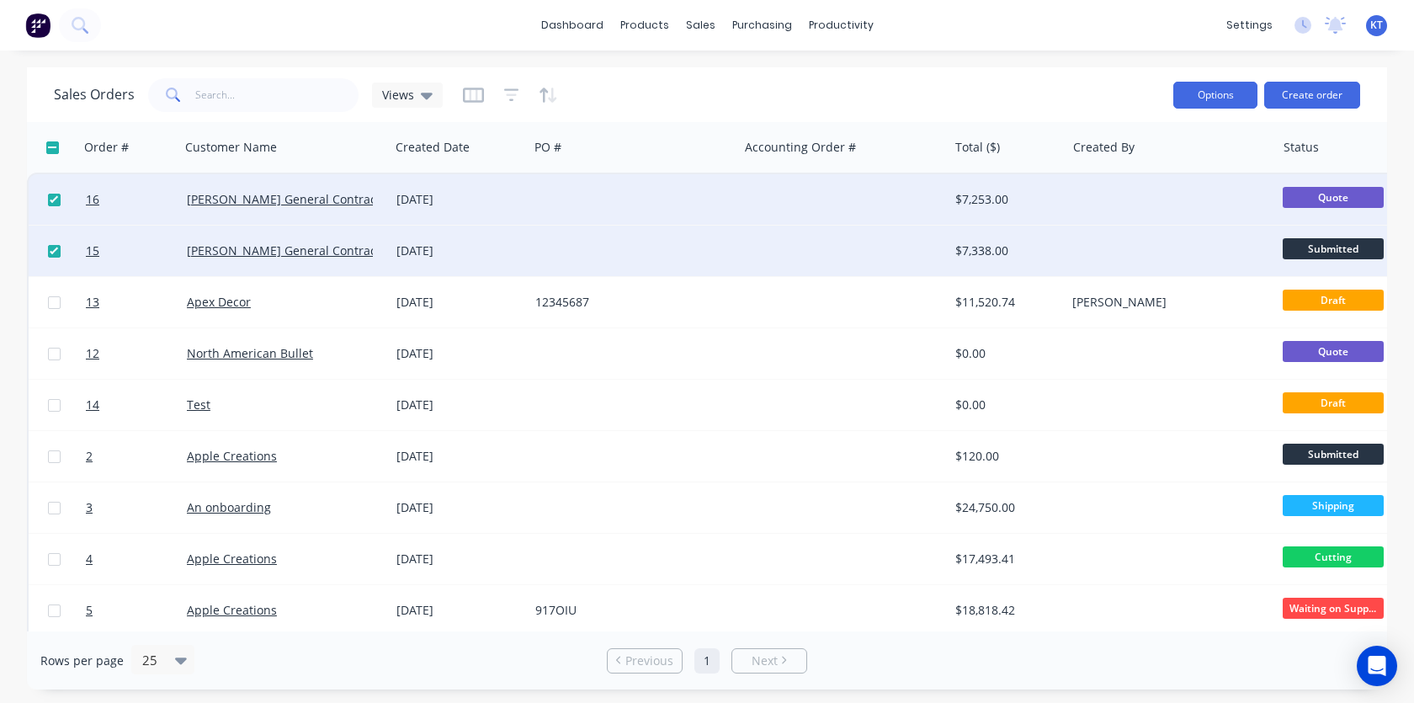
click at [1214, 98] on button "Options" at bounding box center [1215, 95] width 84 height 27
click at [1241, 141] on icon "button" at bounding box center [1247, 147] width 15 height 13
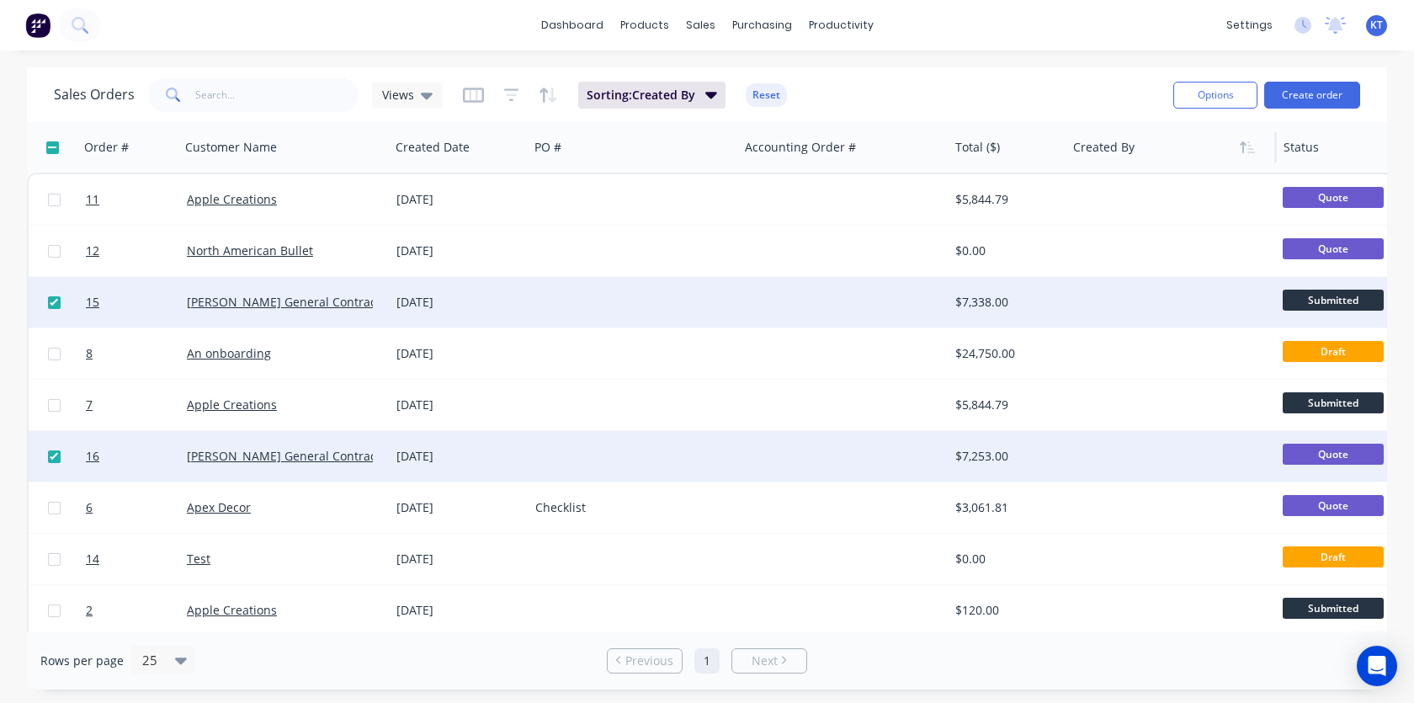
click at [51, 146] on input "checkbox" at bounding box center [52, 147] width 13 height 13
checkbox input "true"
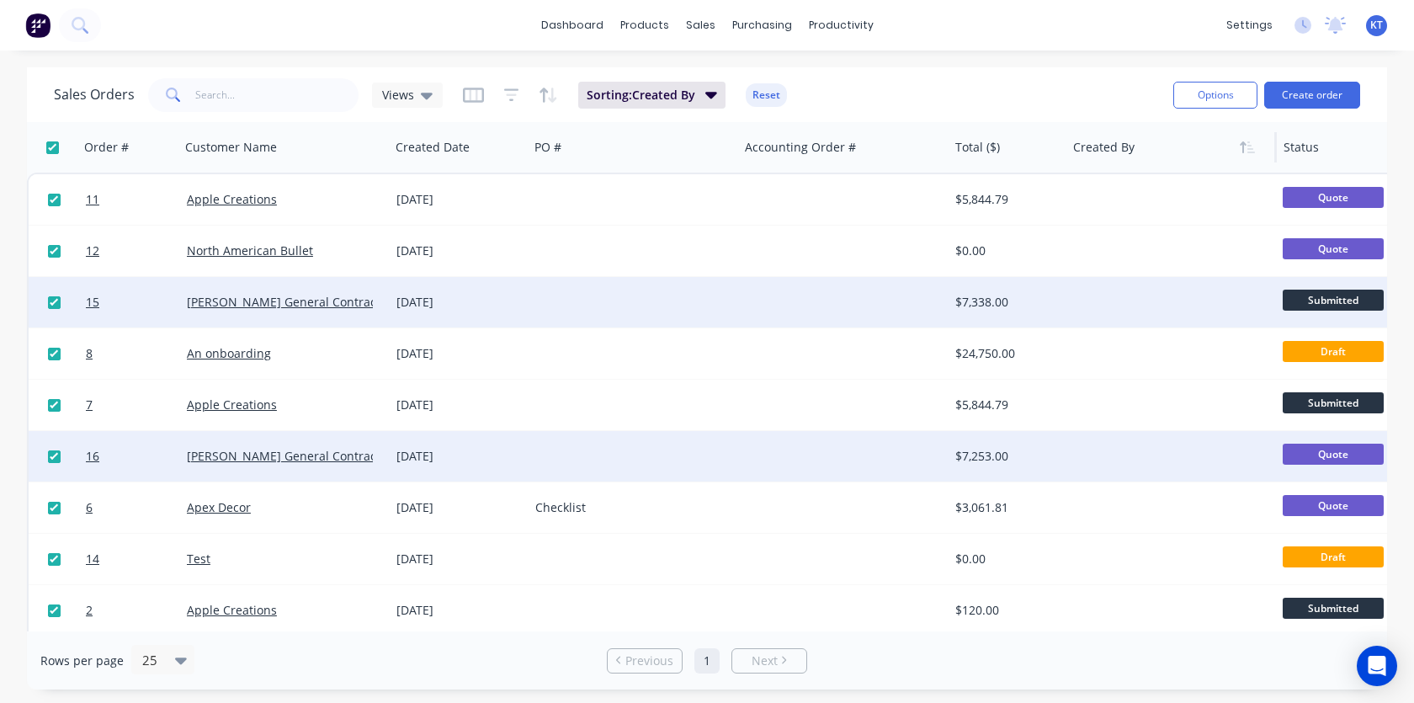
checkbox input "true"
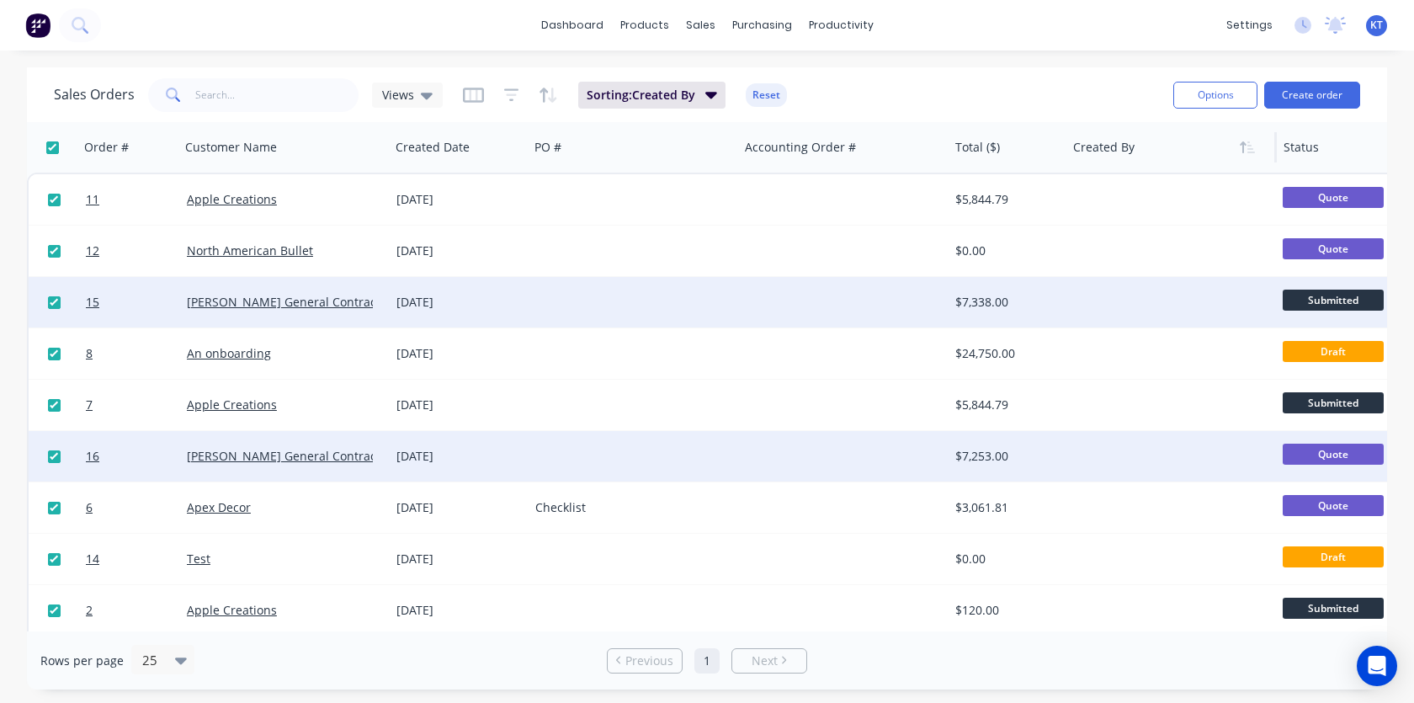
checkbox input "true"
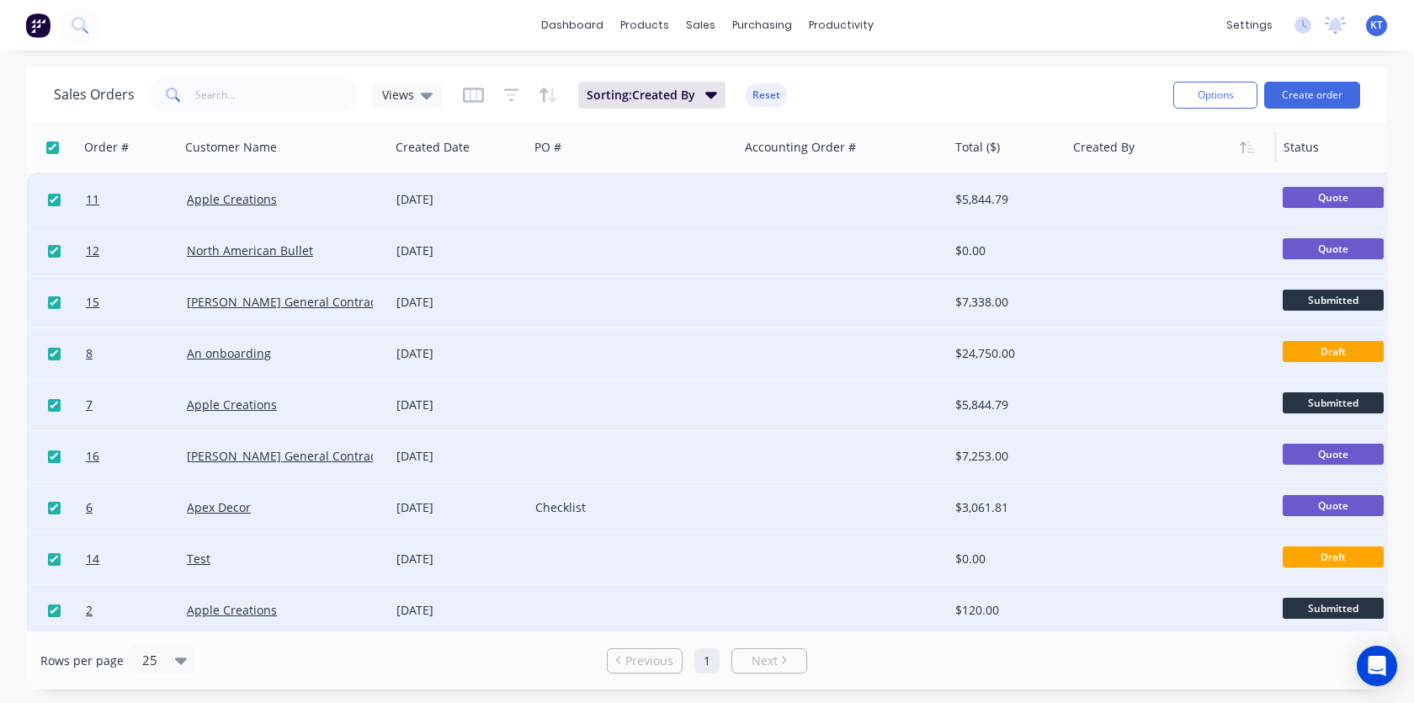
click at [51, 146] on input "checkbox" at bounding box center [52, 147] width 13 height 13
checkbox input "false"
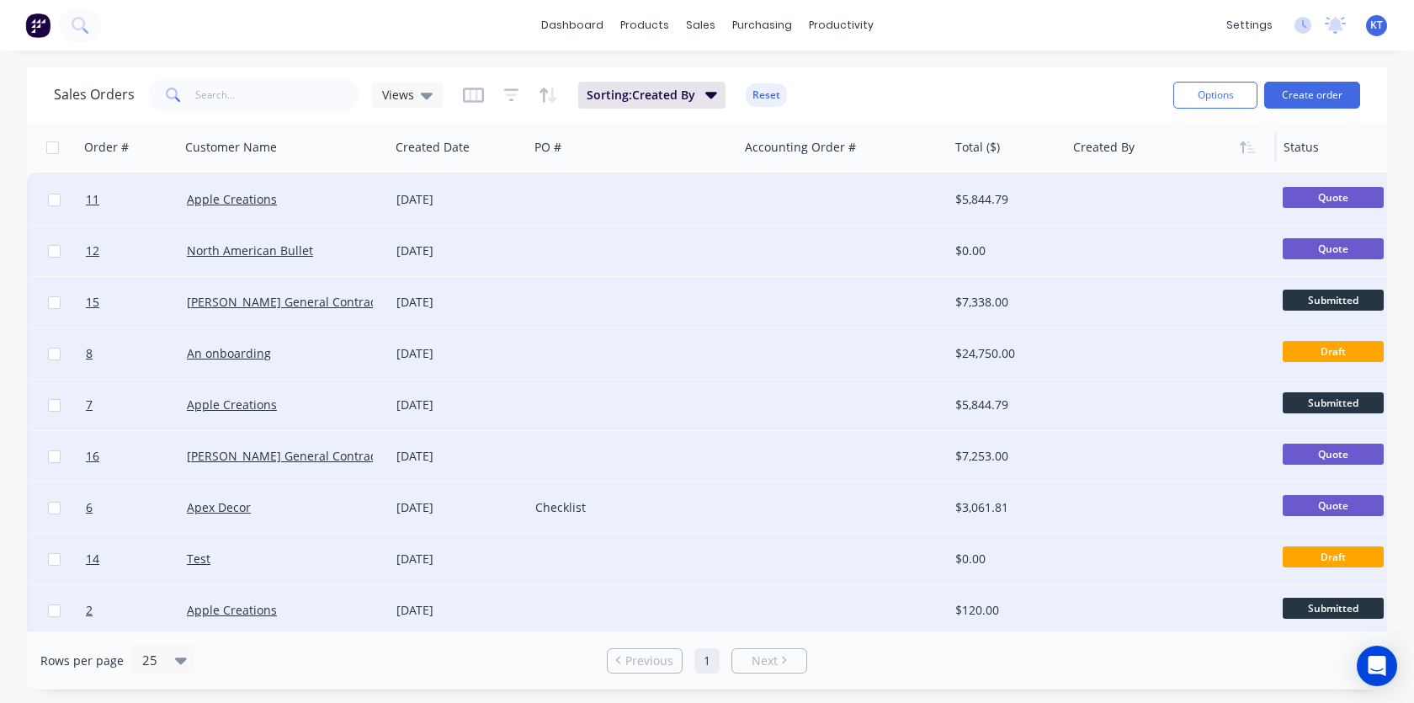
checkbox input "false"
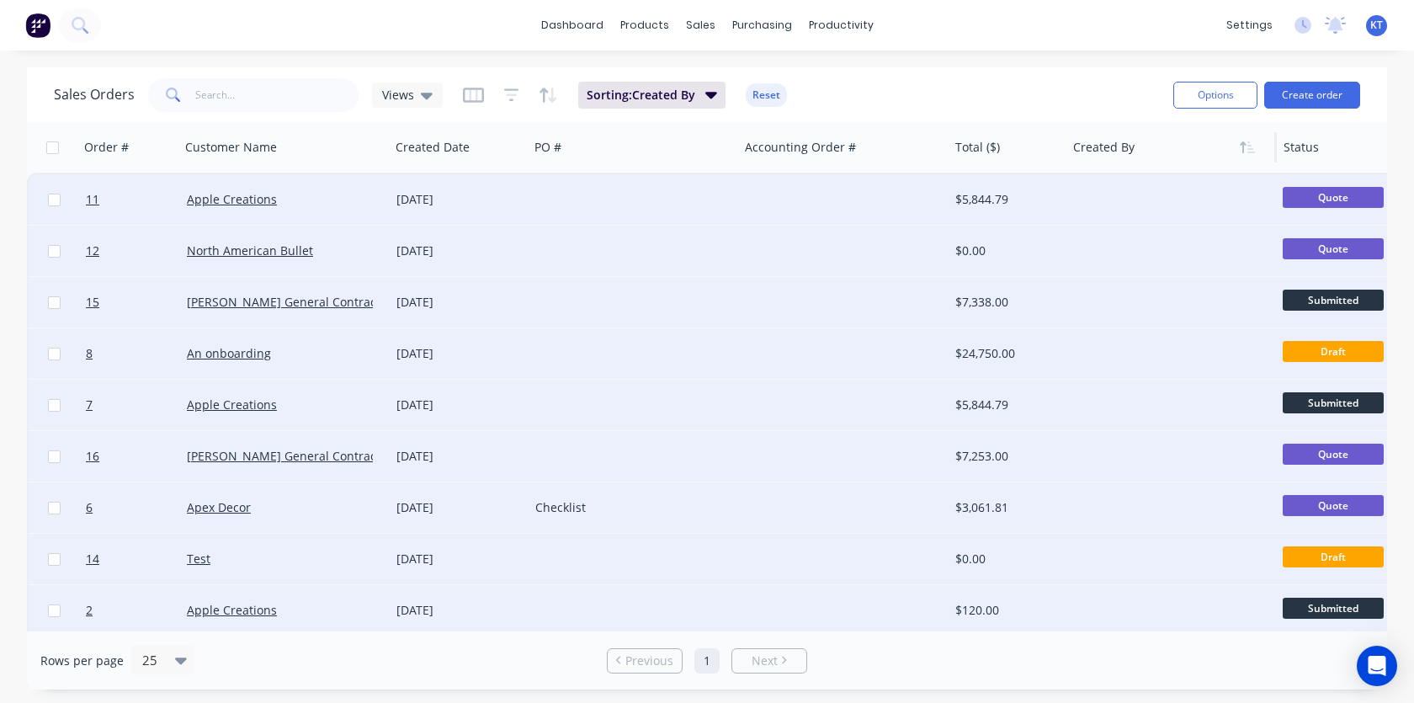
checkbox input "false"
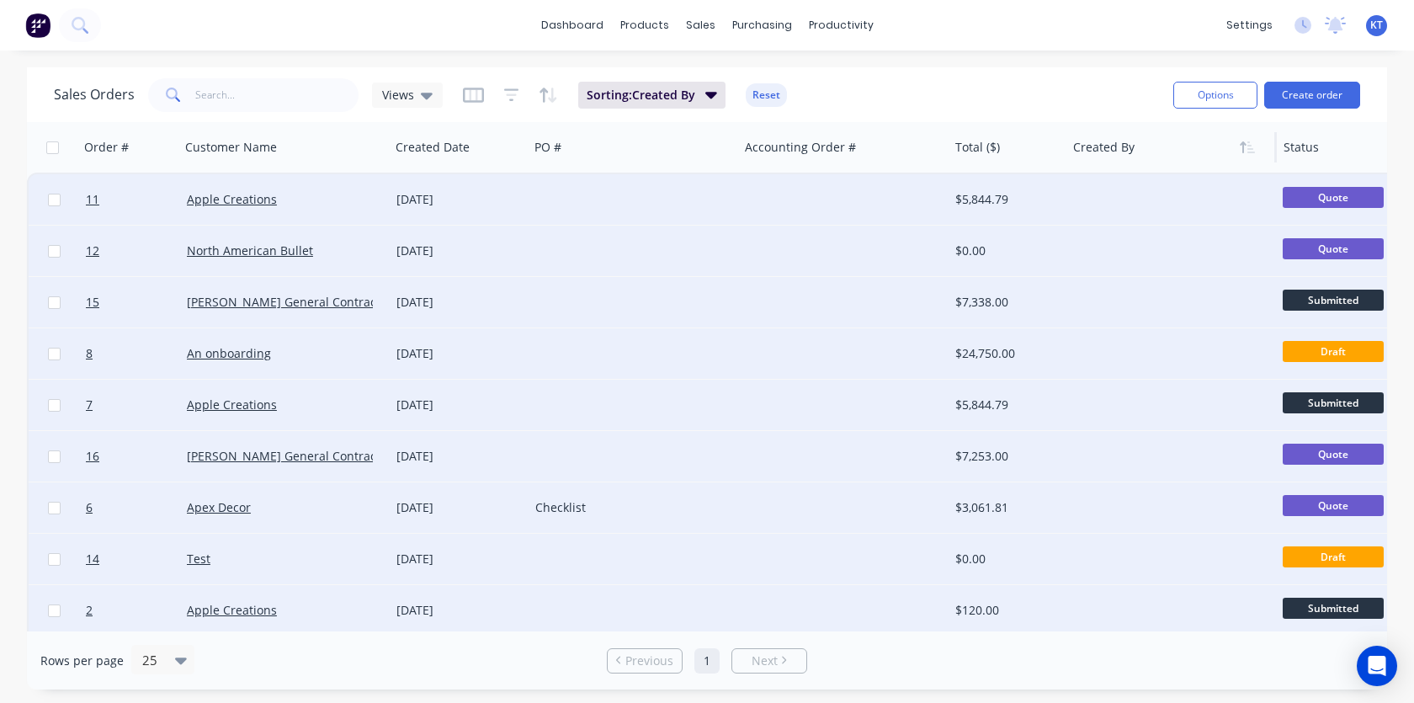
checkbox input "false"
